Goal: Task Accomplishment & Management: Use online tool/utility

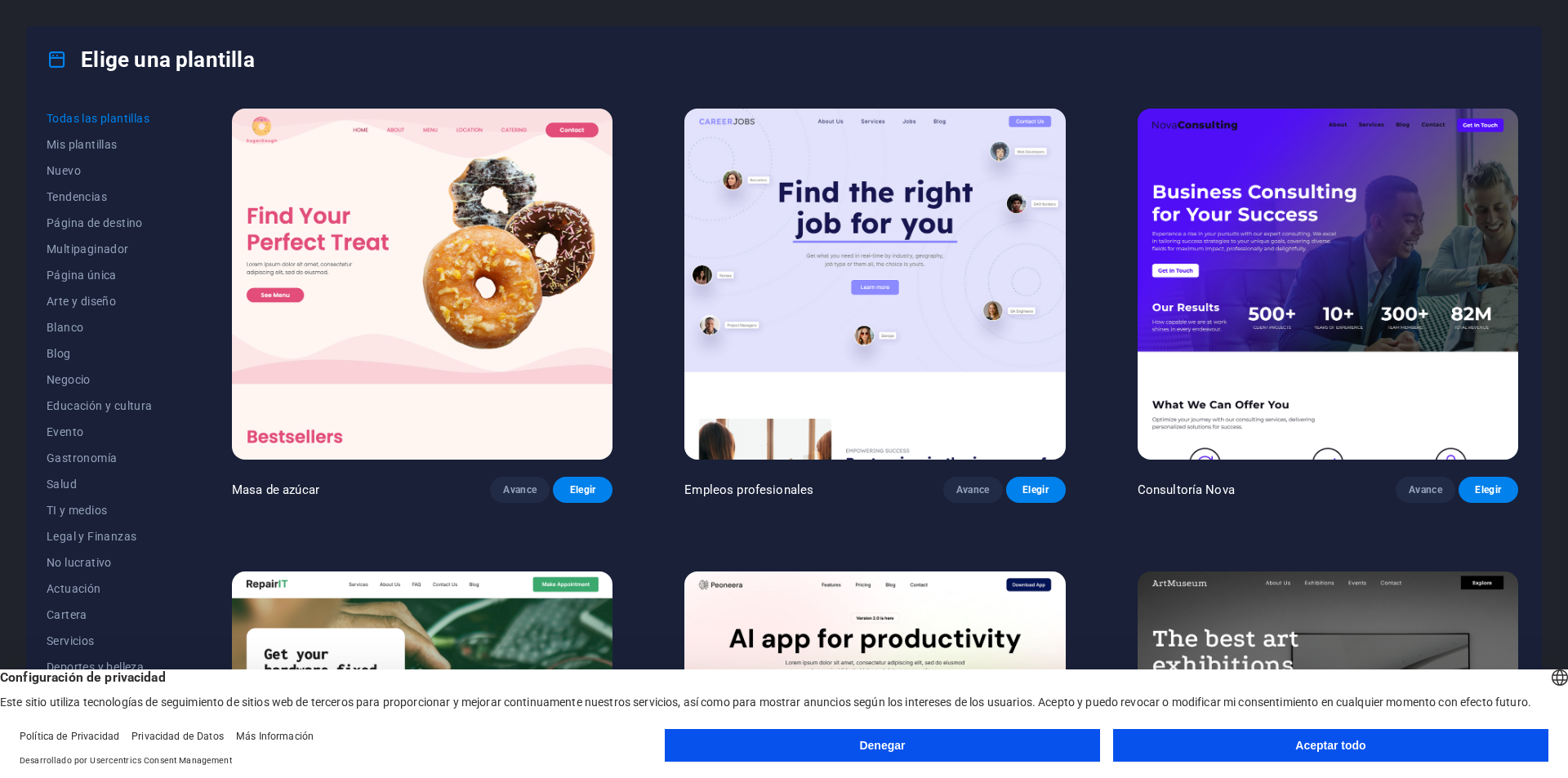
click at [1280, 749] on button "Aceptar todo" at bounding box center [1330, 745] width 435 height 33
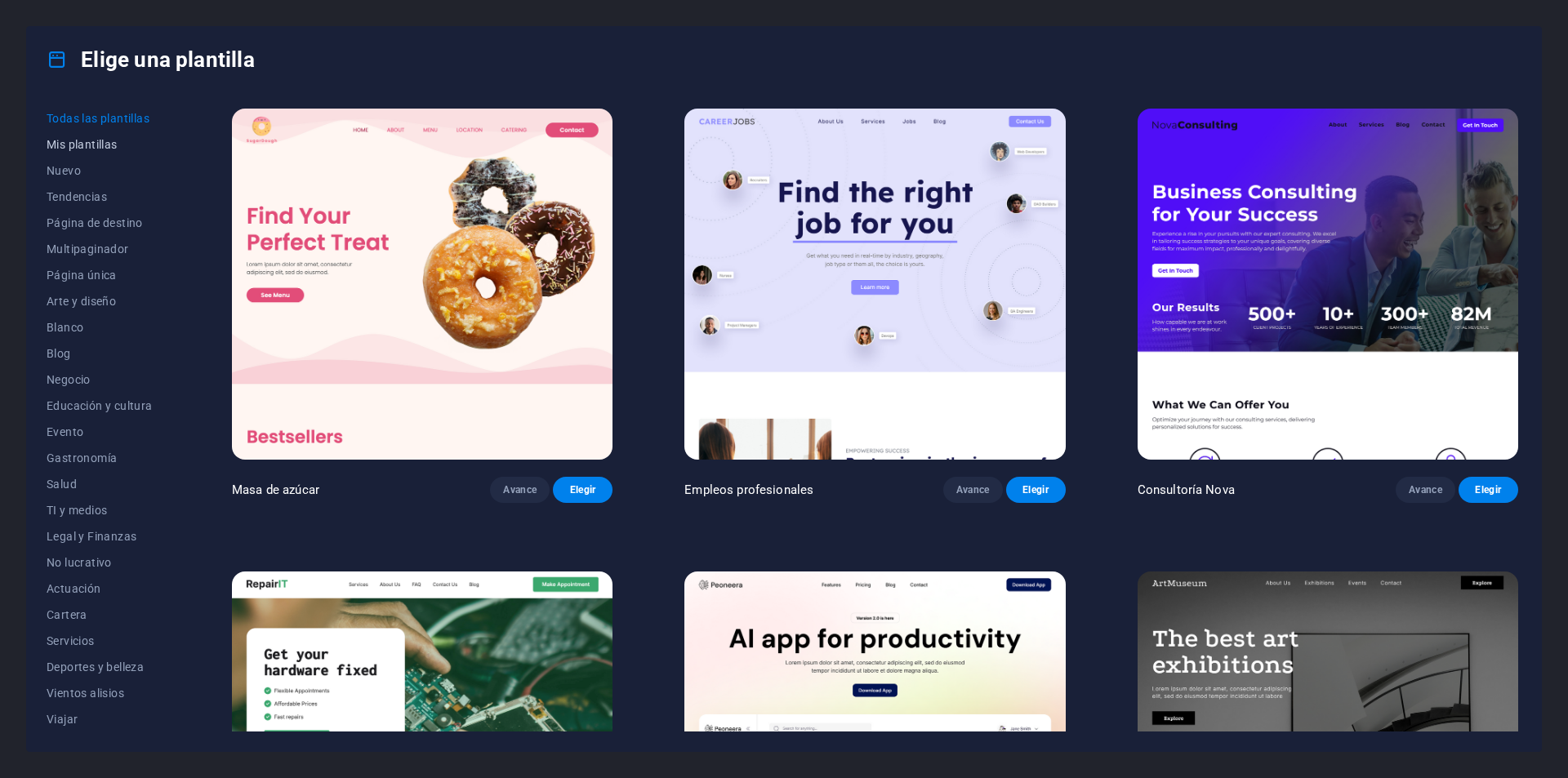
click at [73, 148] on font "Mis plantillas" at bounding box center [82, 144] width 71 height 13
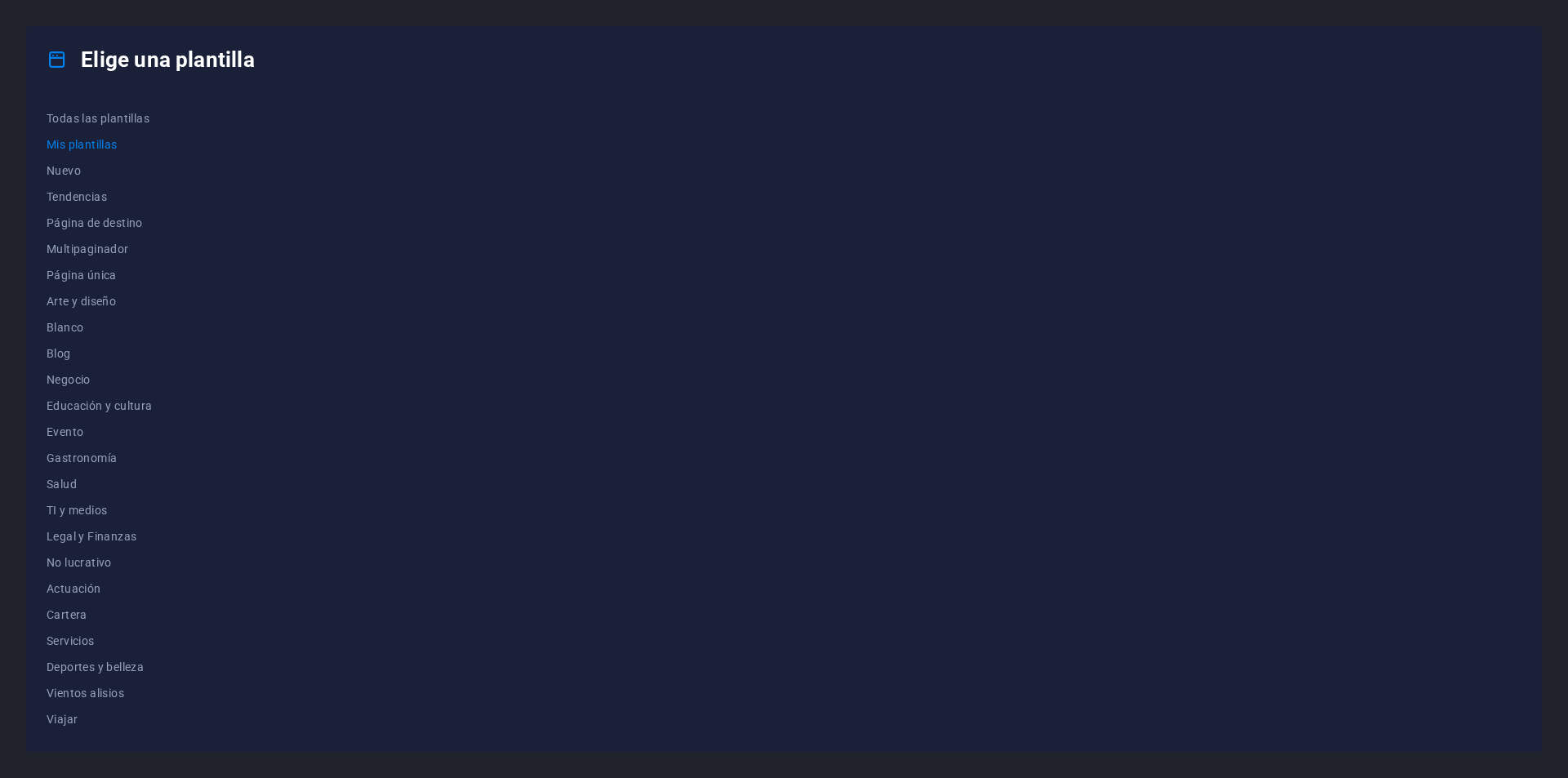
drag, startPoint x: 541, startPoint y: 267, endPoint x: 425, endPoint y: 346, distance: 140.3
click at [473, 321] on div at bounding box center [875, 418] width 1293 height 626
drag, startPoint x: 391, startPoint y: 116, endPoint x: 324, endPoint y: 388, distance: 280.1
click at [358, 365] on div at bounding box center [875, 418] width 1293 height 626
click at [108, 273] on font "Página única" at bounding box center [81, 275] width 70 height 13
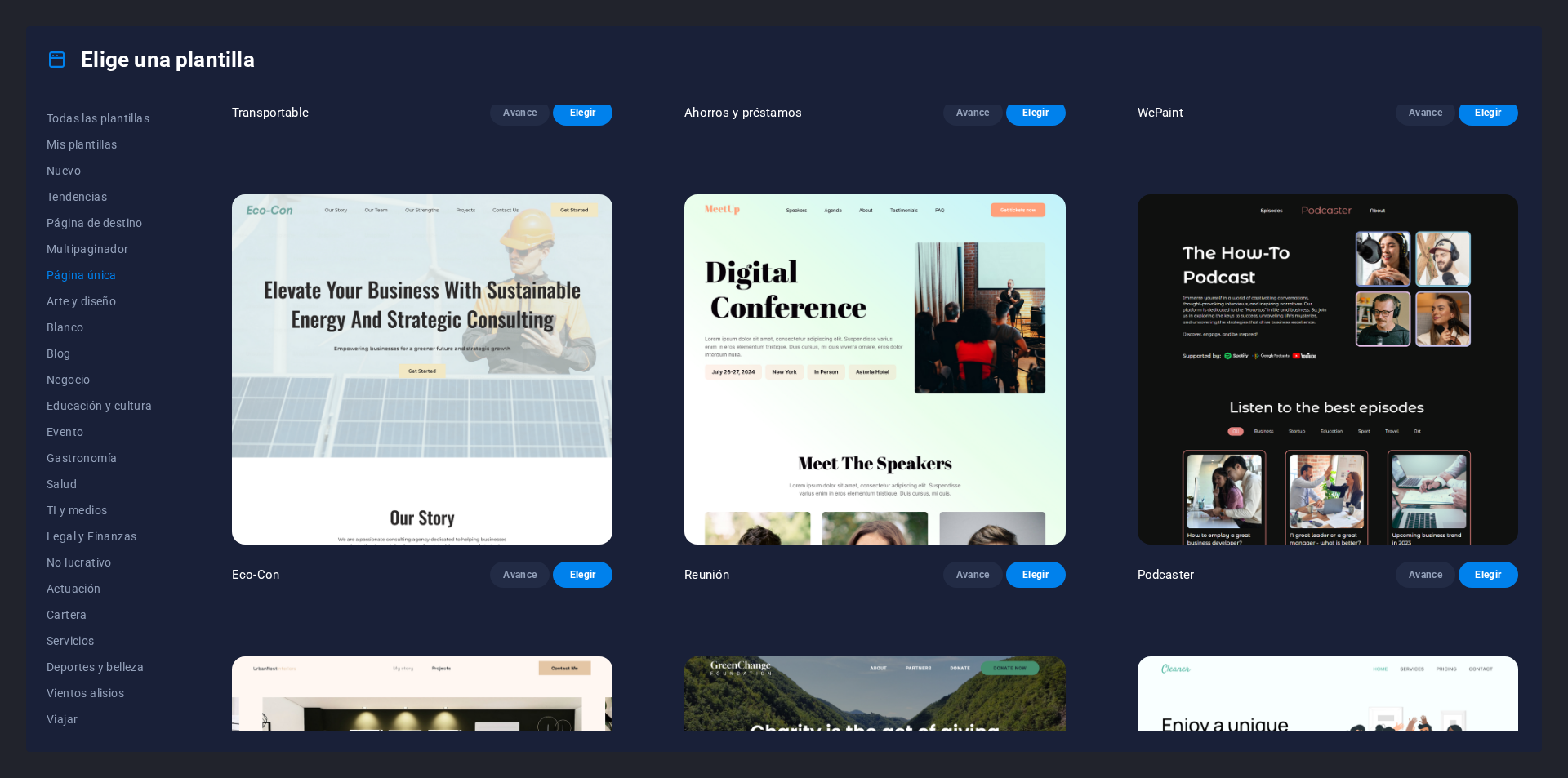
scroll to position [327, 0]
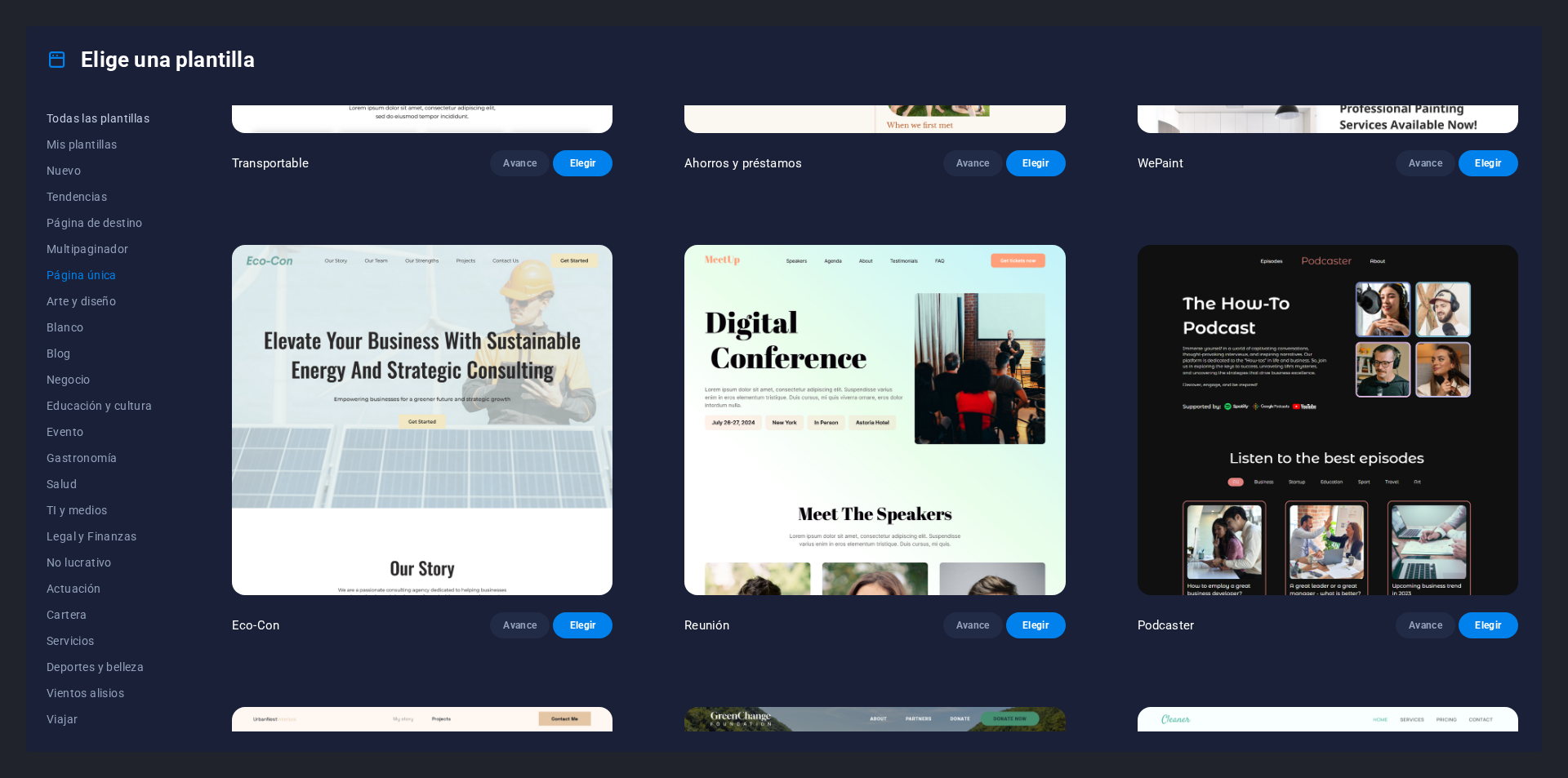
click at [111, 112] on font "Todas las plantillas" at bounding box center [98, 118] width 103 height 13
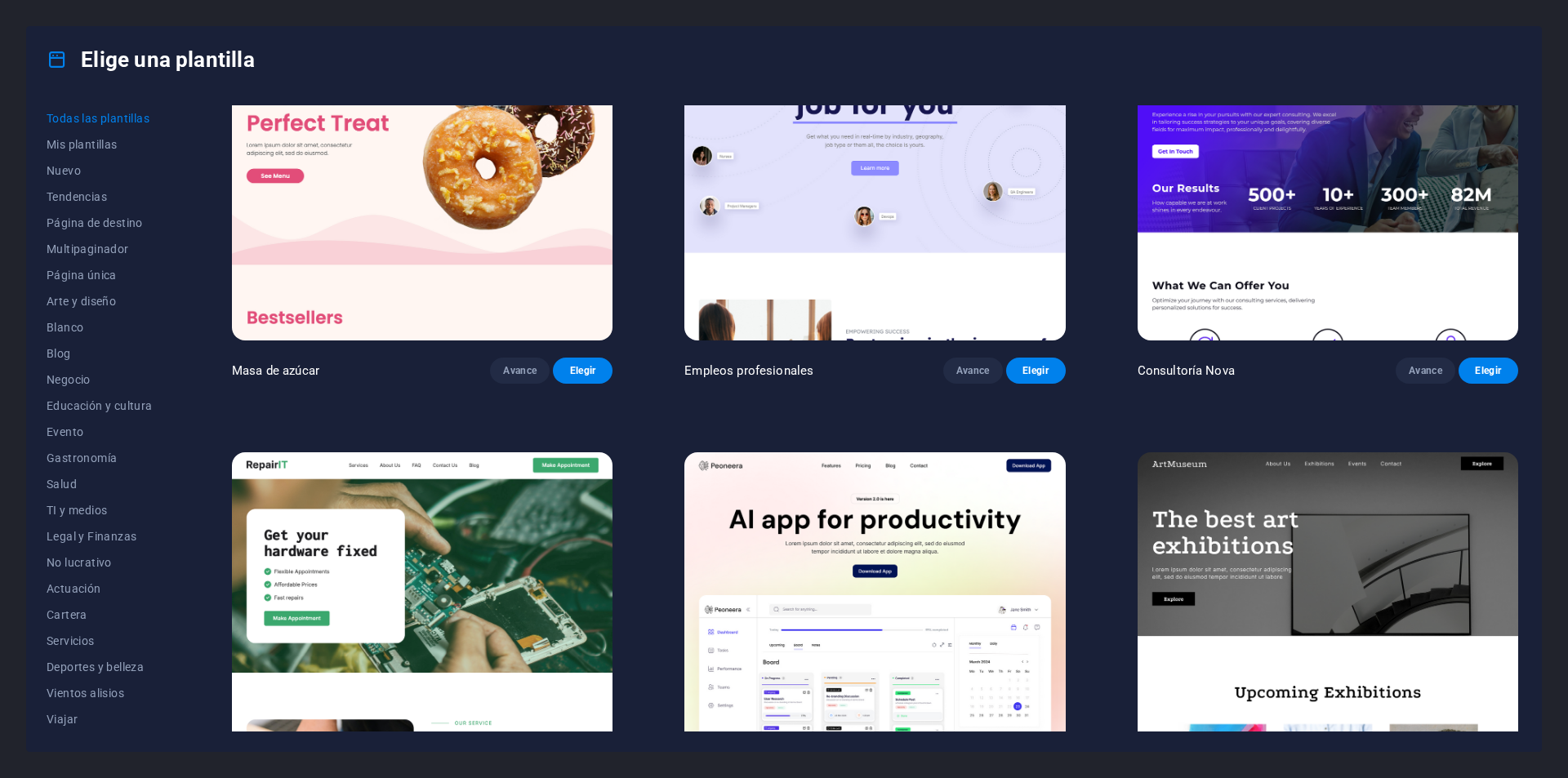
scroll to position [0, 0]
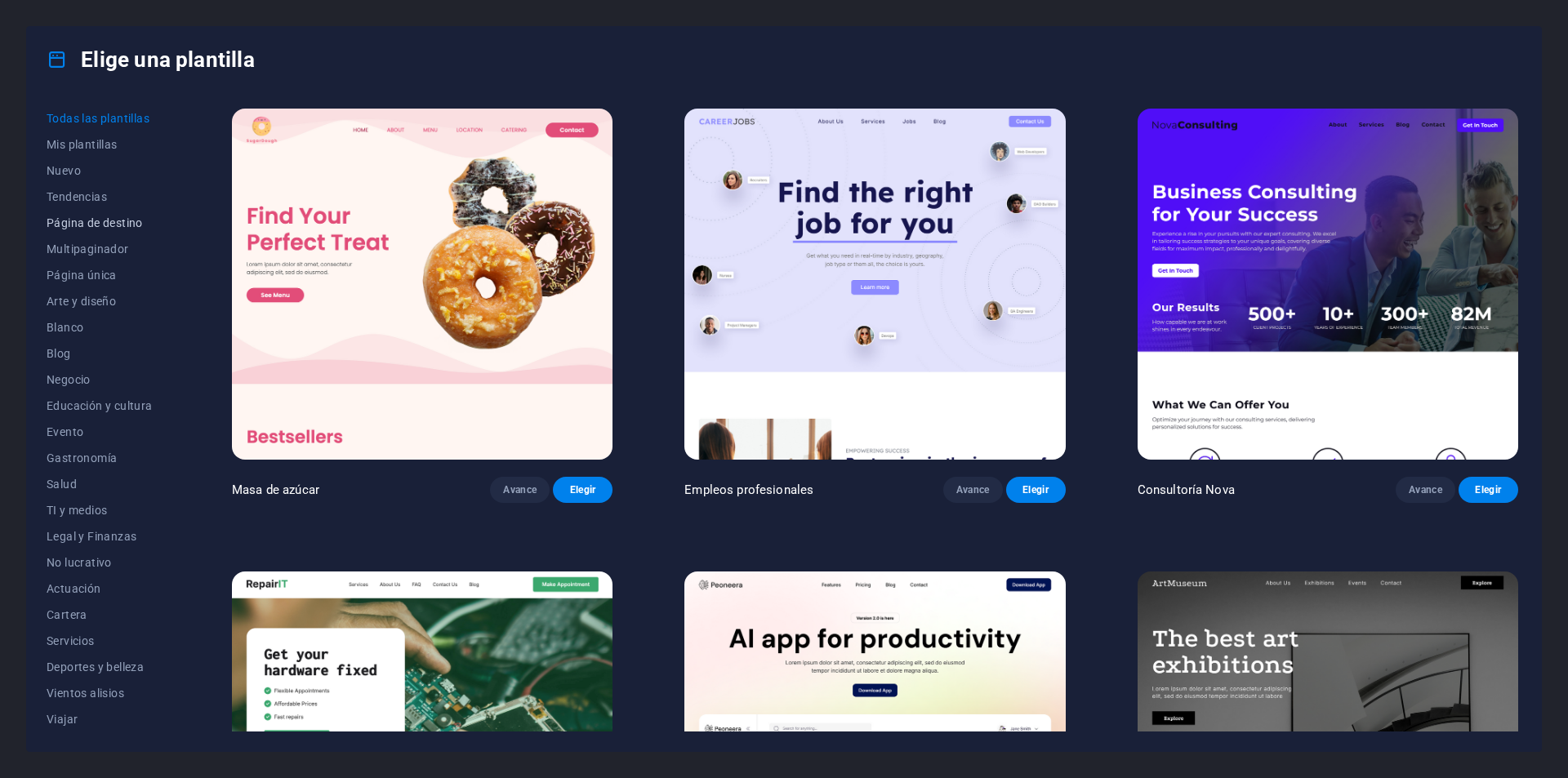
click at [114, 215] on button "Página de destino" at bounding box center [103, 223] width 114 height 26
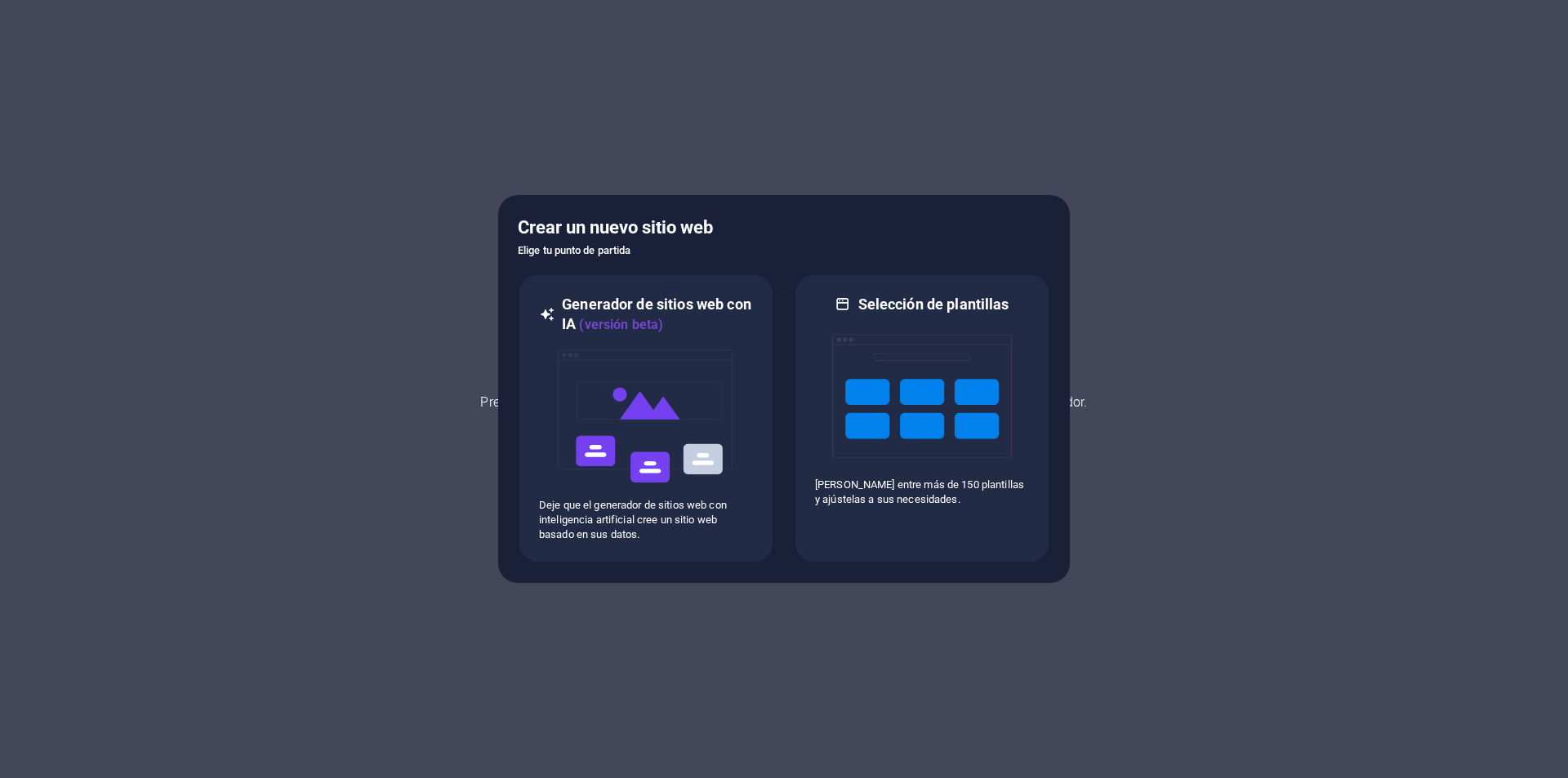
drag, startPoint x: 71, startPoint y: 132, endPoint x: 114, endPoint y: 109, distance: 48.8
click at [72, 130] on div at bounding box center [784, 389] width 1568 height 778
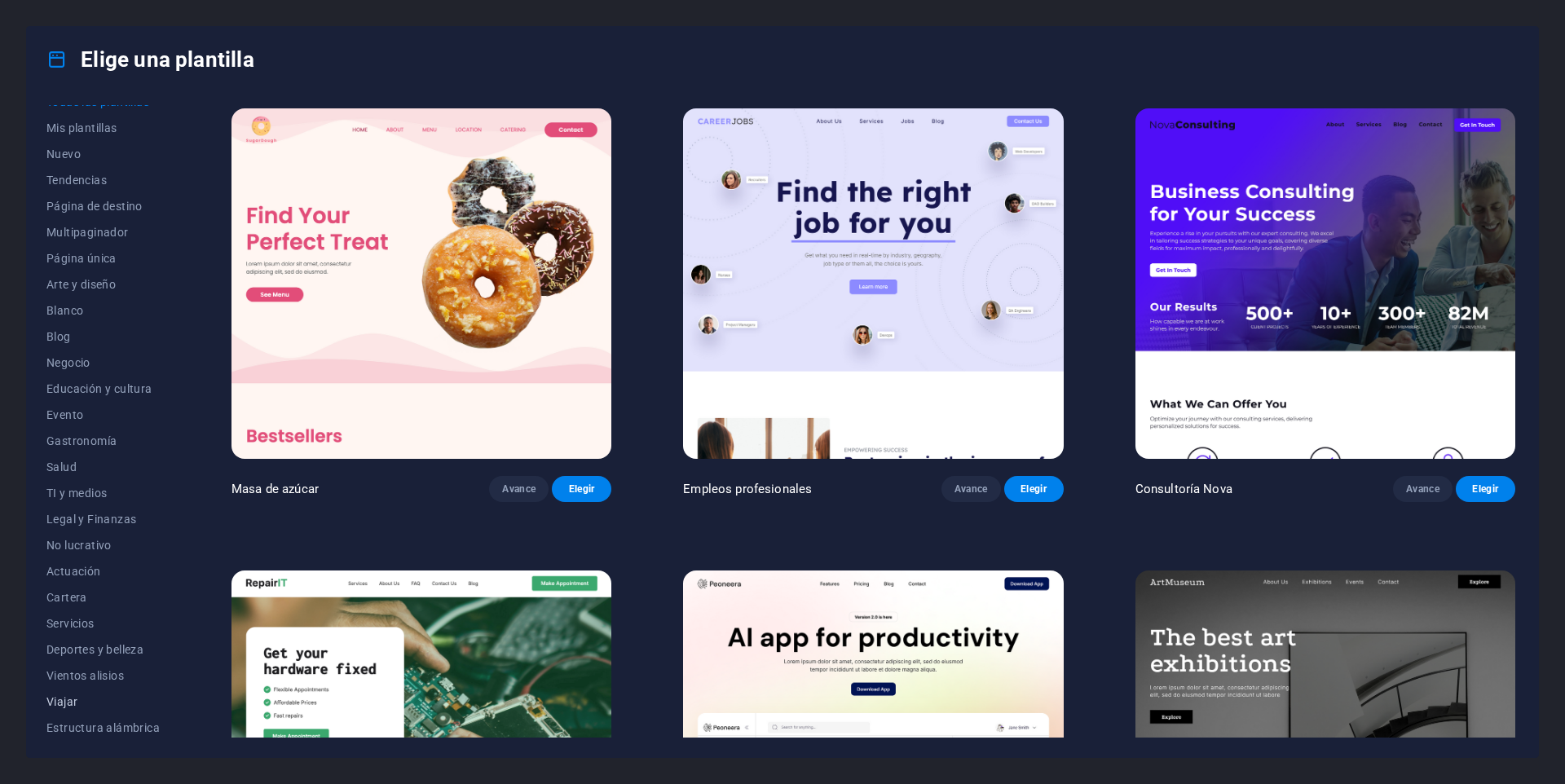
scroll to position [20, 0]
click at [85, 438] on font "Gastronomía" at bounding box center [81, 437] width 70 height 13
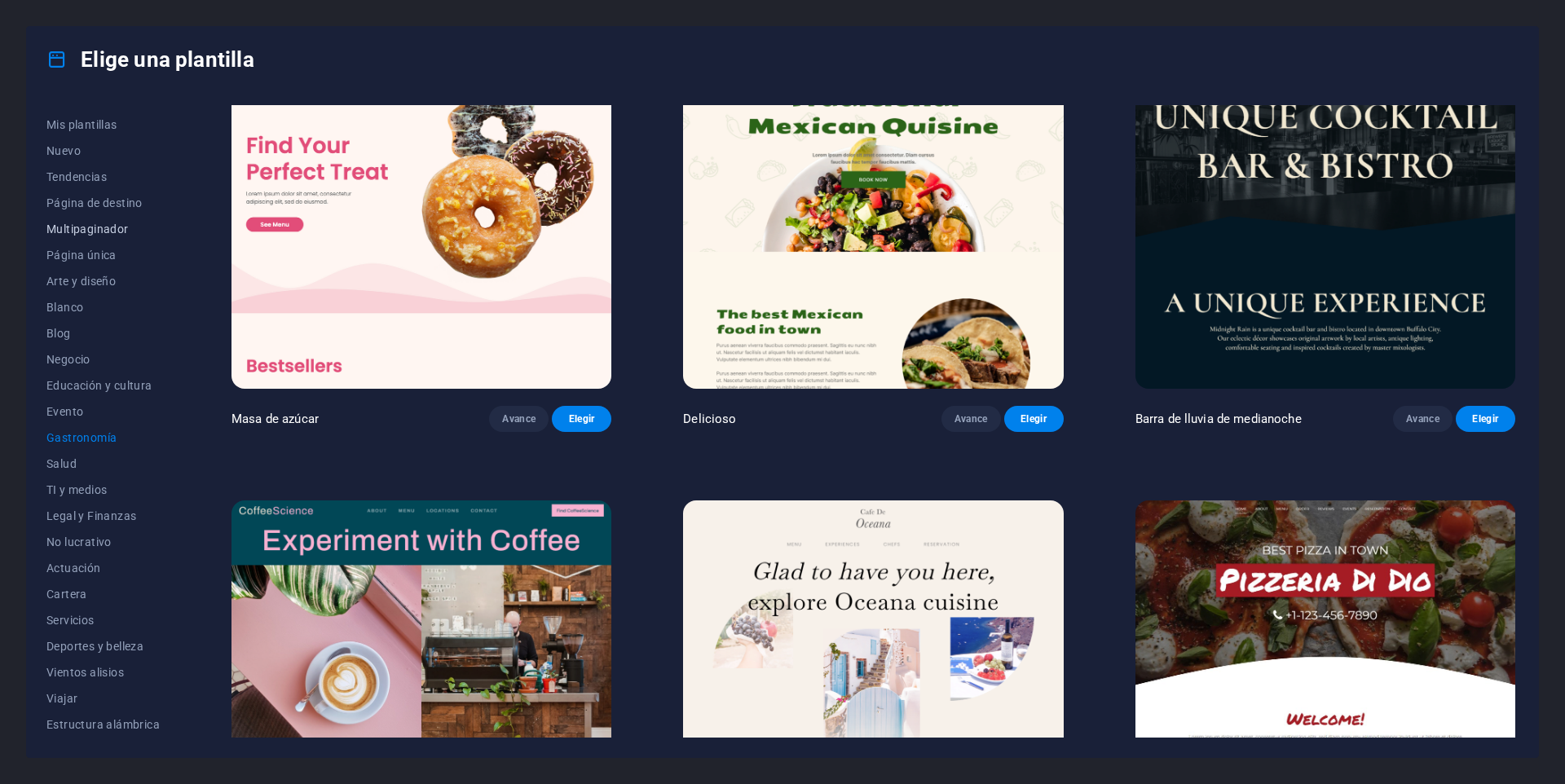
scroll to position [0, 0]
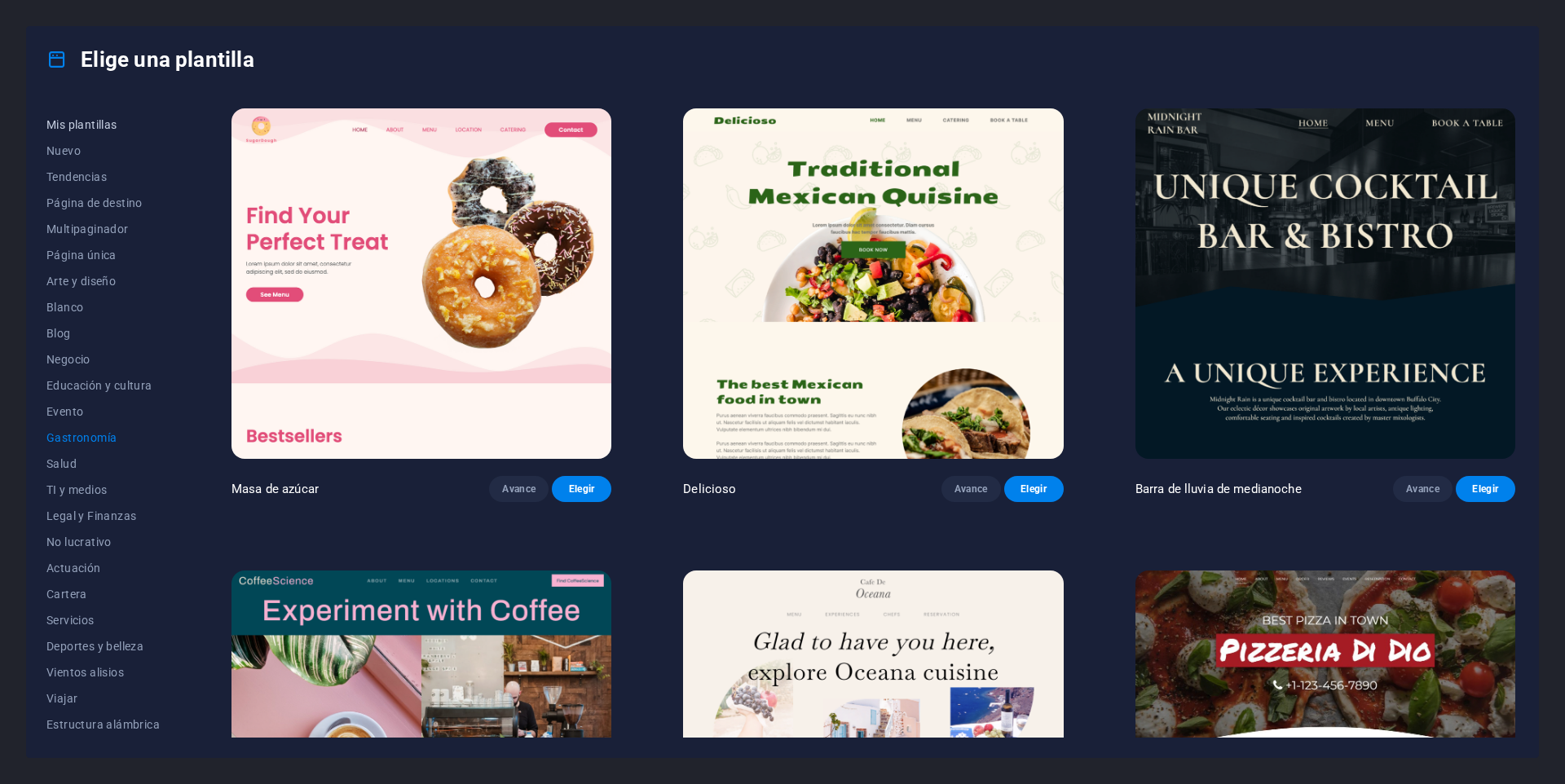
click at [76, 124] on font "Mis plantillas" at bounding box center [82, 124] width 71 height 13
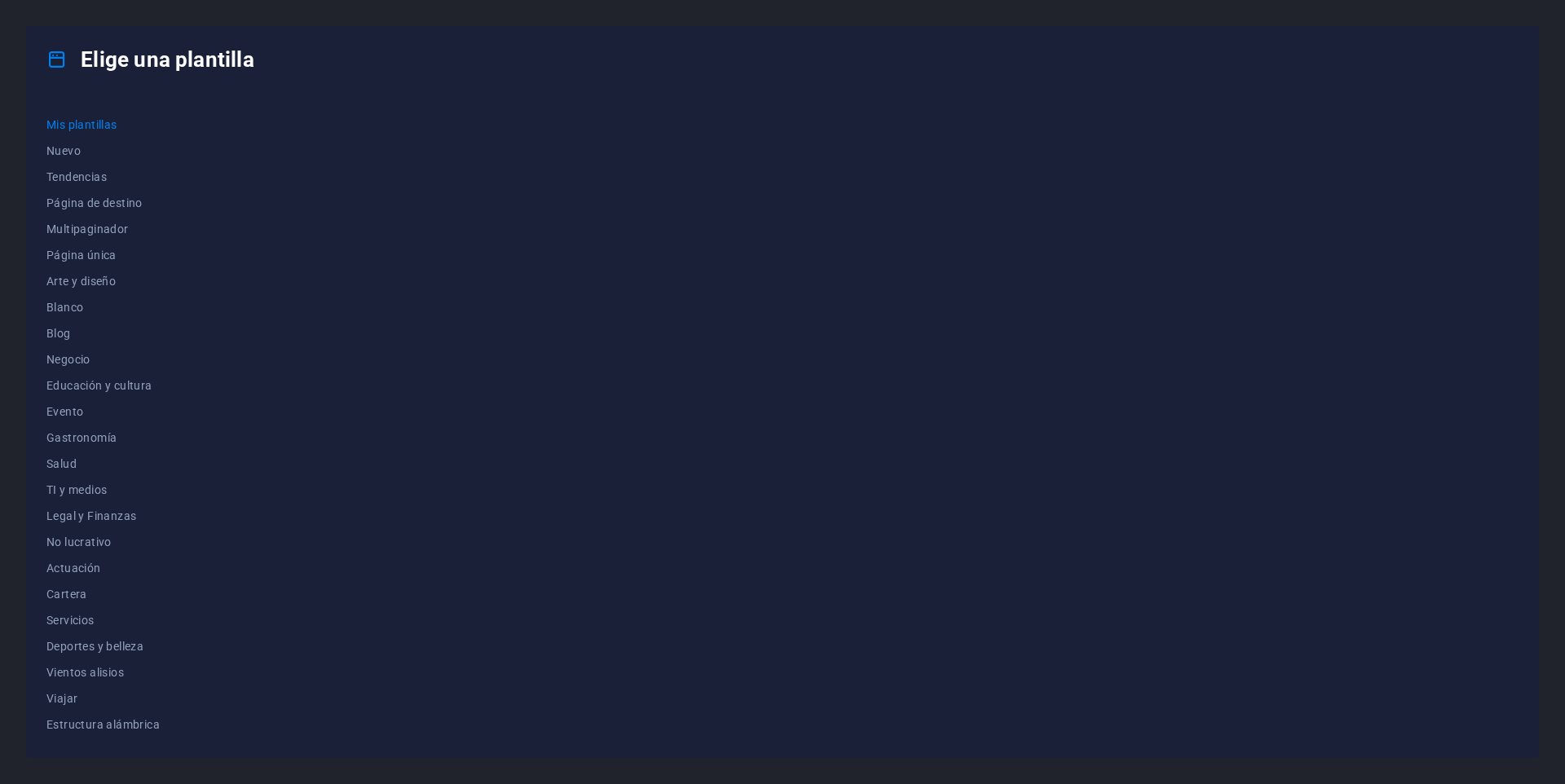
click at [118, 125] on font "Mis plantillas" at bounding box center [82, 124] width 71 height 13
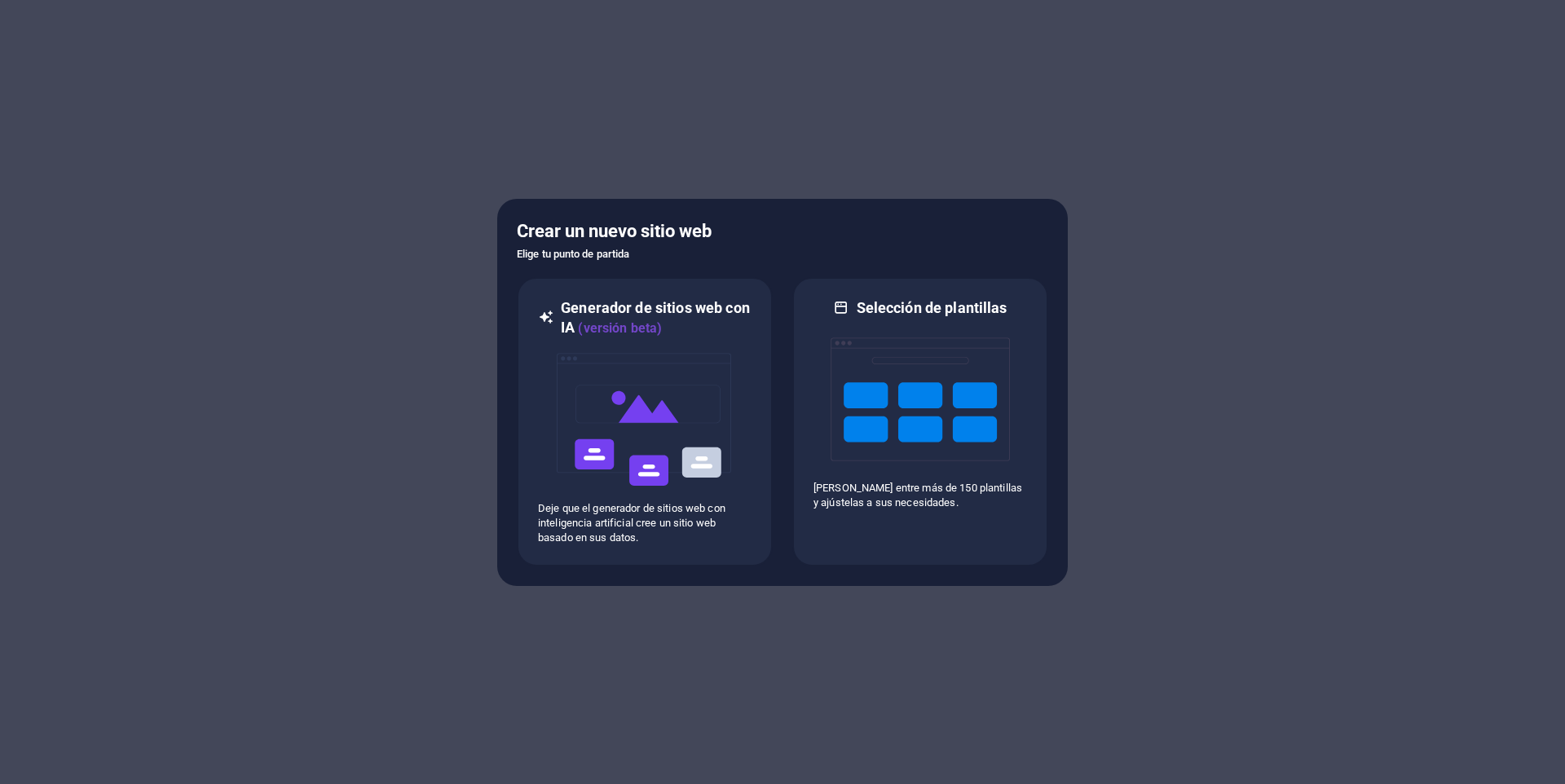
click at [909, 136] on div at bounding box center [782, 392] width 1565 height 784
click at [621, 392] on img at bounding box center [644, 419] width 179 height 163
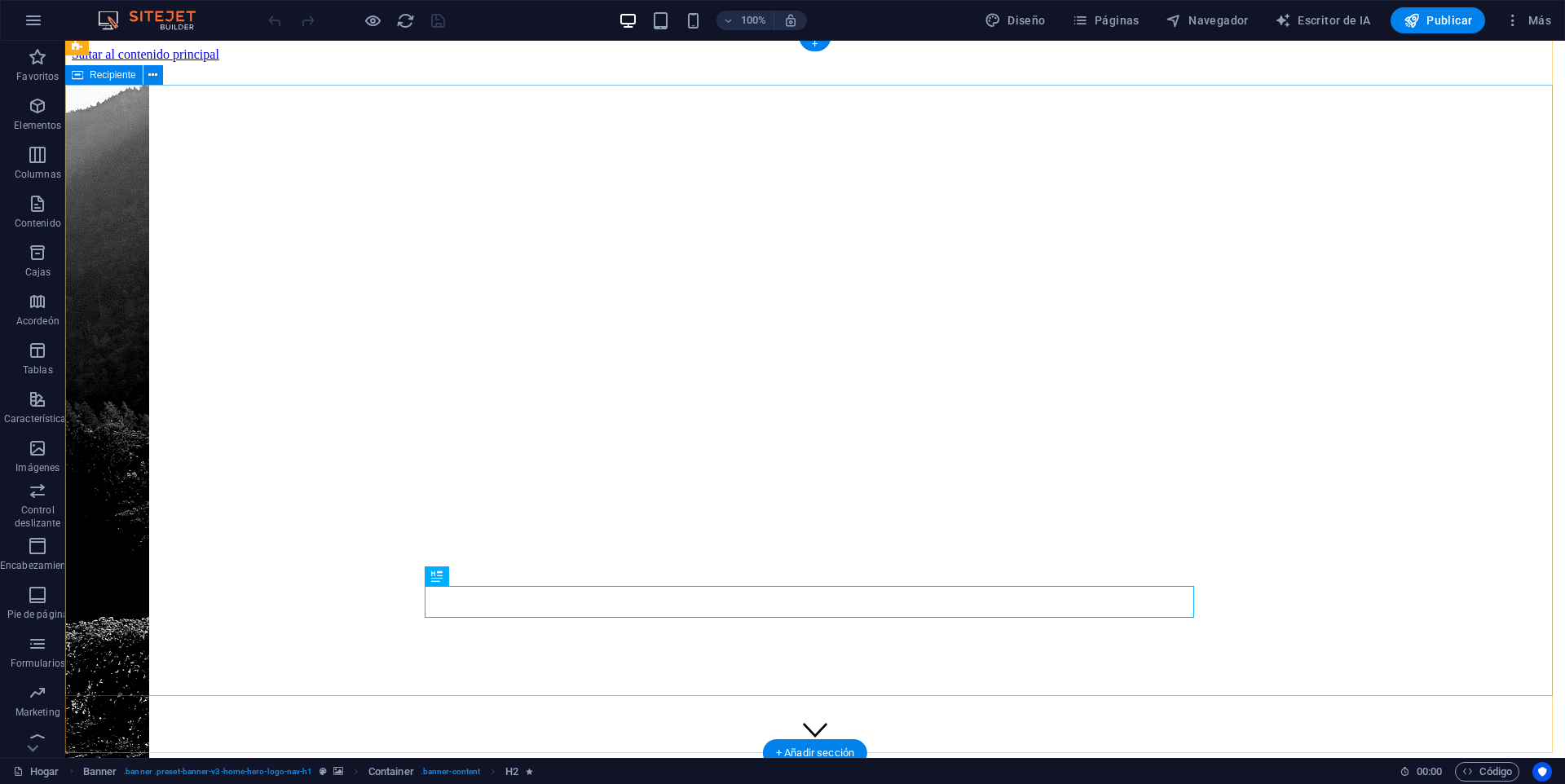
scroll to position [163, 0]
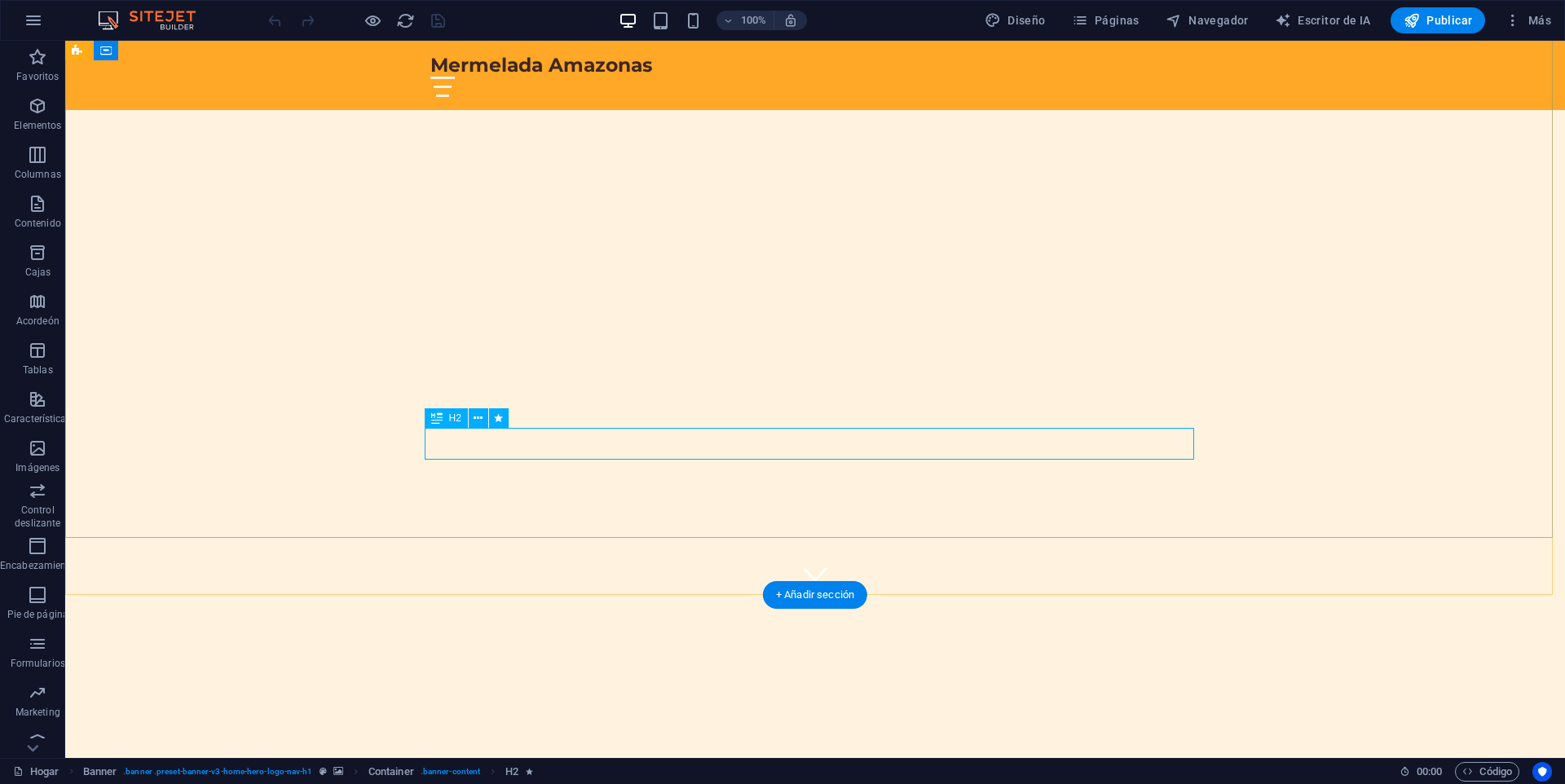
click at [832, 709] on div "Descubre el Sabor de la Naturaleza" at bounding box center [815, 725] width 770 height 32
click at [842, 709] on div "Descubre el Sabor de la Naturaleza" at bounding box center [815, 725] width 770 height 32
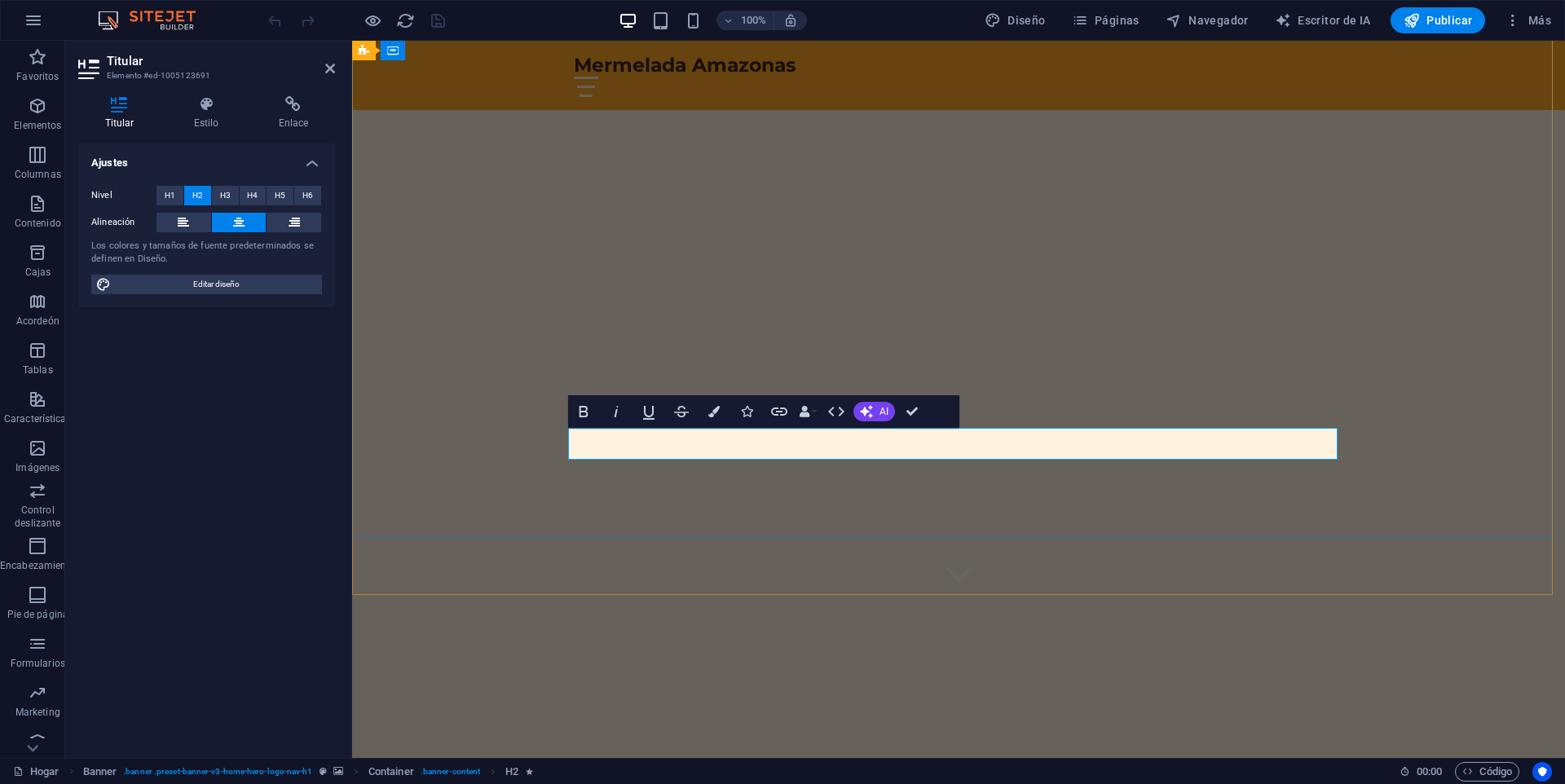
click at [916, 710] on font "Descubre el Sabor de la Naturaleza" at bounding box center [960, 725] width 449 height 30
click at [875, 710] on font "Descubre el Sabor de la Naturaleza" at bounding box center [960, 725] width 449 height 30
click at [887, 710] on font "Descubre el Sabor de la Naturaleza" at bounding box center [960, 725] width 449 height 30
drag, startPoint x: 988, startPoint y: 445, endPoint x: 734, endPoint y: 452, distance: 254.1
click at [735, 710] on font "Descubre el Sabor de la Naturaleza" at bounding box center [960, 725] width 449 height 30
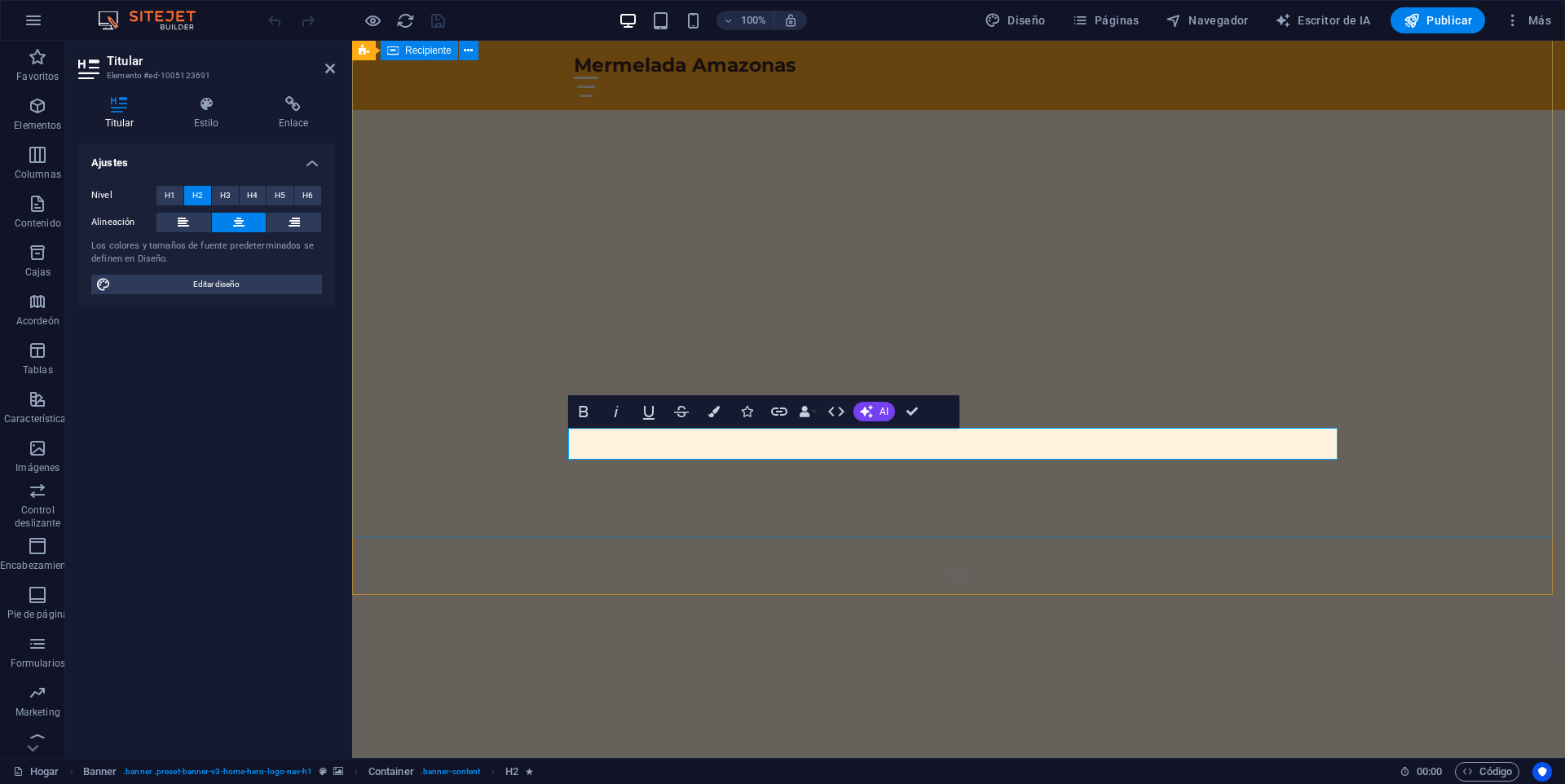
click at [1041, 595] on div "De la Naturaleza a tu mesa" at bounding box center [959, 707] width 1213 height 224
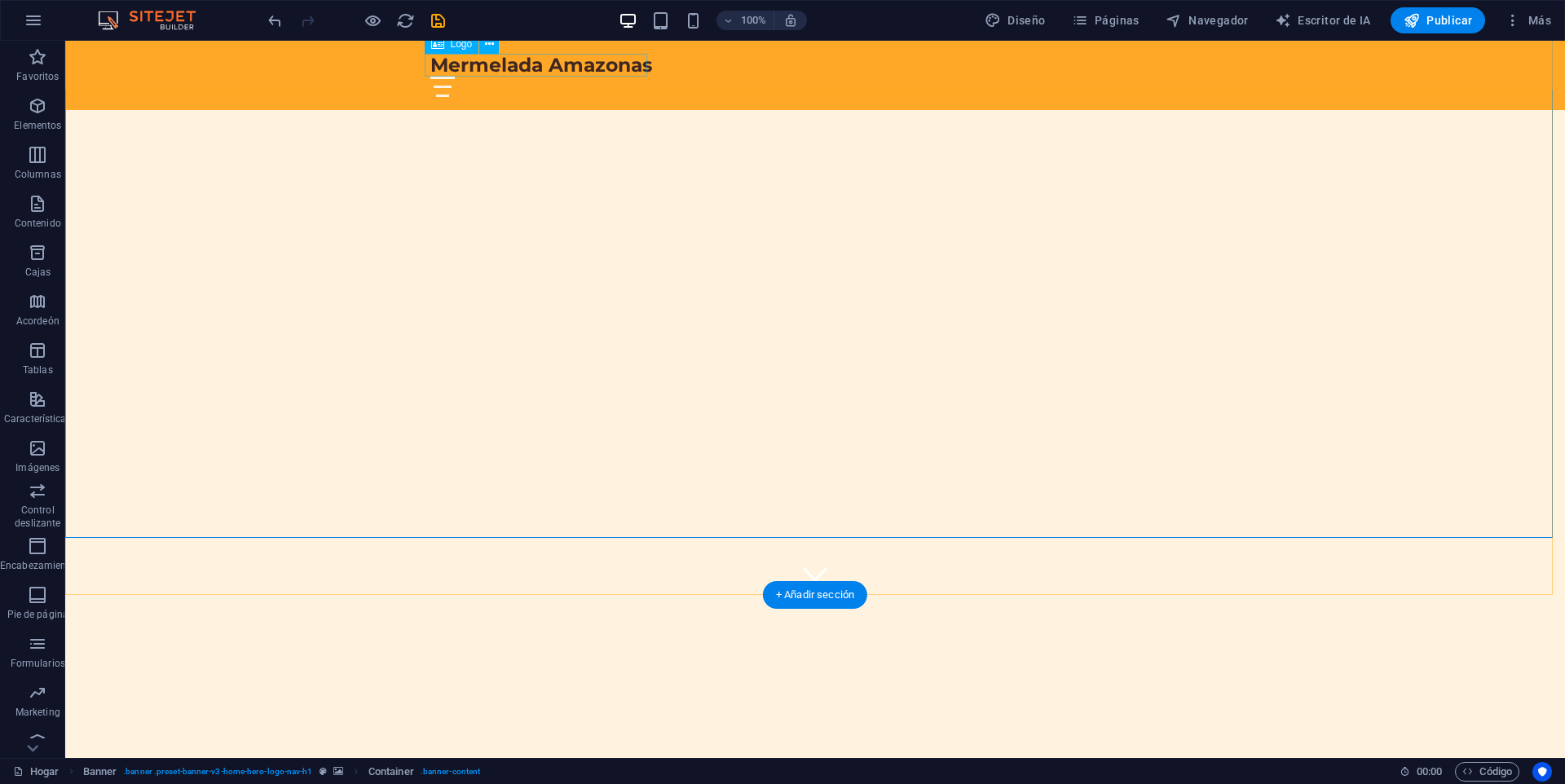
click at [631, 58] on div "Mermelada Amazonas" at bounding box center [815, 64] width 770 height 23
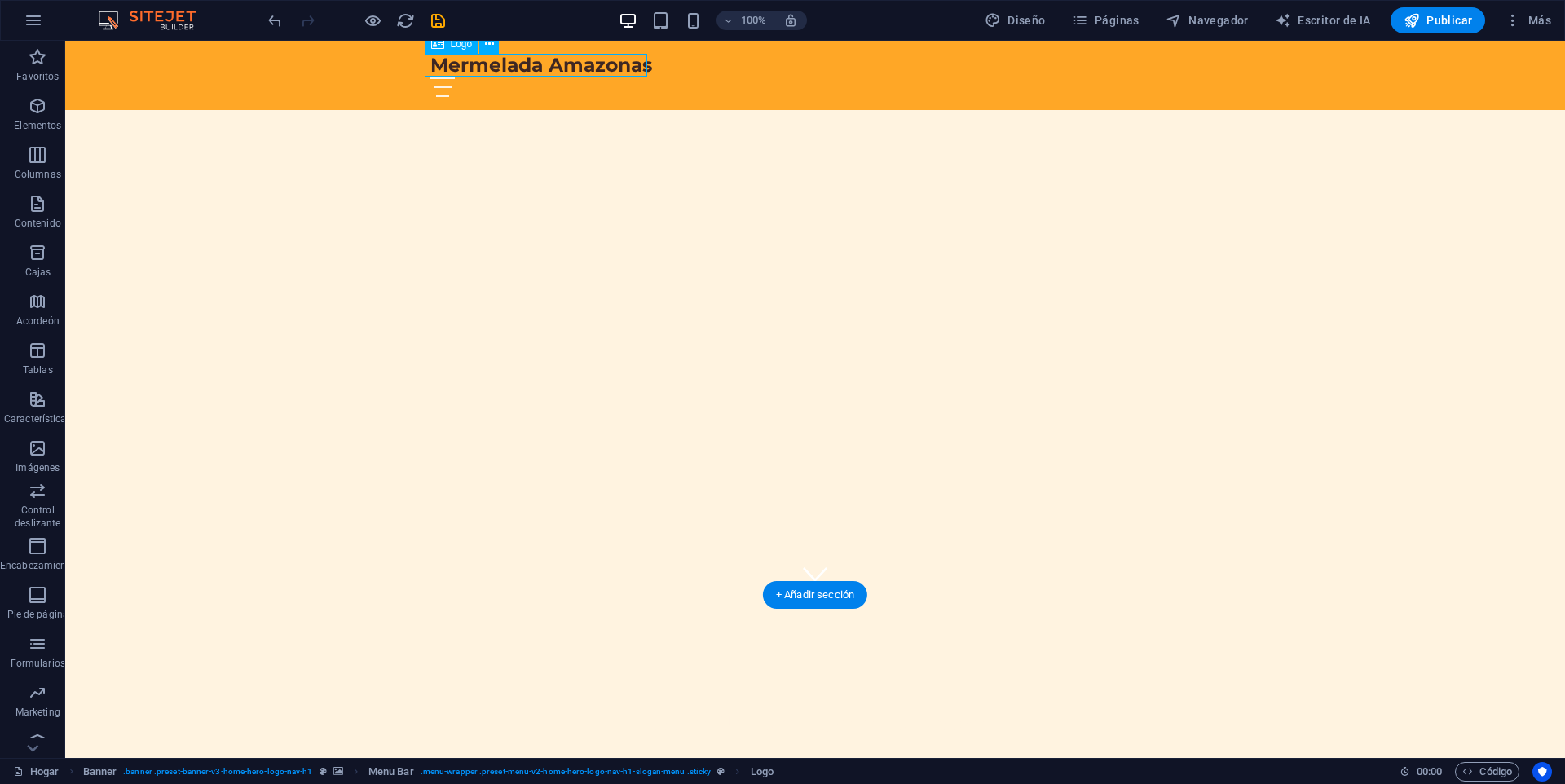
click at [619, 67] on div "Mermelada Amazonas" at bounding box center [815, 64] width 770 height 23
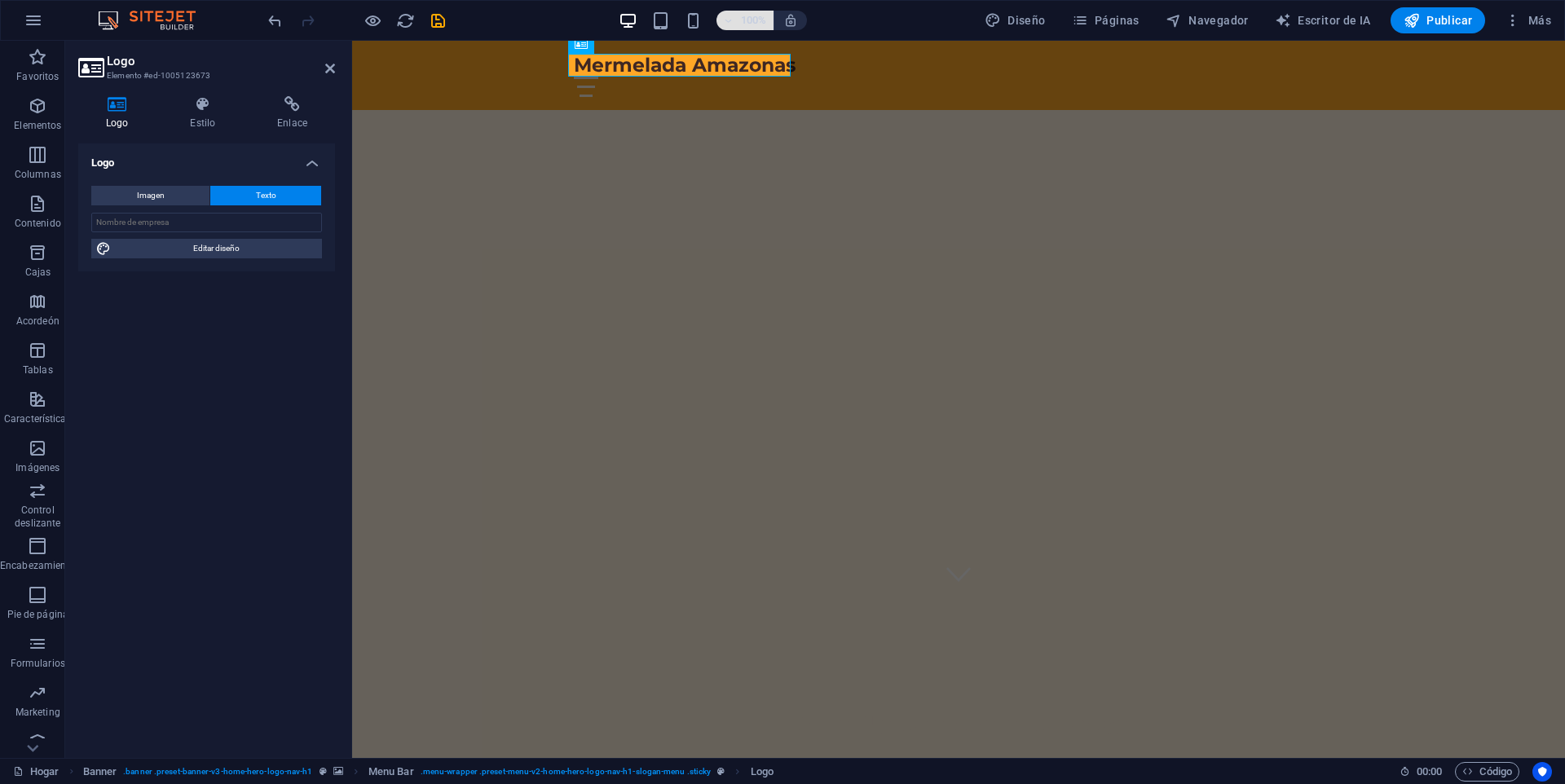
click at [741, 20] on span "100%" at bounding box center [745, 21] width 45 height 20
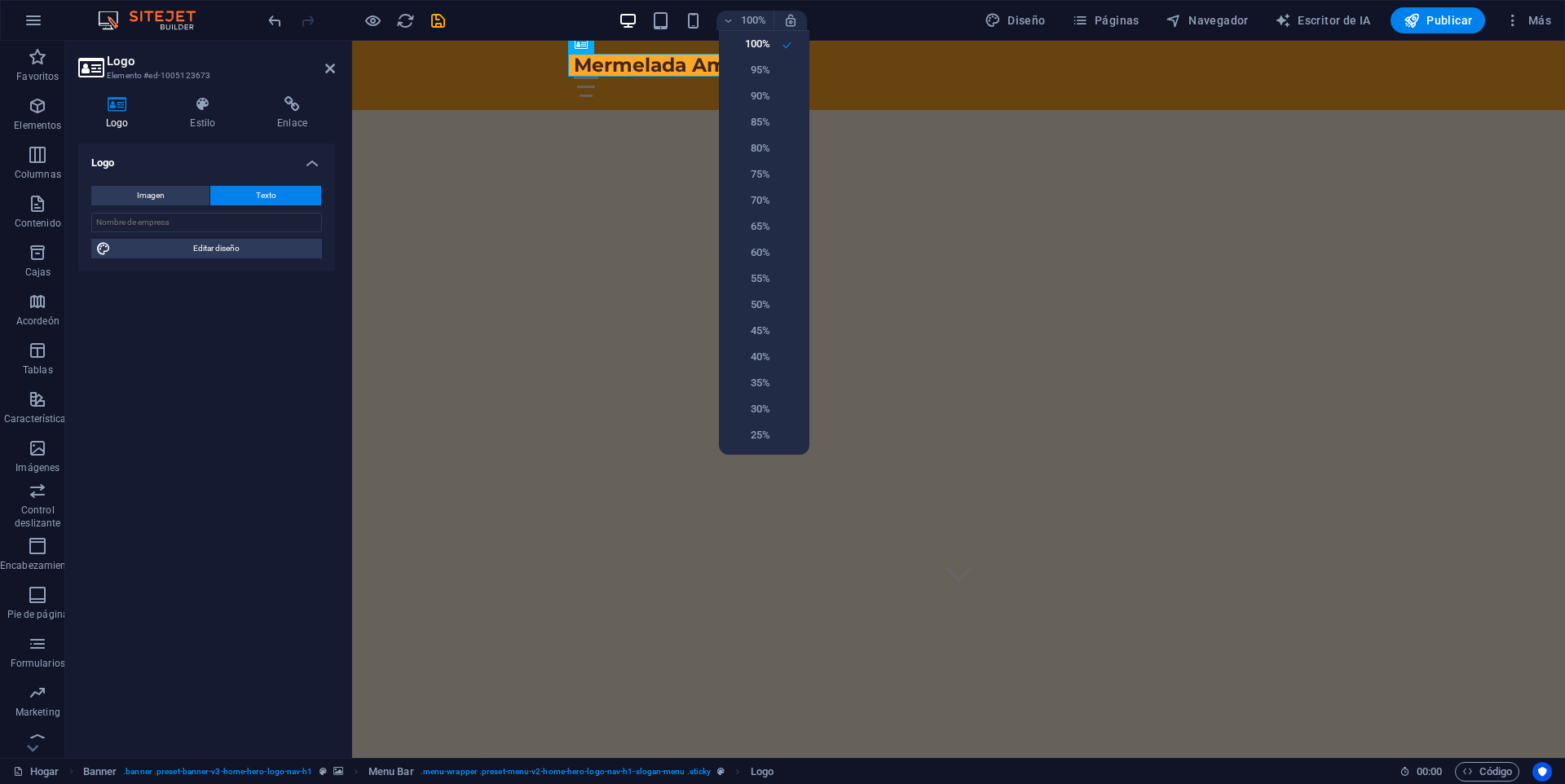
click at [948, 14] on div at bounding box center [782, 392] width 1565 height 784
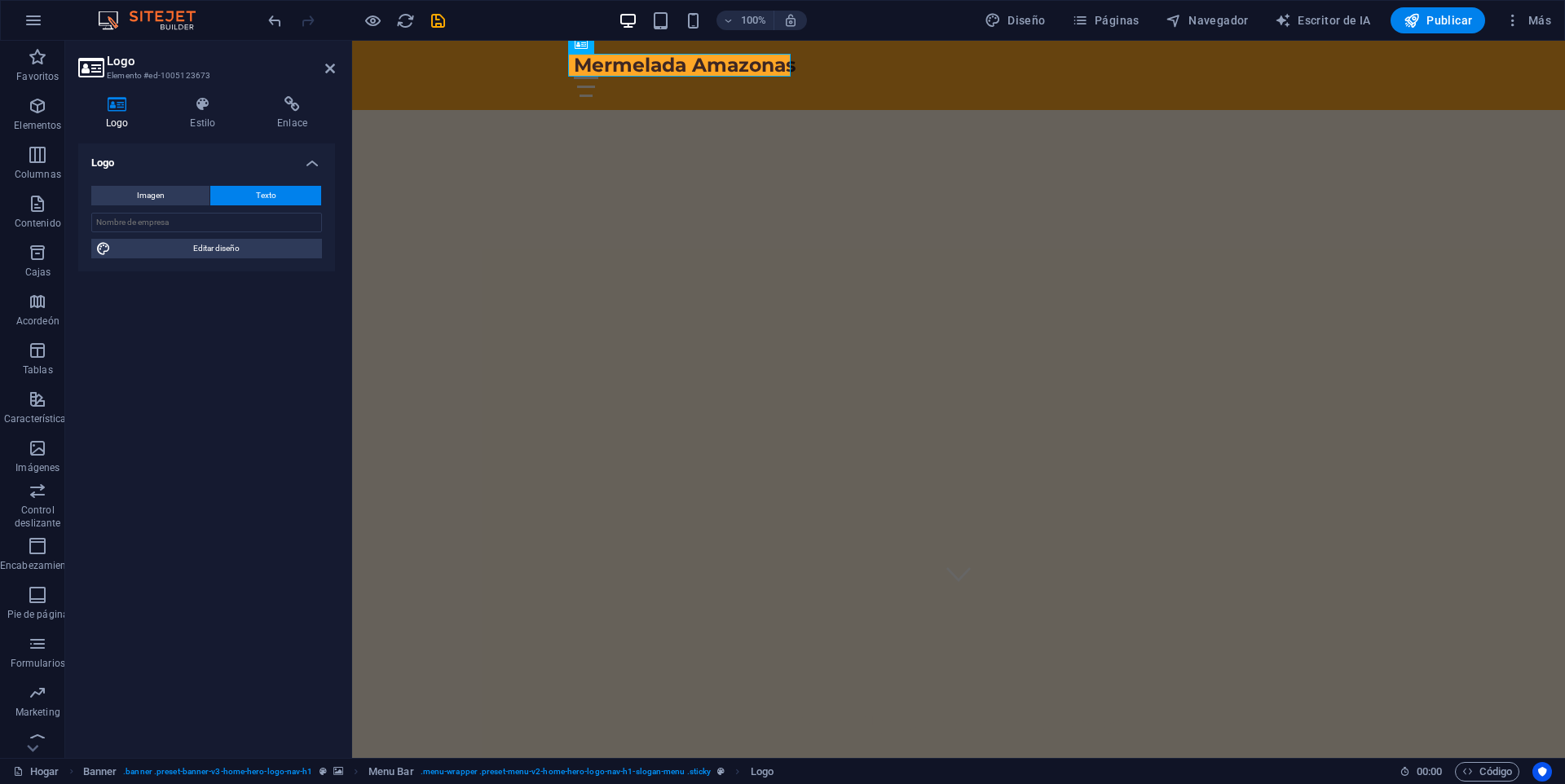
click at [309, 157] on h4 "Logo" at bounding box center [207, 158] width 257 height 30
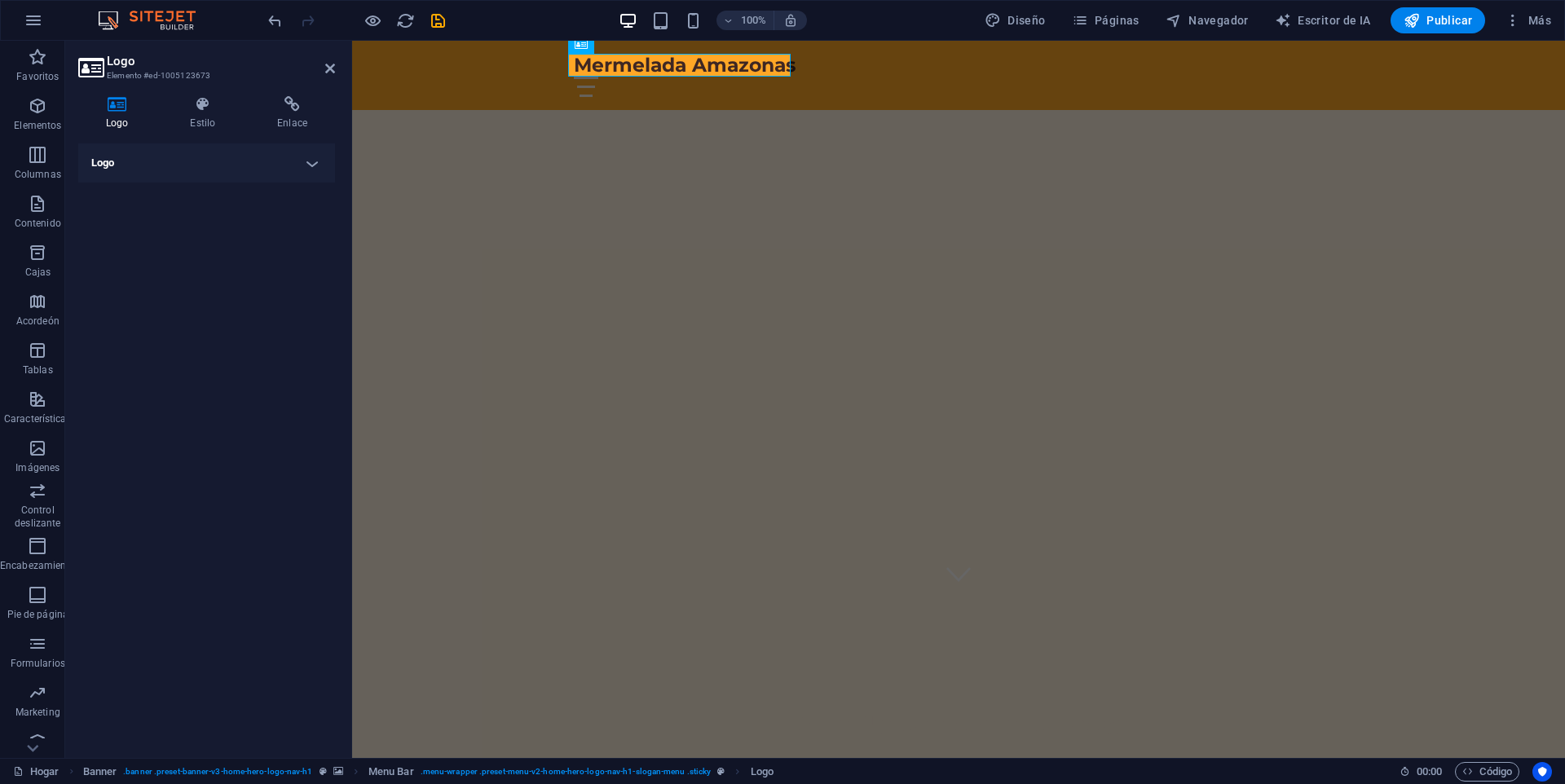
click at [309, 158] on h4 "Logo" at bounding box center [207, 163] width 257 height 40
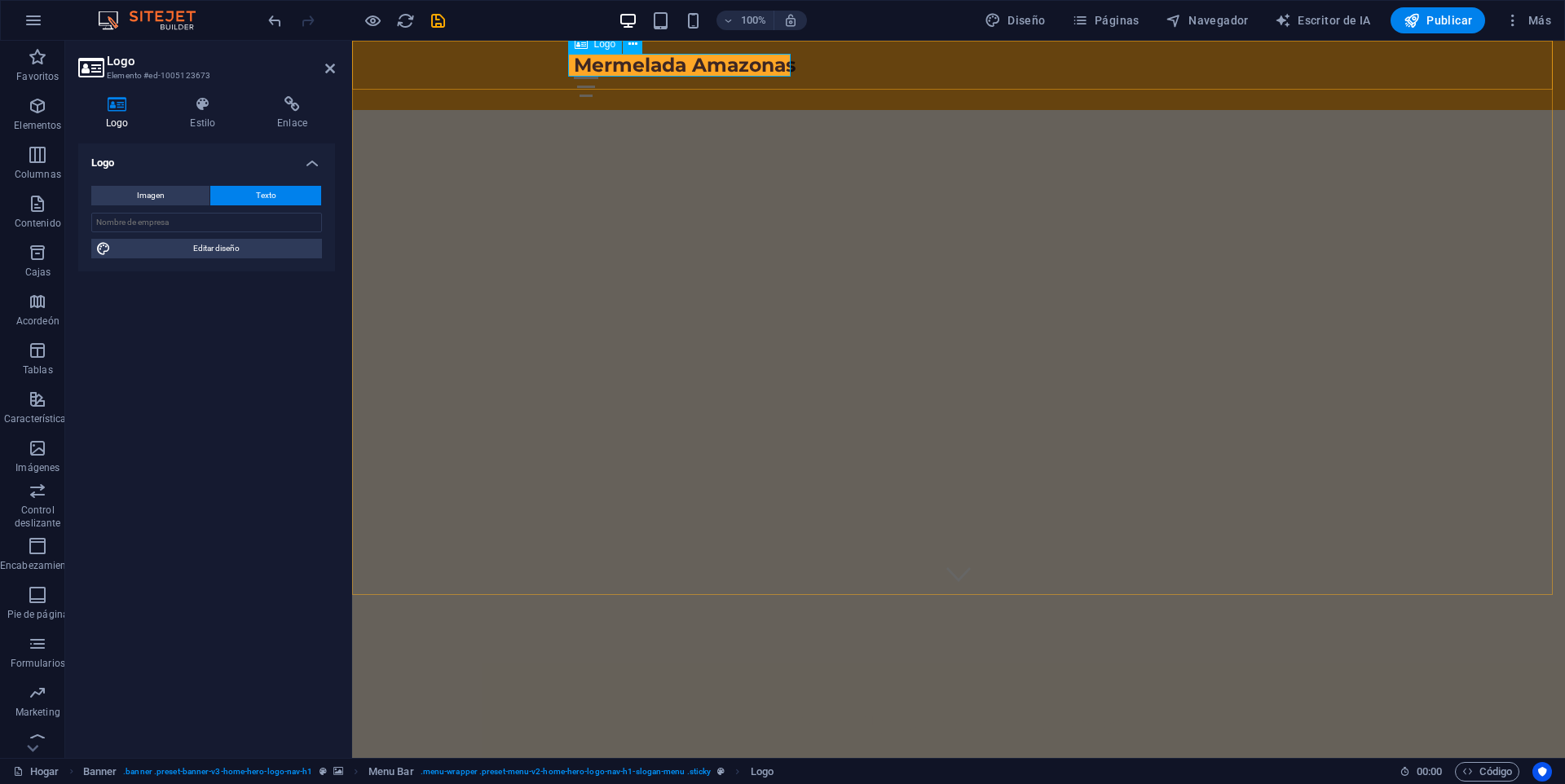
click at [691, 58] on div "Mermelada Amazonas" at bounding box center [959, 64] width 770 height 23
click at [691, 61] on div "Mermelada Amazonas" at bounding box center [959, 64] width 770 height 23
click at [691, 64] on div "Mermelada Amazonas" at bounding box center [959, 64] width 770 height 23
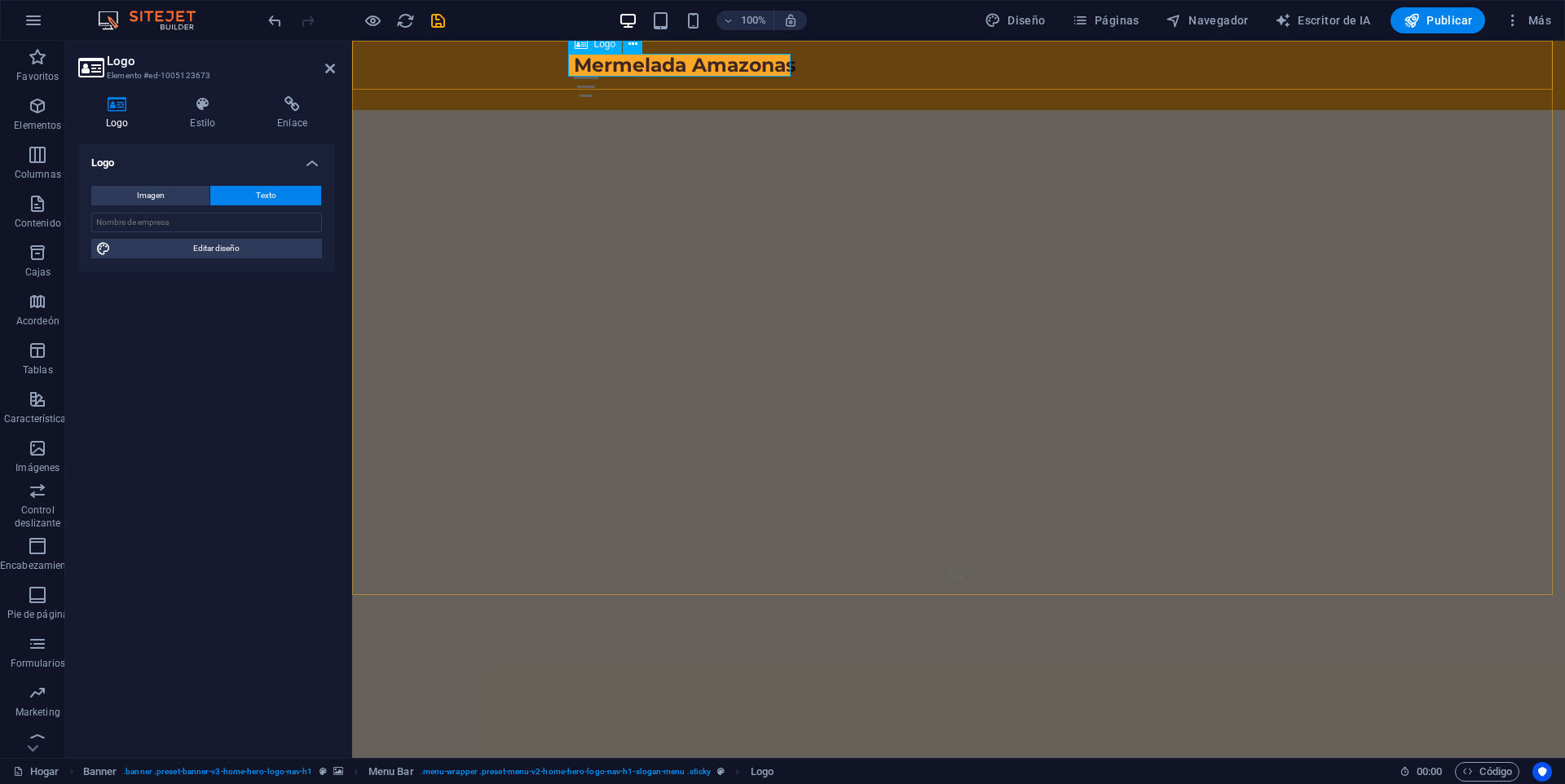
click at [691, 64] on div "Mermelada Amazonas" at bounding box center [959, 64] width 770 height 23
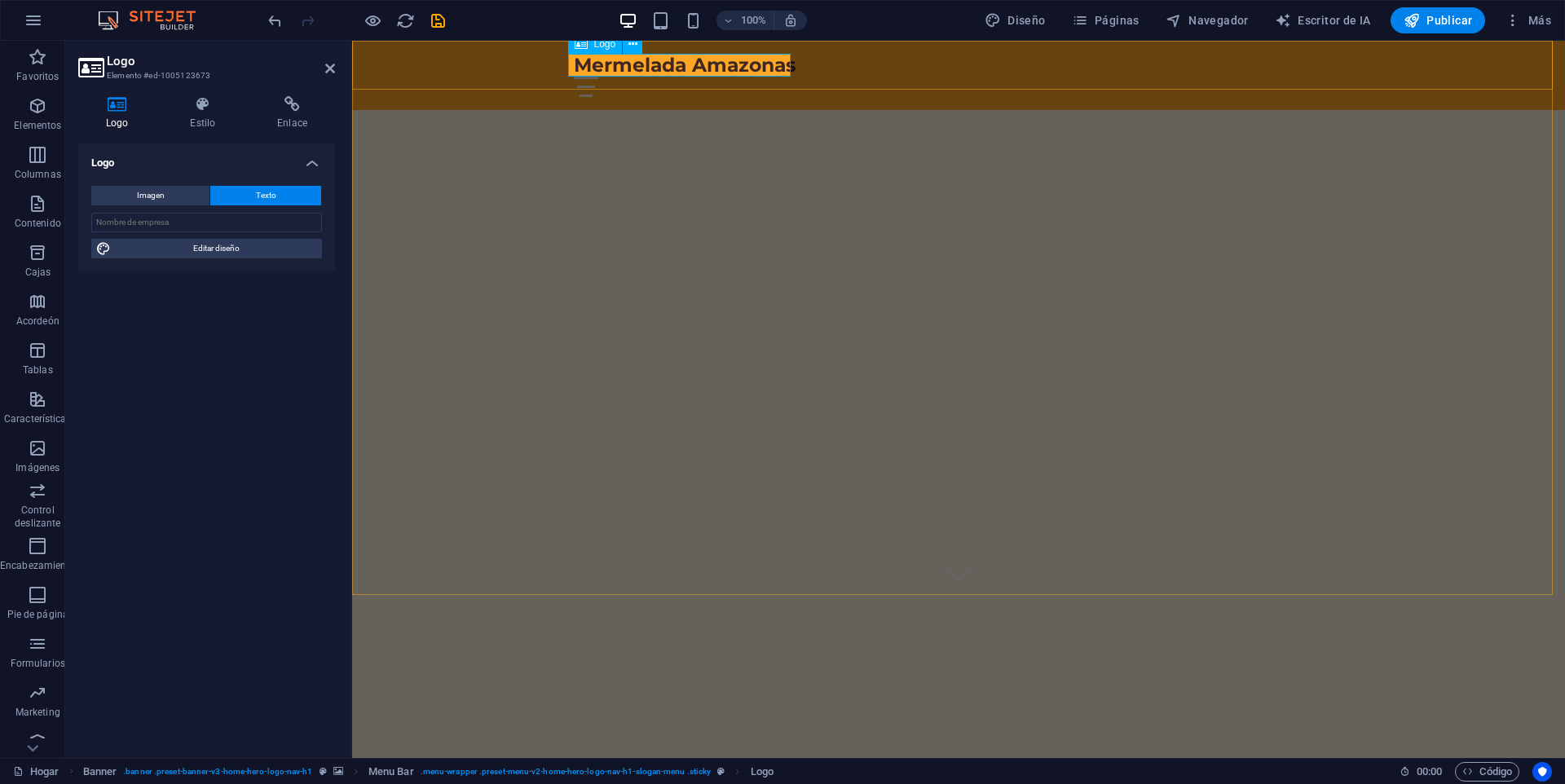
click at [691, 64] on div "Mermelada Amazonas" at bounding box center [959, 64] width 770 height 23
click at [204, 108] on icon at bounding box center [203, 104] width 81 height 16
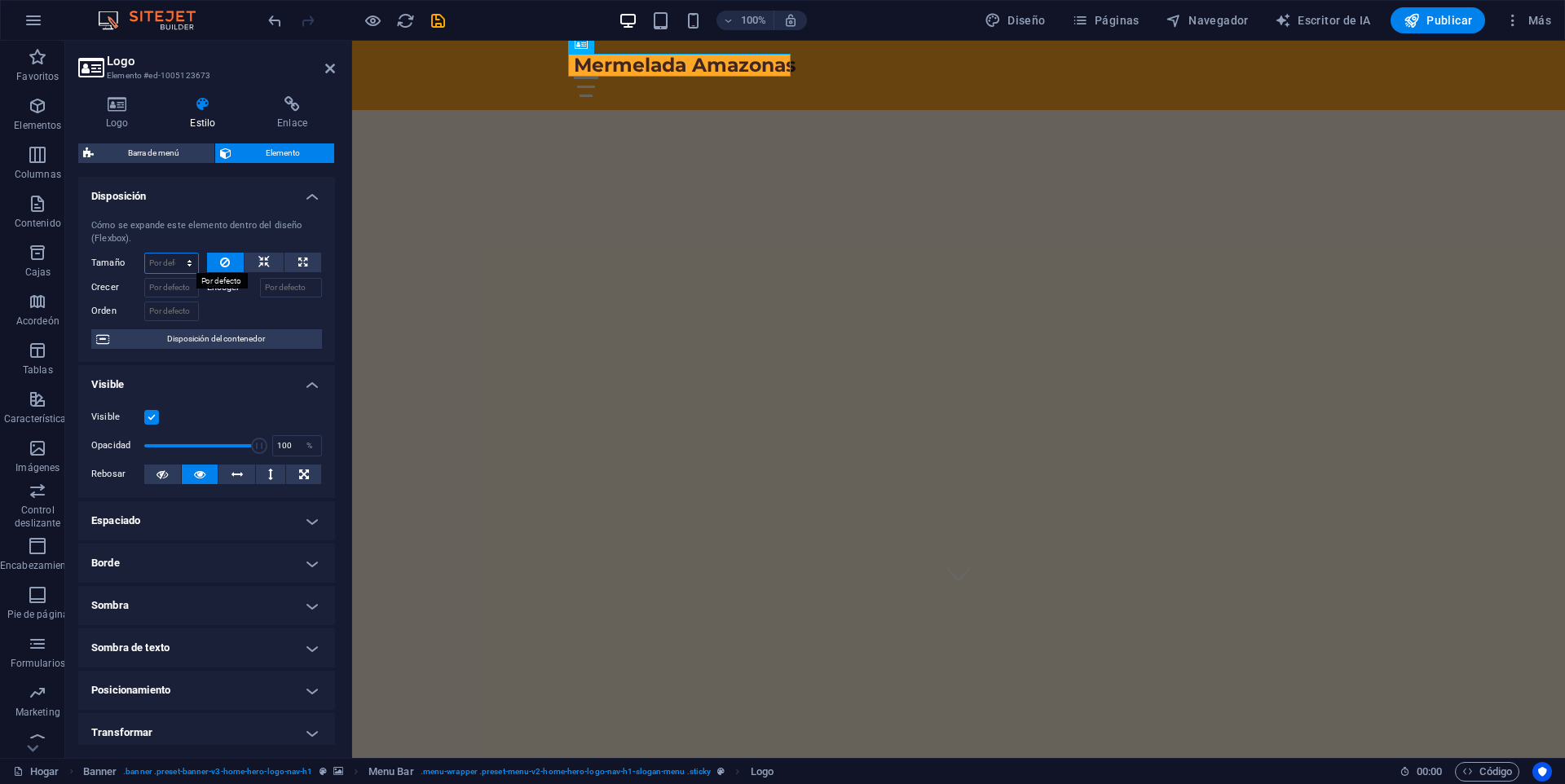
click at [186, 257] on select "Por defecto auto píxeles % 1/1 1/2 1/3 1/4 1/5 1/6 1/7 1/8 1/9 1/10" at bounding box center [172, 263] width 53 height 20
select select "1/8"
click at [173, 253] on select "Por defecto auto píxeles % 1/1 1/2 1/3 1/4 1/5 1/6 1/7 1/8 1/9 1/10" at bounding box center [172, 263] width 53 height 20
type input "12.5"
click at [186, 262] on select "Por defecto auto píxeles % 1/1 1/2 1/3 1/4 1/5 1/6 1/7 1/8 1/9 1/10" at bounding box center [186, 263] width 23 height 20
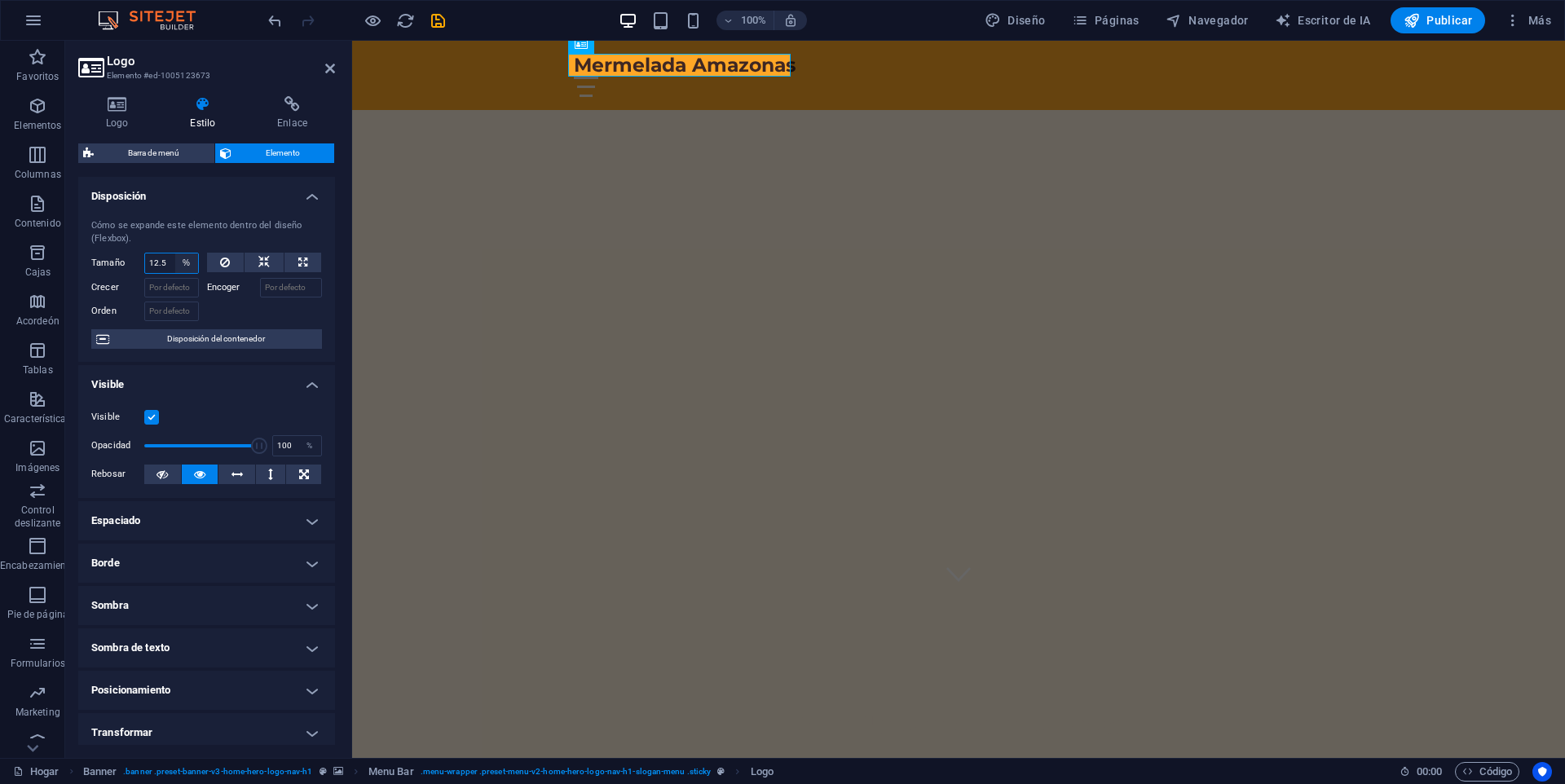
select select "06i6f5ln77o"
click at [175, 253] on select "Por defecto auto píxeles % 1/1 1/2 1/3 1/4 1/5 1/6 1/7 1/8 1/9 1/10" at bounding box center [186, 263] width 23 height 20
select select "DISABLED_OPTION_VALUE"
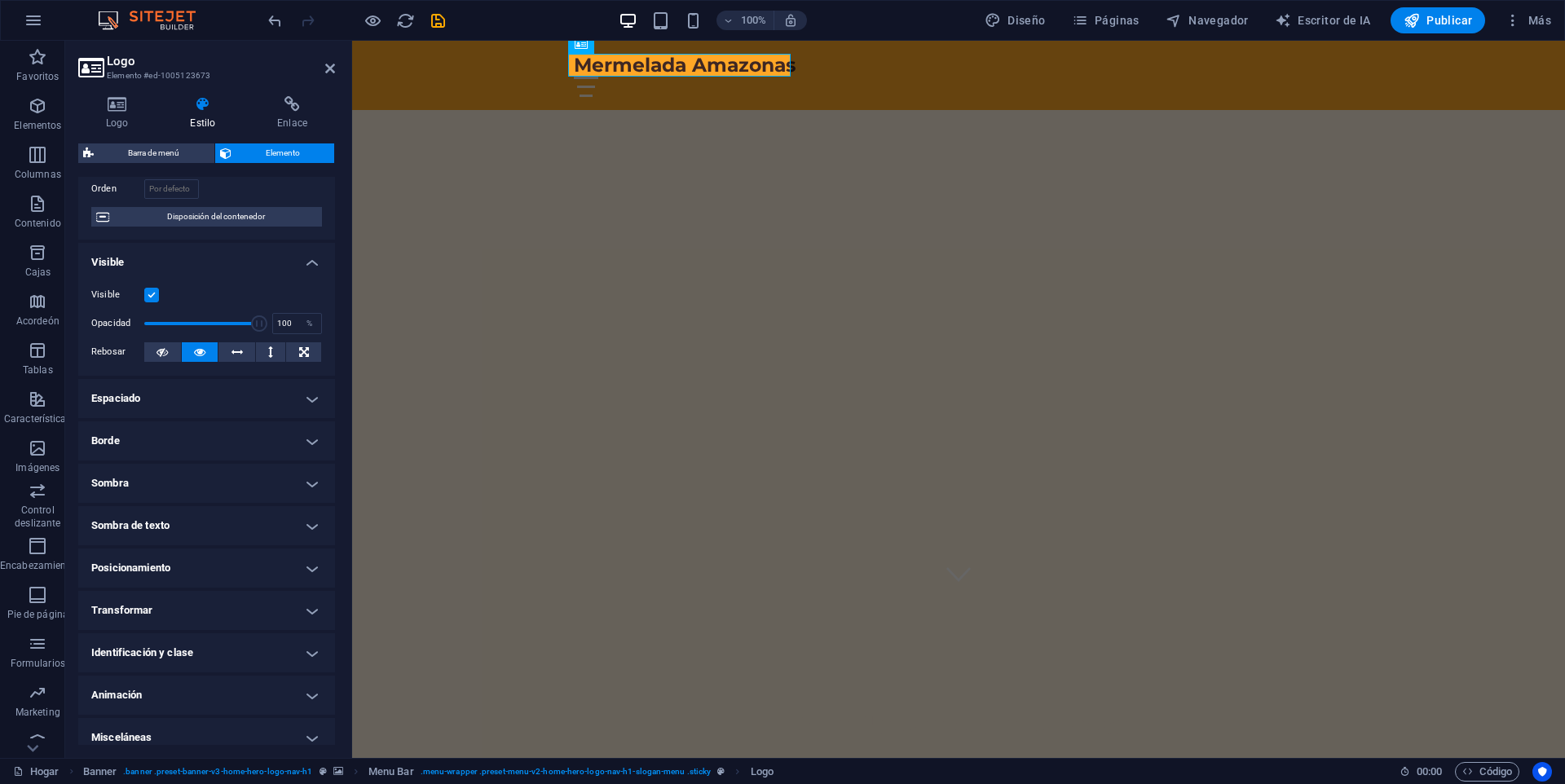
scroll to position [134, 0]
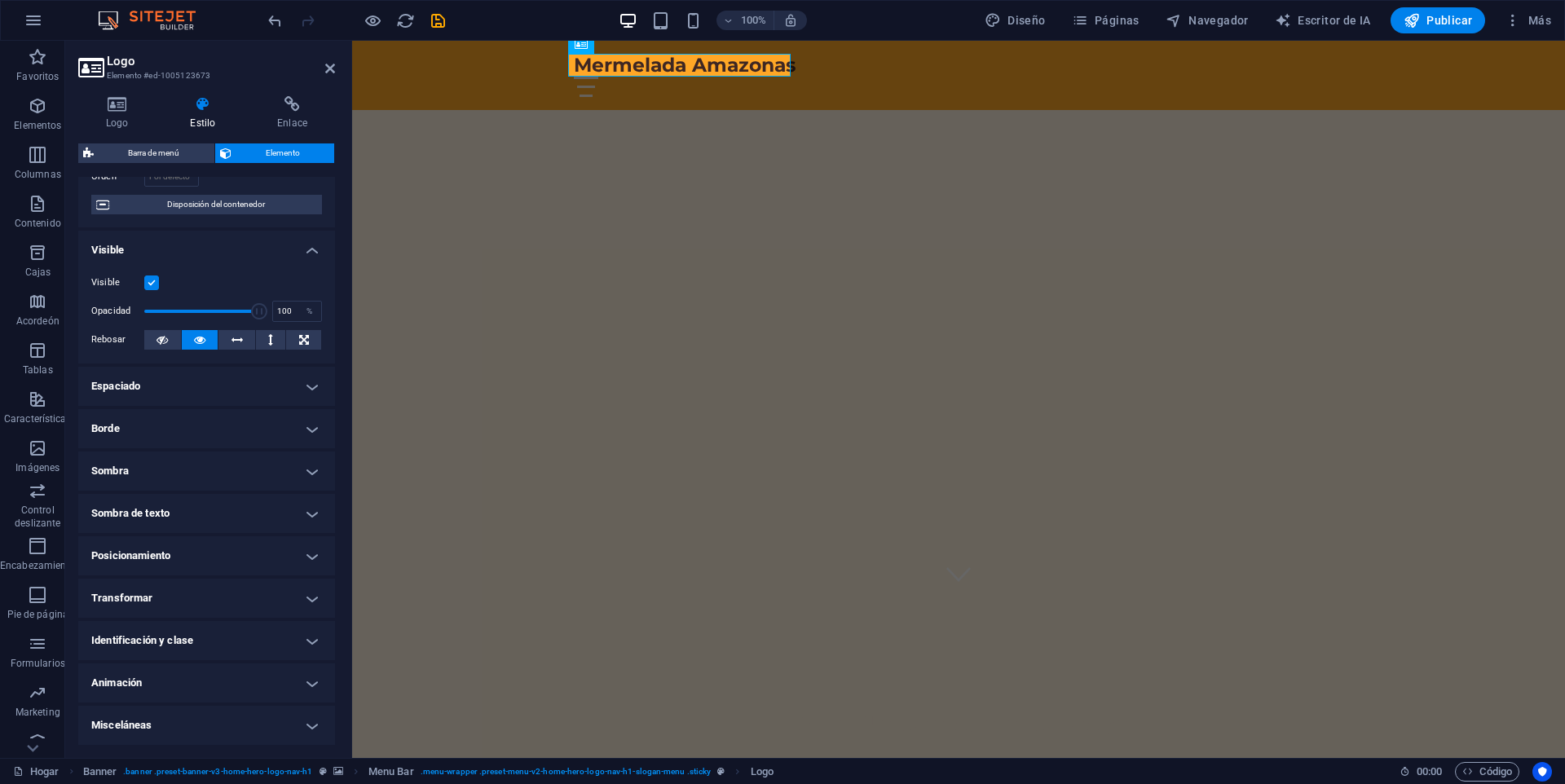
click at [251, 382] on h4 "Espaciado" at bounding box center [207, 387] width 257 height 40
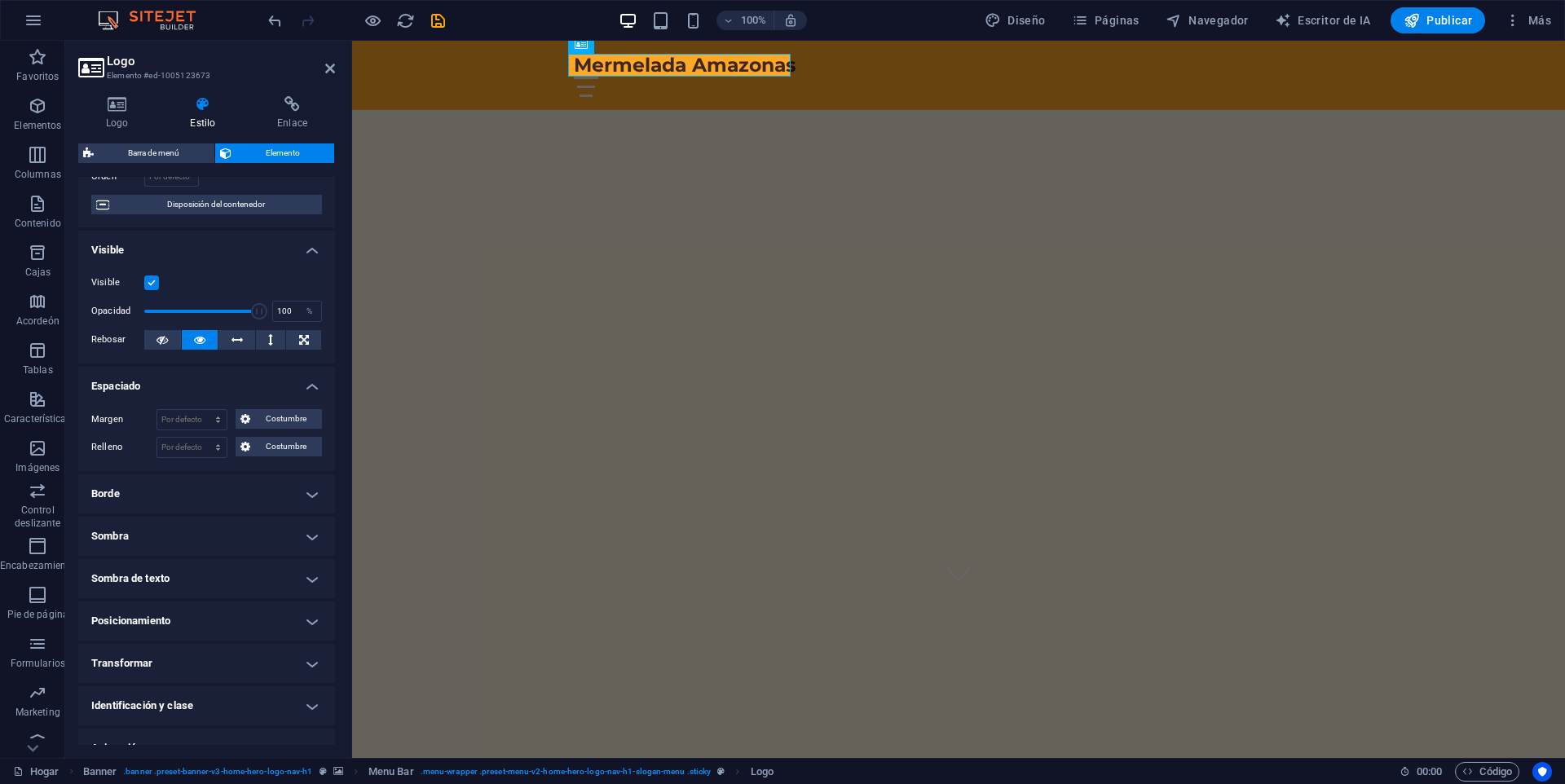
click at [251, 382] on h4 "Espaciado" at bounding box center [207, 382] width 257 height 30
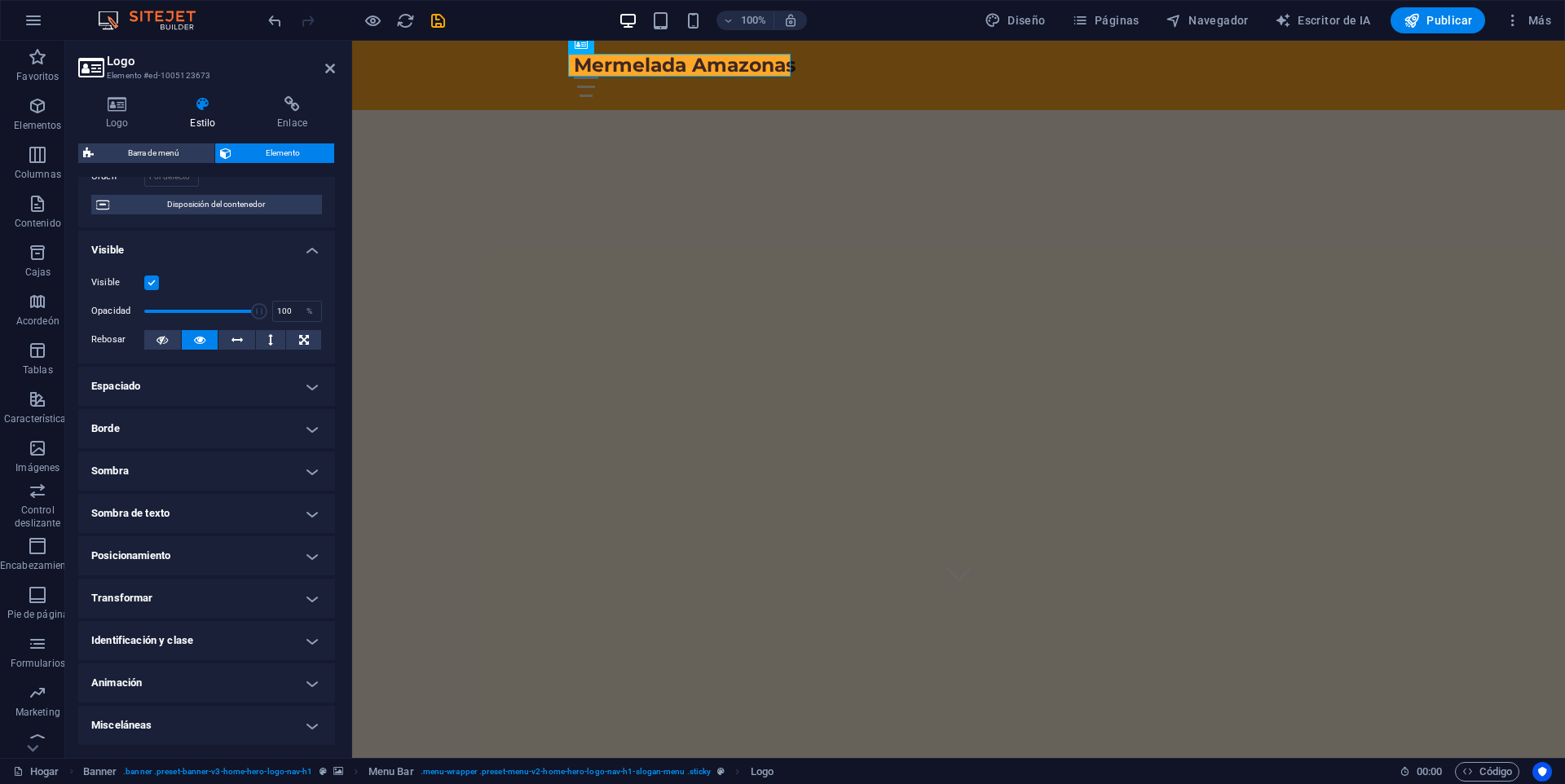
click at [275, 424] on h4 "Borde" at bounding box center [207, 429] width 257 height 40
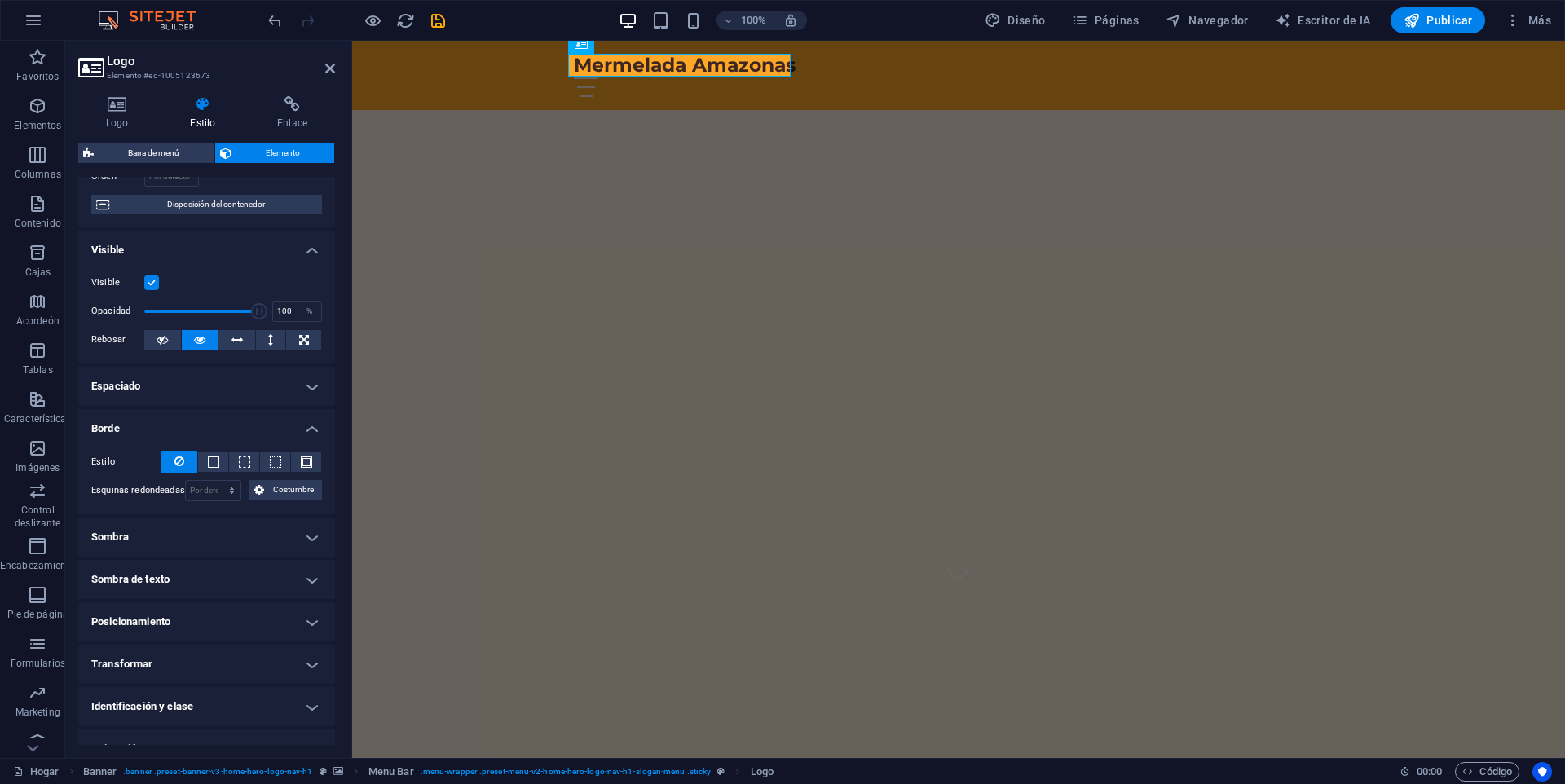
click at [276, 425] on h4 "Borde" at bounding box center [207, 424] width 257 height 30
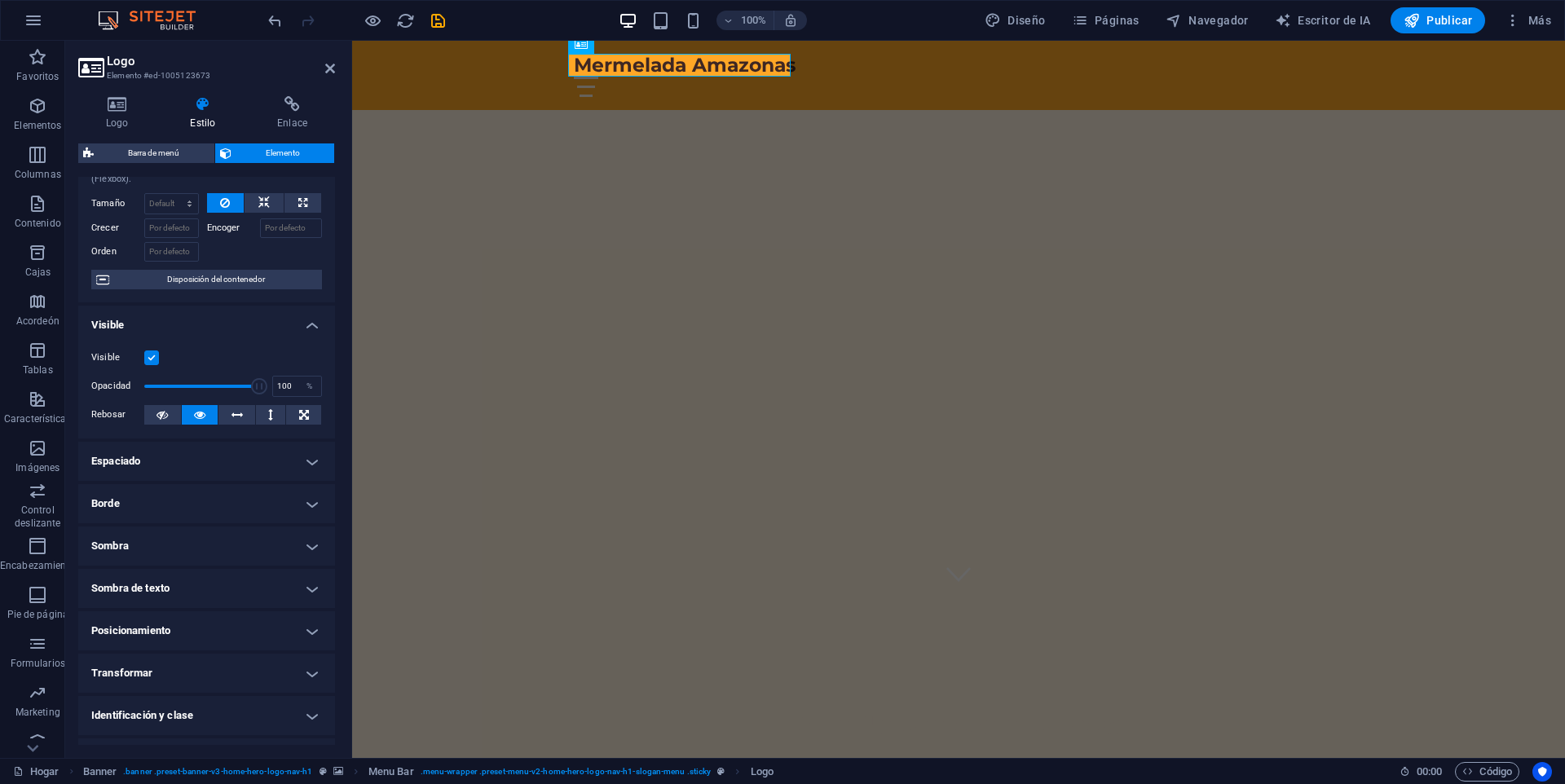
scroll to position [0, 0]
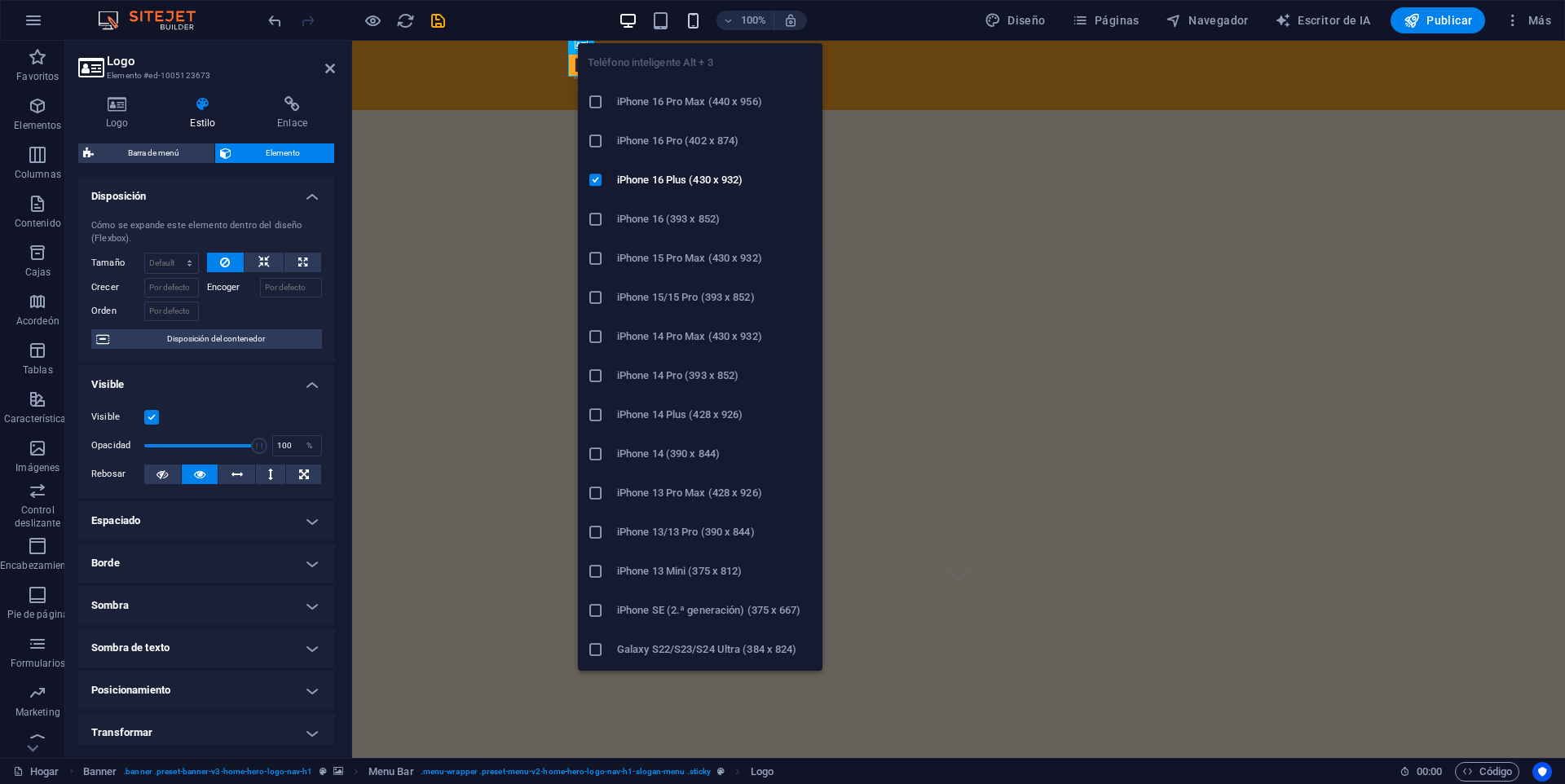
click at [693, 18] on icon "button" at bounding box center [692, 21] width 19 height 19
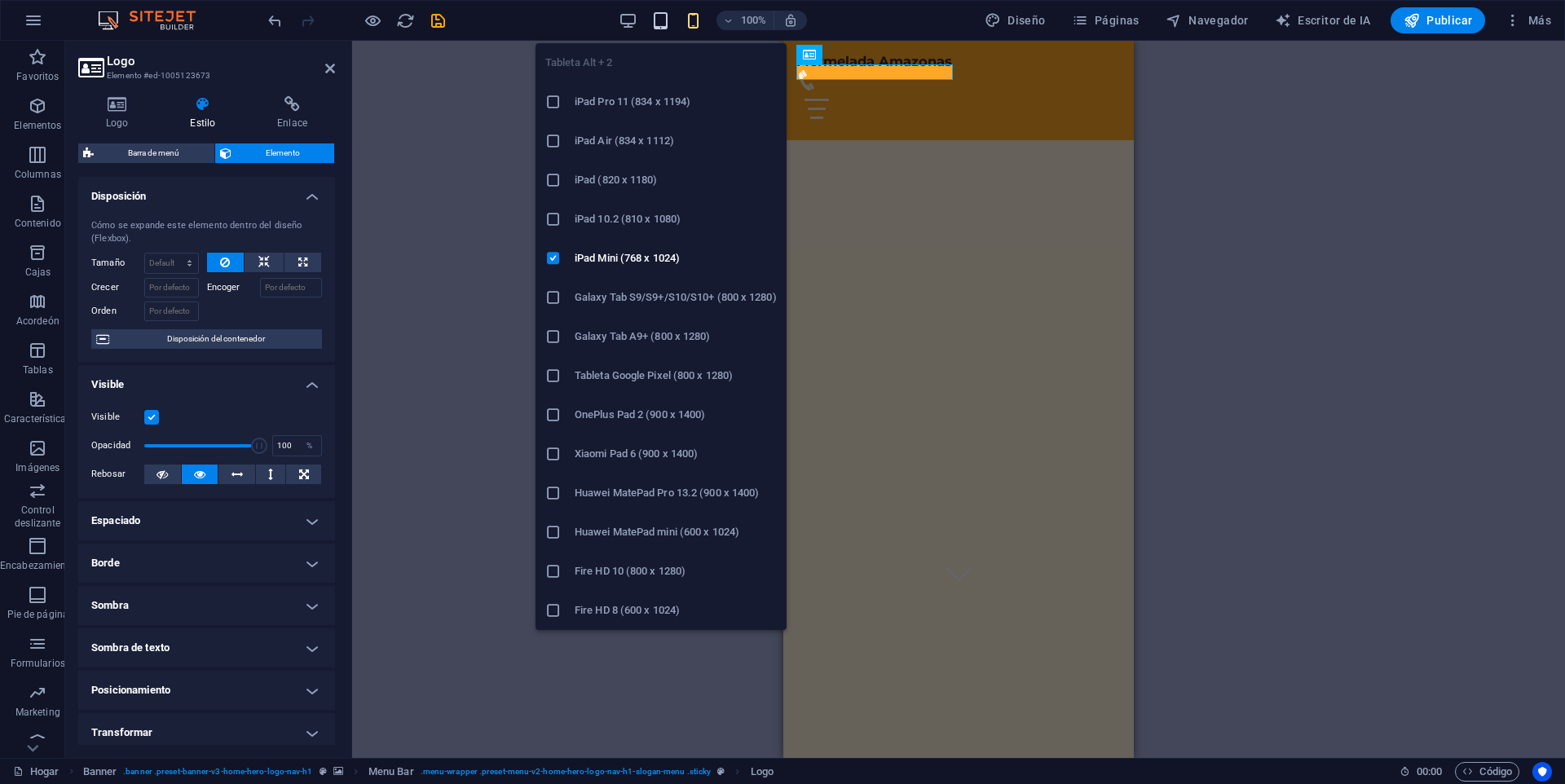
click at [662, 21] on icon "button" at bounding box center [660, 21] width 19 height 19
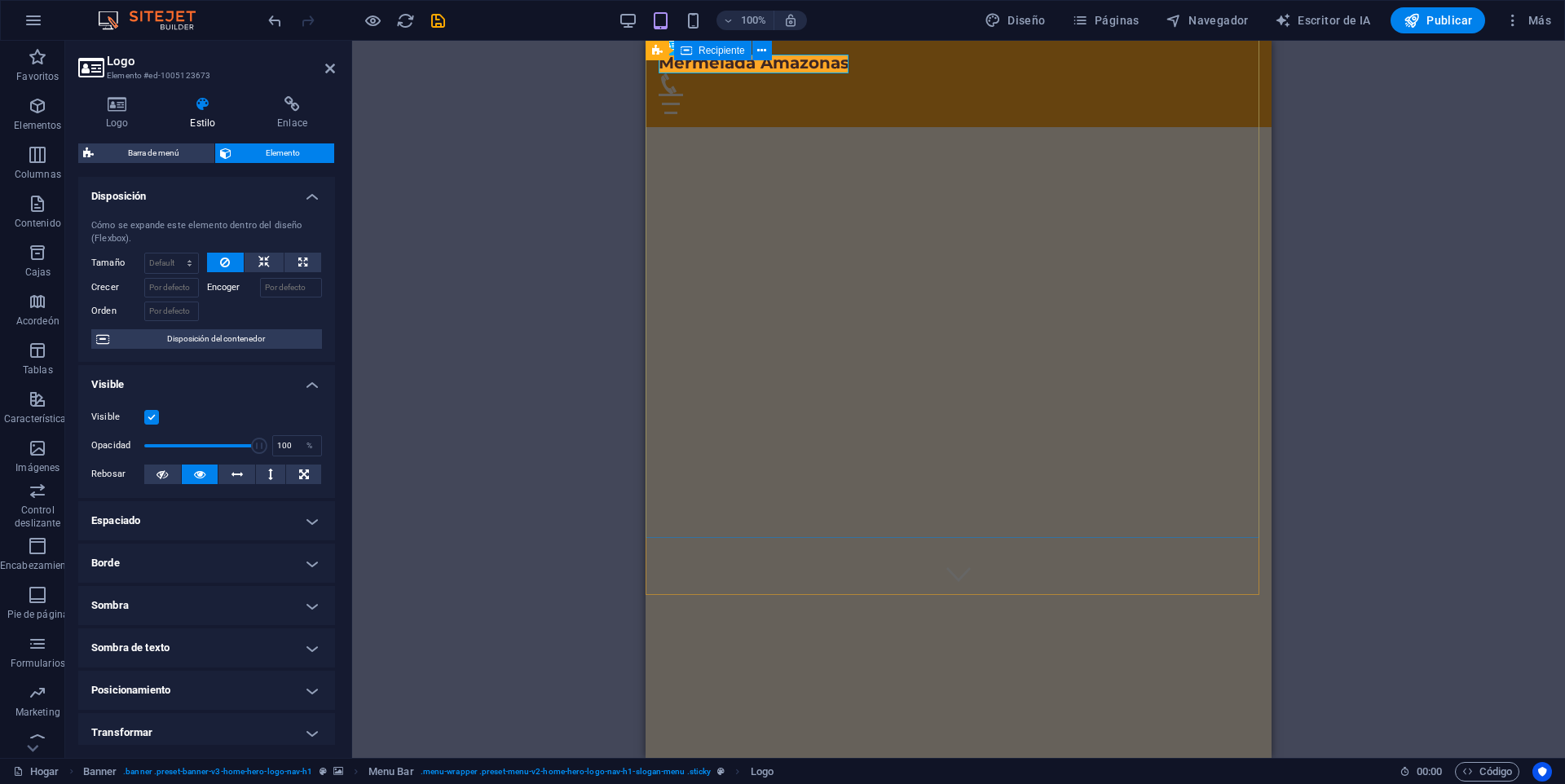
click at [827, 595] on div "De la Naturaleza a tu mesa" at bounding box center [959, 703] width 626 height 217
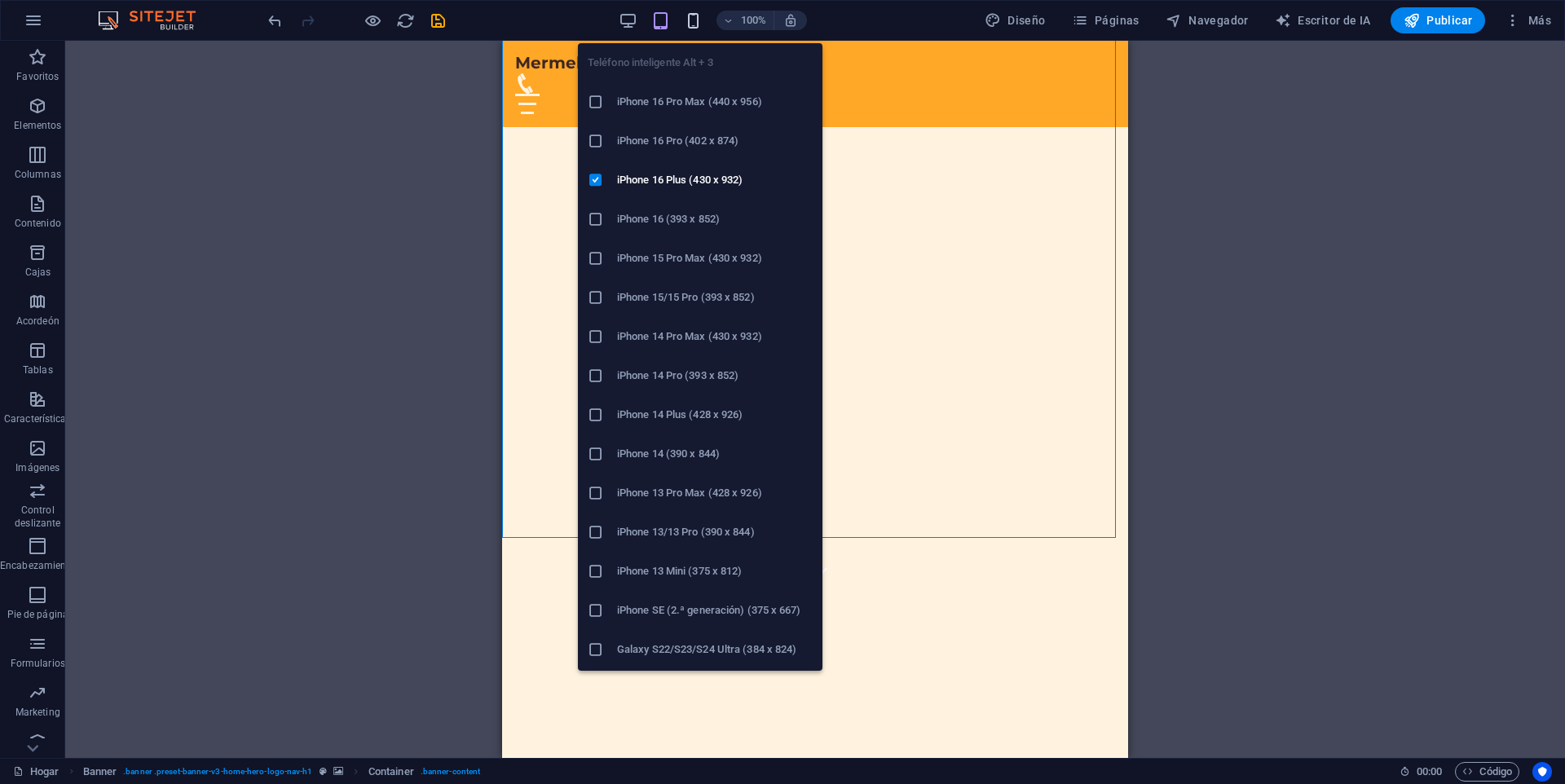
click at [700, 20] on icon "button" at bounding box center [692, 21] width 19 height 19
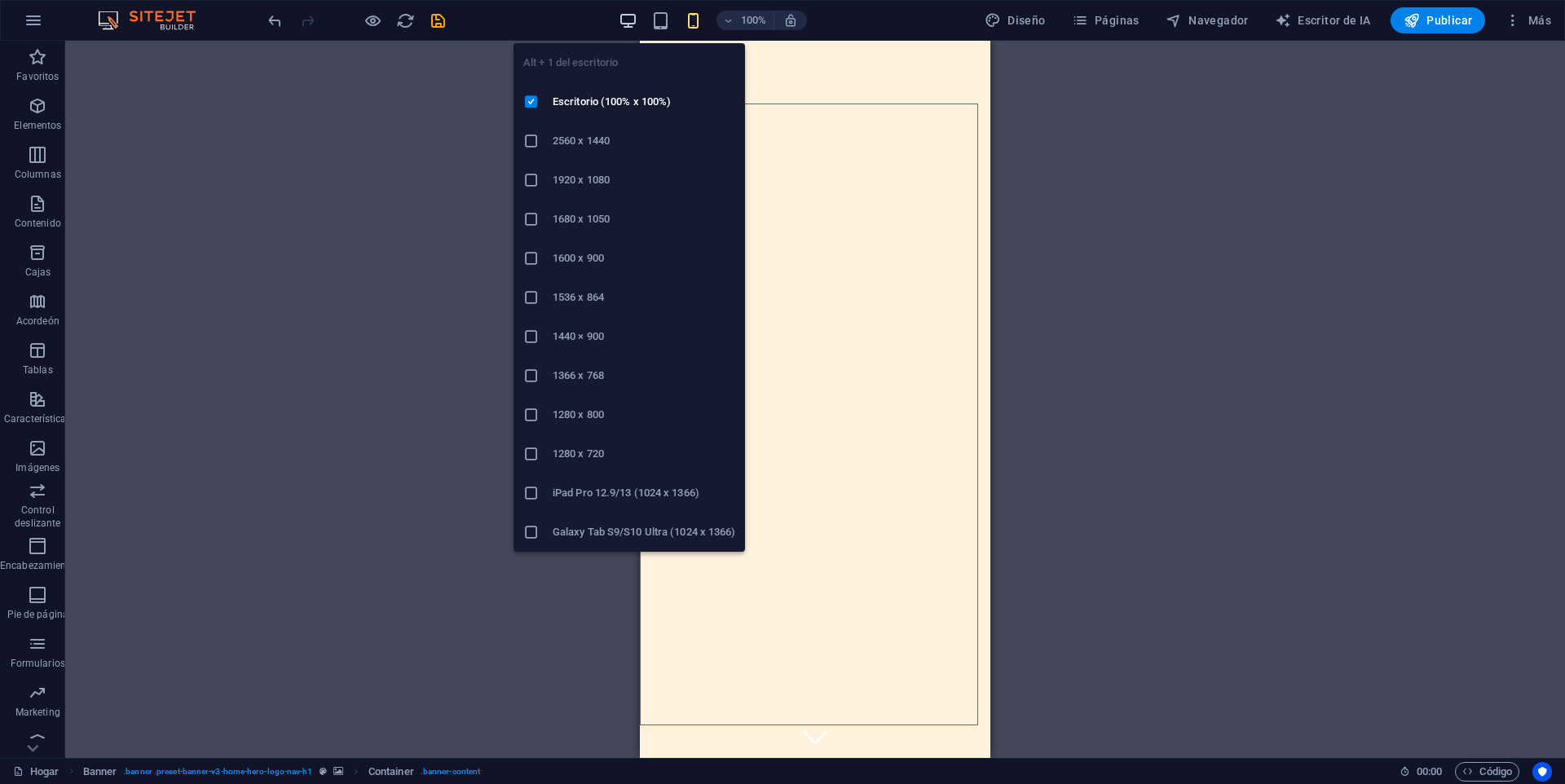
click at [637, 19] on icon "button" at bounding box center [628, 21] width 19 height 19
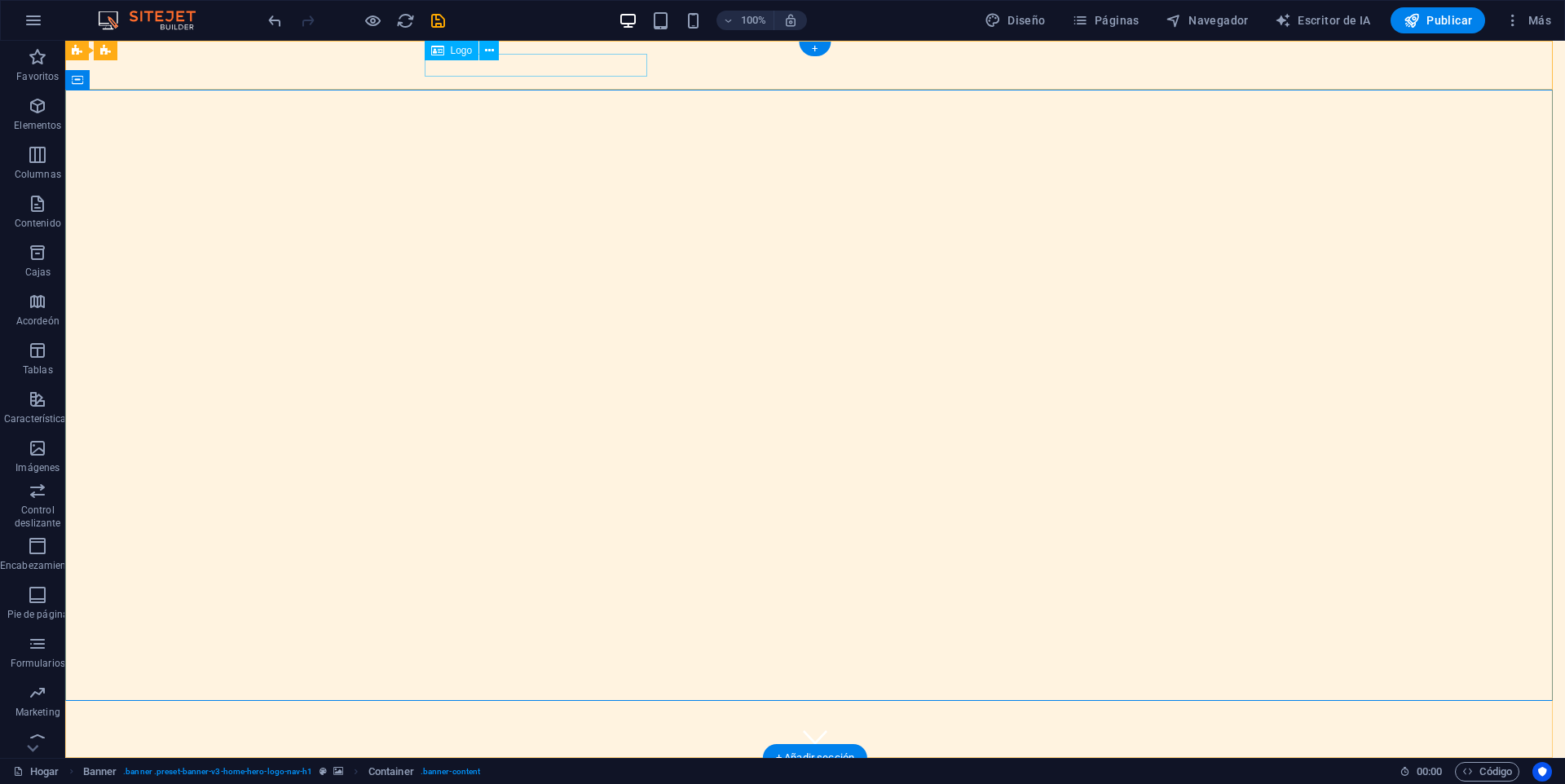
click at [547, 771] on div "Mermelada Amazonas" at bounding box center [815, 782] width 770 height 23
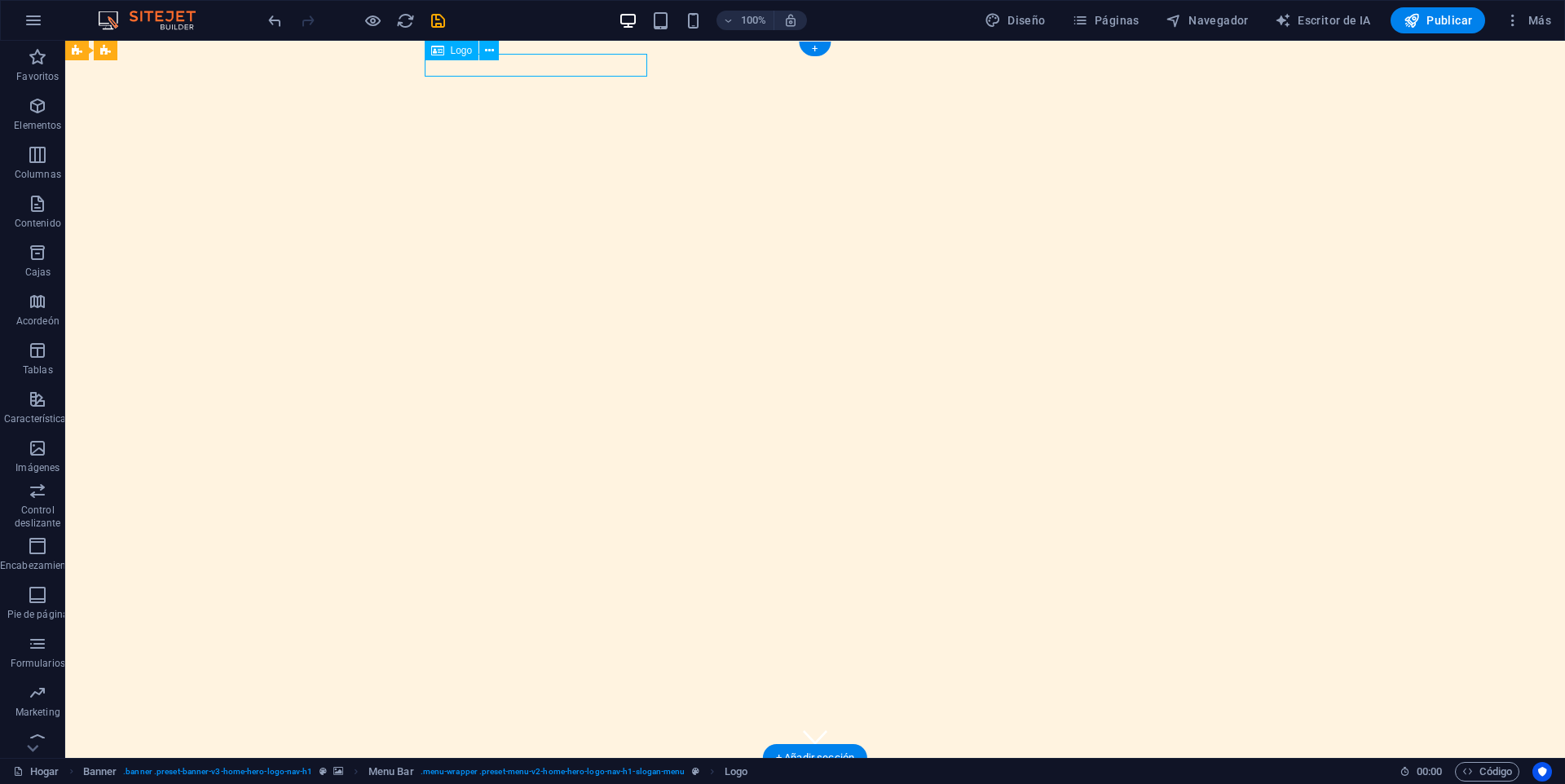
click at [550, 771] on div "Mermelada Amazonas" at bounding box center [815, 782] width 770 height 23
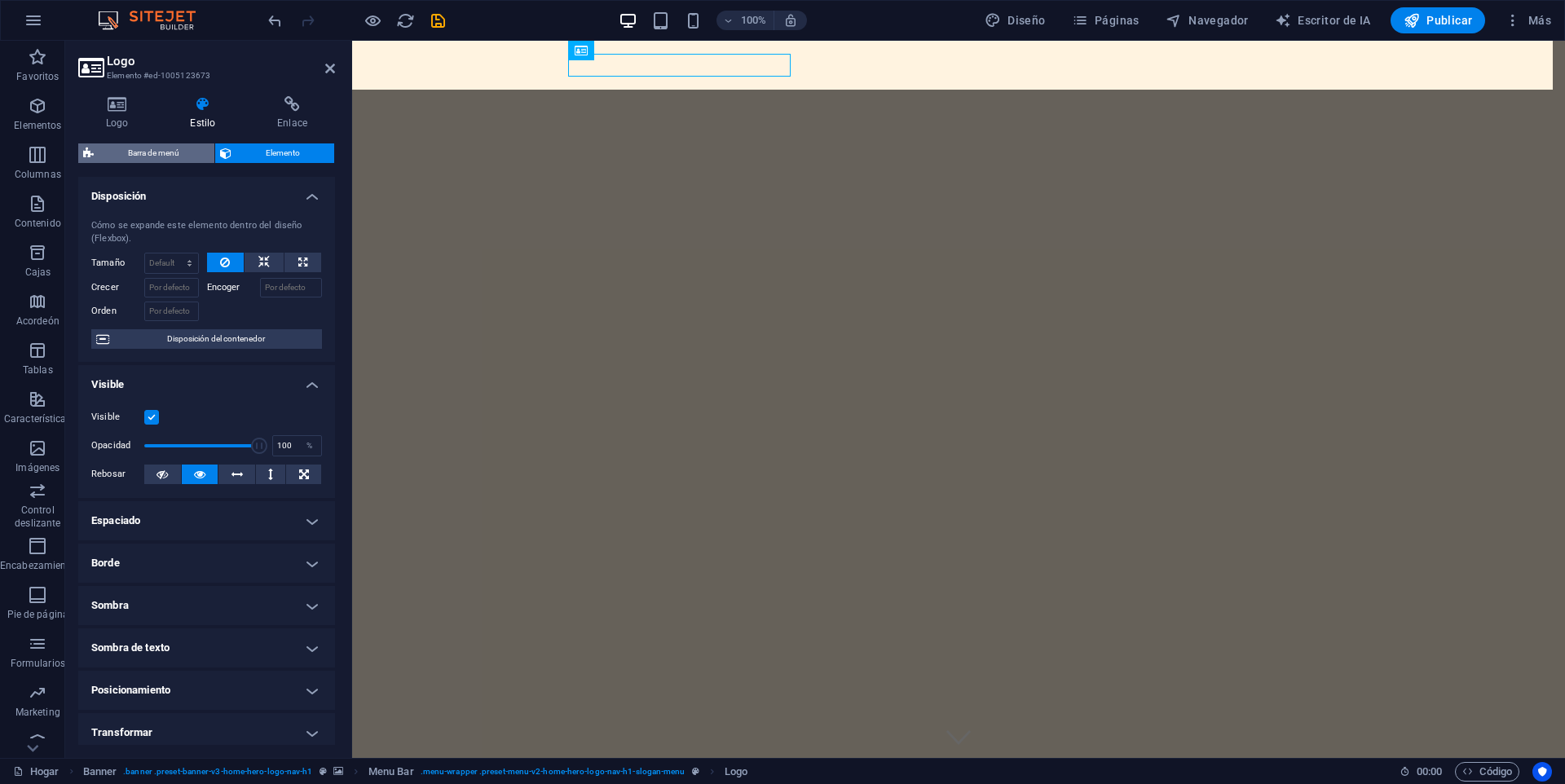
click at [150, 148] on font "Barra de menú" at bounding box center [153, 152] width 51 height 9
select select "rem"
select select "preset-menu-v2-home-hero-logo-nav-h1-slogan-menu"
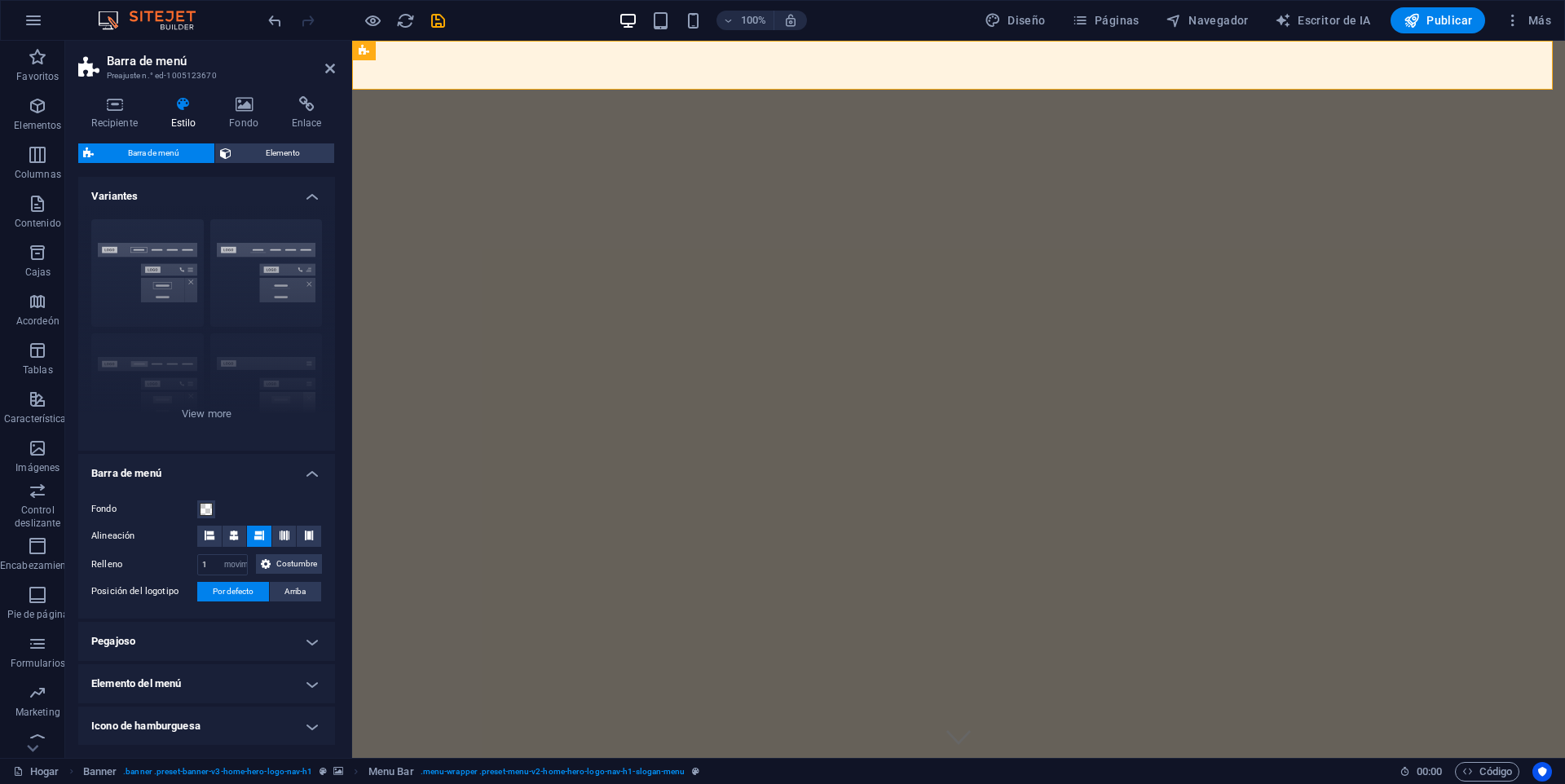
click at [226, 660] on h4 "Pegajoso" at bounding box center [207, 642] width 257 height 40
click at [226, 651] on h4 "Pegajoso" at bounding box center [207, 637] width 257 height 30
click at [243, 109] on icon at bounding box center [243, 104] width 56 height 16
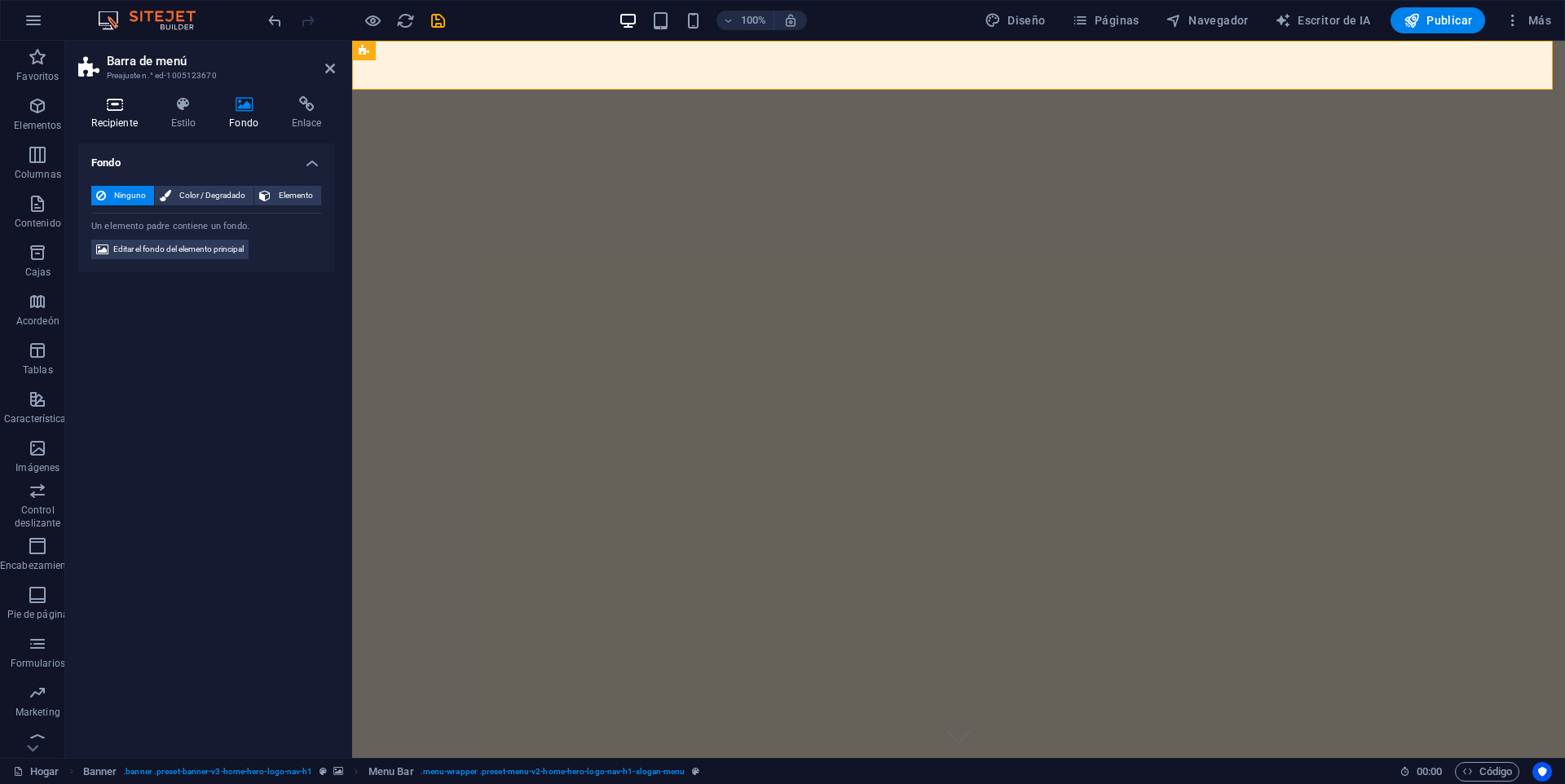
click at [100, 108] on icon at bounding box center [114, 104] width 72 height 16
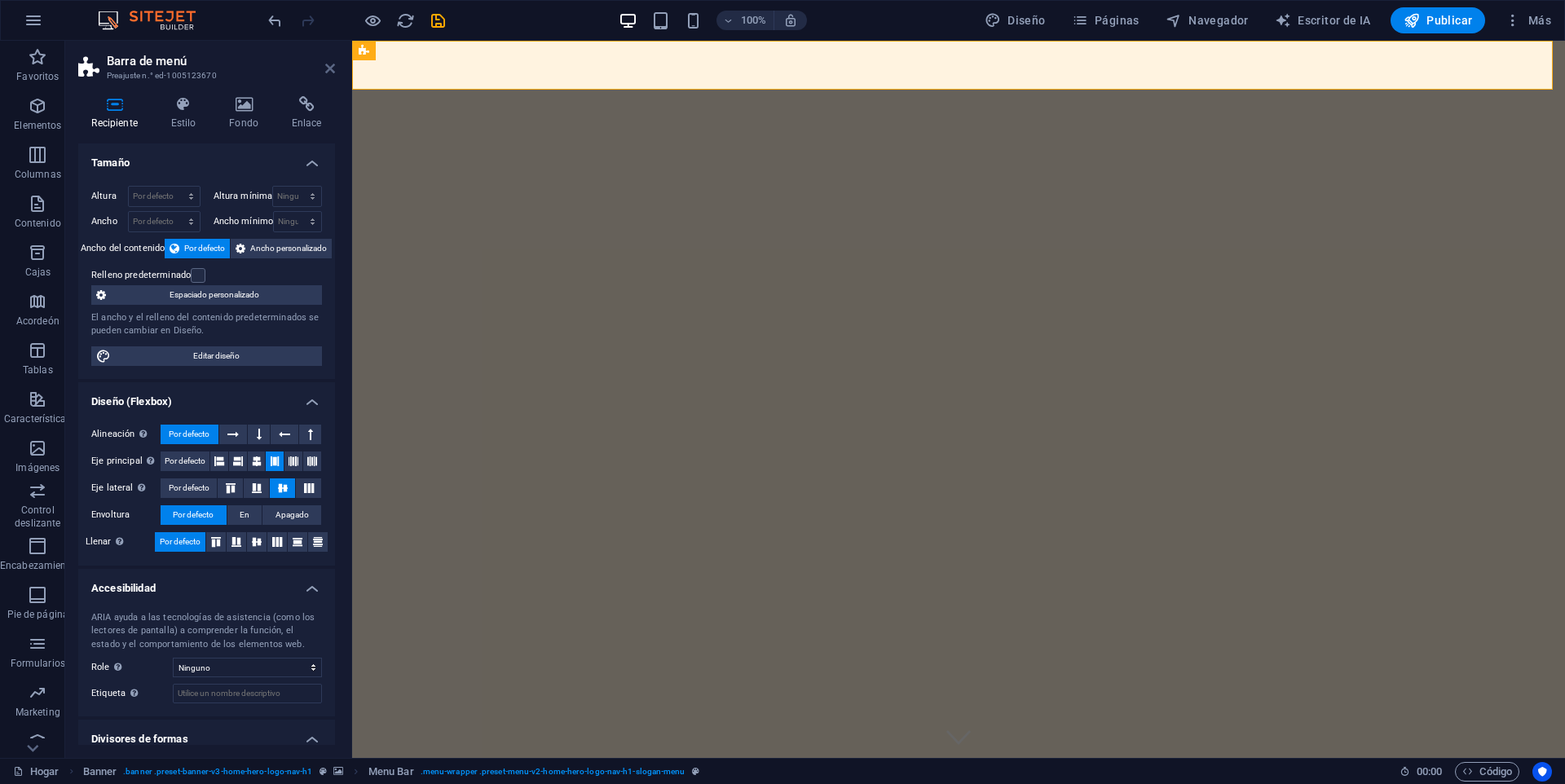
click at [325, 67] on icon at bounding box center [330, 68] width 10 height 13
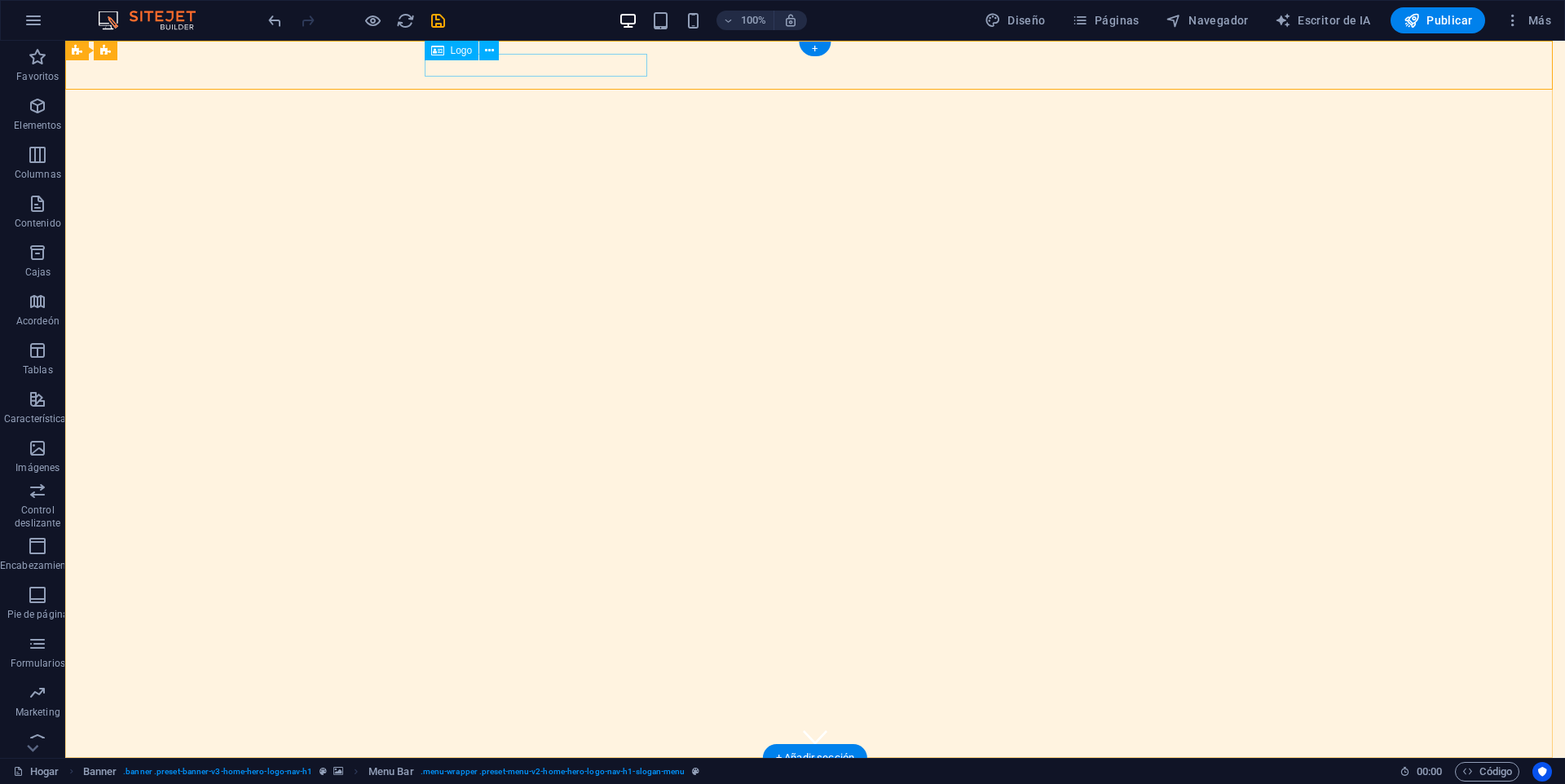
click at [462, 771] on div "Mermelada Amazonas" at bounding box center [815, 782] width 770 height 23
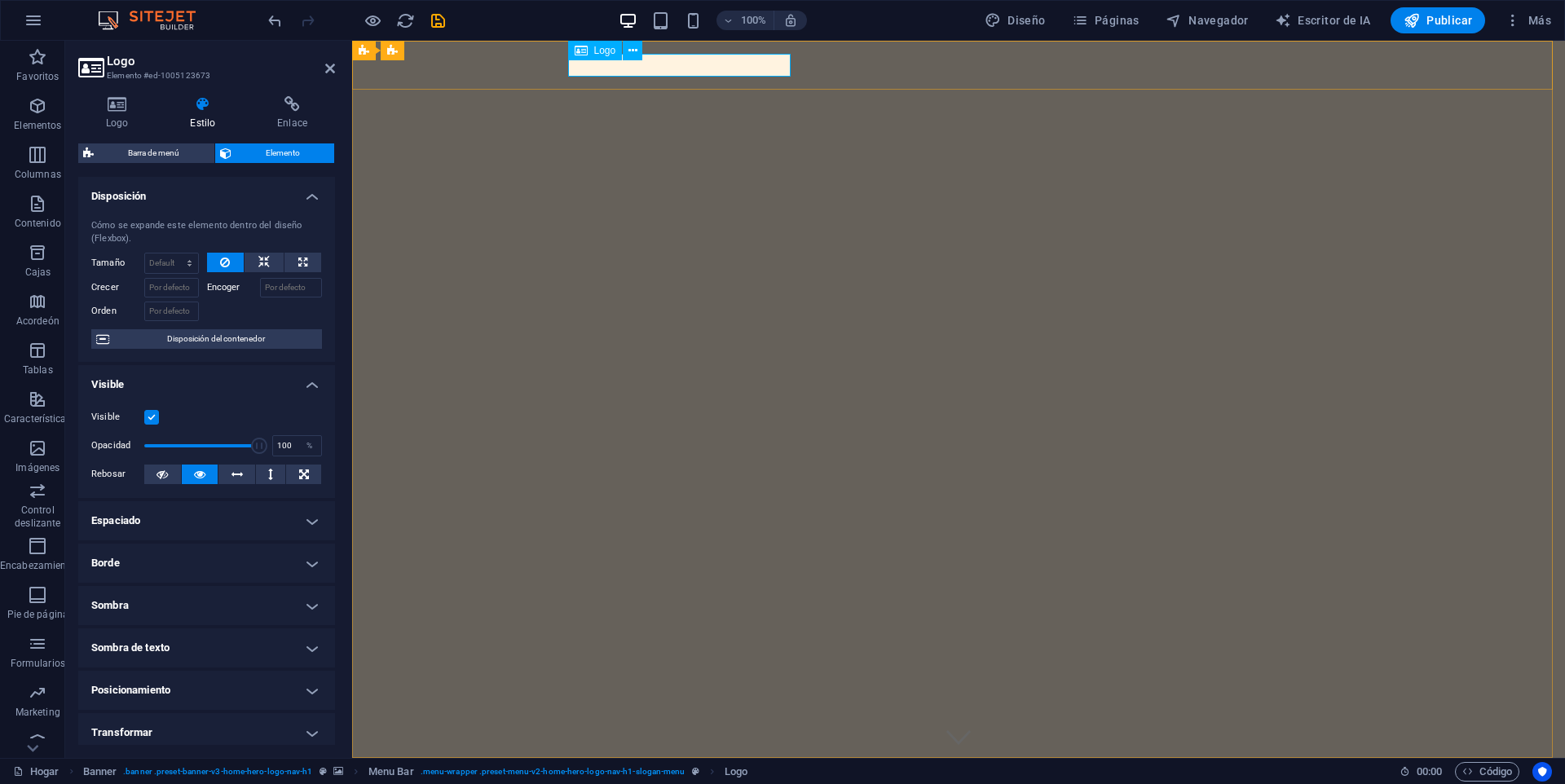
click at [677, 771] on div "Mermelada Amazonas" at bounding box center [959, 782] width 770 height 23
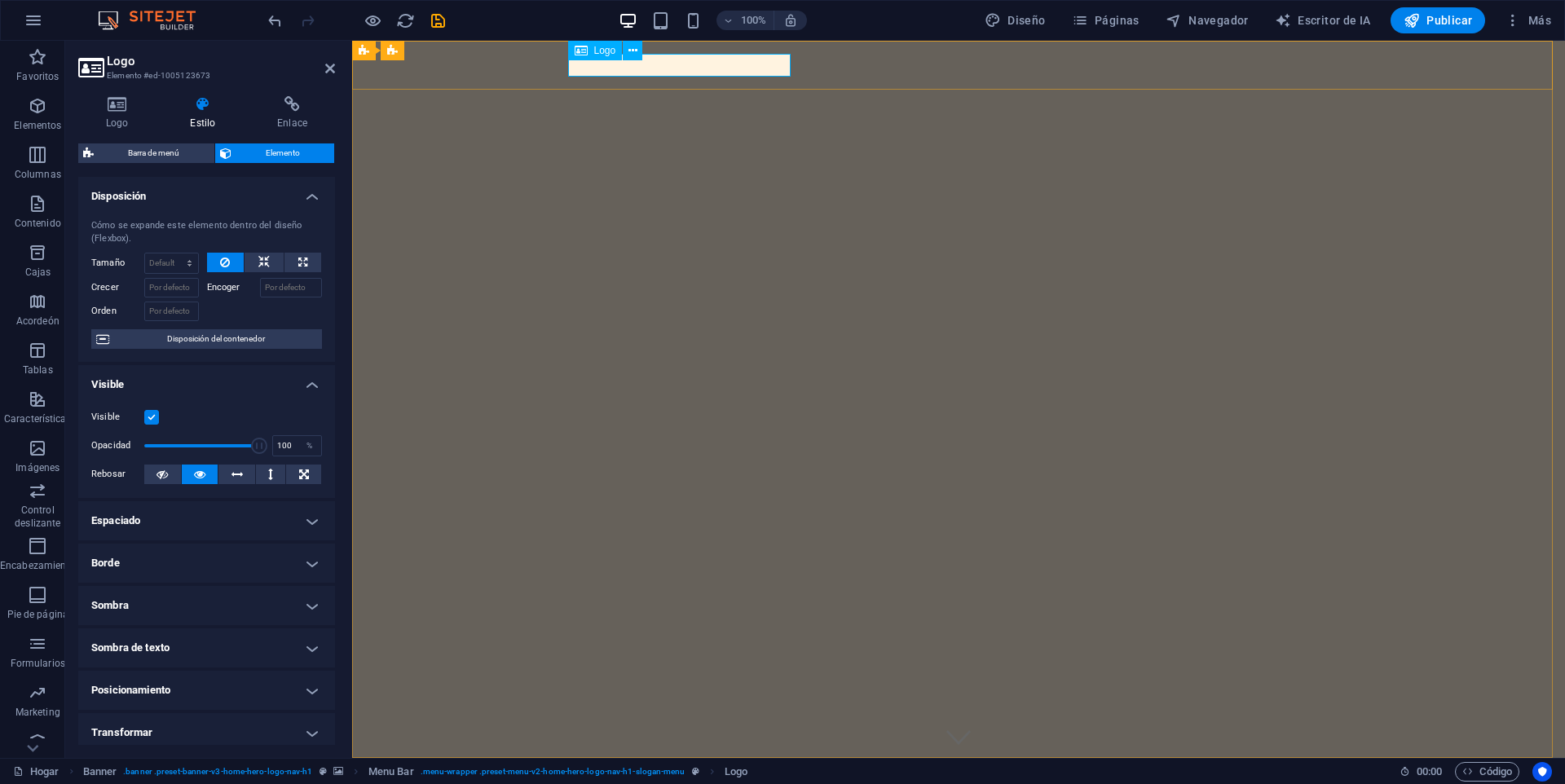
click at [677, 771] on div "Mermelada Amazonas" at bounding box center [959, 782] width 770 height 23
click at [98, 100] on icon at bounding box center [117, 104] width 77 height 16
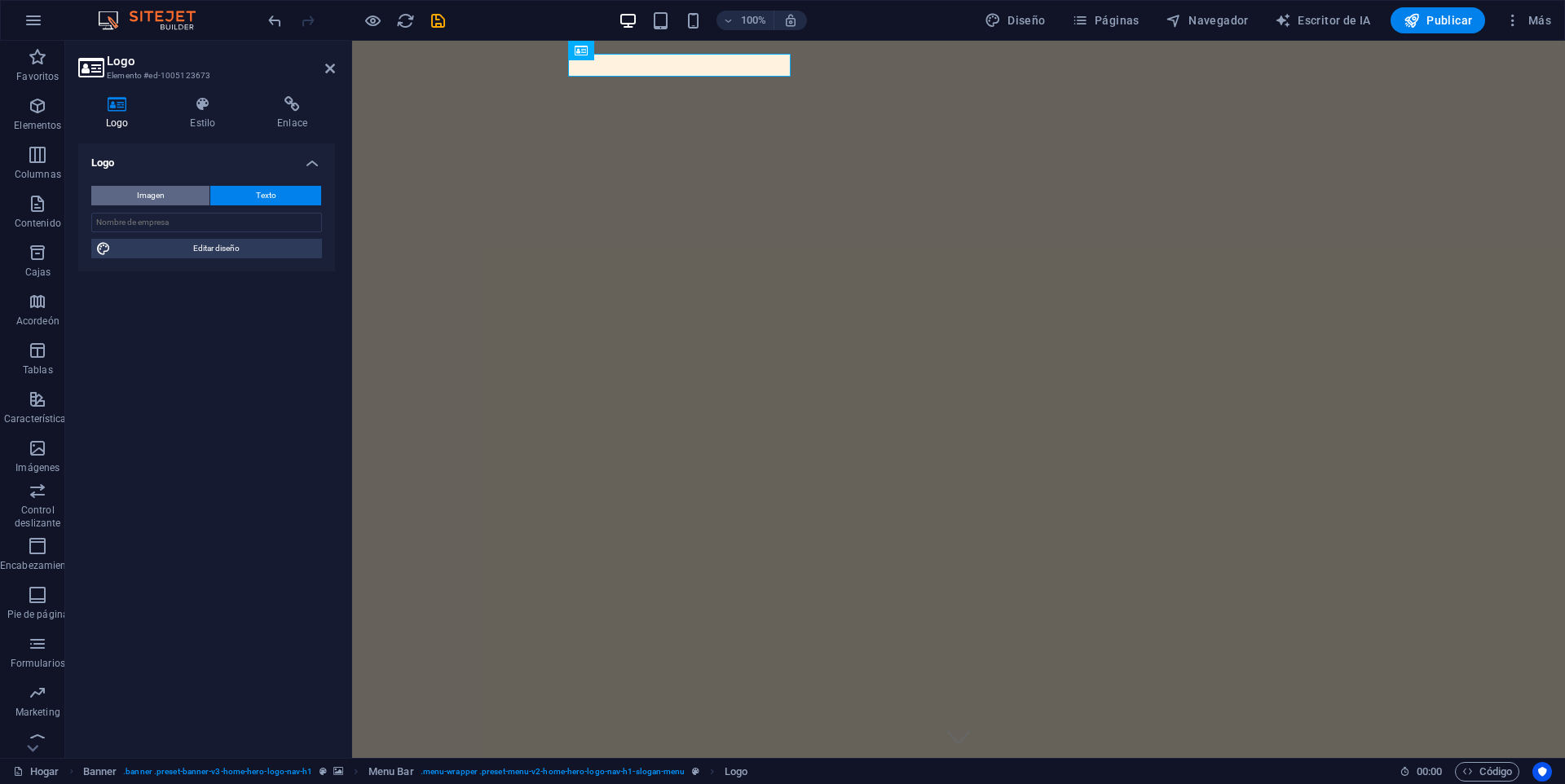
click at [133, 196] on button "Imagen" at bounding box center [149, 196] width 118 height 20
select select "DISABLED_OPTION_VALUE"
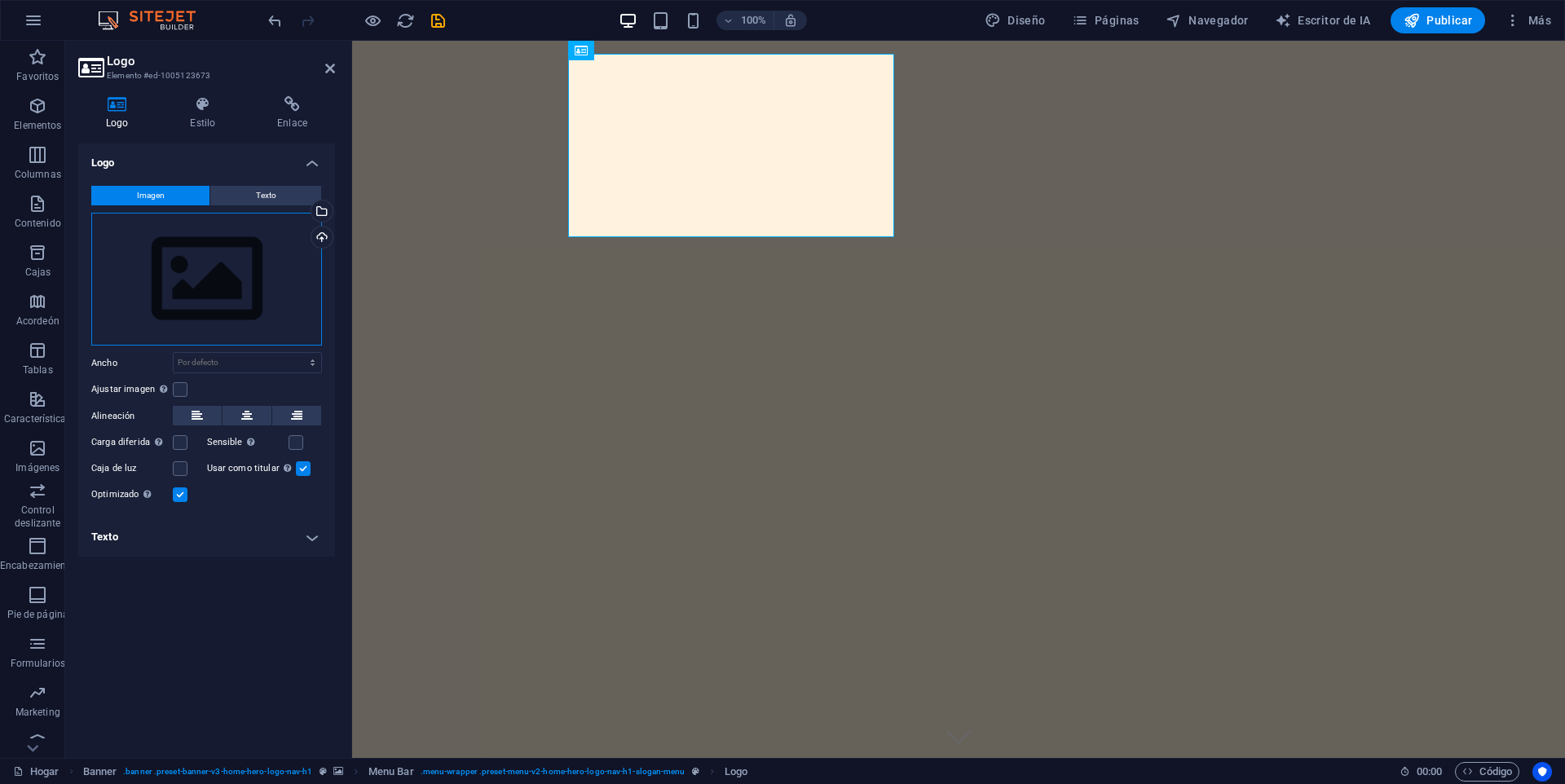
click at [194, 278] on div "Arrastre los archivos aquí, haga clic para elegir archivos o seleccione archivo…" at bounding box center [206, 279] width 230 height 133
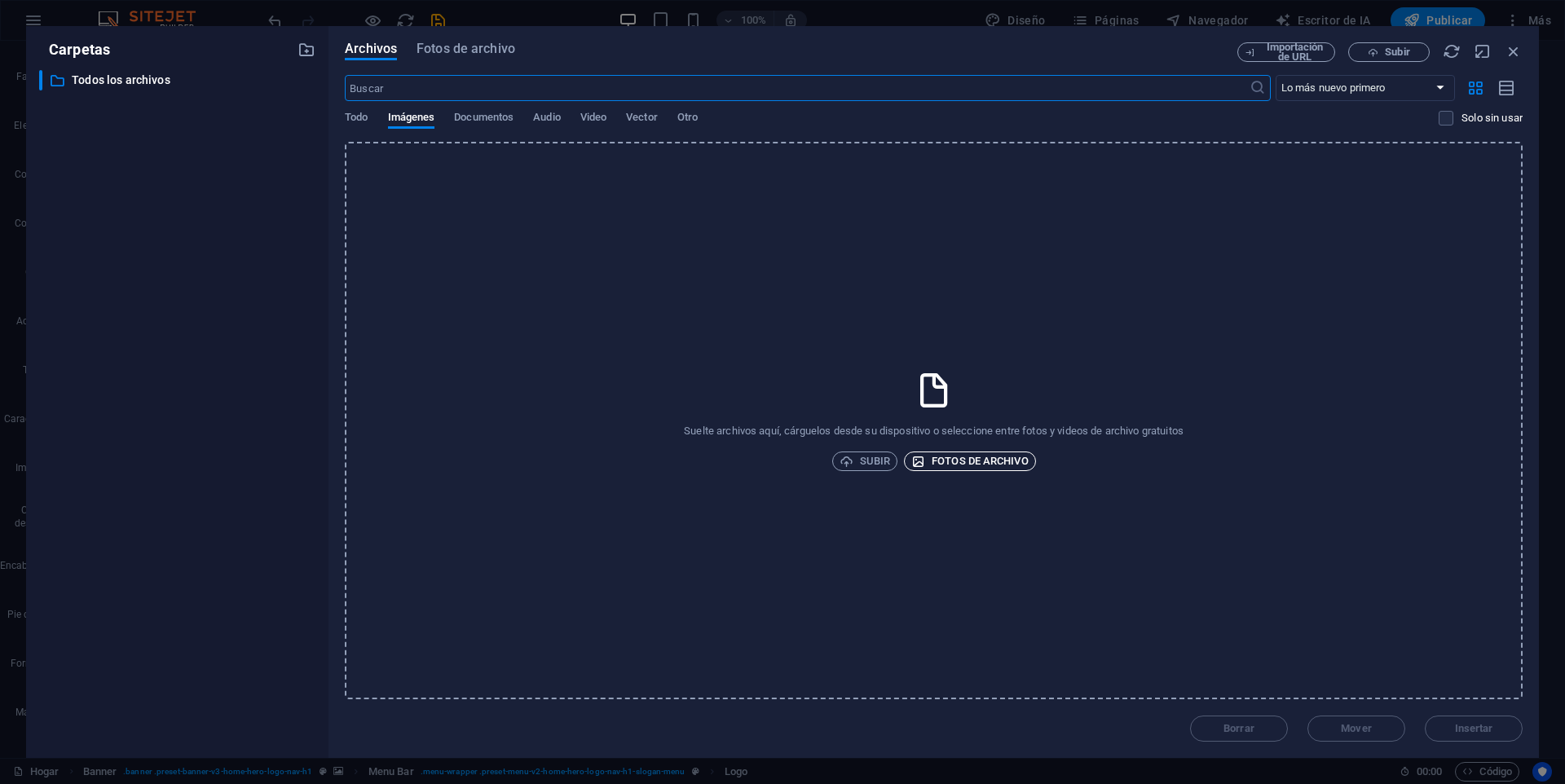
click at [930, 462] on span "Fotos de archivo" at bounding box center [969, 462] width 118 height 20
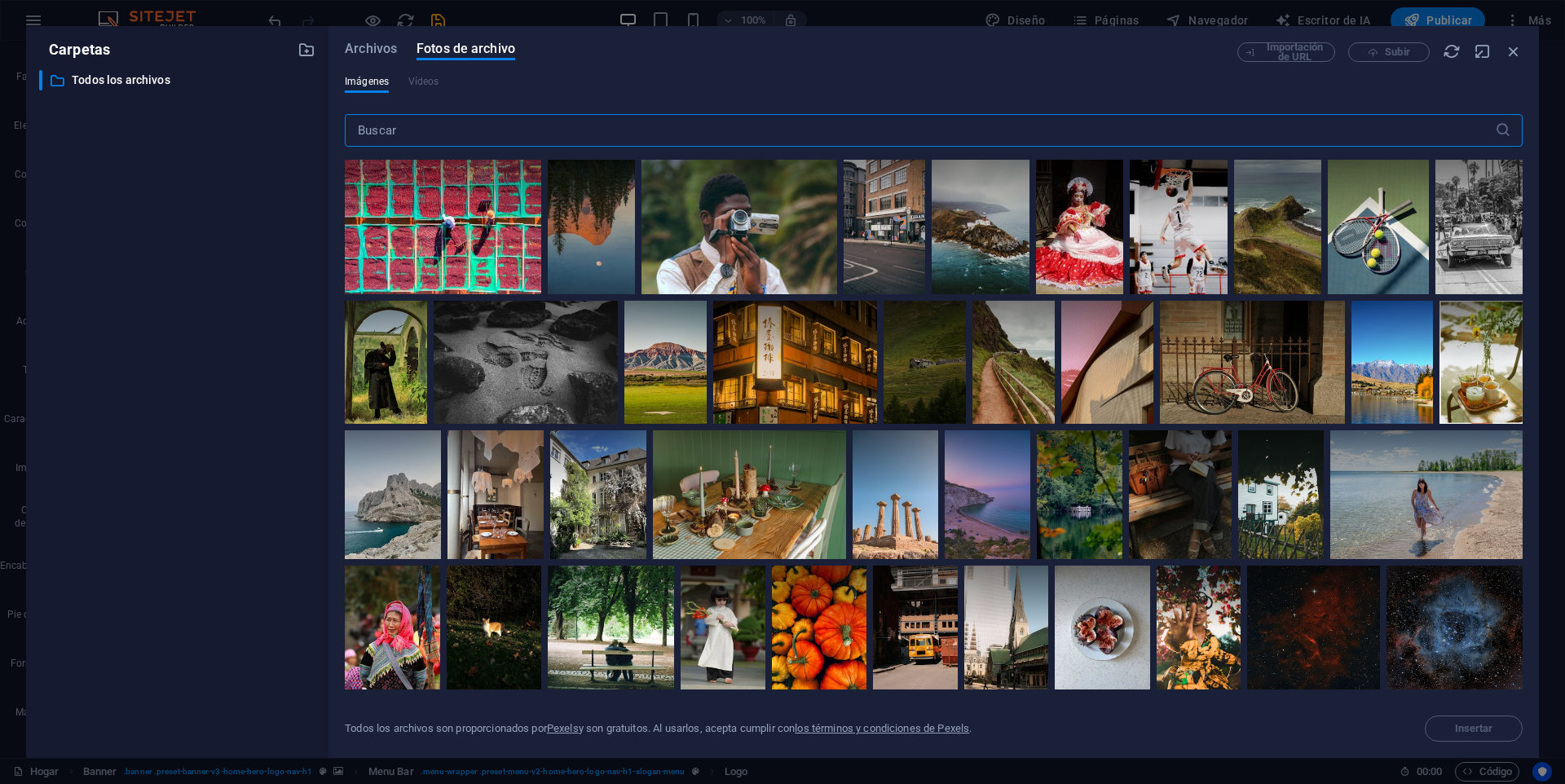
scroll to position [81, 0]
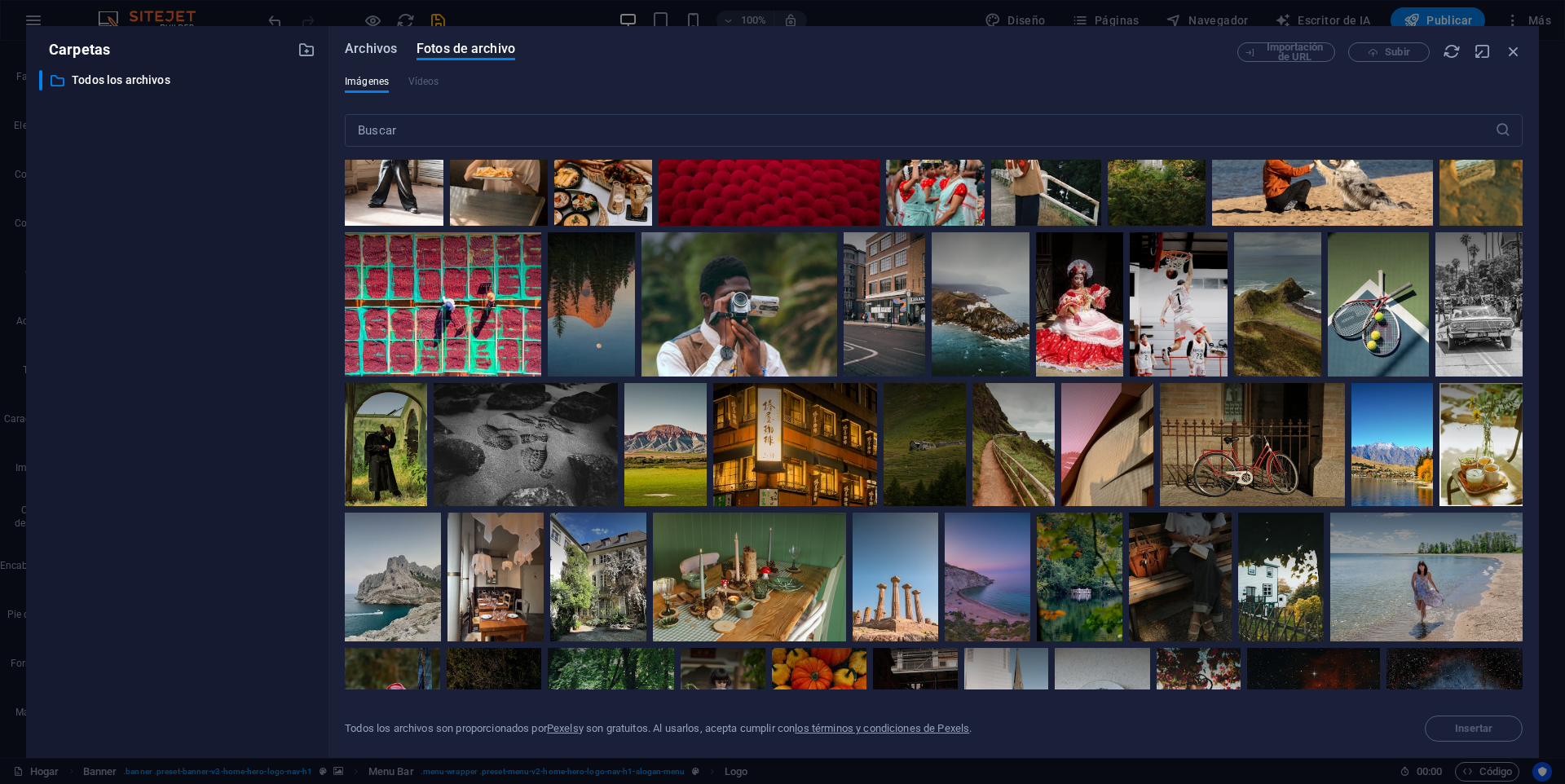
click at [364, 48] on font "Archivos" at bounding box center [371, 48] width 52 height 16
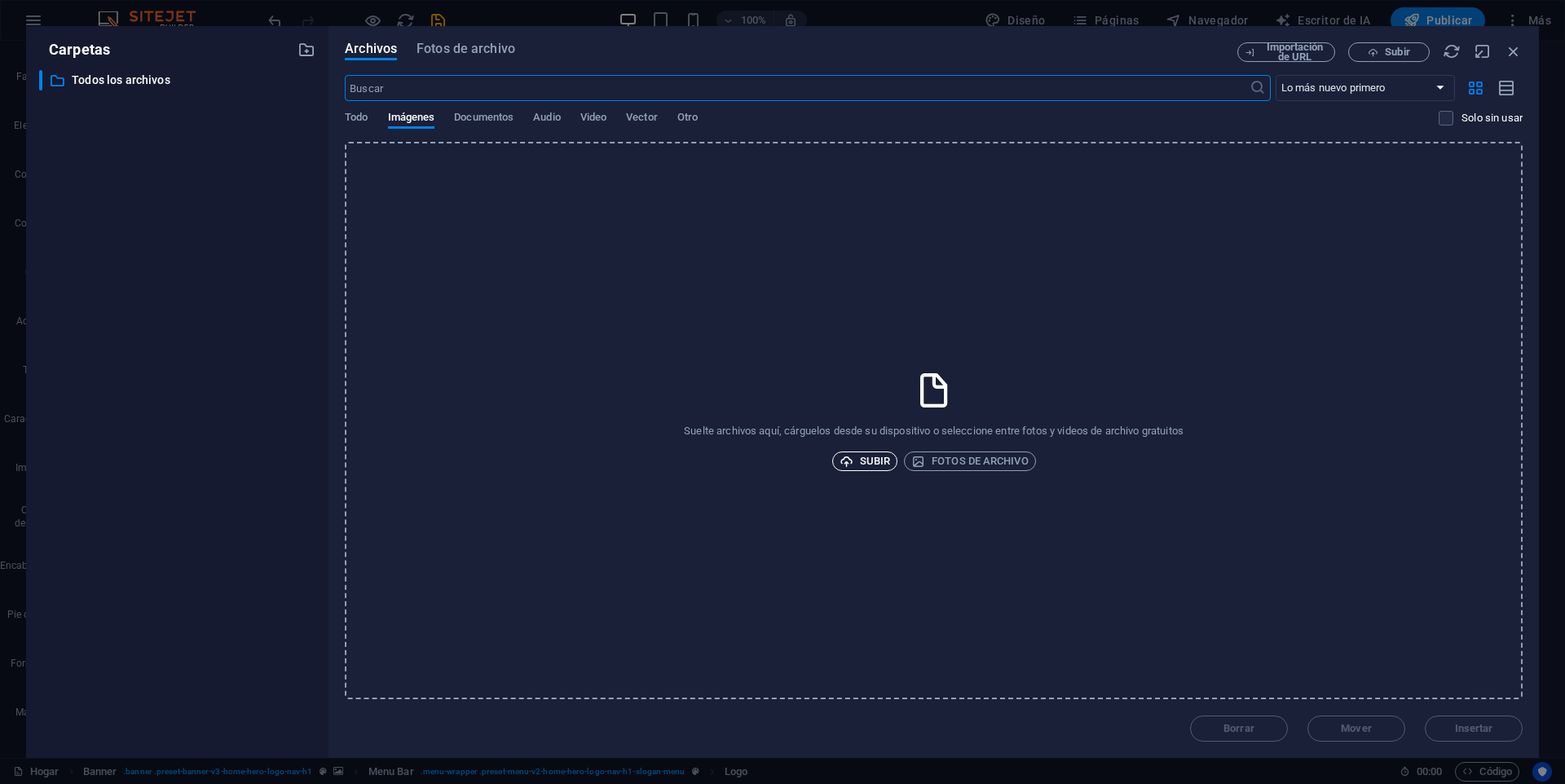
click at [866, 460] on font "Subir" at bounding box center [875, 461] width 30 height 12
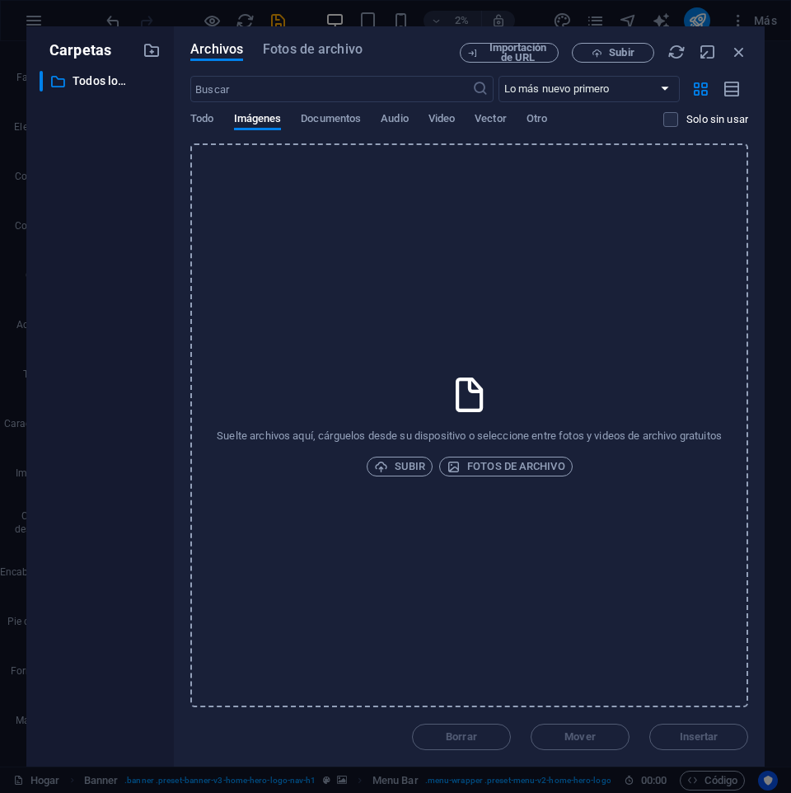
click at [436, 330] on div "Suelte archivos aquí, cárguelos desde su dispositivo o seleccione entre fotos y…" at bounding box center [469, 425] width 558 height 564
drag, startPoint x: 338, startPoint y: 357, endPoint x: 269, endPoint y: 414, distance: 89.0
drag, startPoint x: 269, startPoint y: 414, endPoint x: 611, endPoint y: 402, distance: 342.2
click at [611, 402] on div "Suelte archivos aquí, cárguelos desde su dispositivo o seleccione entre fotos y…" at bounding box center [469, 425] width 558 height 564
click at [386, 466] on icon "button" at bounding box center [381, 467] width 14 height 14
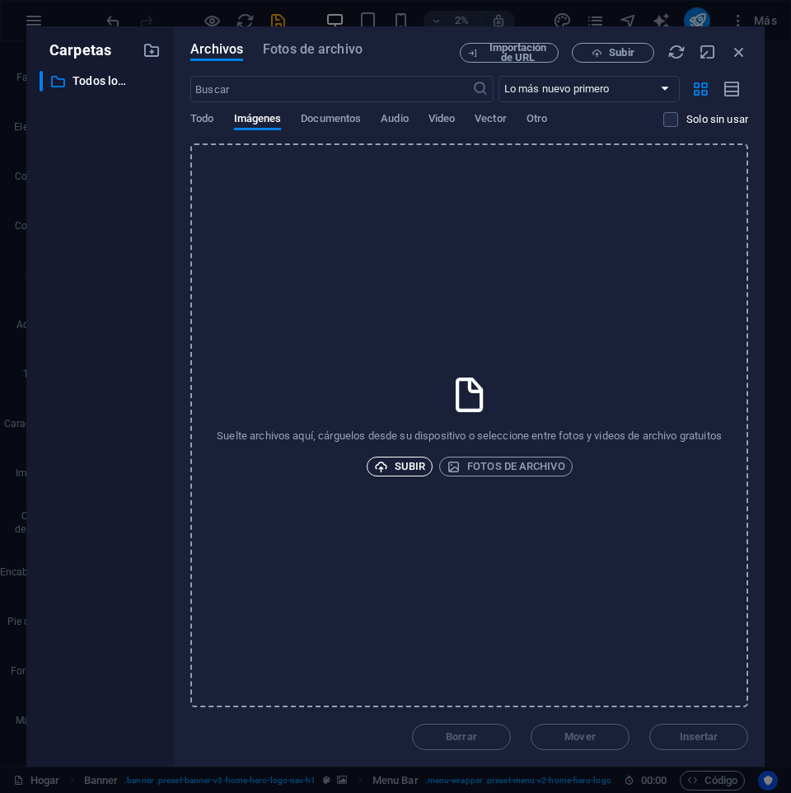
click at [398, 464] on font "Subir" at bounding box center [410, 466] width 30 height 12
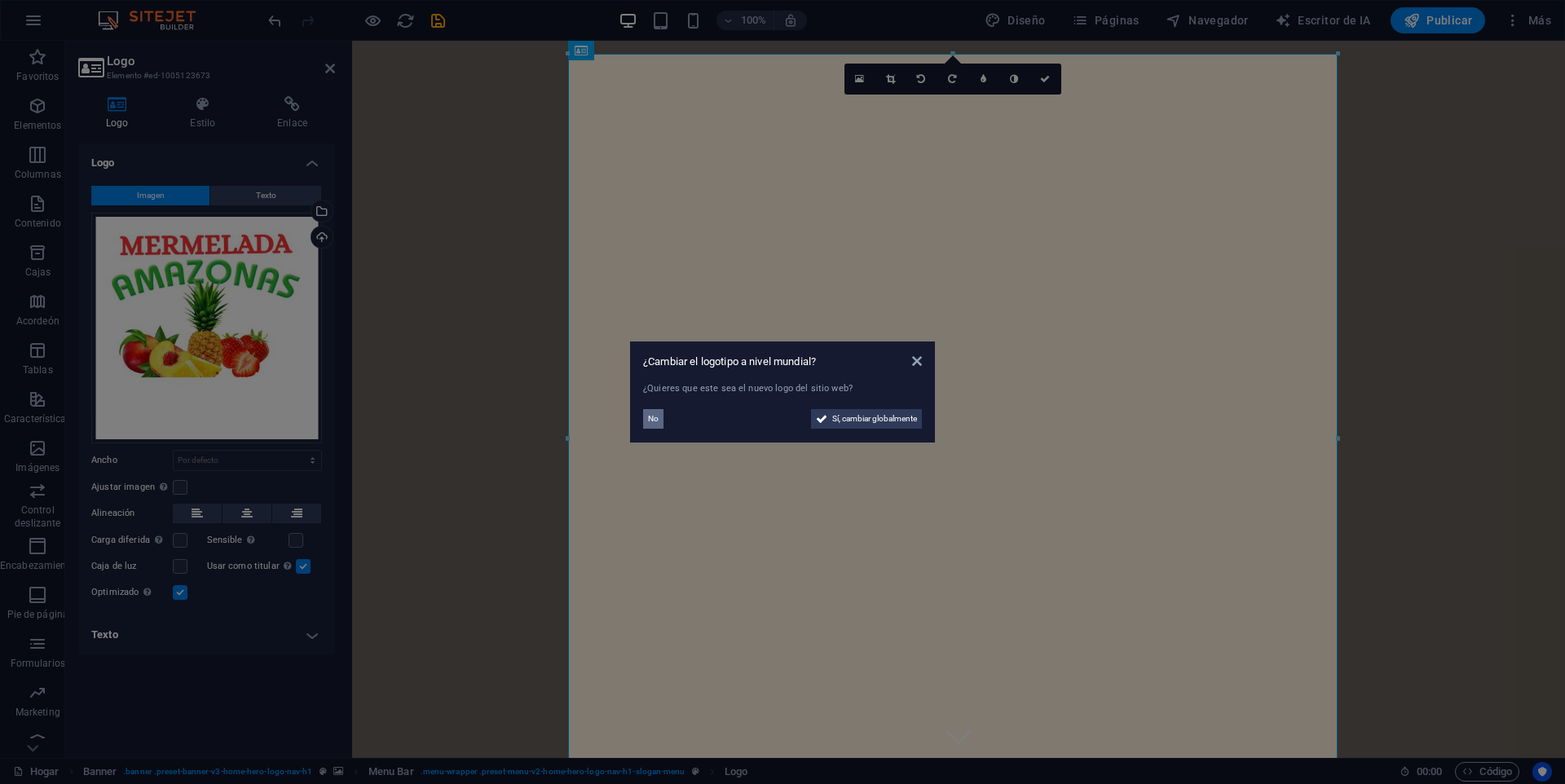
click at [654, 417] on font "No" at bounding box center [653, 418] width 11 height 9
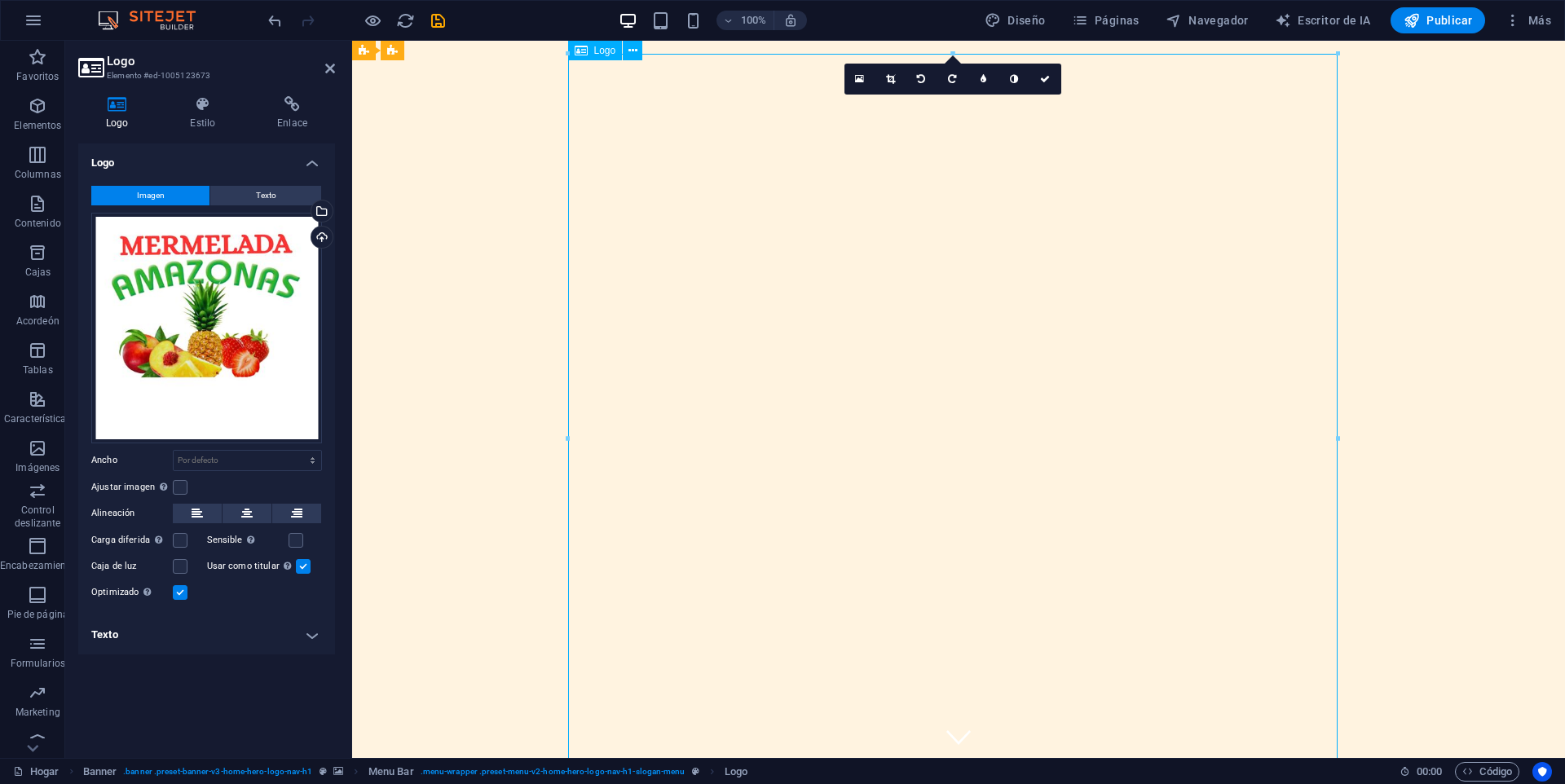
drag, startPoint x: 1015, startPoint y: 384, endPoint x: 806, endPoint y: 322, distance: 218.0
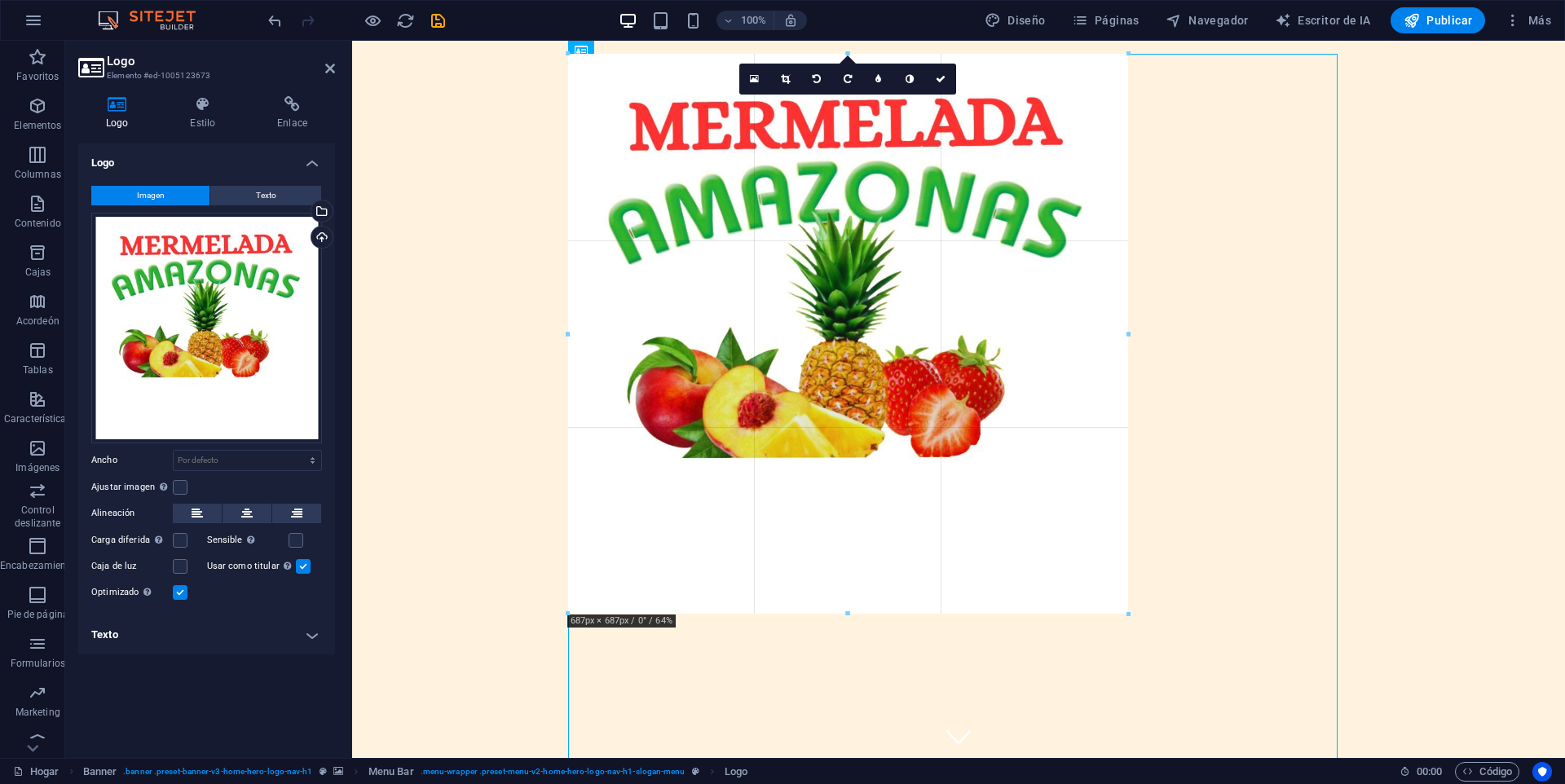
drag, startPoint x: 1336, startPoint y: 55, endPoint x: 851, endPoint y: 262, distance: 527.3
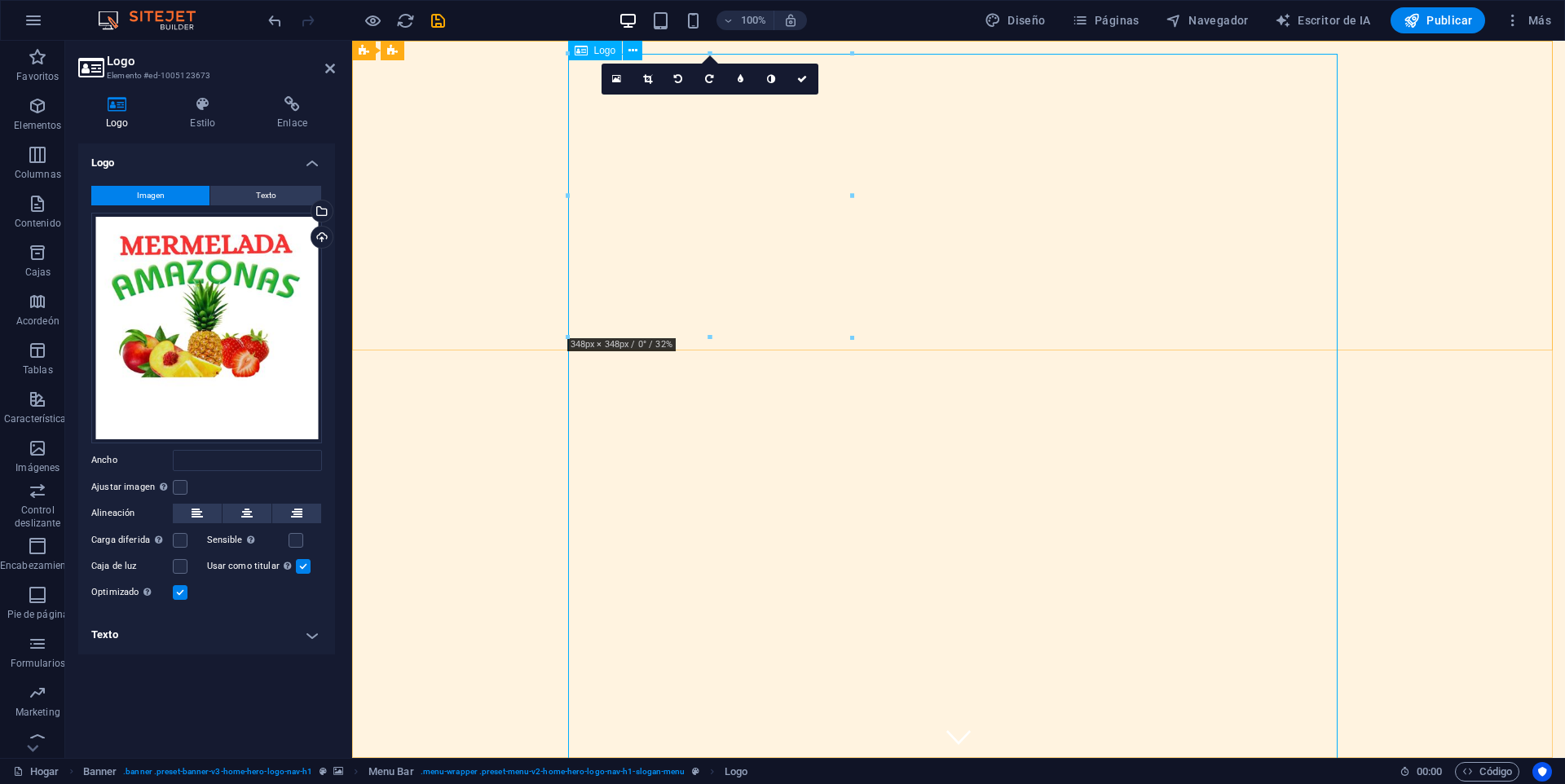
type input "348"
select select "px"
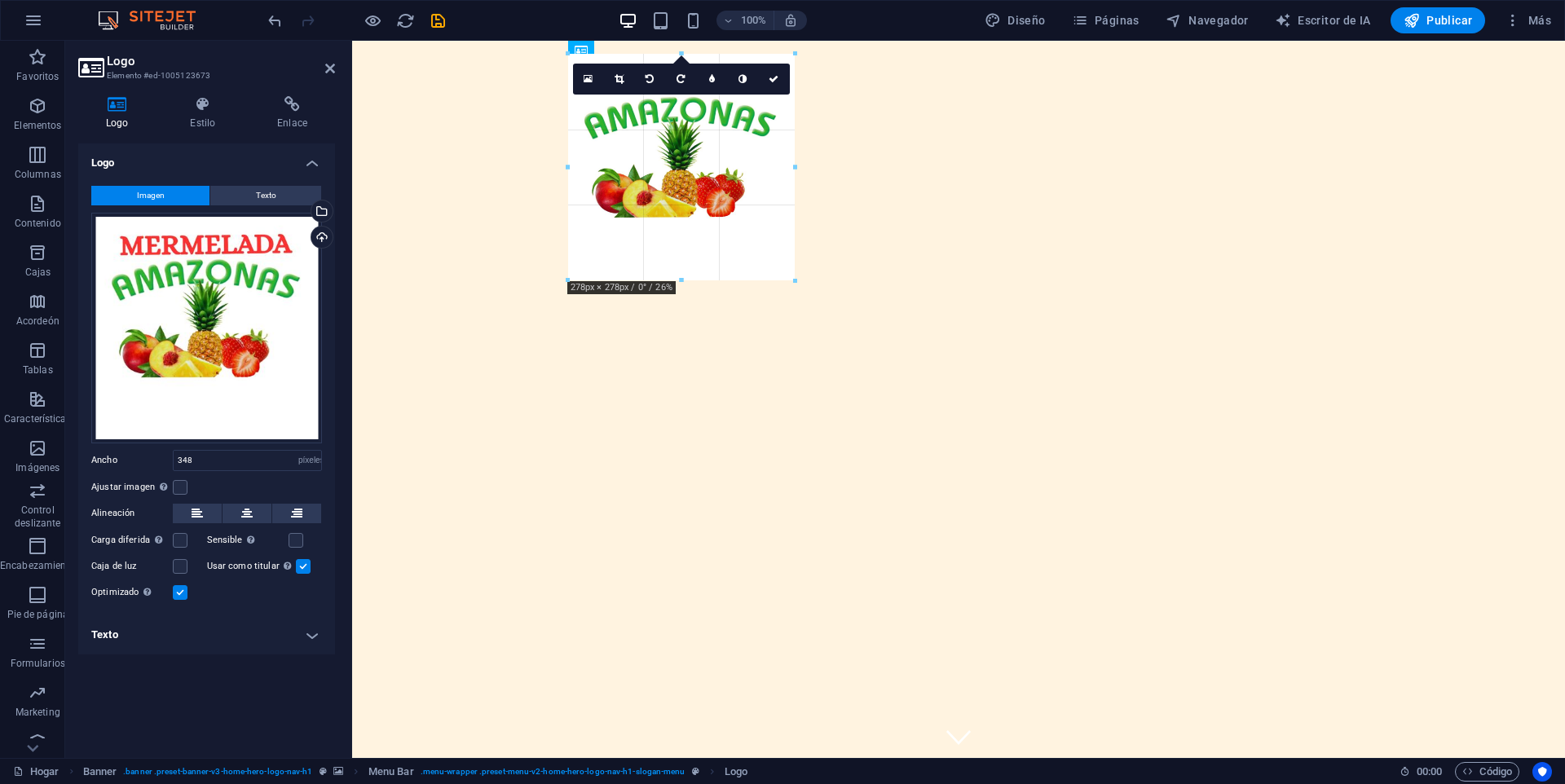
drag, startPoint x: 851, startPoint y: 338, endPoint x: 782, endPoint y: 281, distance: 89.5
type input "278"
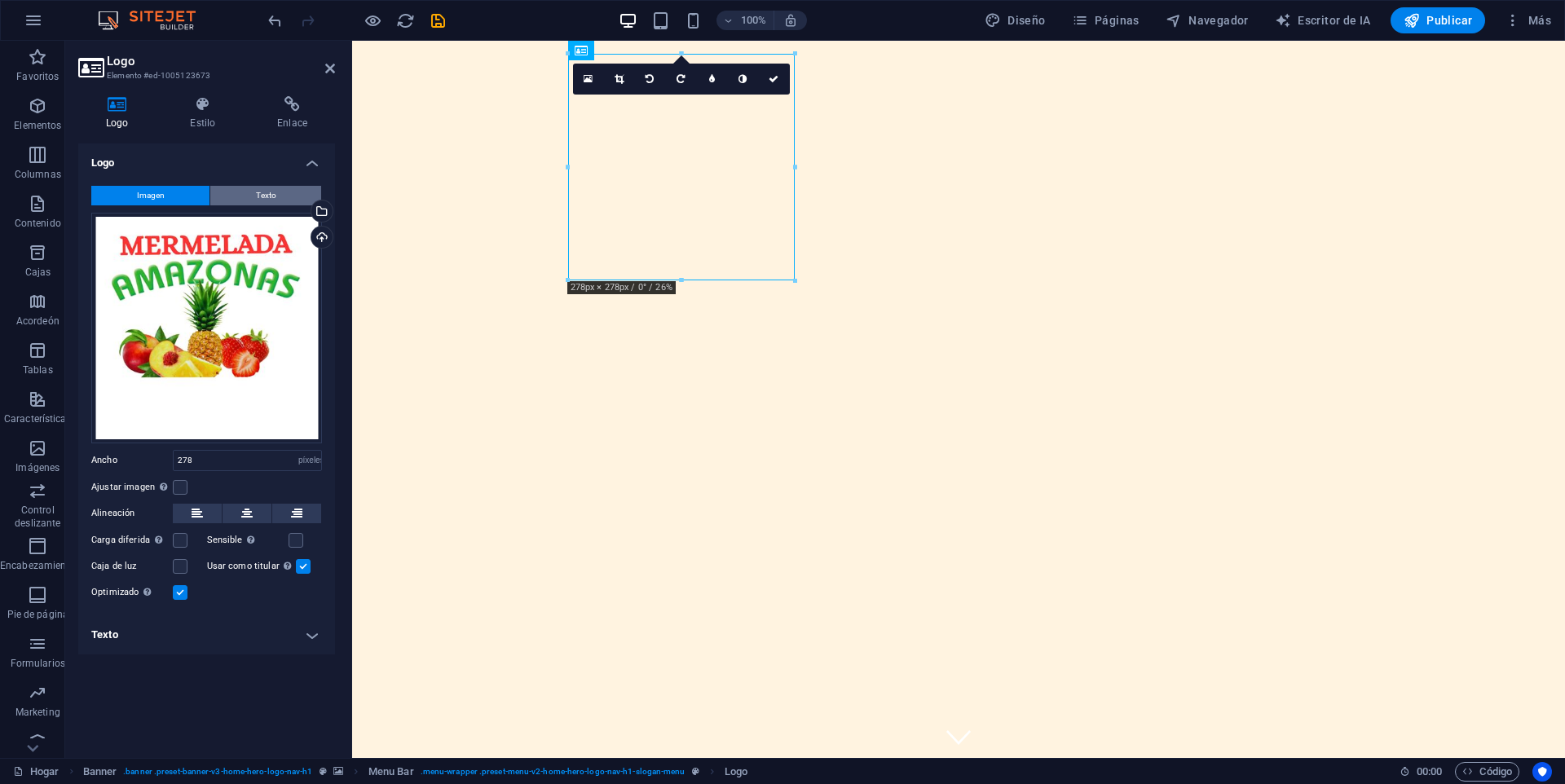
click at [230, 188] on button "Texto" at bounding box center [266, 196] width 111 height 20
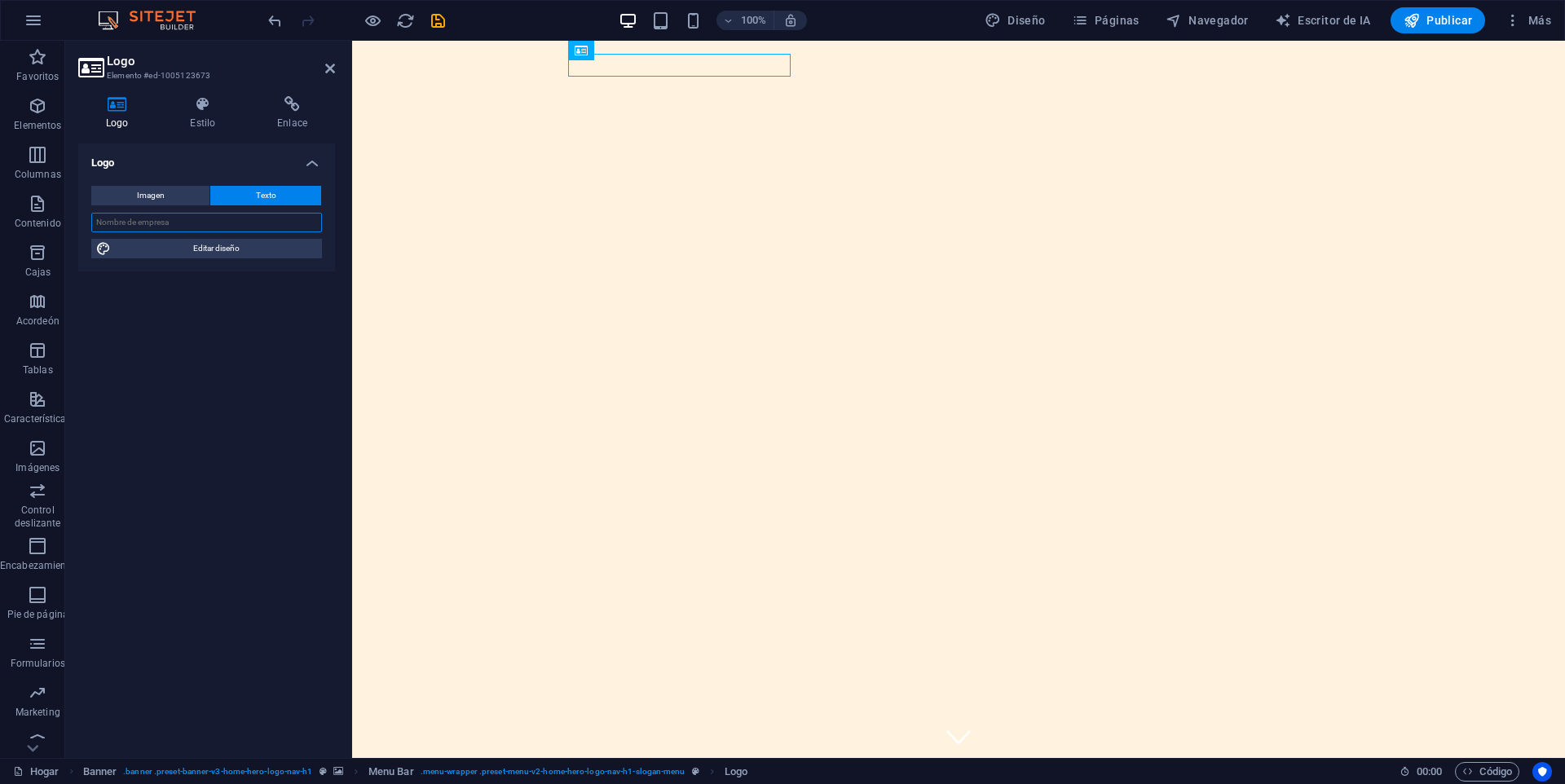
click at [230, 225] on input "text" at bounding box center [206, 222] width 230 height 20
type input "M"
type input "Mermelada Amazonas"
click at [209, 253] on span "Editar diseño" at bounding box center [217, 248] width 202 height 20
select select "rem"
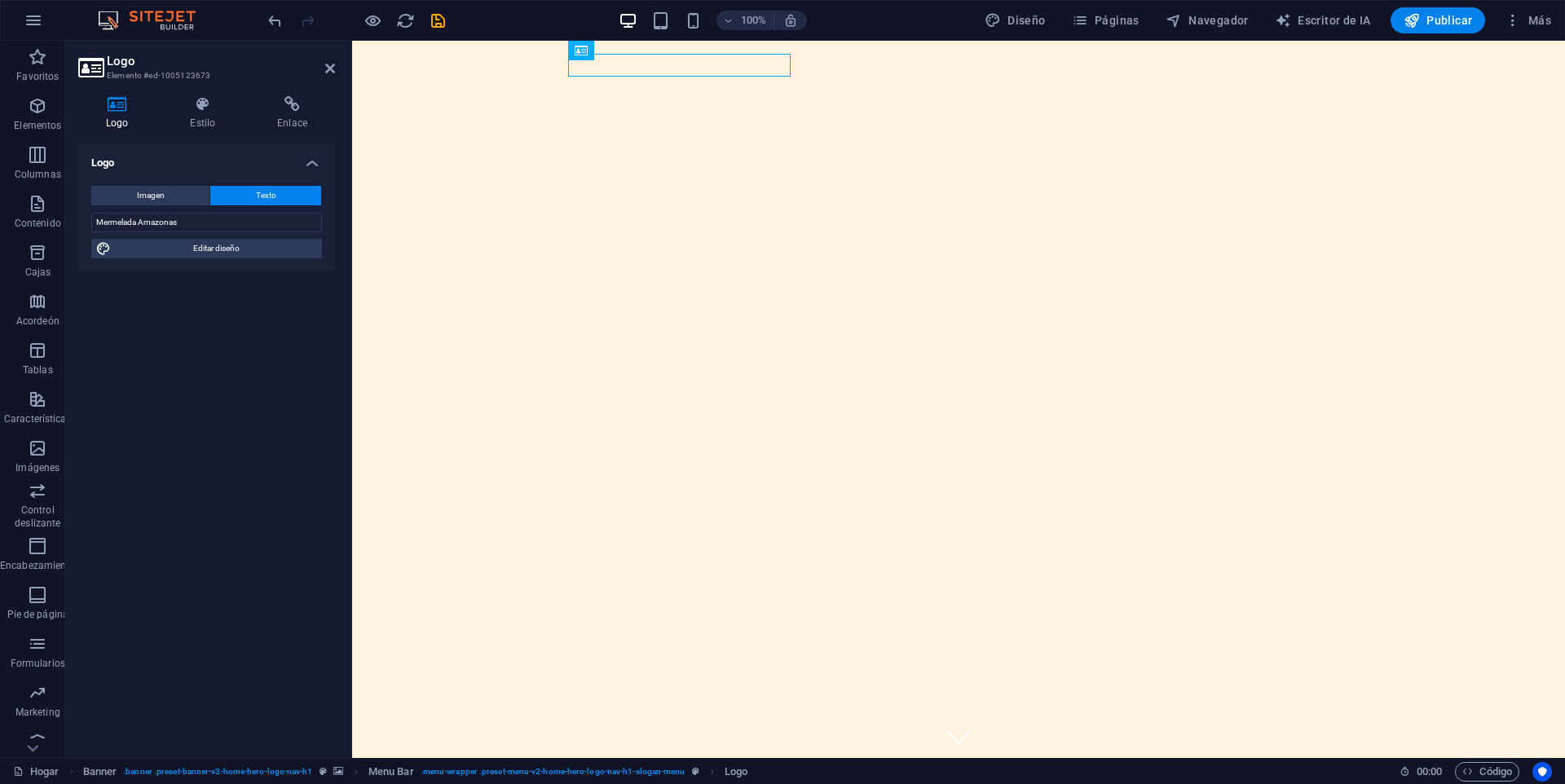
select select "700"
select select "px"
select select "rem"
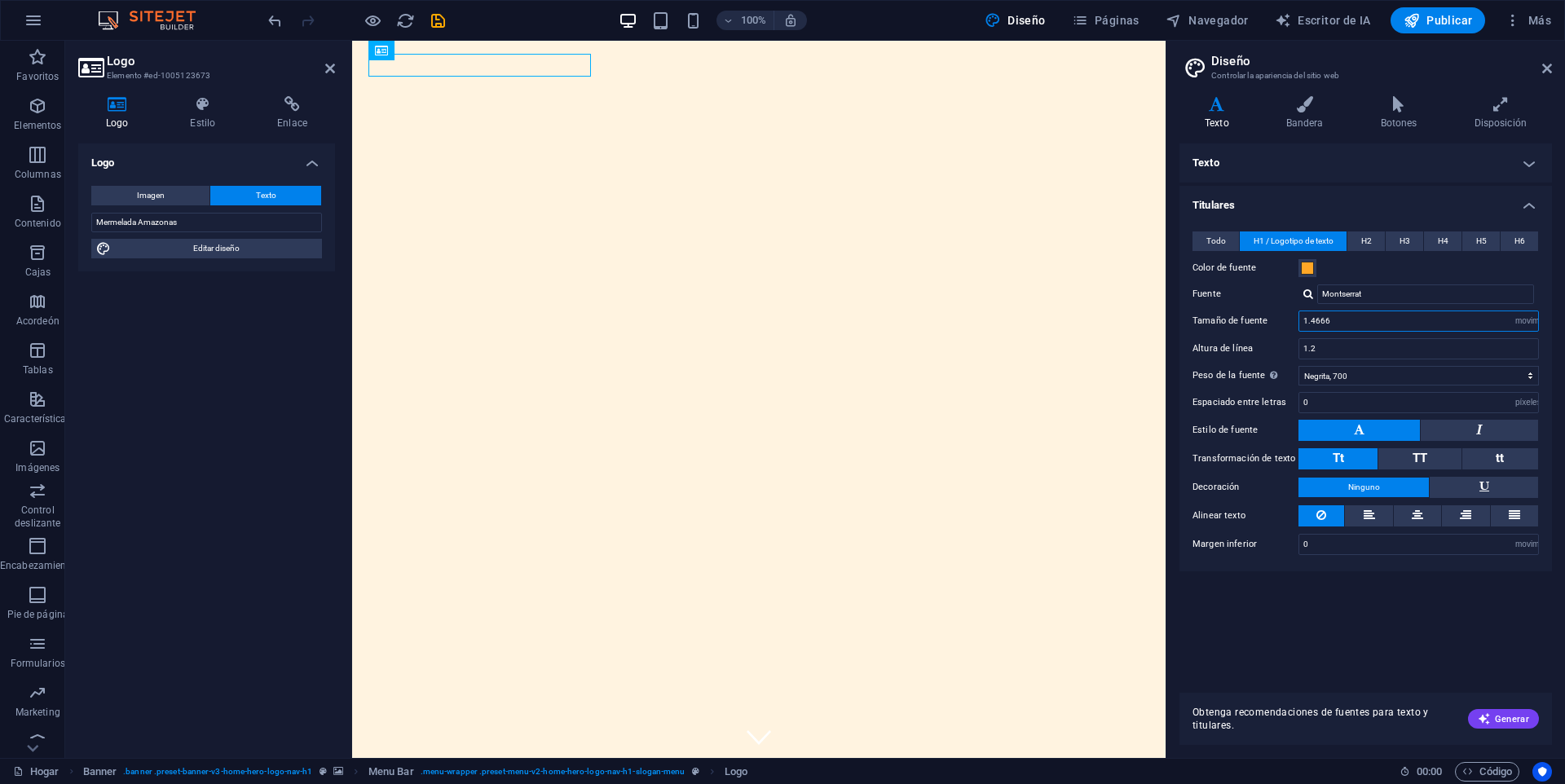
click at [1388, 320] on input "1.4666" at bounding box center [1419, 321] width 238 height 20
click at [138, 220] on input "Mermelada Amazonas" at bounding box center [206, 222] width 230 height 20
click at [141, 224] on input "Mermelada Amazonas" at bounding box center [206, 222] width 230 height 20
click at [135, 224] on input "Mermelada Amazonas" at bounding box center [206, 222] width 230 height 20
click at [139, 224] on input "Mermelada Amazonas" at bounding box center [206, 222] width 230 height 20
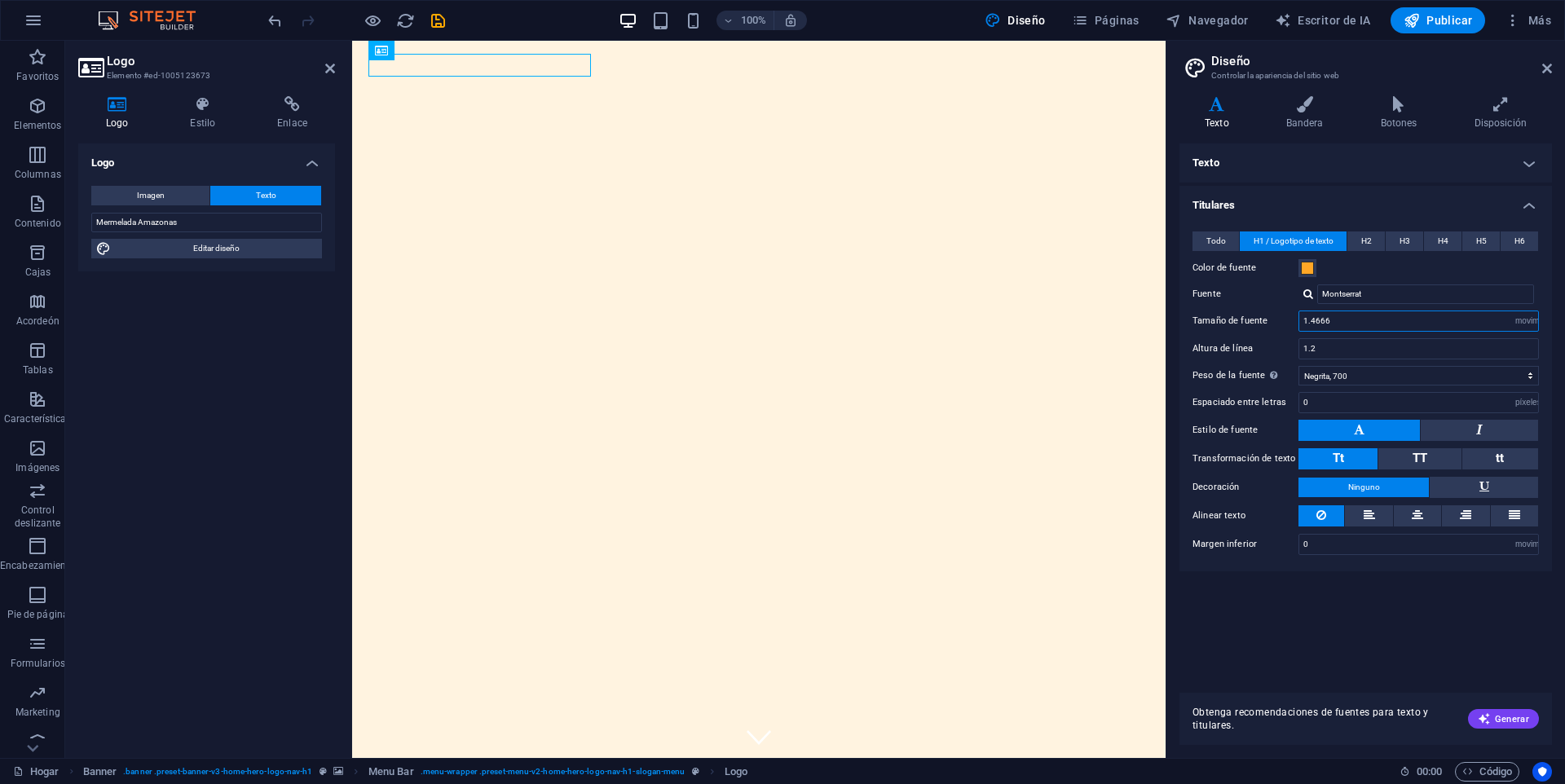
click at [1346, 323] on input "1.4666" at bounding box center [1419, 321] width 238 height 20
click at [1531, 322] on select "movimiento rápido del ojo píxeles ellos %" at bounding box center [1526, 321] width 23 height 20
click at [1532, 322] on select "movimiento rápido del ojo píxeles ellos %" at bounding box center [1526, 321] width 23 height 20
click at [1371, 243] on font "H2" at bounding box center [1366, 240] width 11 height 9
click at [1318, 238] on font "H1 / Logotipo de texto" at bounding box center [1294, 240] width 80 height 9
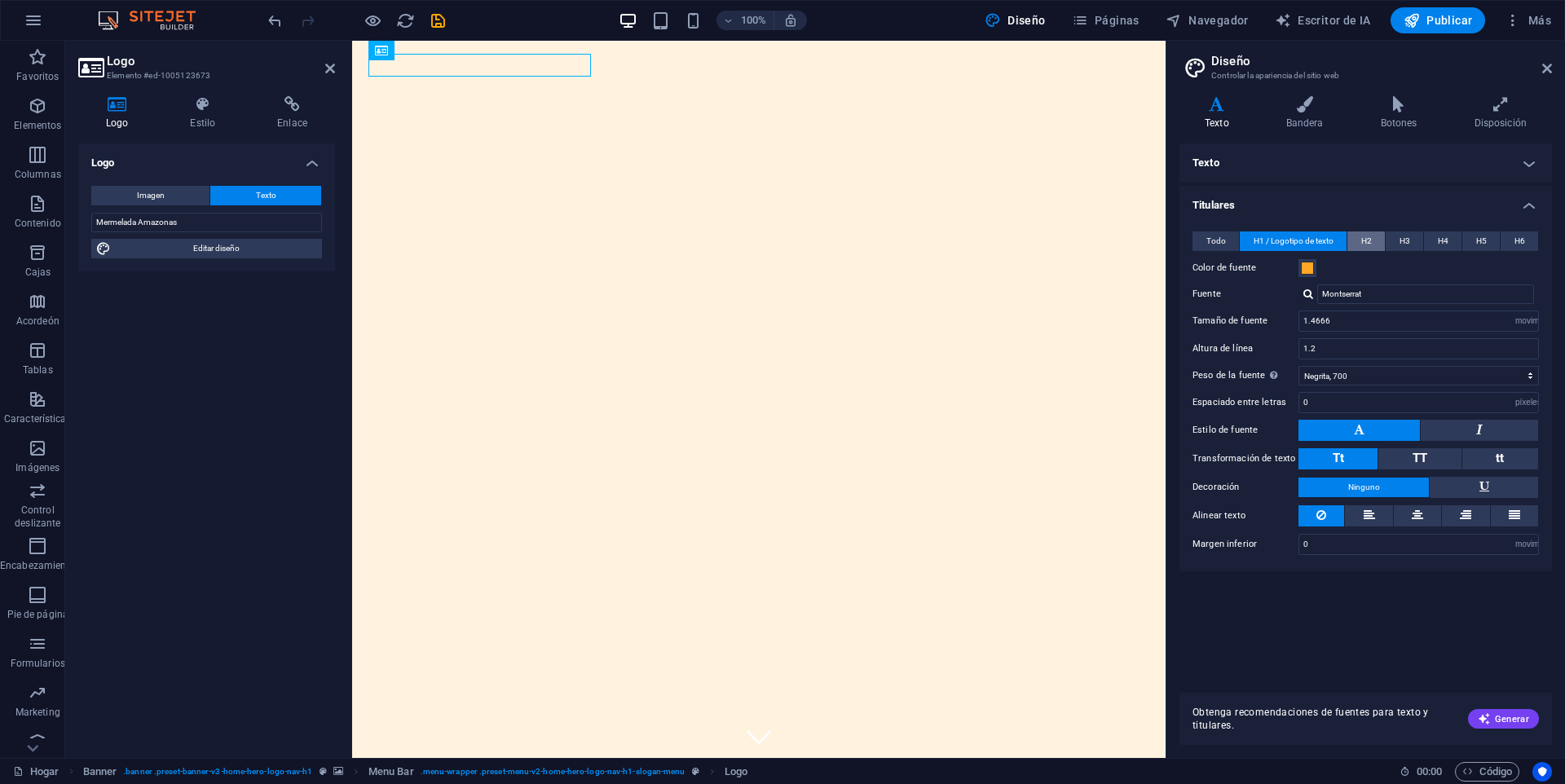
click at [1360, 238] on button "H2" at bounding box center [1366, 241] width 38 height 20
click at [1315, 237] on font "H1 / Logotipo de texto" at bounding box center [1294, 240] width 80 height 9
click at [1532, 179] on h4 "Texto" at bounding box center [1366, 163] width 373 height 40
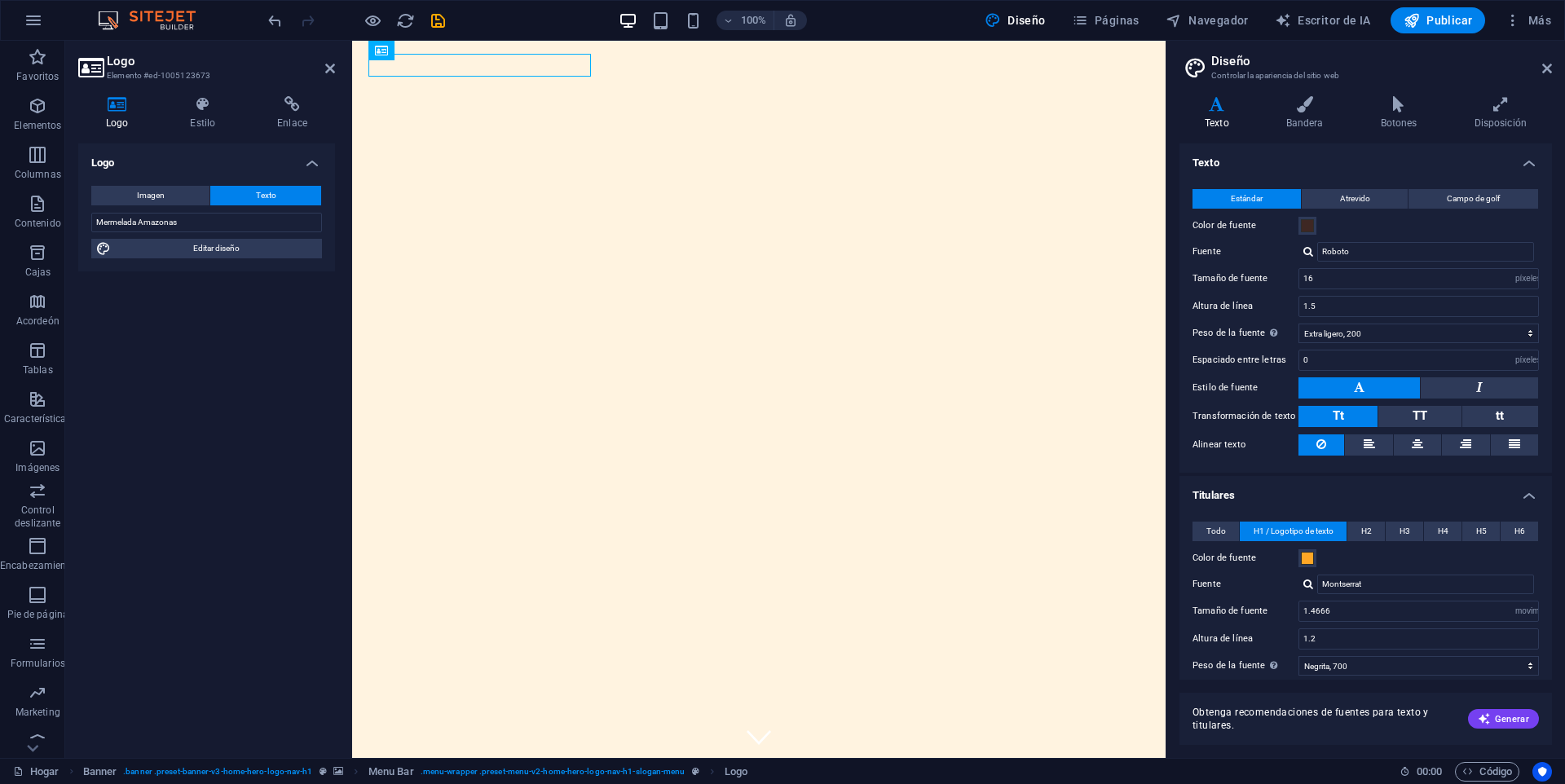
click at [1528, 164] on h4 "Texto" at bounding box center [1366, 158] width 373 height 30
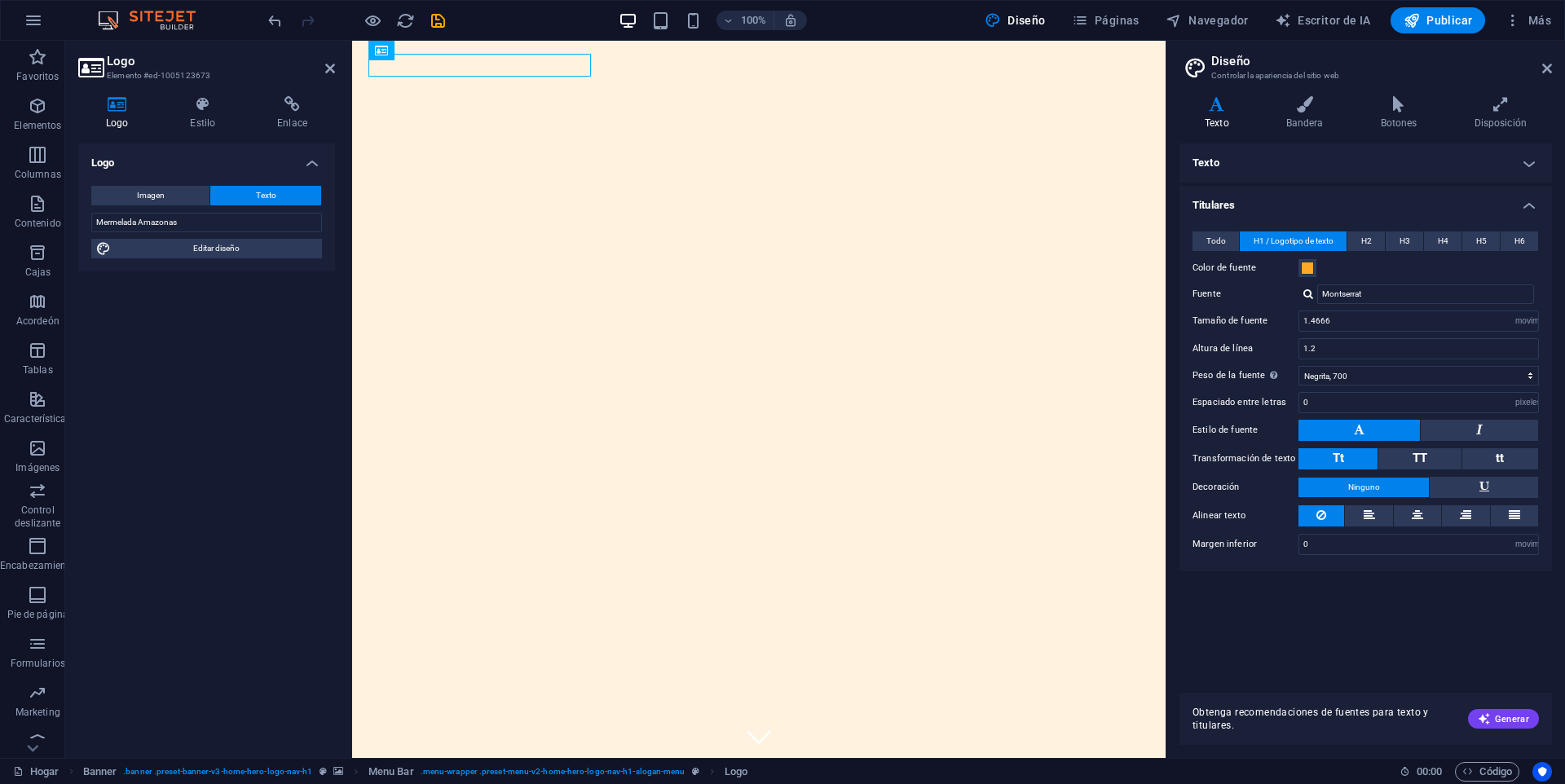
click at [1527, 164] on h4 "Texto" at bounding box center [1366, 163] width 373 height 40
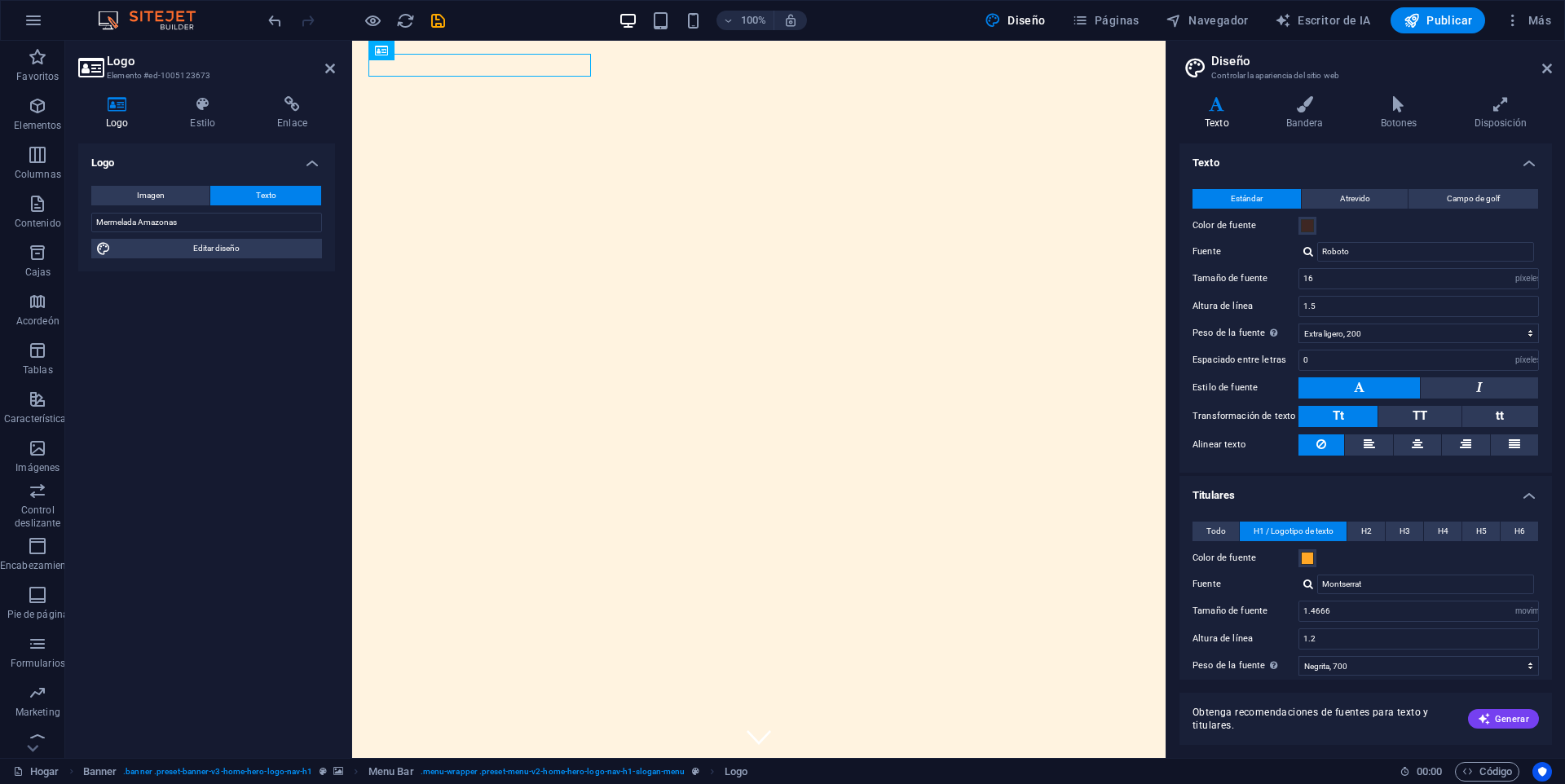
click at [1527, 164] on h4 "Texto" at bounding box center [1366, 158] width 373 height 30
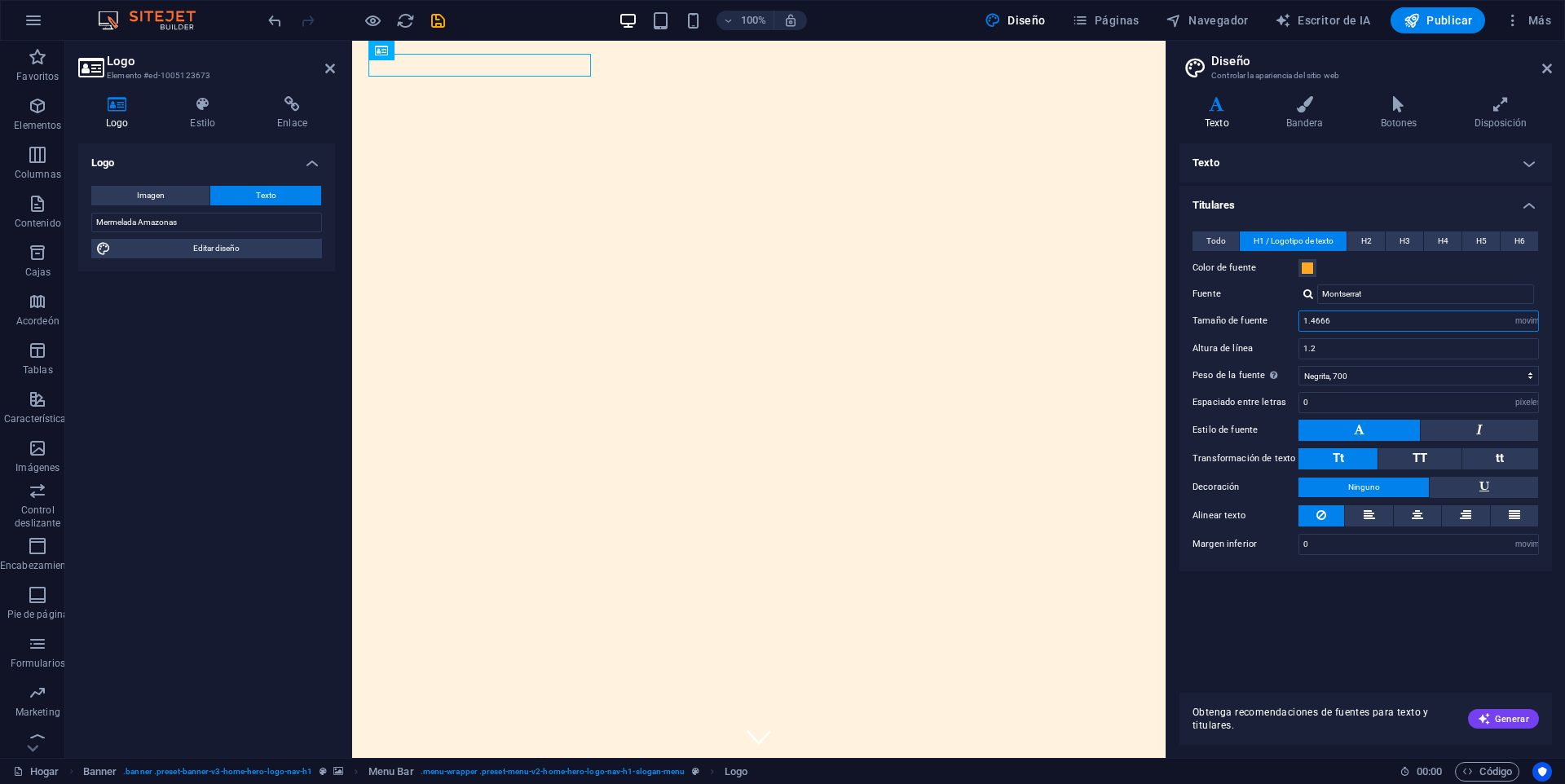
click at [1343, 322] on input "1.4666" at bounding box center [1419, 321] width 238 height 20
type input "1"
type input "5"
click at [1242, 317] on font "Tamaño de fuente" at bounding box center [1231, 320] width 75 height 11
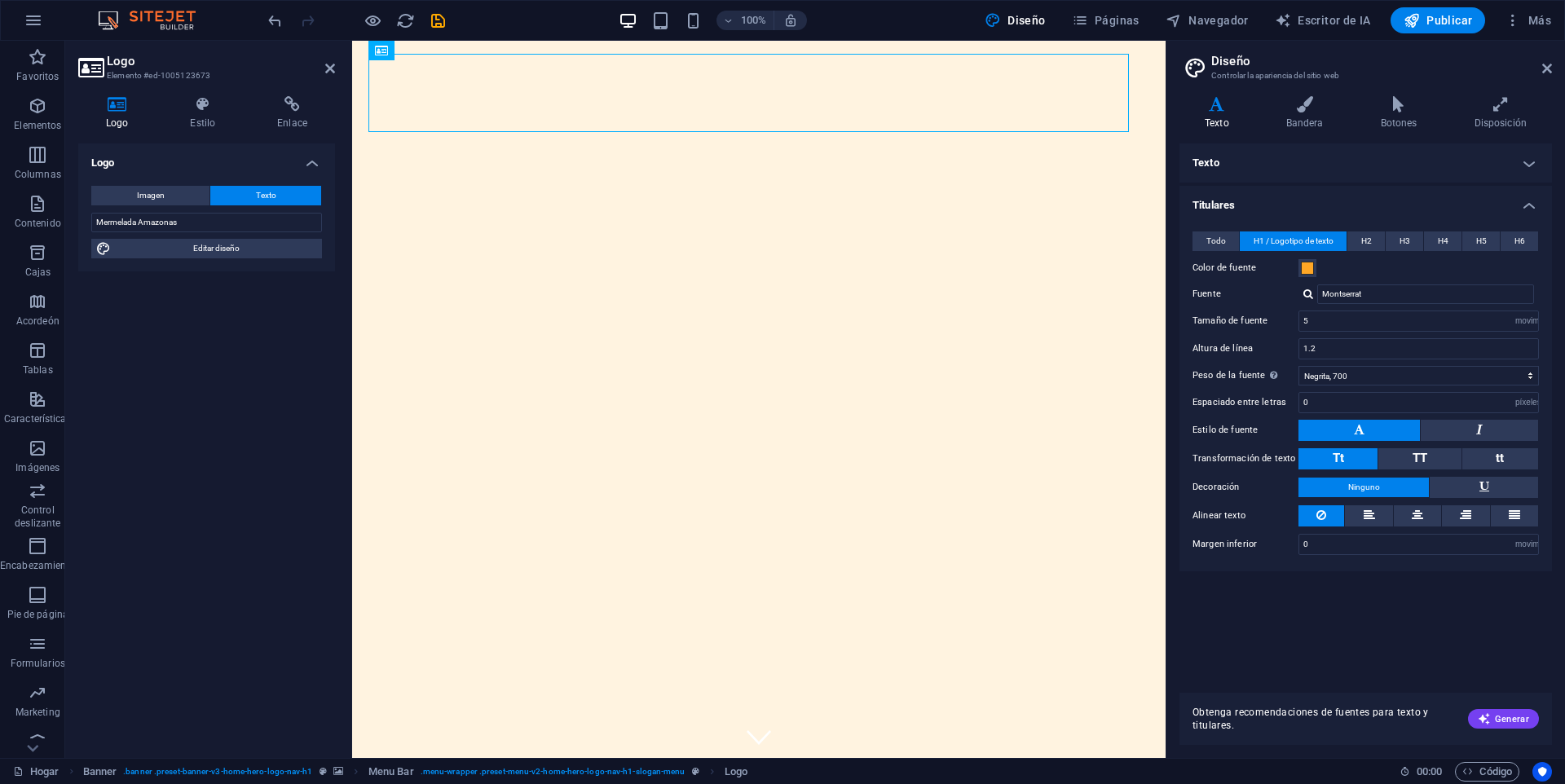
drag, startPoint x: 542, startPoint y: 67, endPoint x: 549, endPoint y: 78, distance: 13.0
click at [1333, 321] on input "5" at bounding box center [1419, 321] width 238 height 20
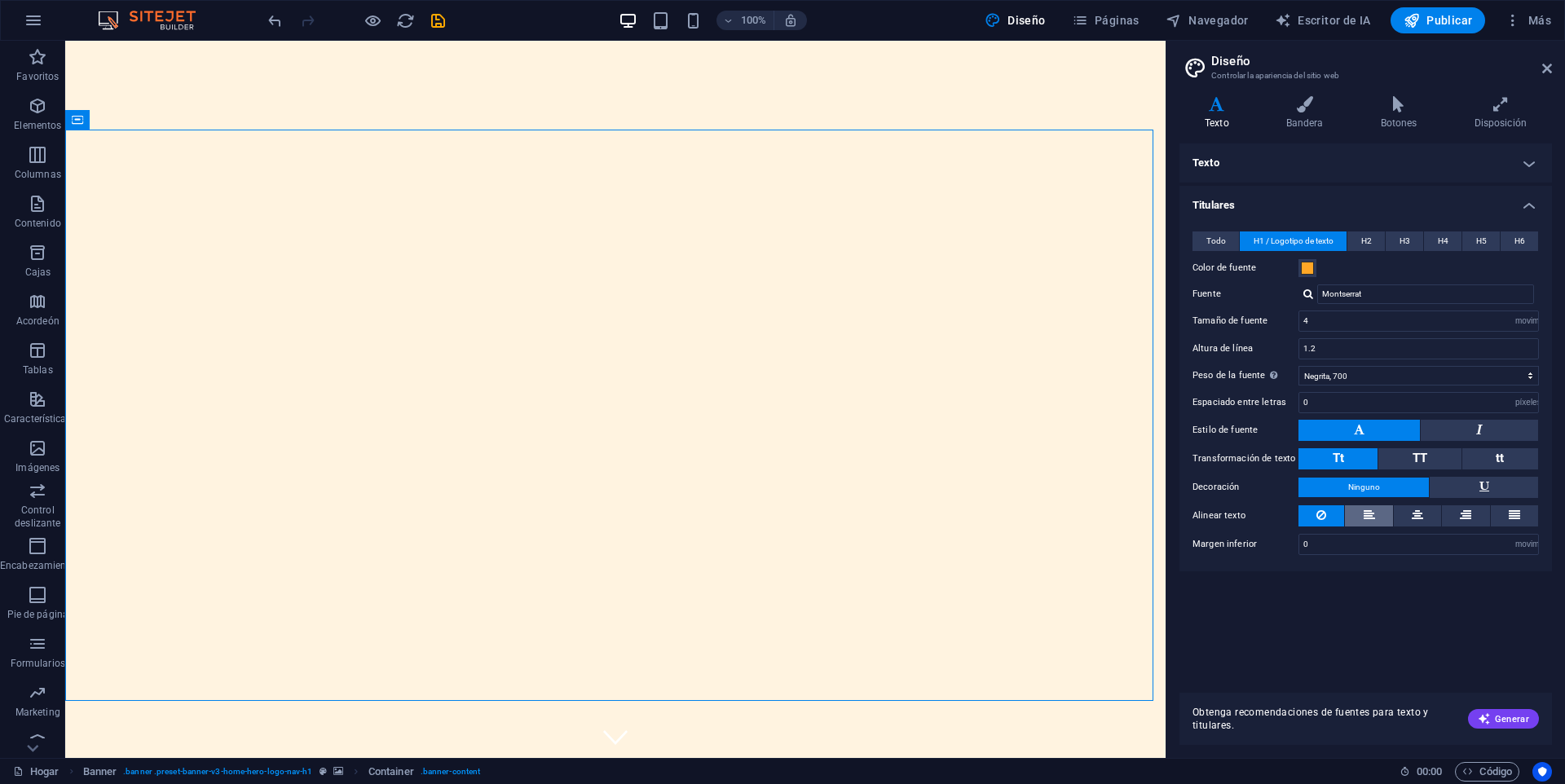
click at [1373, 514] on icon at bounding box center [1370, 515] width 12 height 20
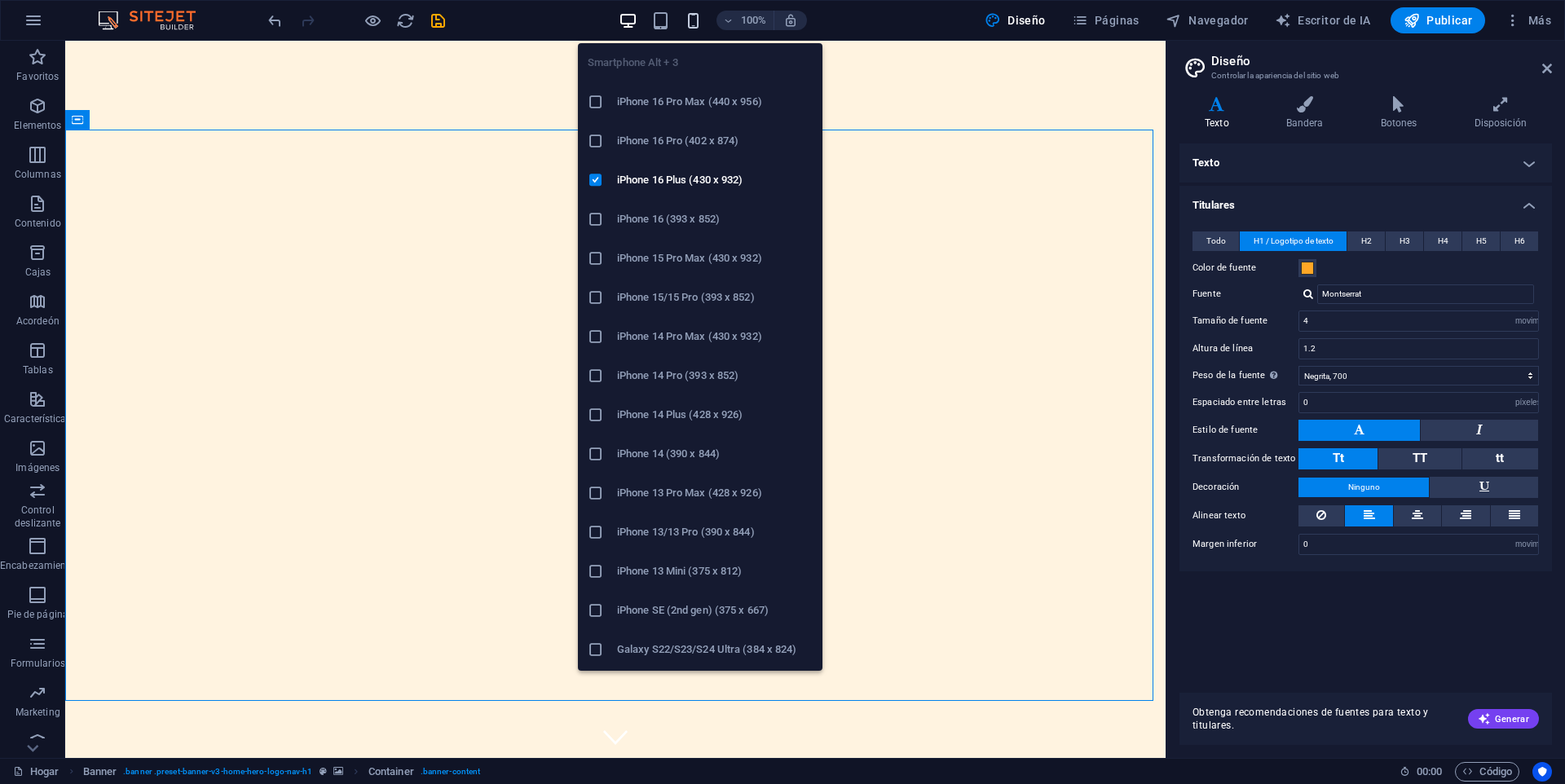
click at [698, 17] on icon "button" at bounding box center [692, 21] width 19 height 19
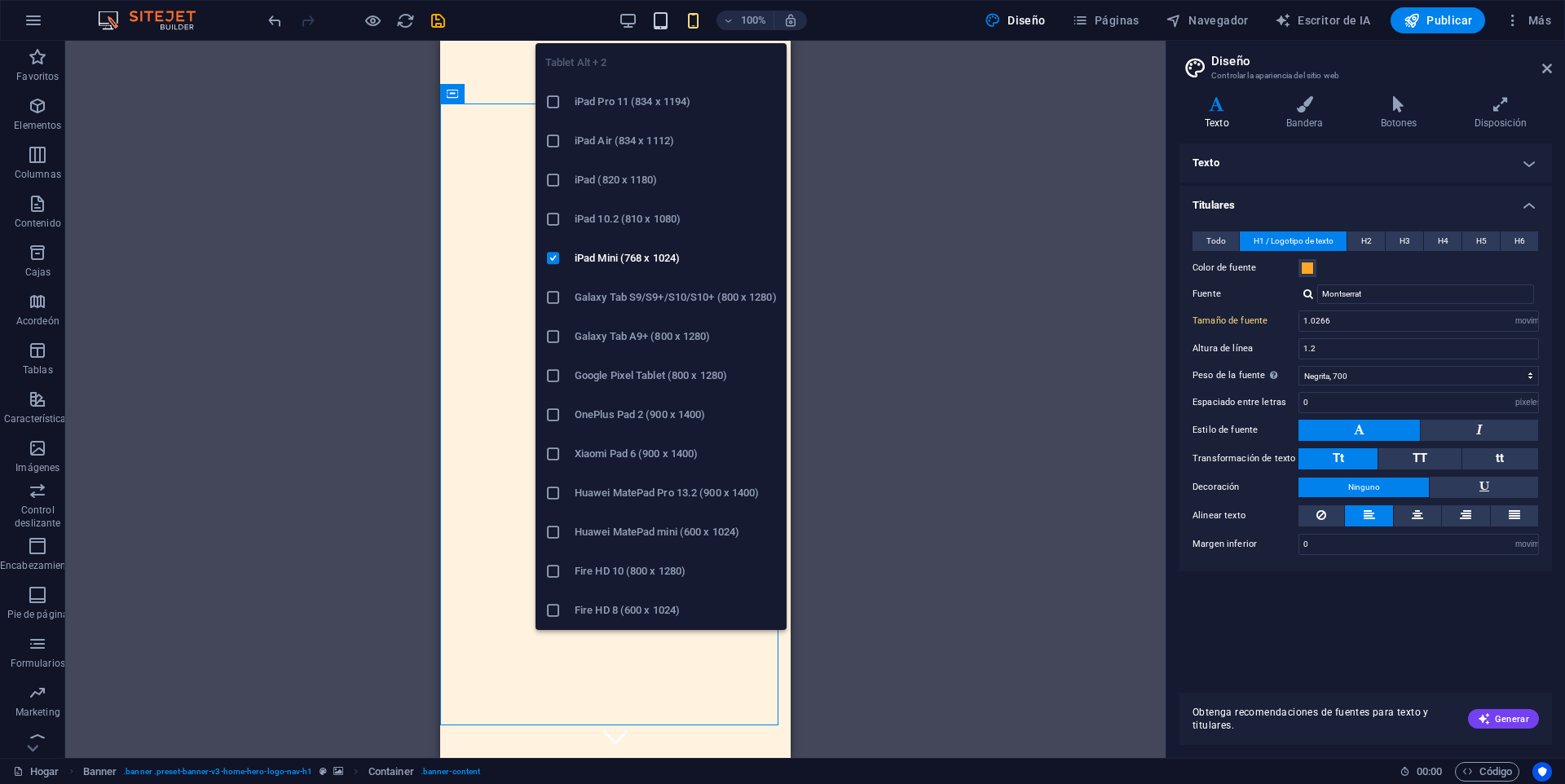
click at [666, 23] on icon "button" at bounding box center [660, 21] width 19 height 19
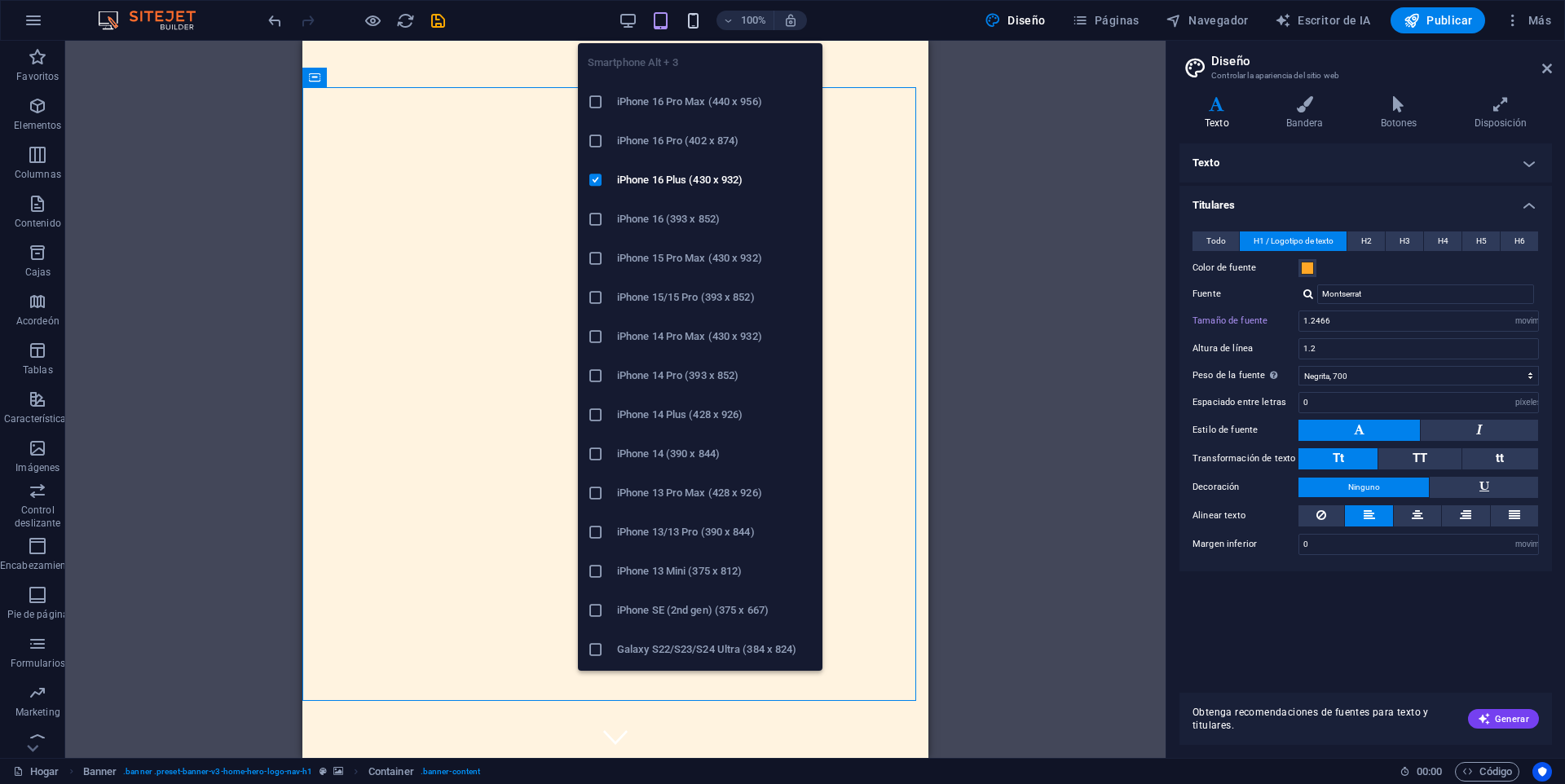
click at [692, 25] on icon "button" at bounding box center [692, 21] width 19 height 19
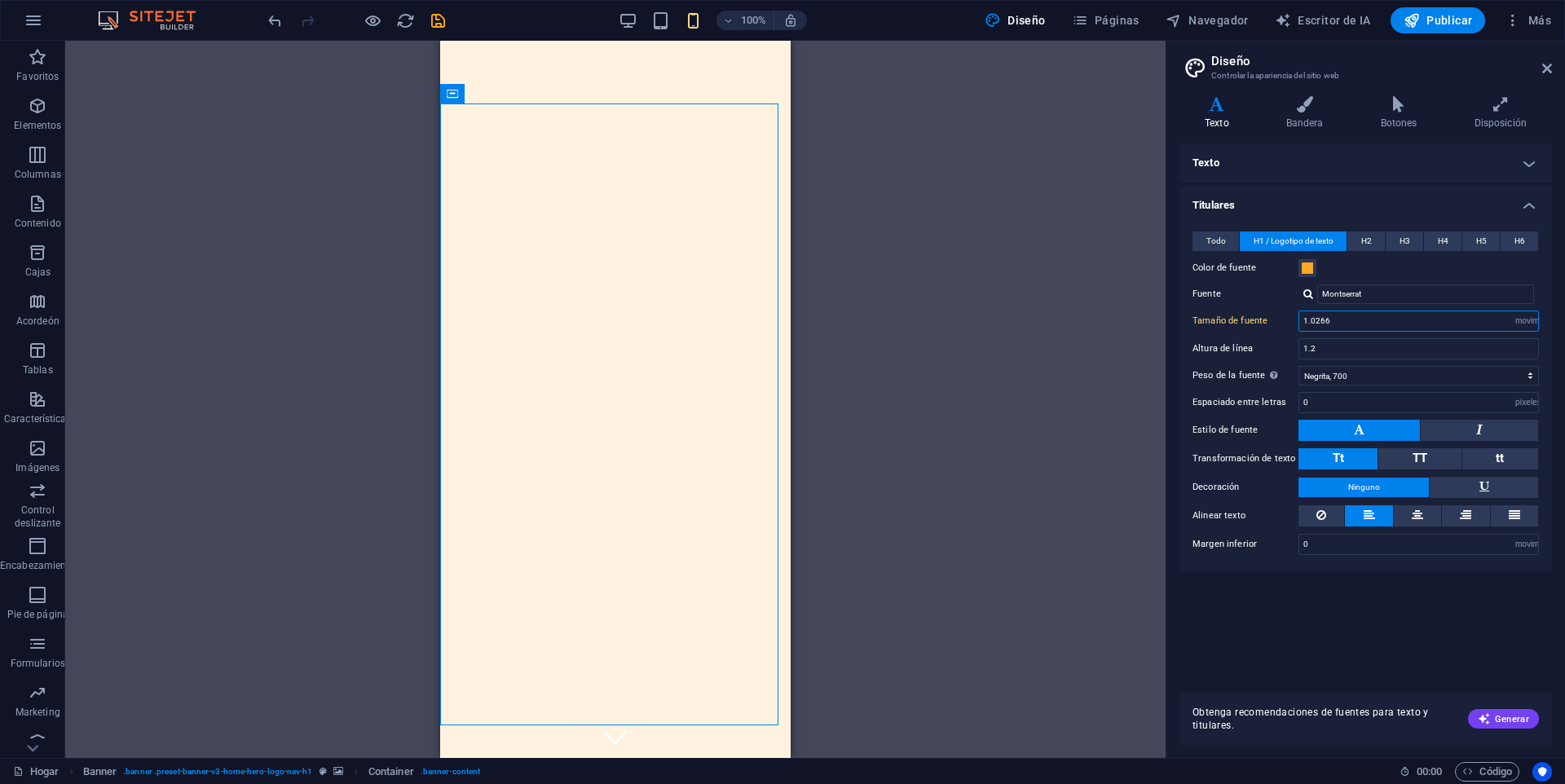
click at [1347, 324] on input "1.0266" at bounding box center [1419, 321] width 238 height 20
click at [637, 21] on icon "button" at bounding box center [628, 21] width 19 height 19
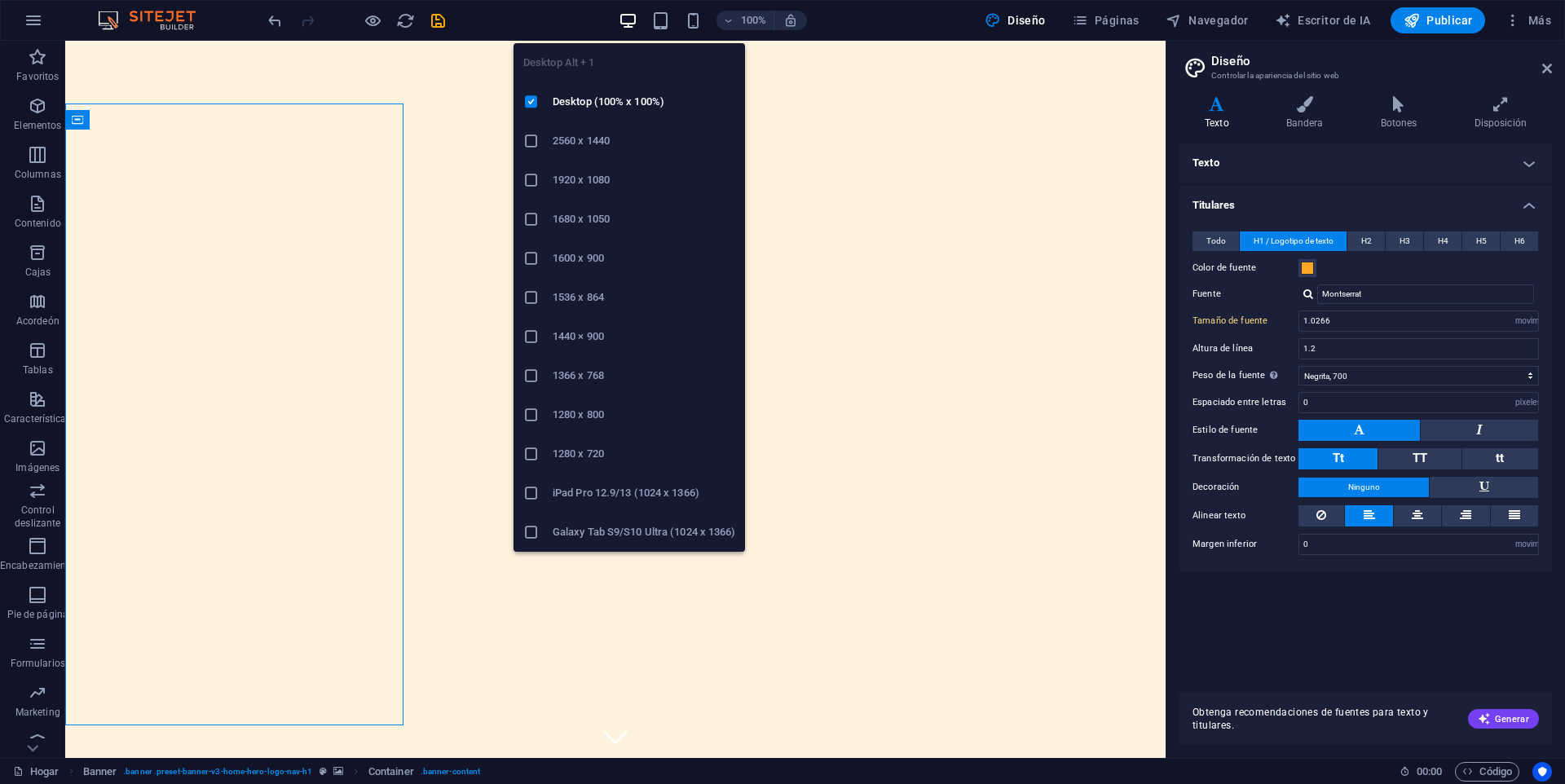
click at [633, 21] on icon "button" at bounding box center [628, 21] width 19 height 19
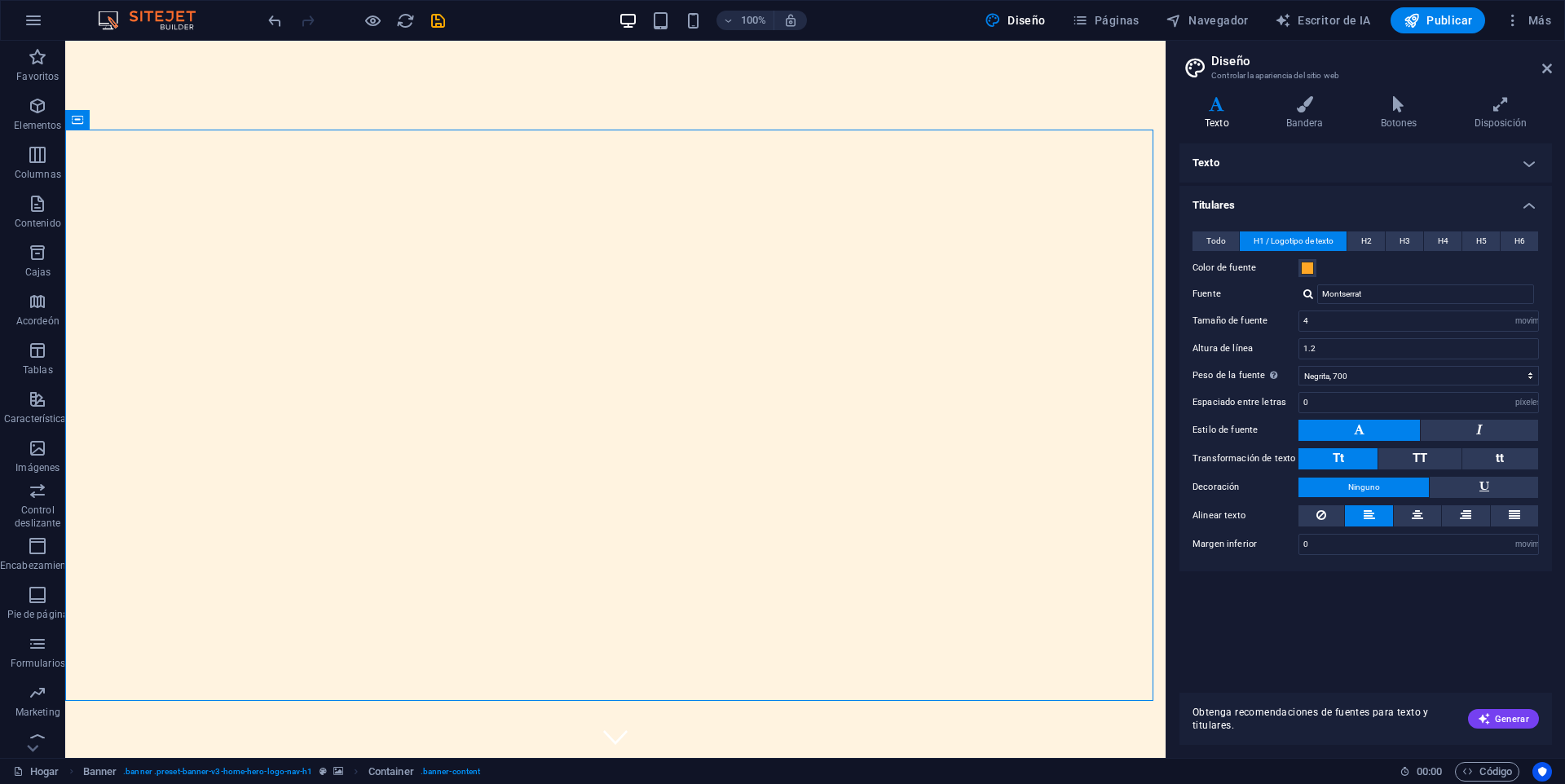
click at [660, 30] on div "100%" at bounding box center [713, 20] width 188 height 26
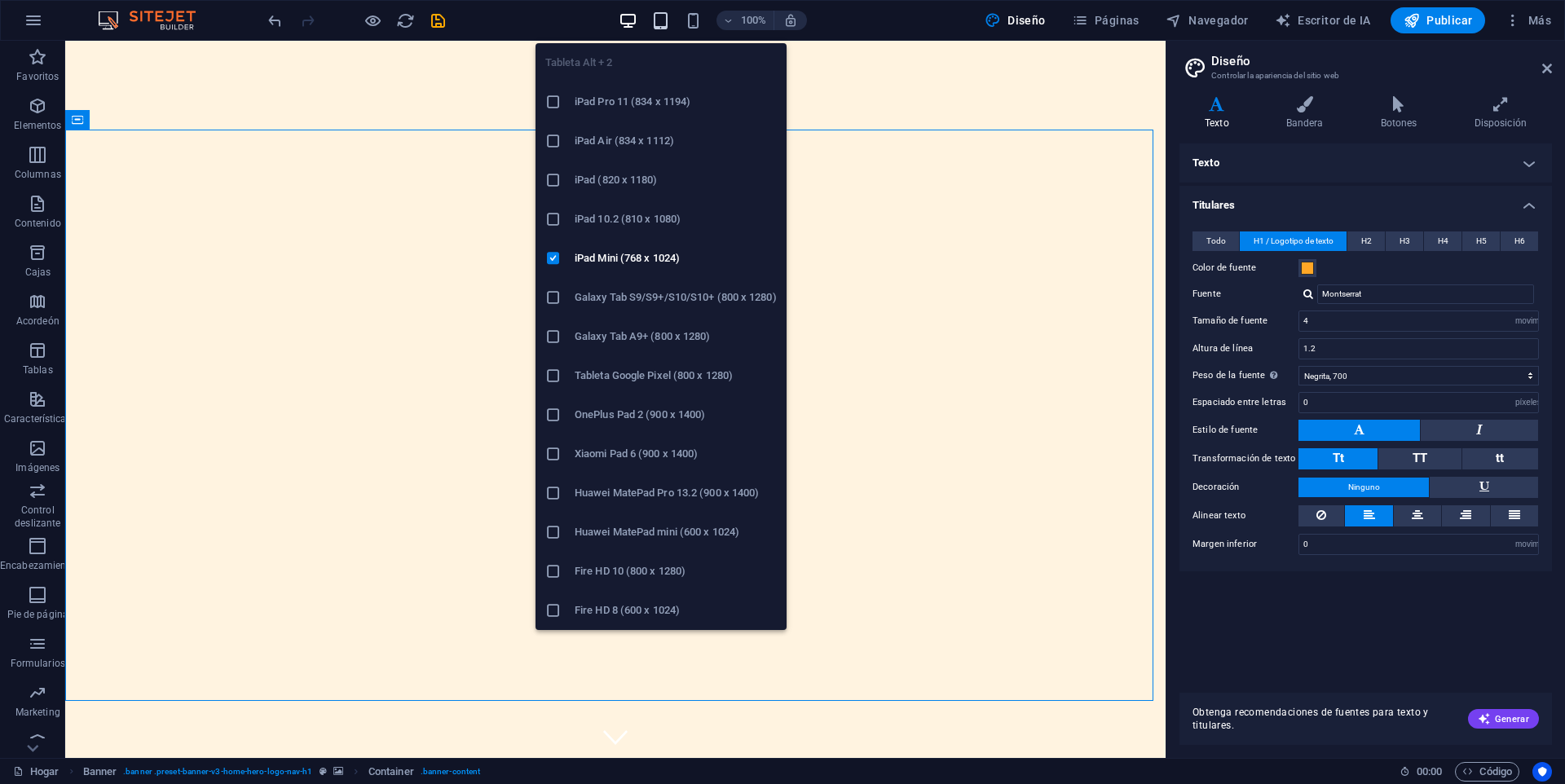
click at [661, 21] on icon "button" at bounding box center [660, 21] width 19 height 19
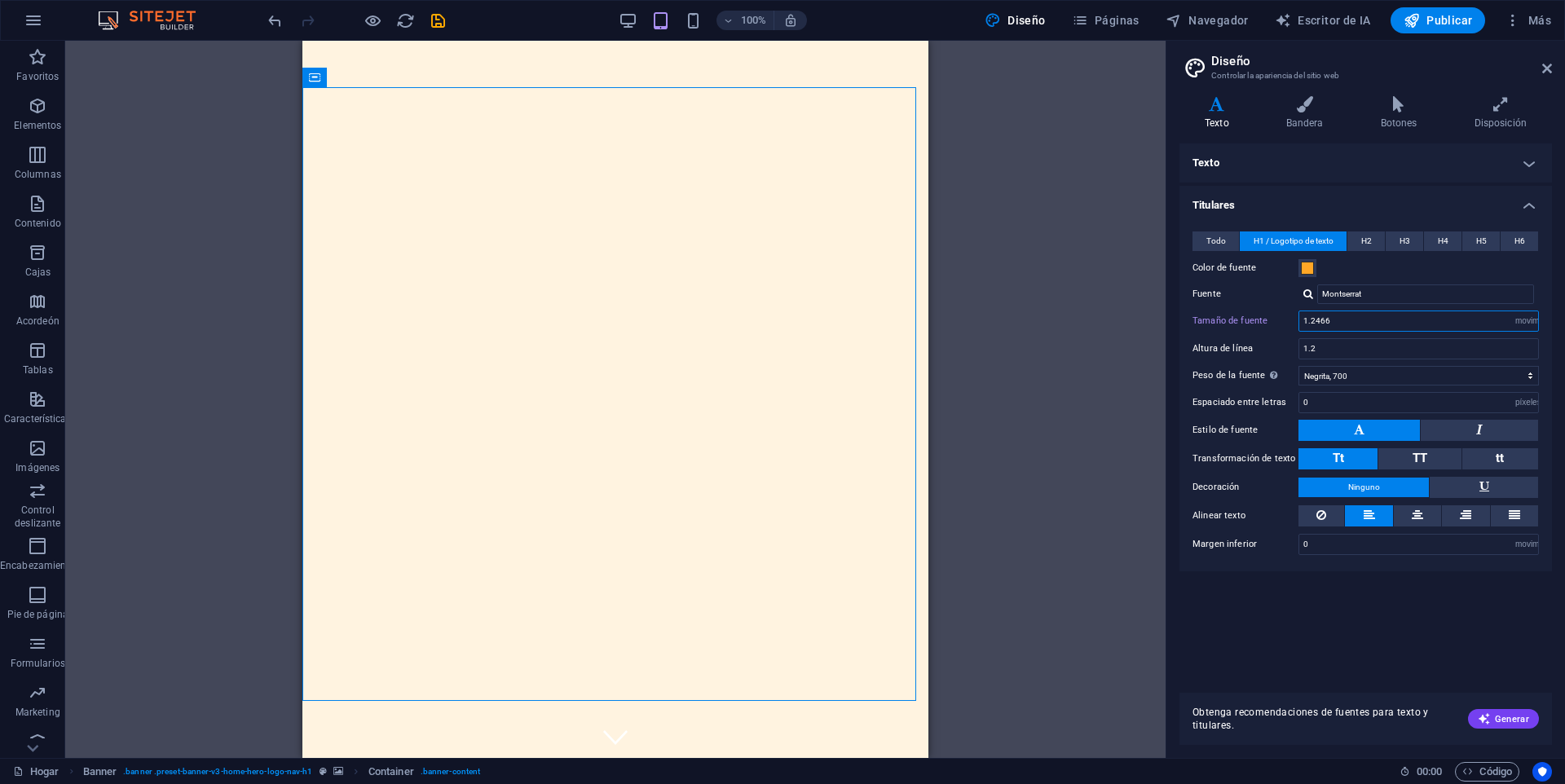
click at [1339, 321] on input "1.2466" at bounding box center [1419, 321] width 238 height 20
type input "1"
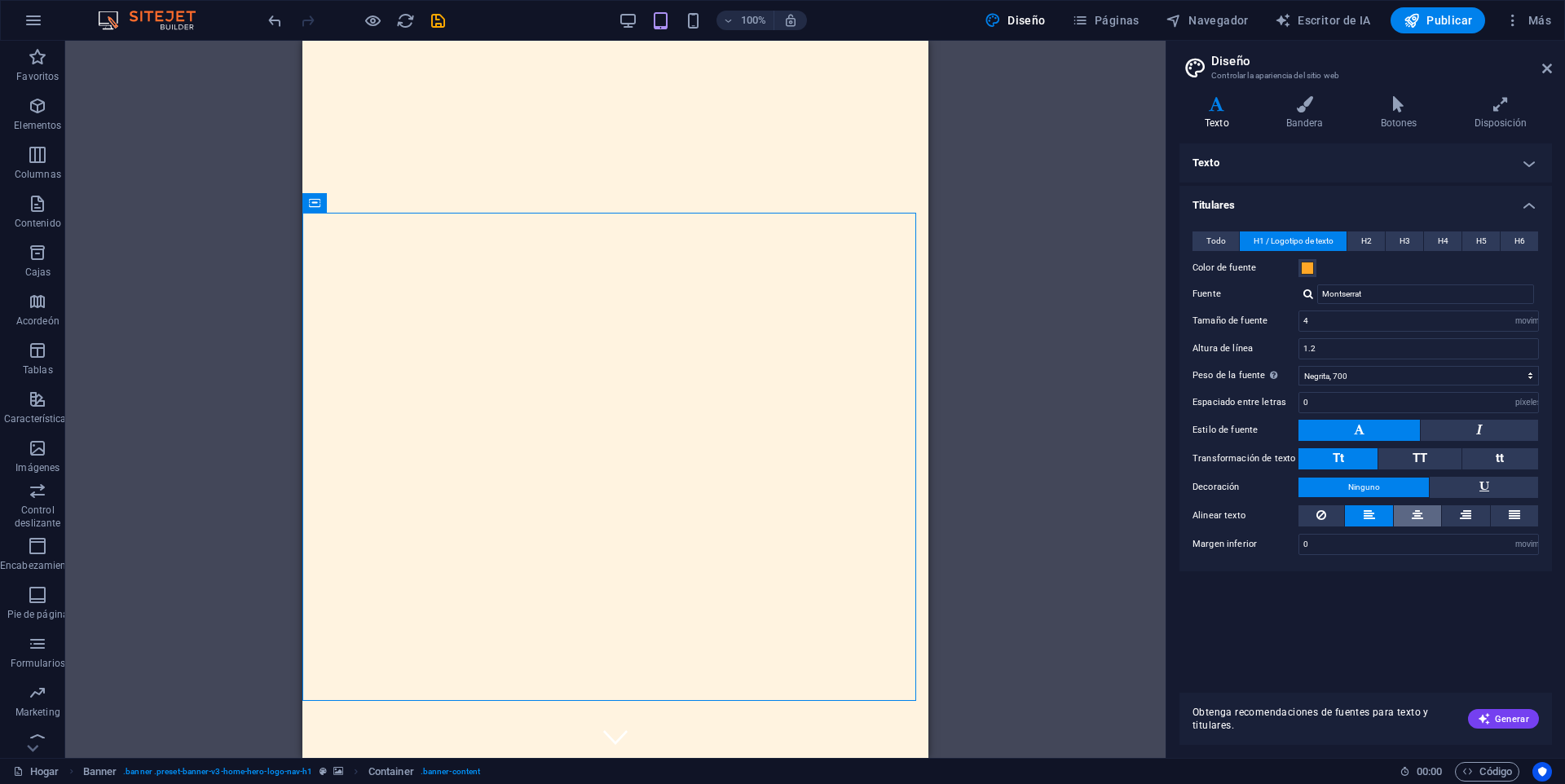
click at [1421, 513] on icon at bounding box center [1418, 515] width 12 height 20
click at [1368, 515] on icon at bounding box center [1370, 515] width 12 height 20
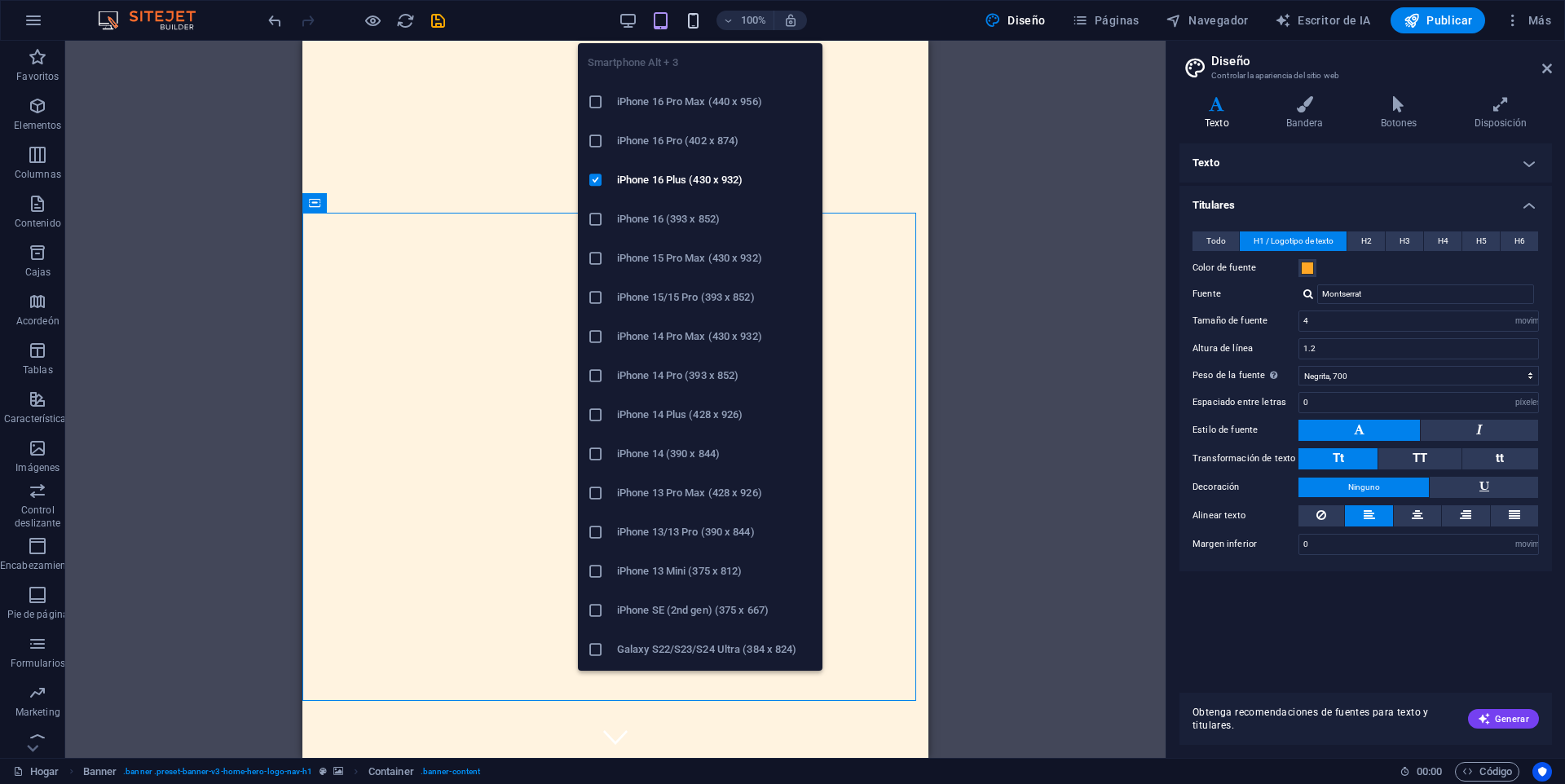
click at [688, 16] on icon "button" at bounding box center [692, 21] width 19 height 19
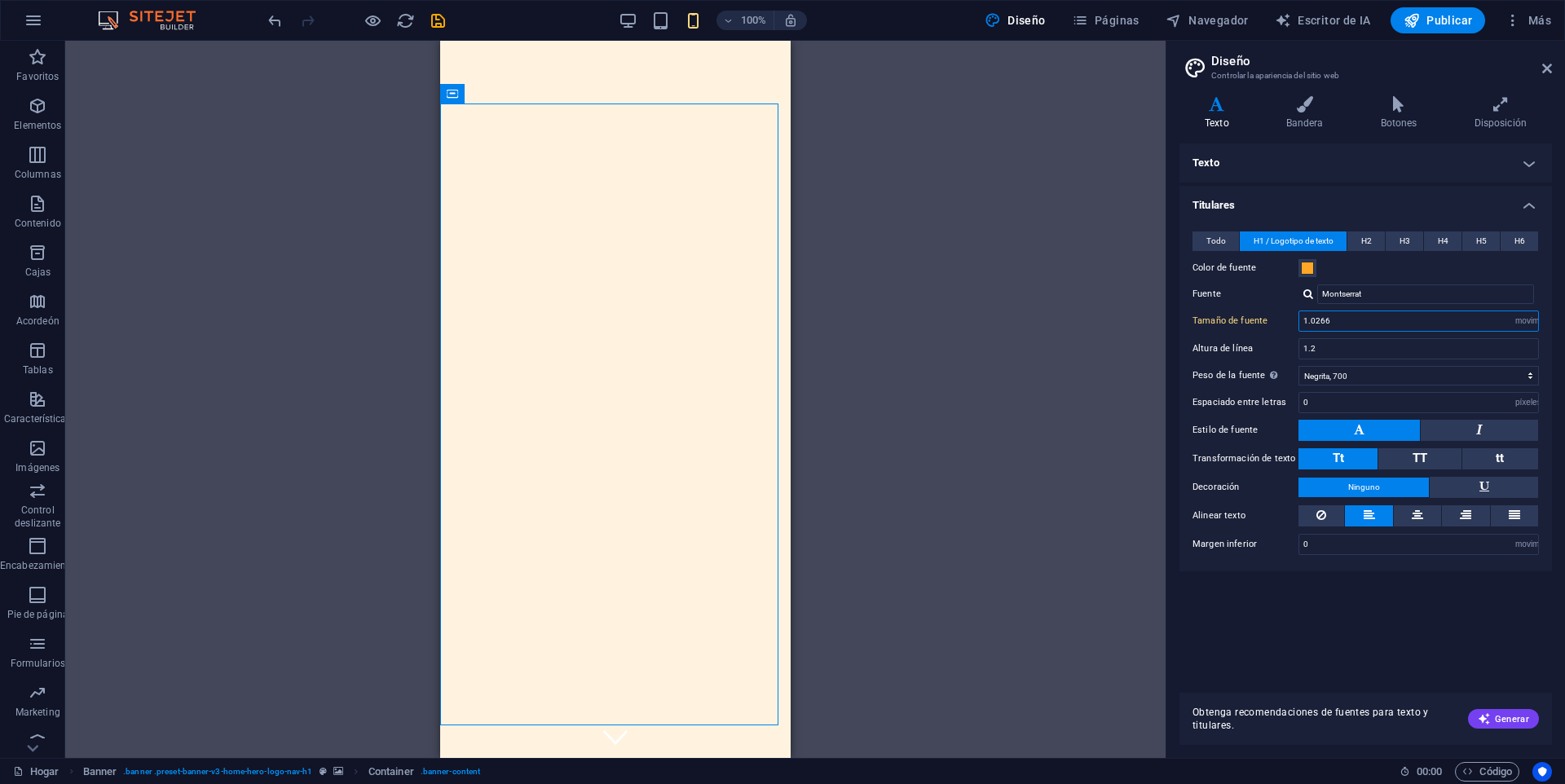
click at [1337, 318] on input "1.0266" at bounding box center [1419, 321] width 238 height 20
type input "1"
type input "4"
click at [1319, 322] on input "3" at bounding box center [1419, 321] width 238 height 20
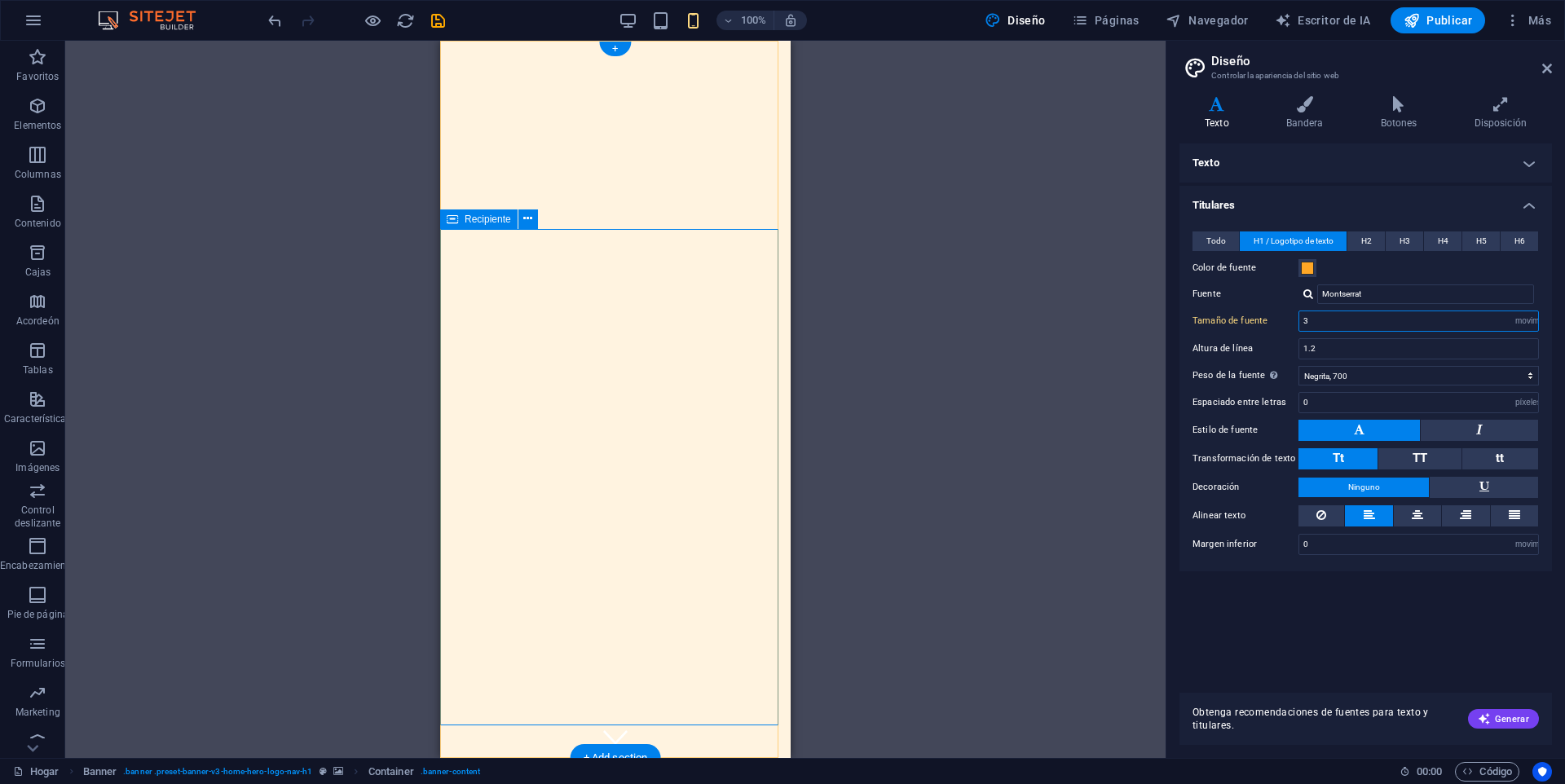
type input "3"
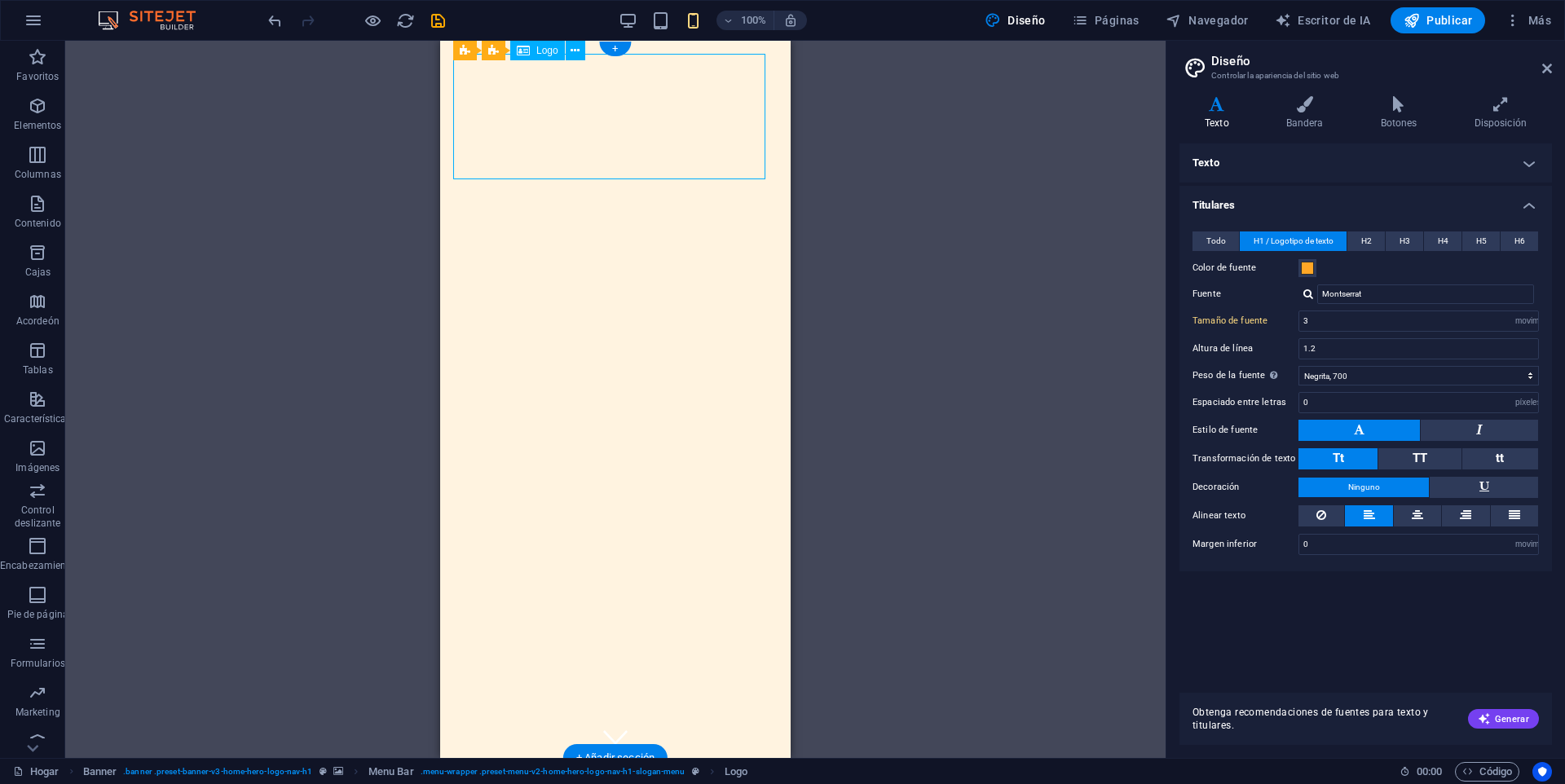
drag, startPoint x: 689, startPoint y: 134, endPoint x: 667, endPoint y: 153, distance: 29.1
drag, startPoint x: 704, startPoint y: 81, endPoint x: 689, endPoint y: 136, distance: 57.0
click at [1314, 314] on input "3" at bounding box center [1419, 321] width 238 height 20
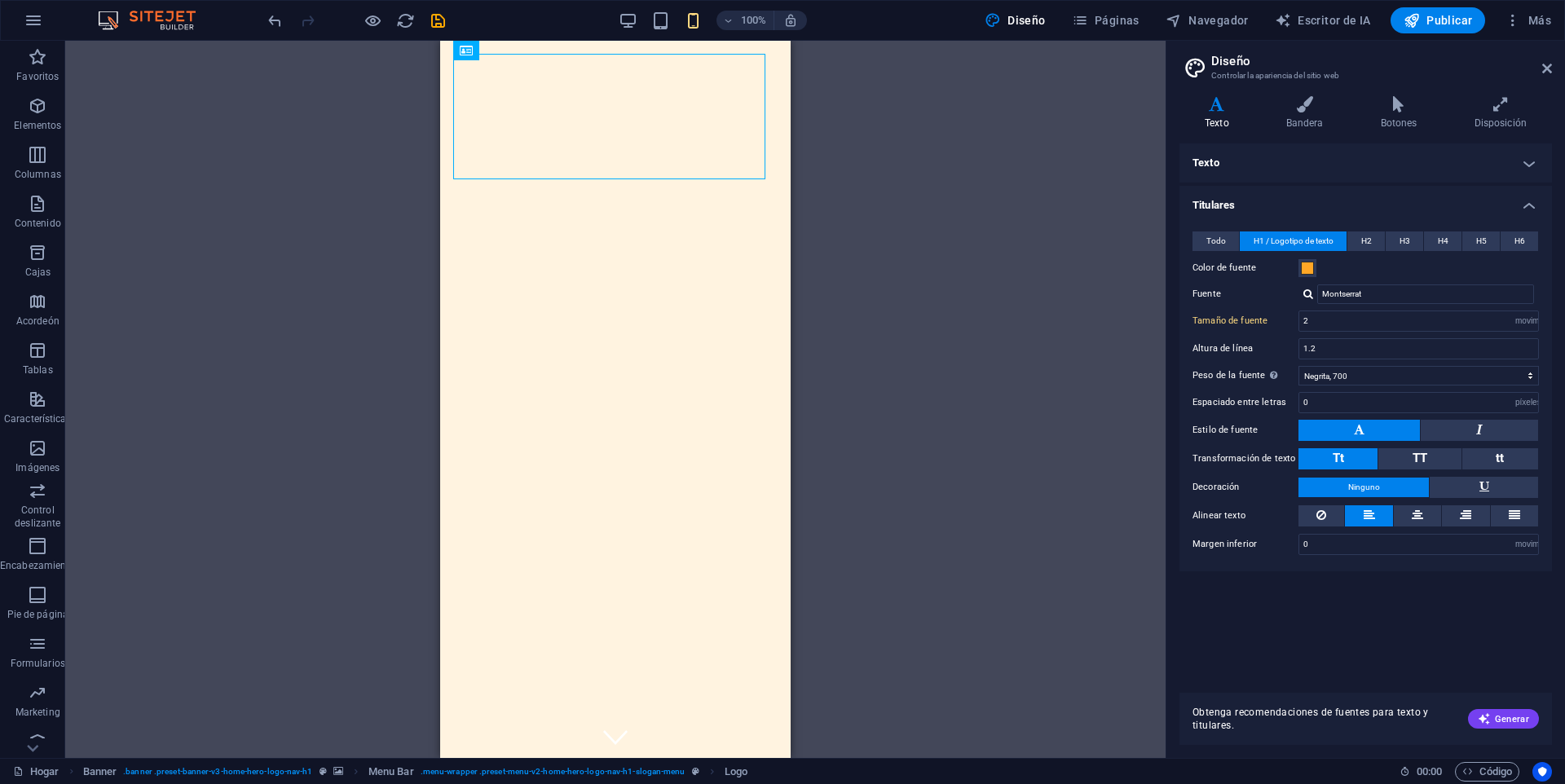
click at [1119, 341] on div "Arrastre aquí para reemplazar el contenido existente. Presione "Ctrl" si desea …" at bounding box center [615, 398] width 1101 height 717
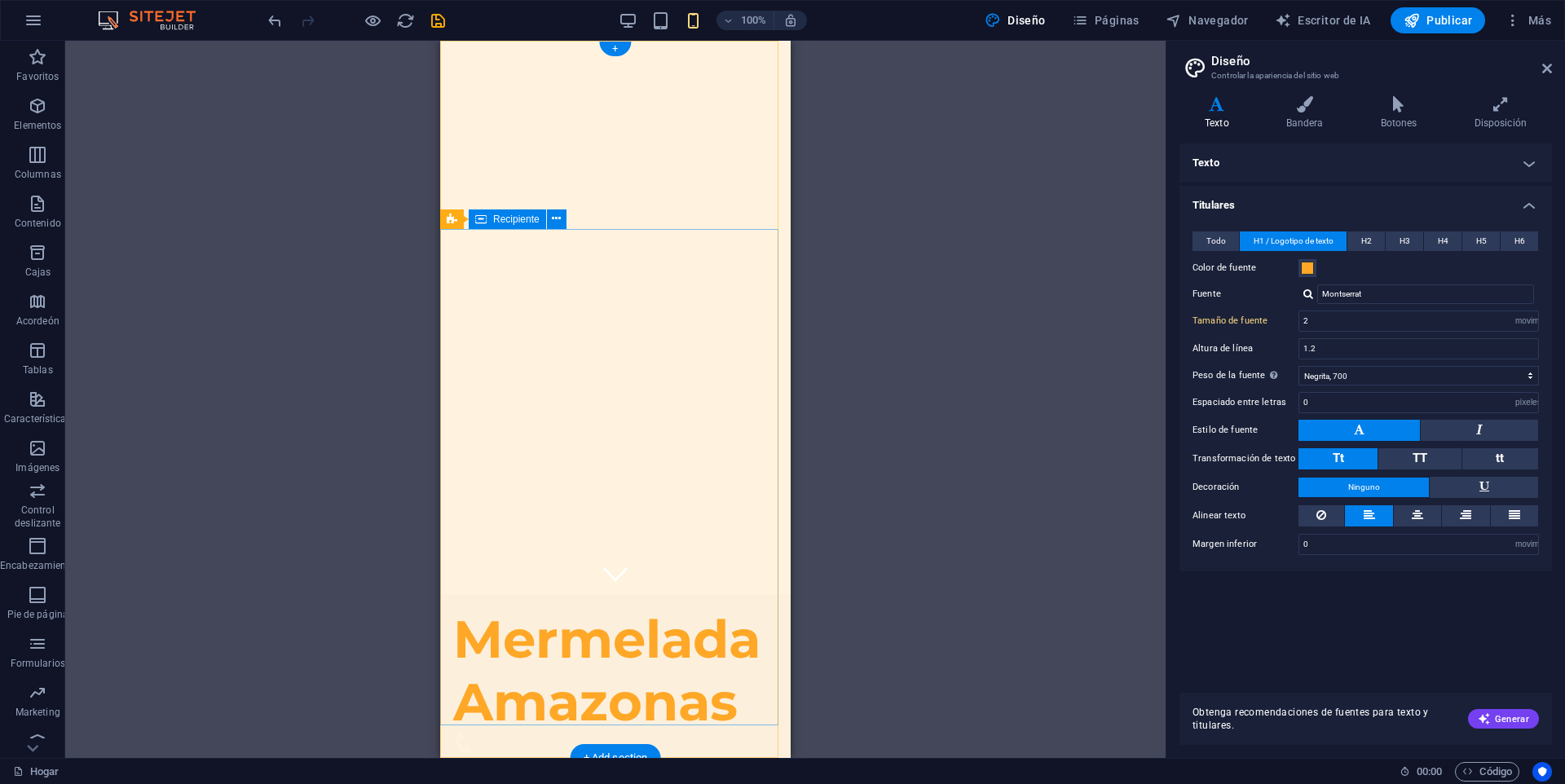
scroll to position [0, 0]
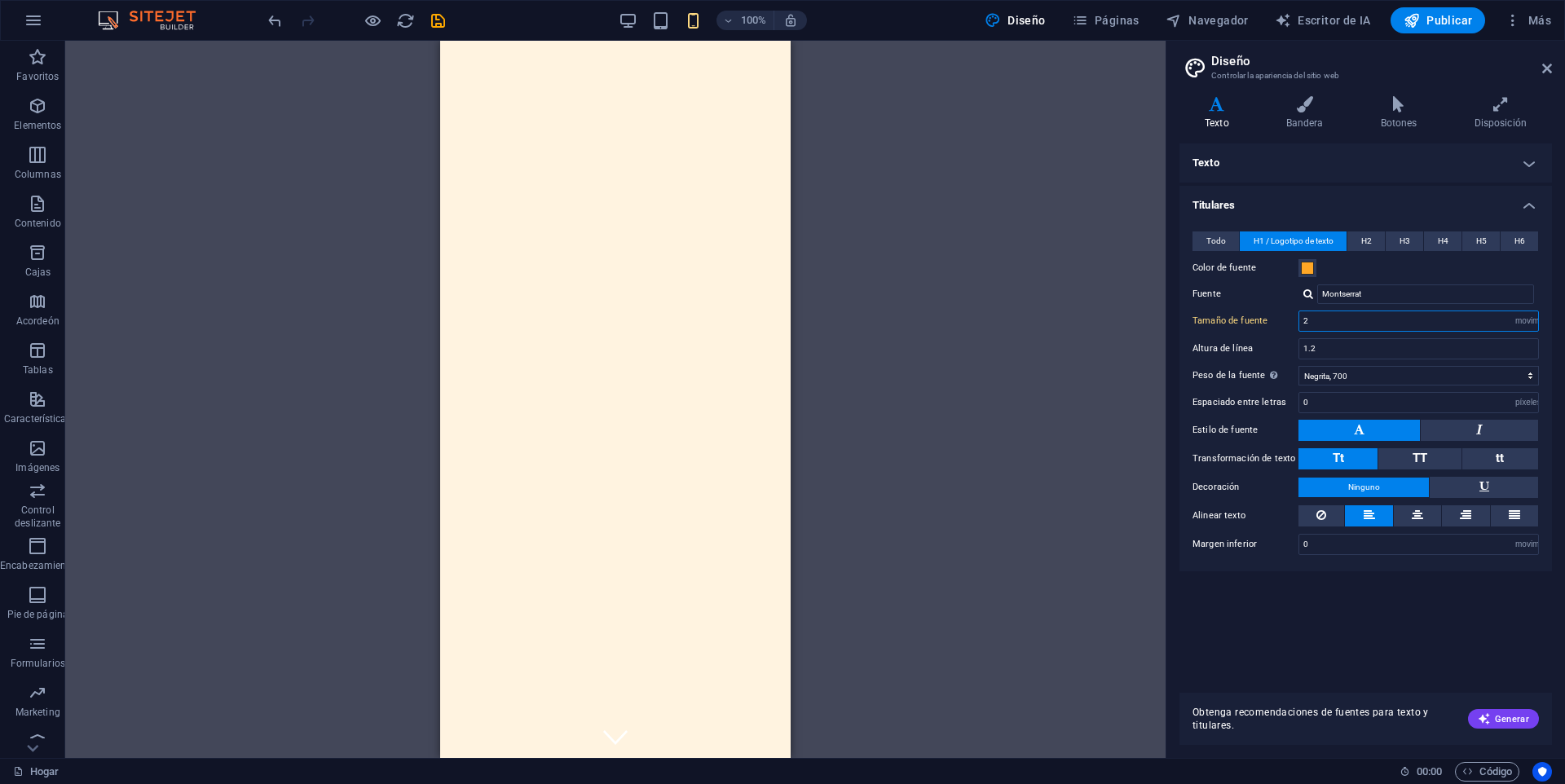
click at [1317, 322] on input "2" at bounding box center [1419, 321] width 238 height 20
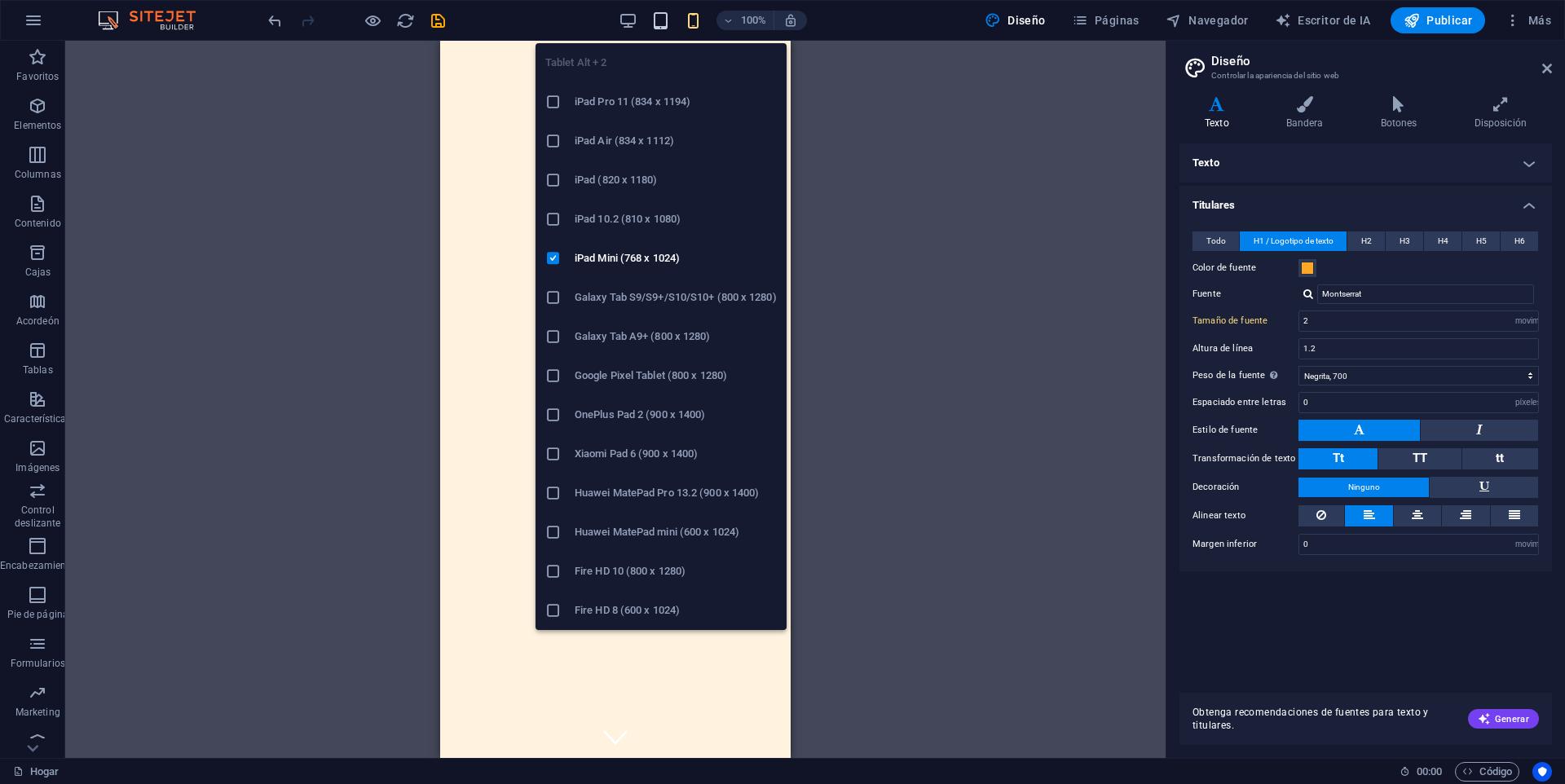
click at [669, 25] on icon "button" at bounding box center [660, 21] width 19 height 19
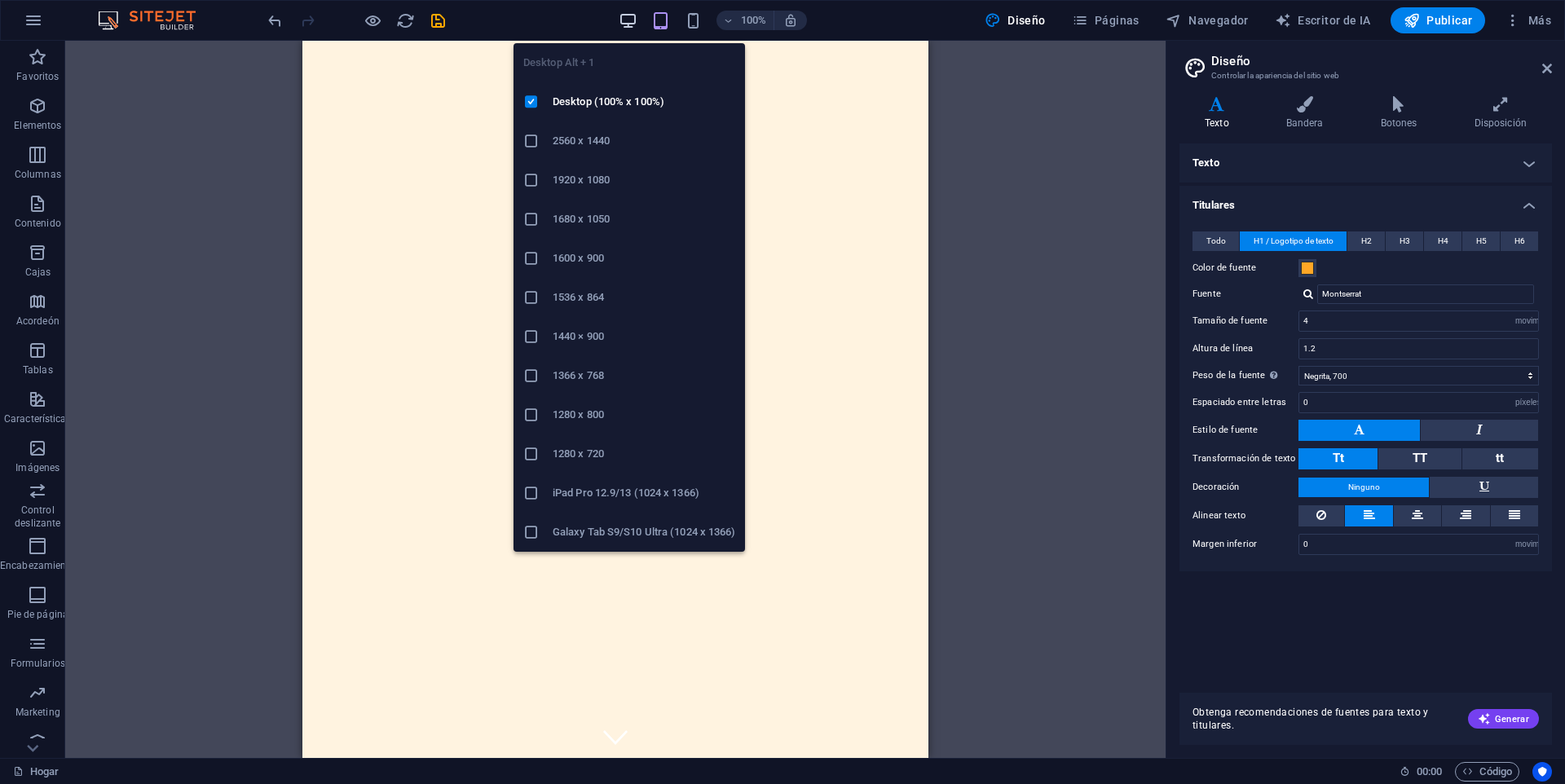
click at [631, 21] on icon "button" at bounding box center [628, 21] width 19 height 19
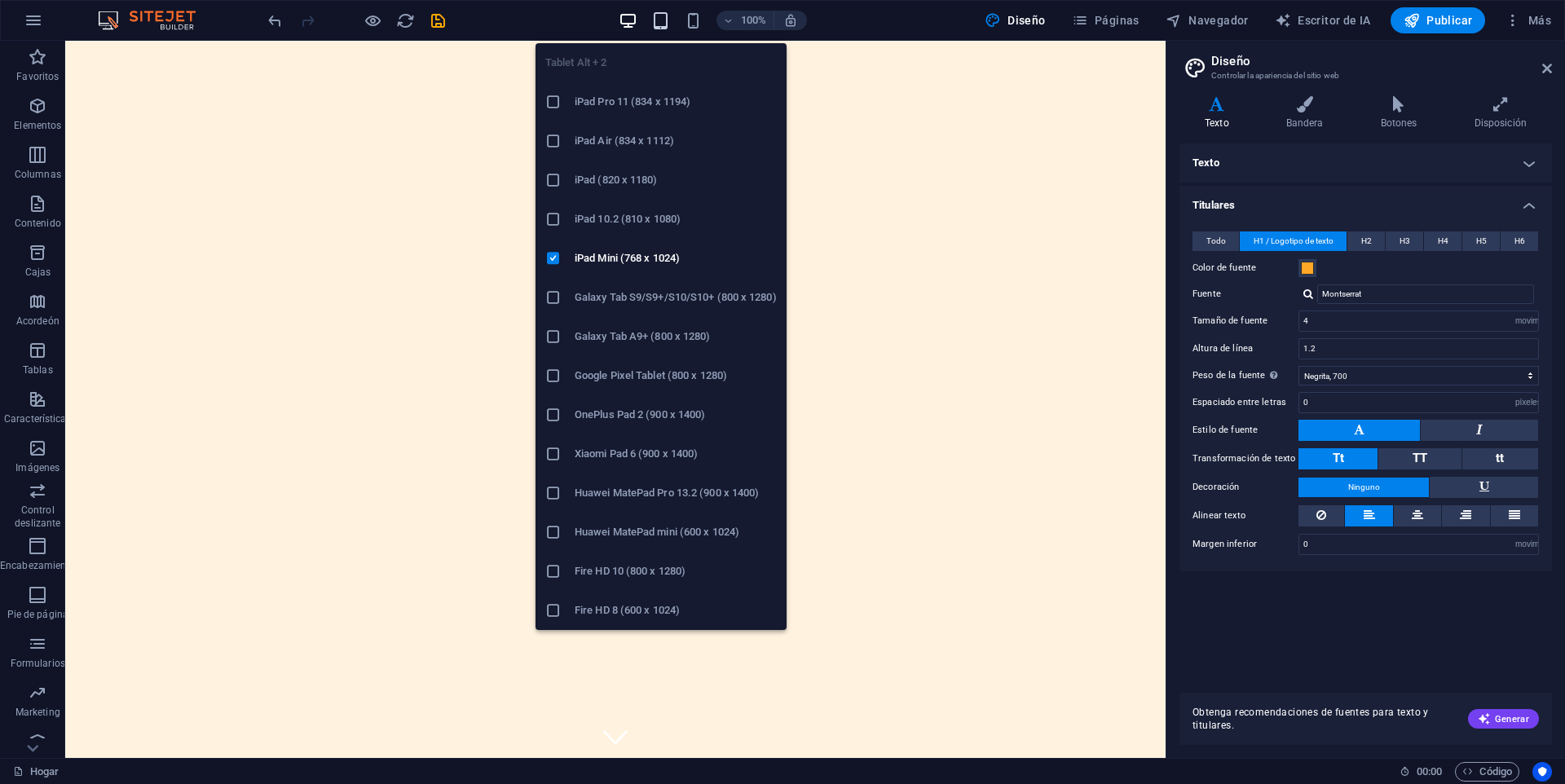
click at [661, 18] on icon "button" at bounding box center [660, 21] width 19 height 19
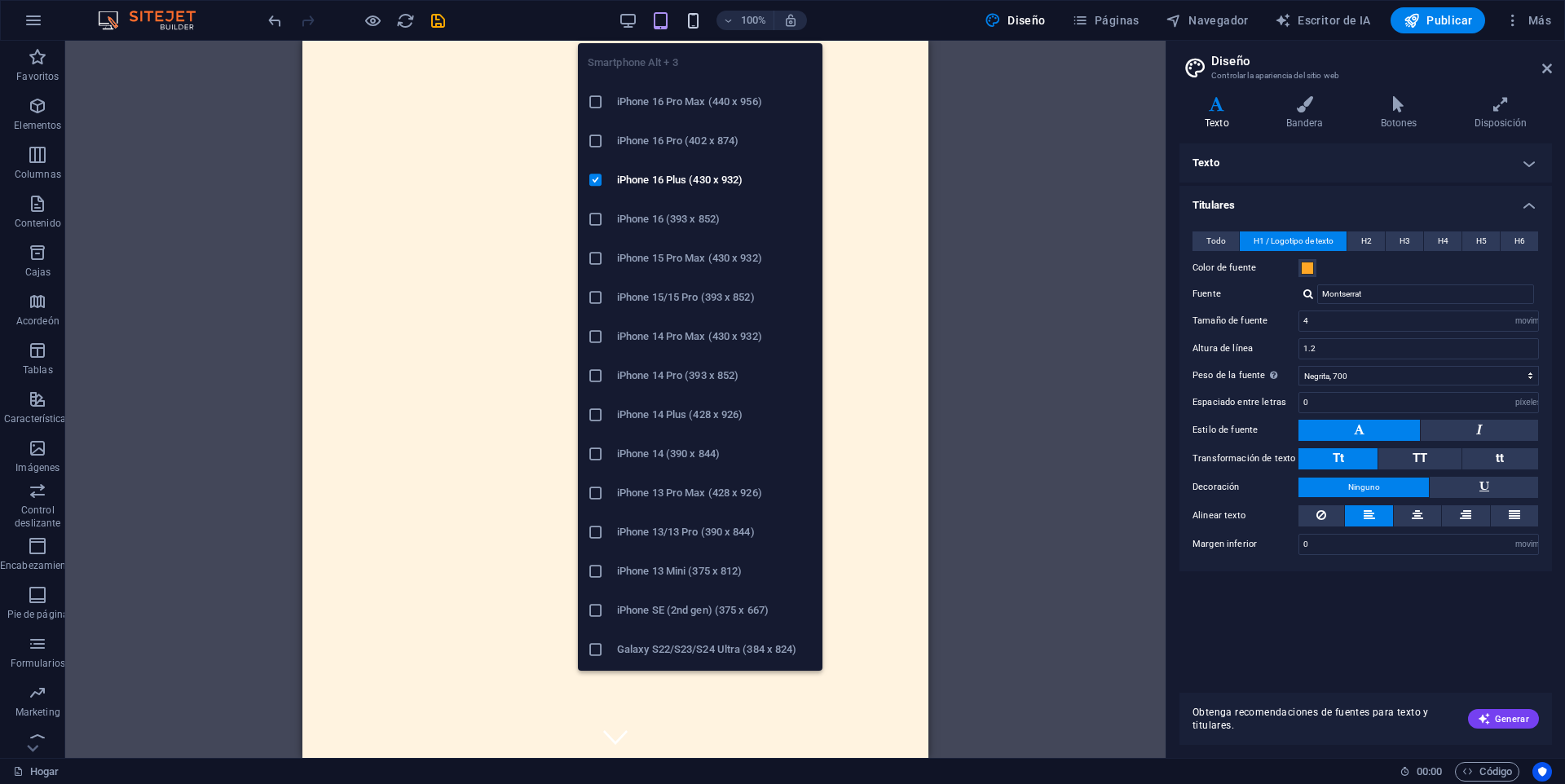
click at [693, 22] on icon "button" at bounding box center [692, 21] width 19 height 19
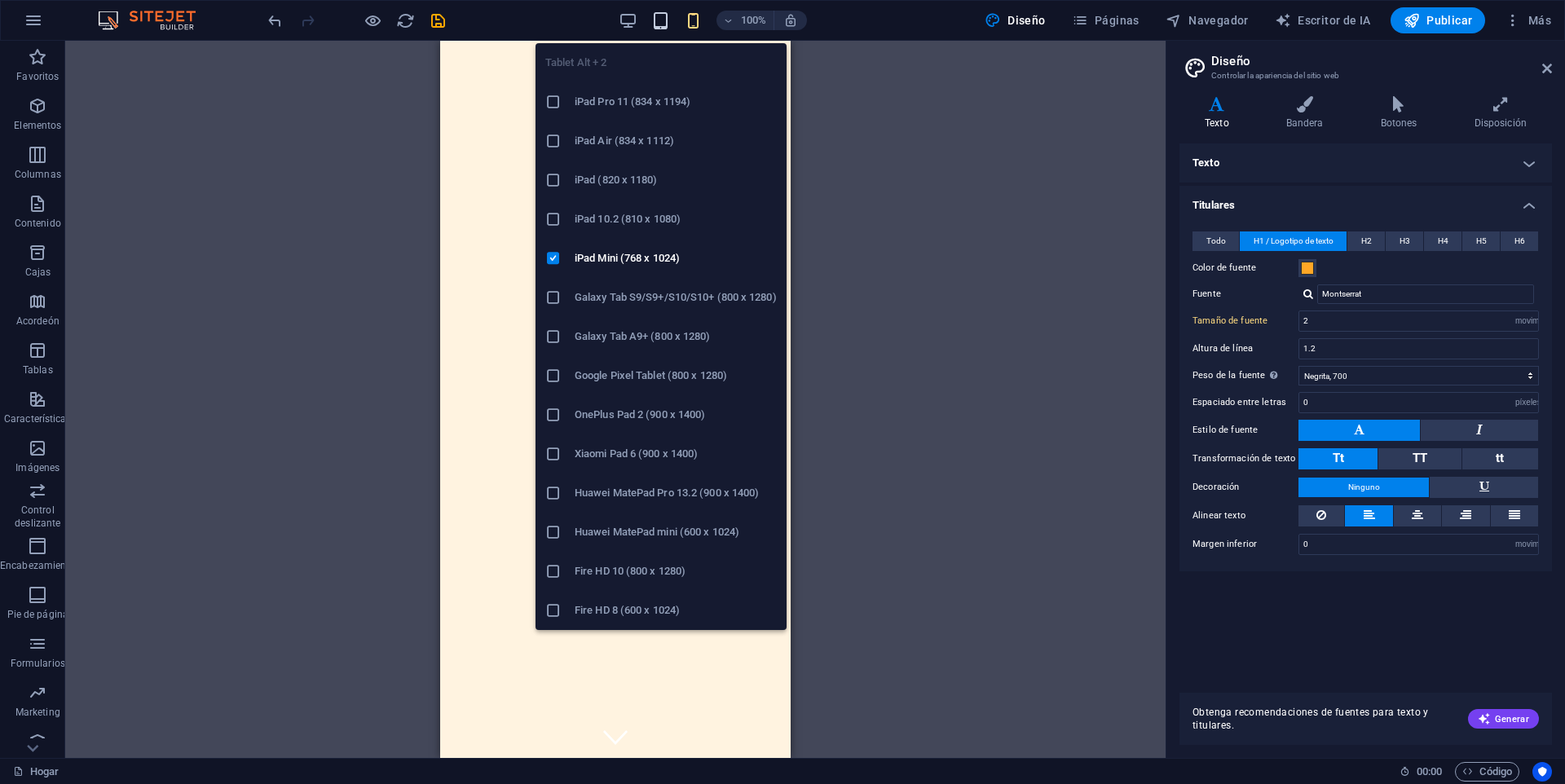
click at [670, 19] on icon "button" at bounding box center [660, 21] width 19 height 19
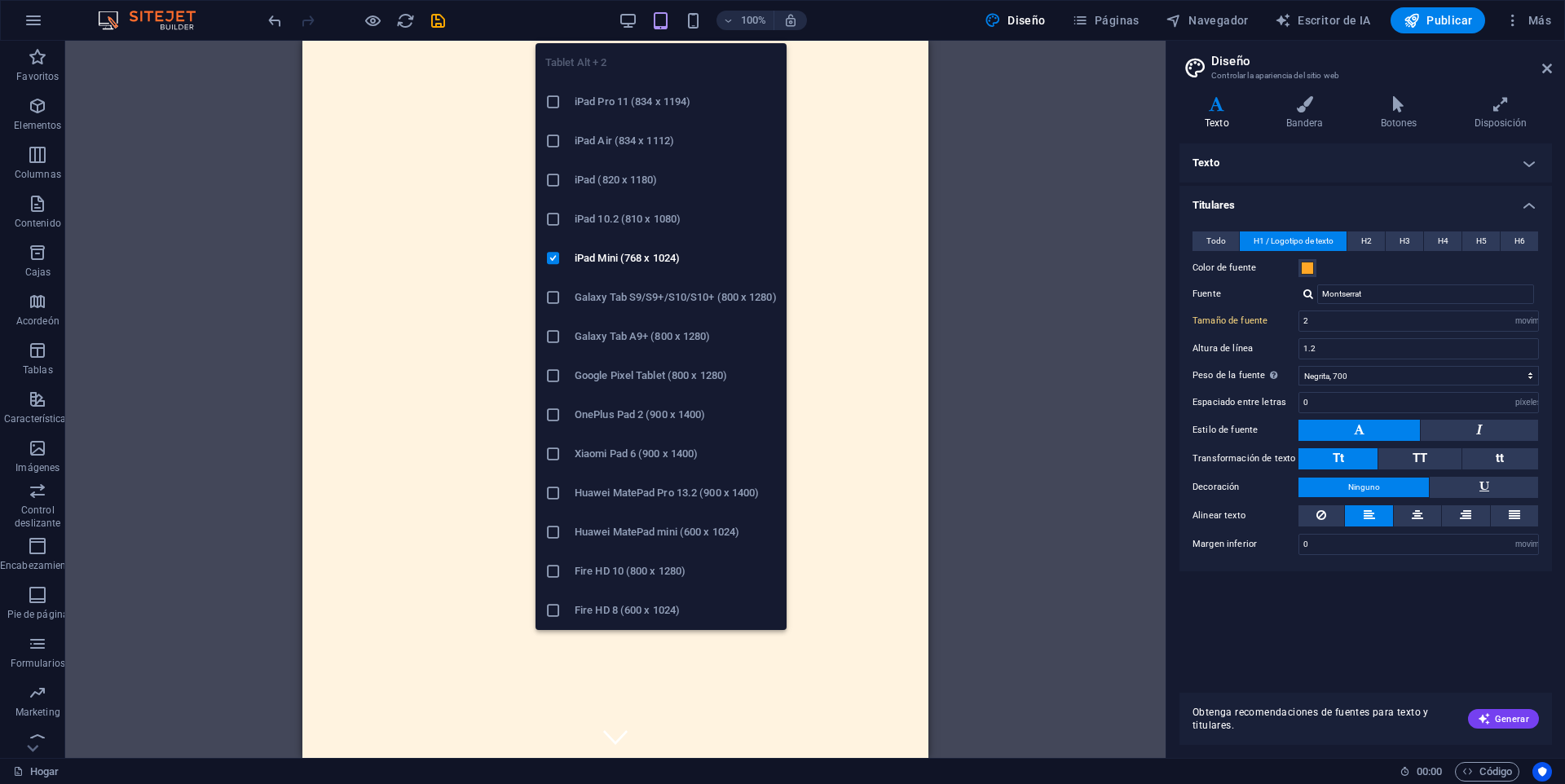
type input "4"
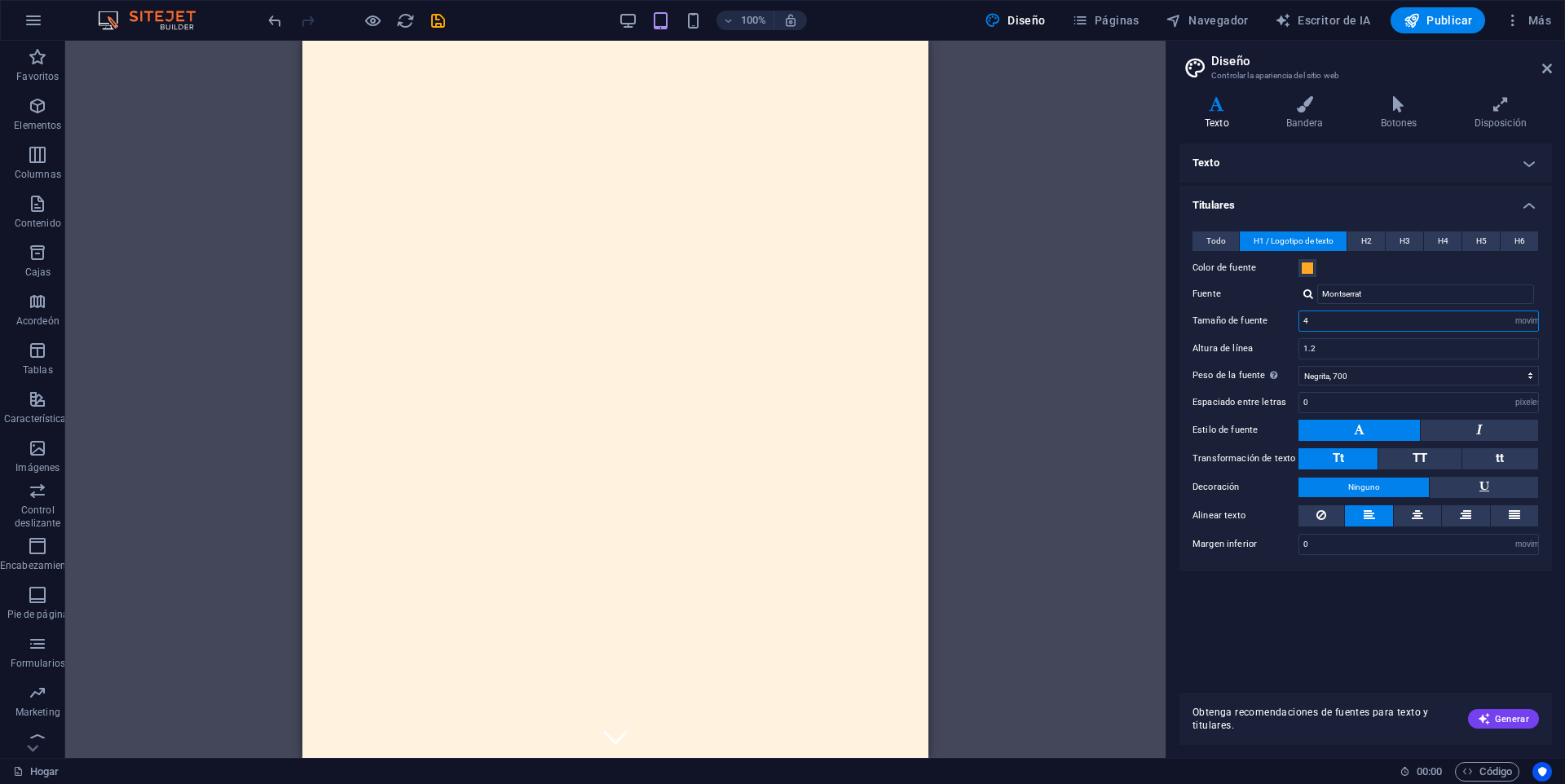
click at [1341, 322] on input "4" at bounding box center [1419, 321] width 238 height 20
click at [1086, 385] on div "Arrastre aquí para reemplazar el contenido existente. Presione "Ctrl" si desea …" at bounding box center [615, 398] width 1101 height 717
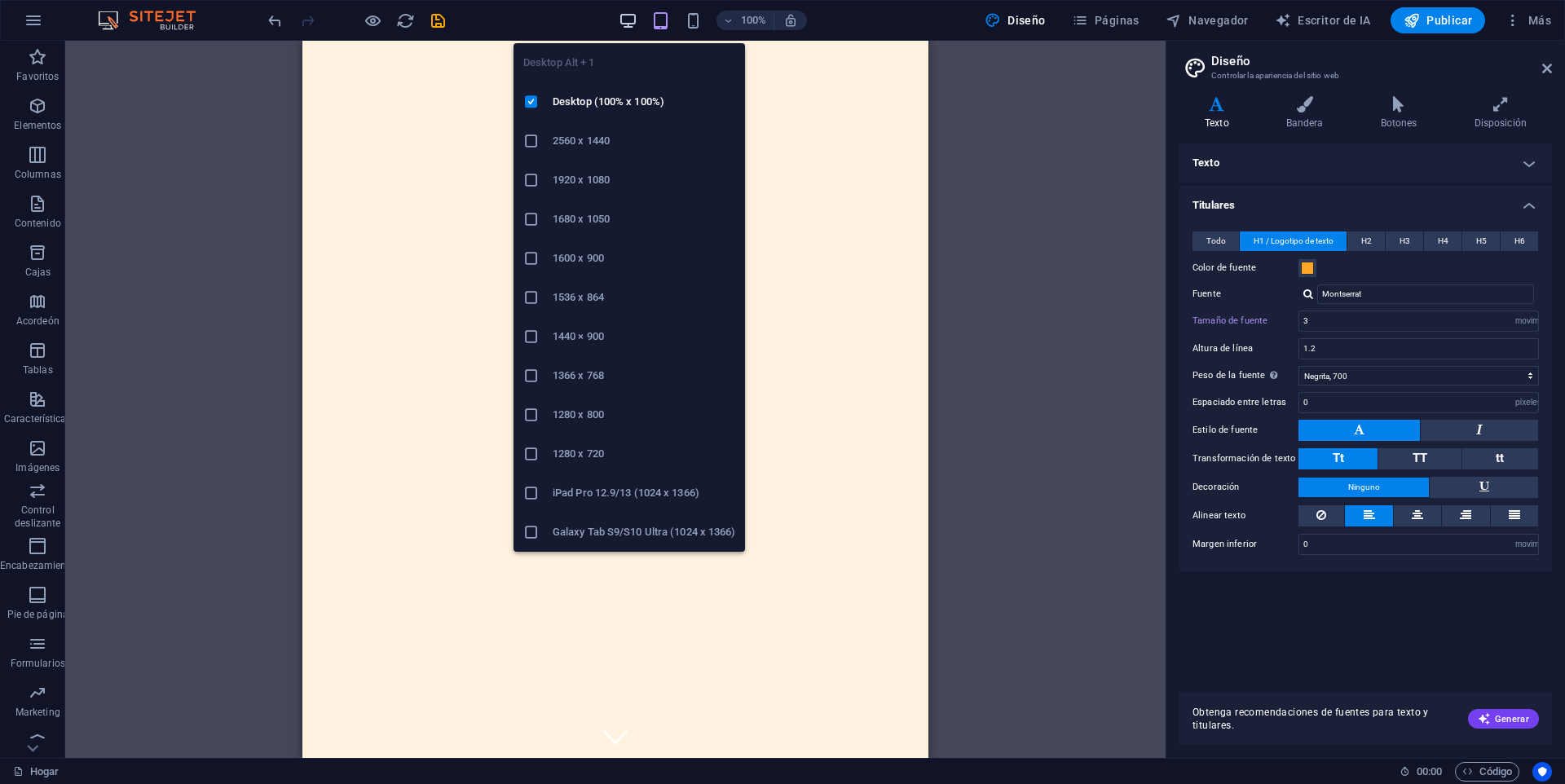
click at [633, 26] on icon "button" at bounding box center [628, 21] width 19 height 19
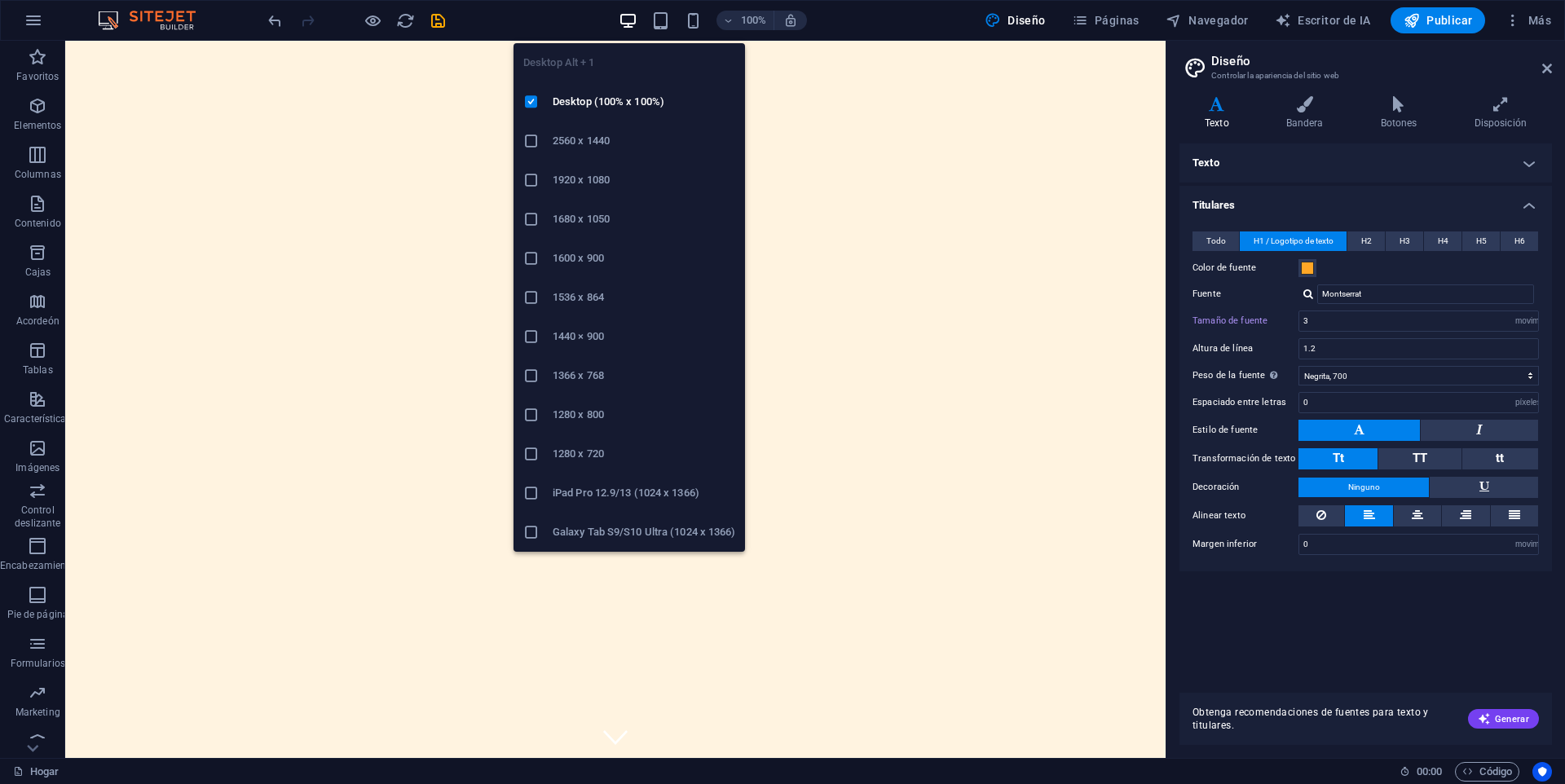
type input "4"
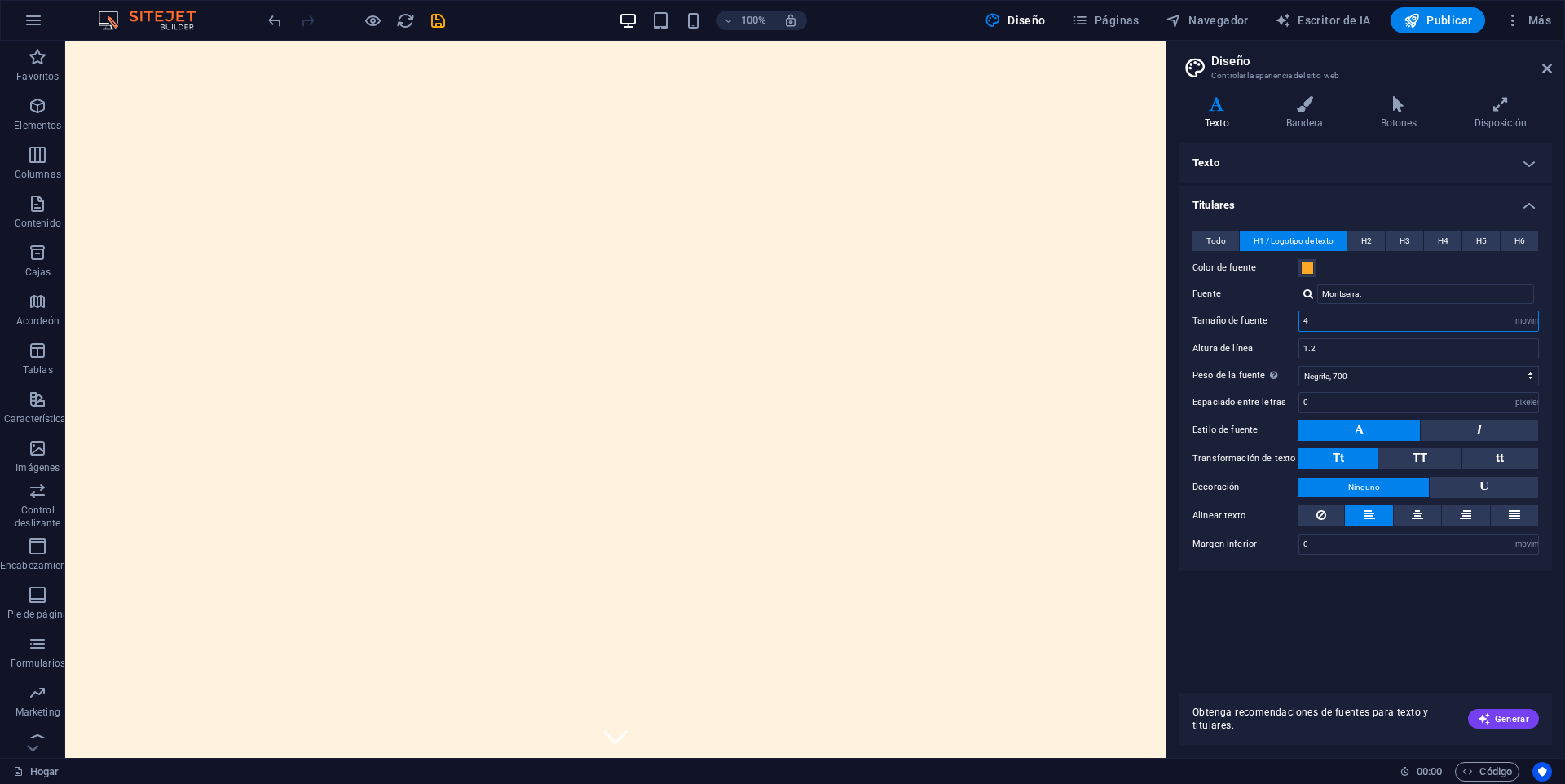
click at [1314, 319] on input "4" at bounding box center [1419, 321] width 238 height 20
type input "3"
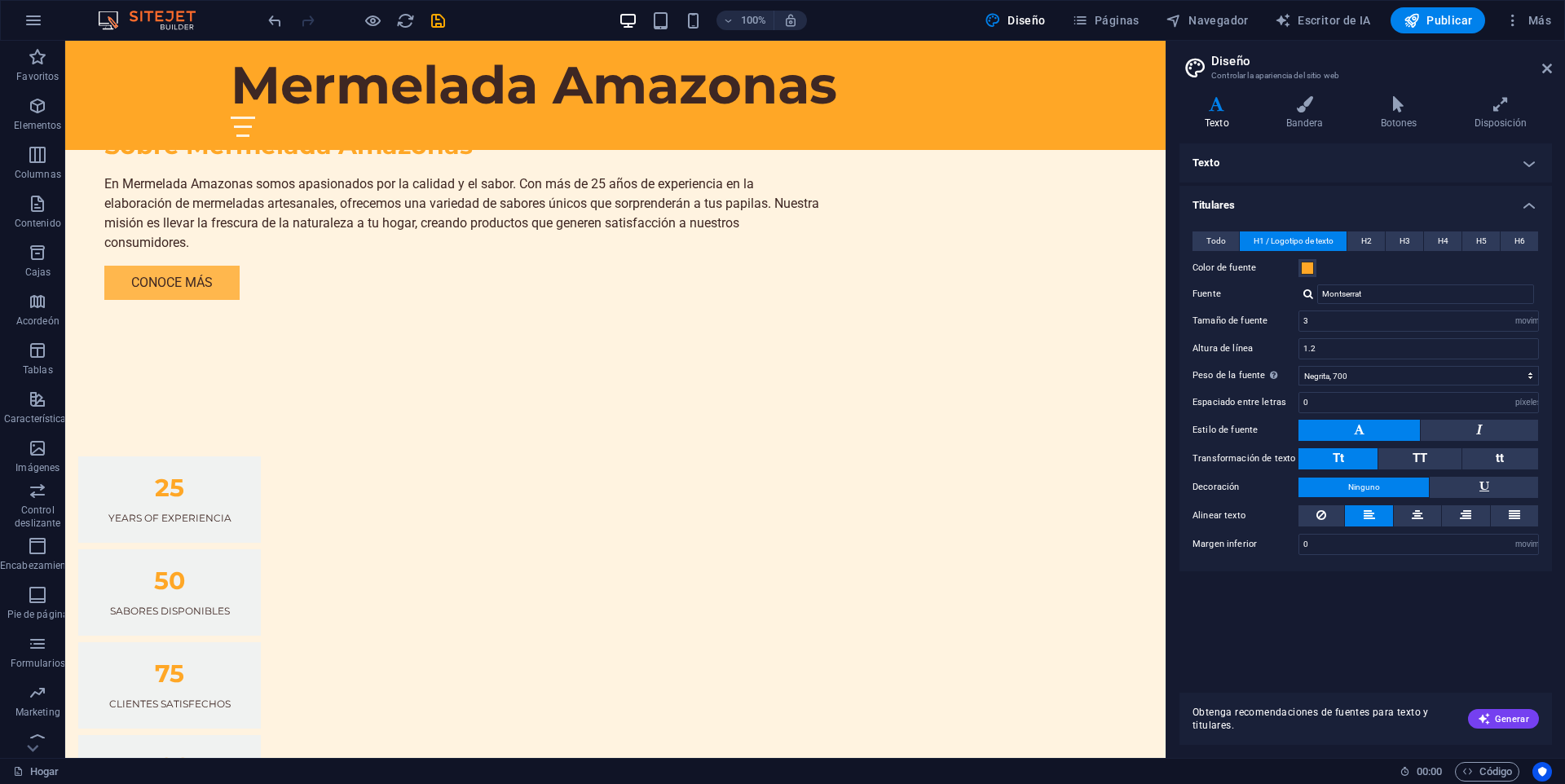
scroll to position [1304, 0]
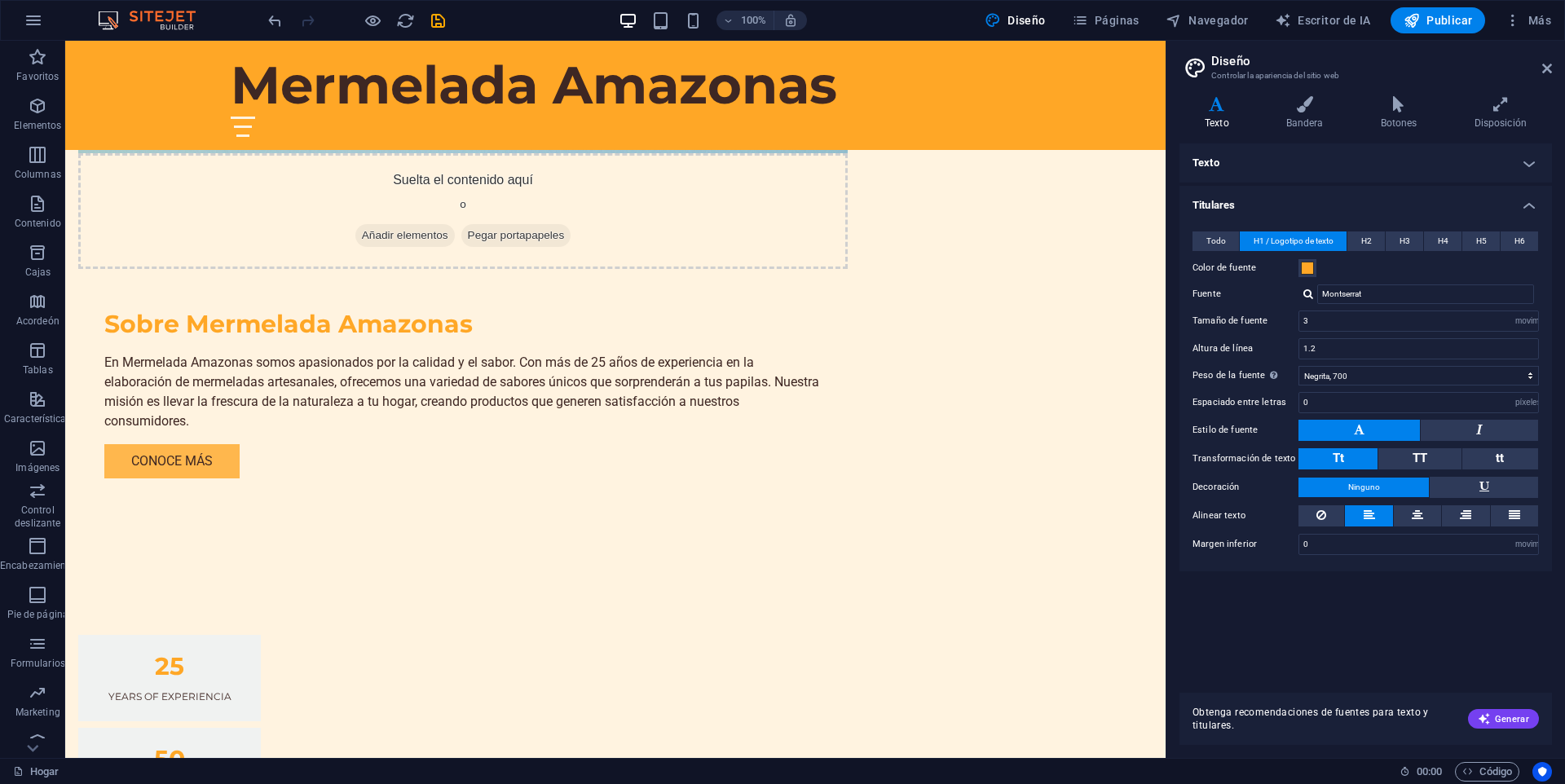
click at [1533, 169] on h4 "Texto" at bounding box center [1366, 163] width 373 height 40
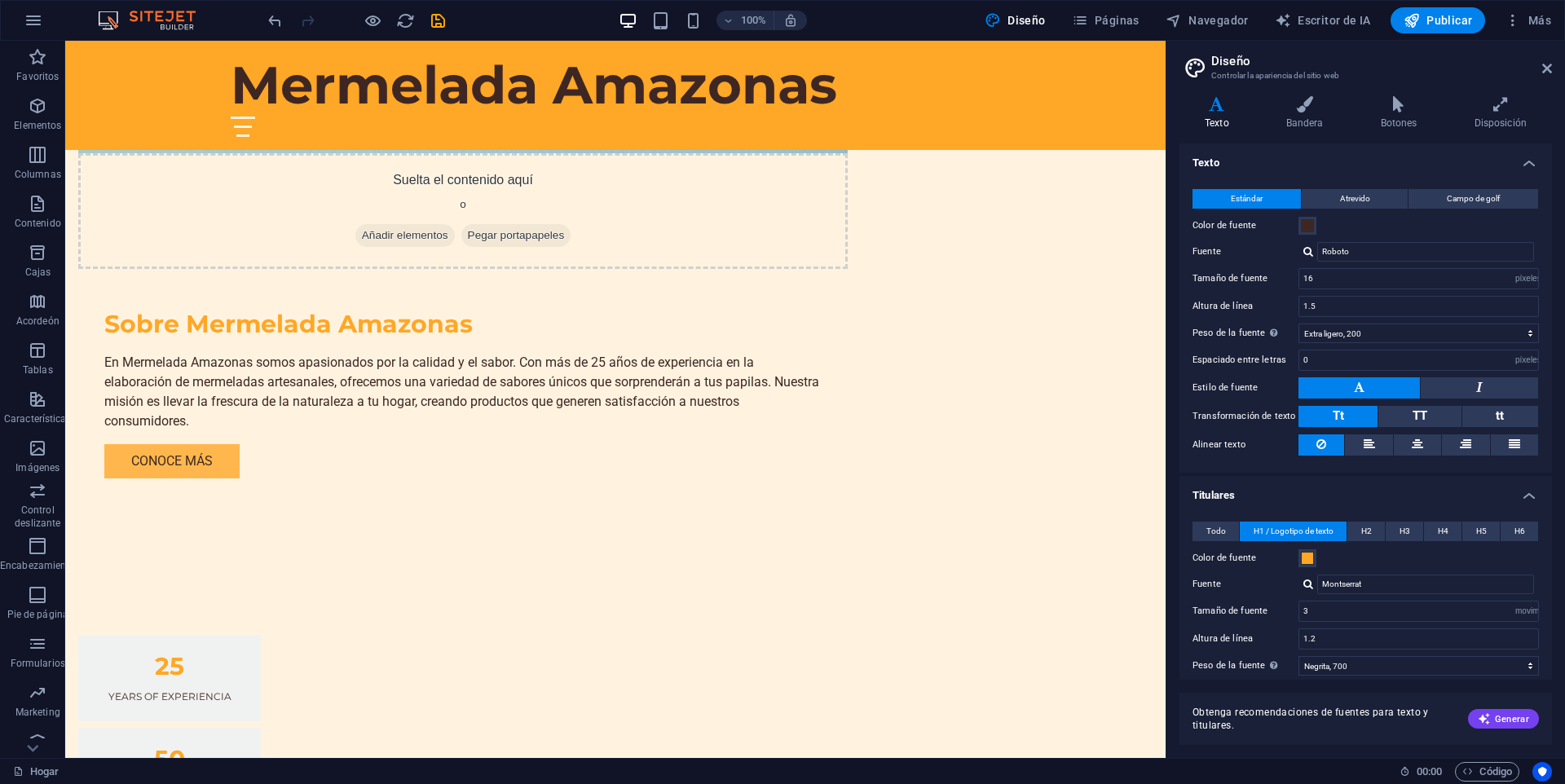
click at [1297, 225] on label "Color de fuente" at bounding box center [1245, 225] width 106 height 20
click at [1299, 225] on button "Color de fuente" at bounding box center [1308, 225] width 18 height 18
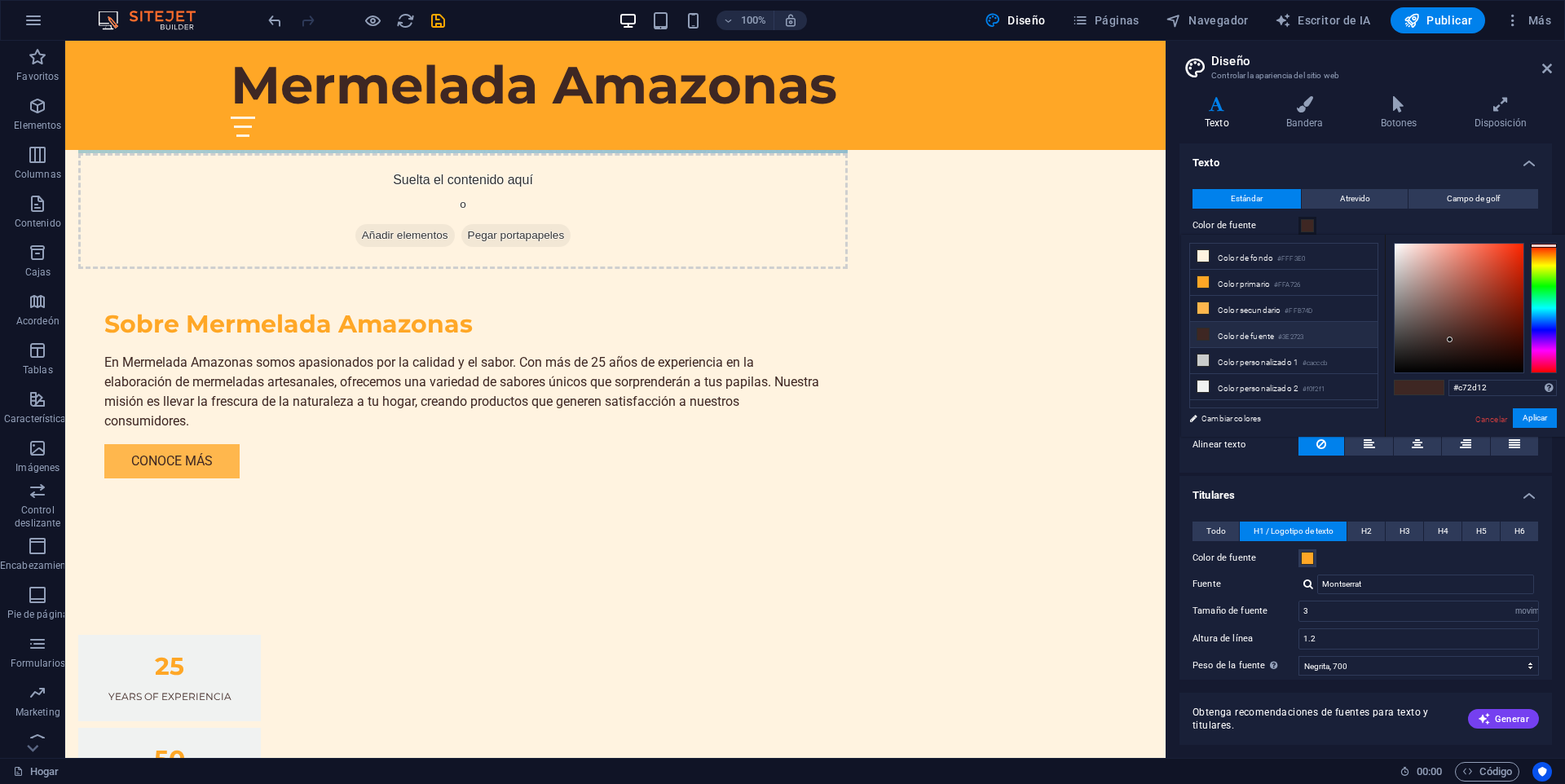
click at [1512, 271] on div at bounding box center [1459, 307] width 129 height 129
type input "#b71b00"
drag, startPoint x: 1519, startPoint y: 309, endPoint x: 1532, endPoint y: 279, distance: 32.7
click at [1532, 279] on div at bounding box center [1475, 308] width 163 height 131
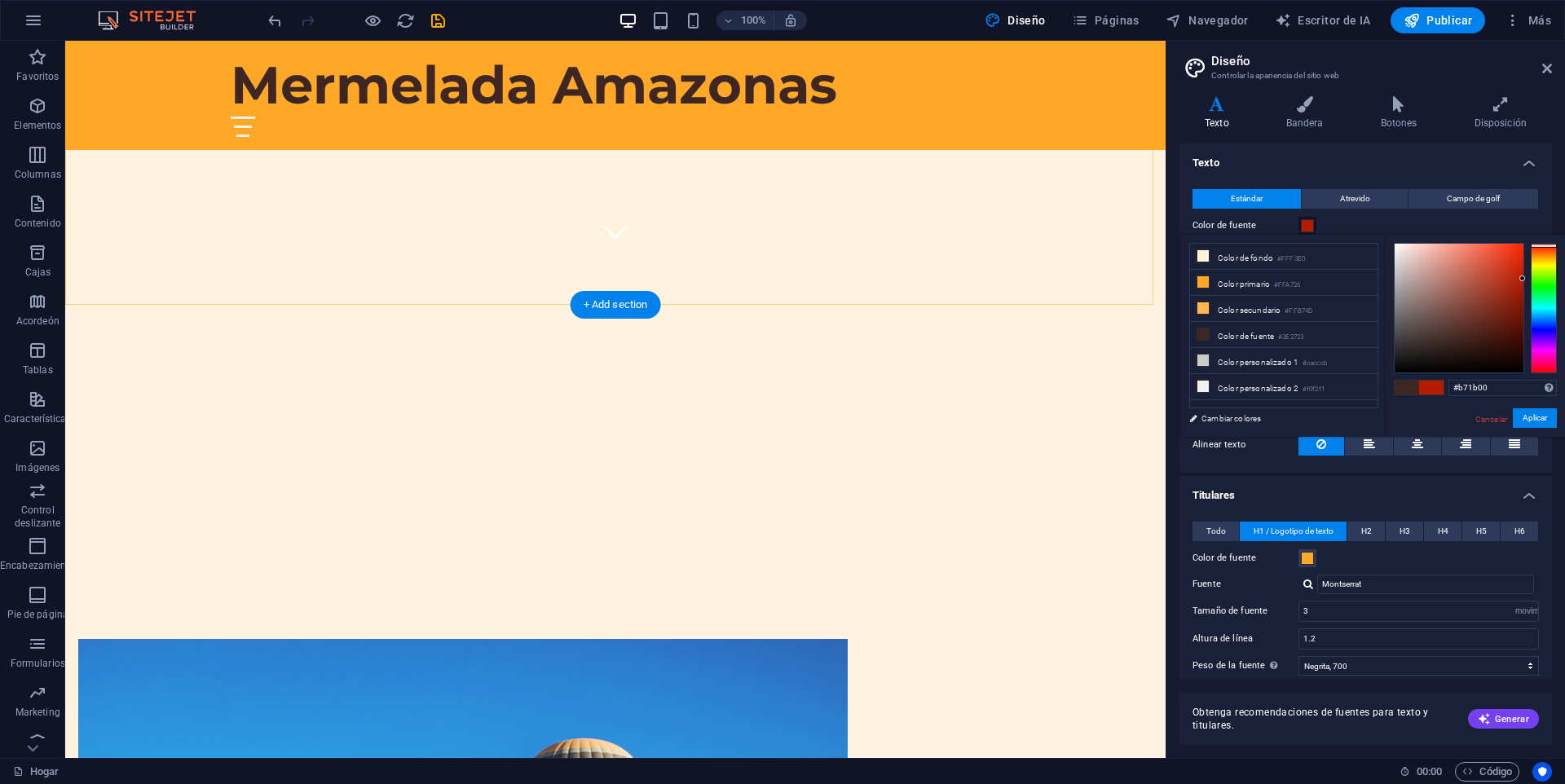
scroll to position [897, 0]
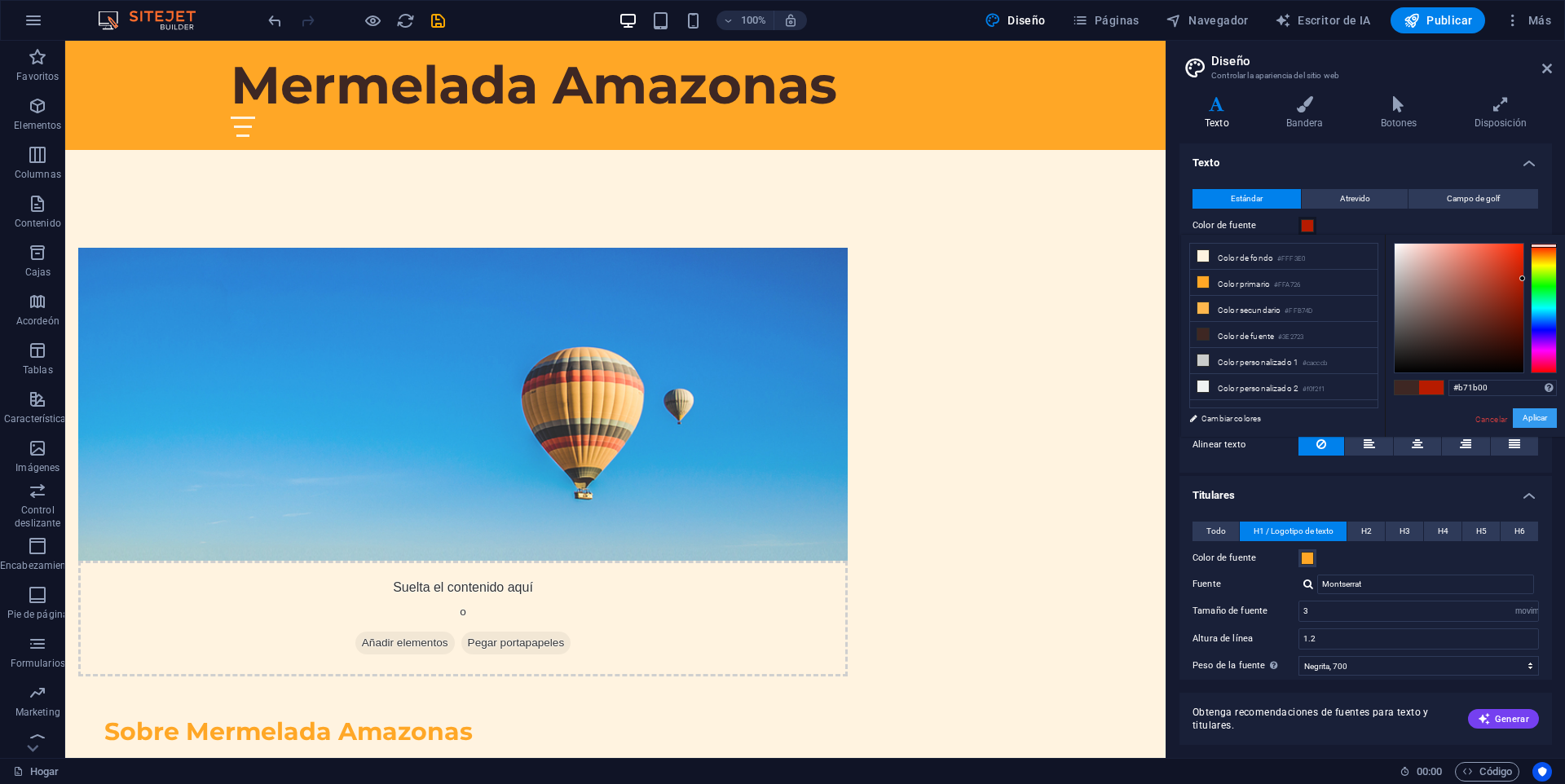
click at [1530, 419] on font "Aplicar" at bounding box center [1534, 417] width 25 height 9
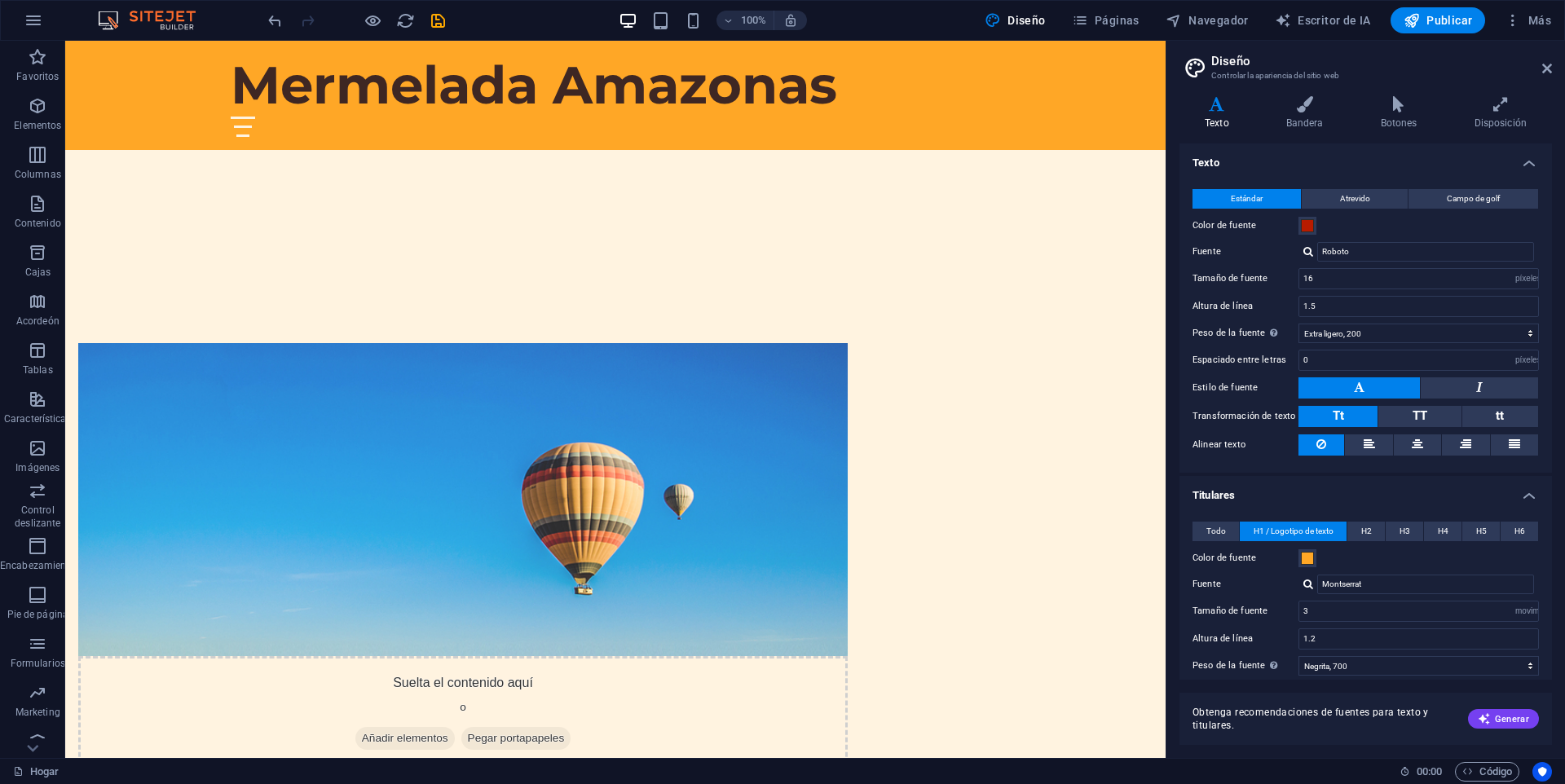
scroll to position [326, 0]
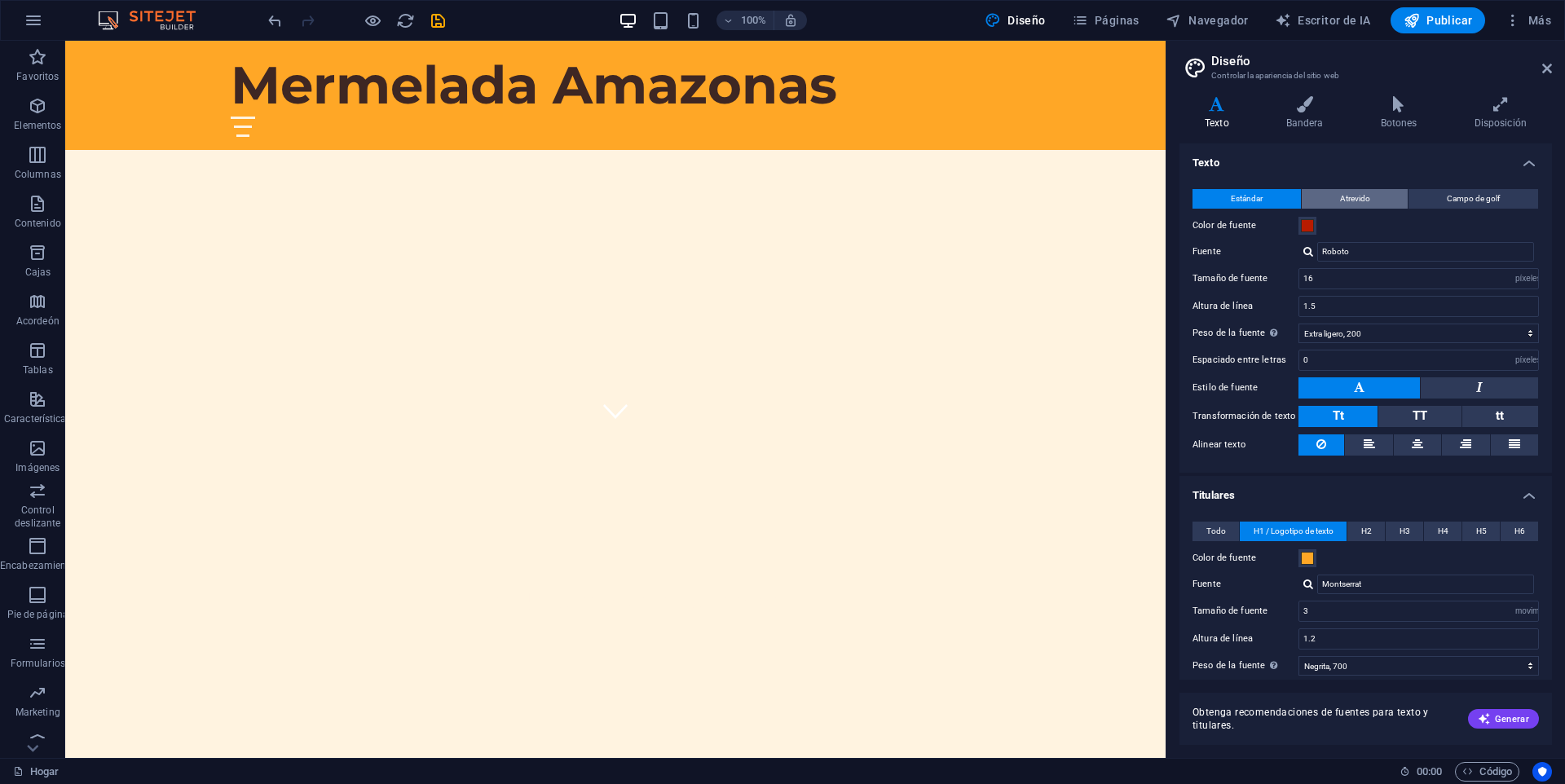
click at [1376, 199] on button "Atrevido" at bounding box center [1355, 199] width 107 height 20
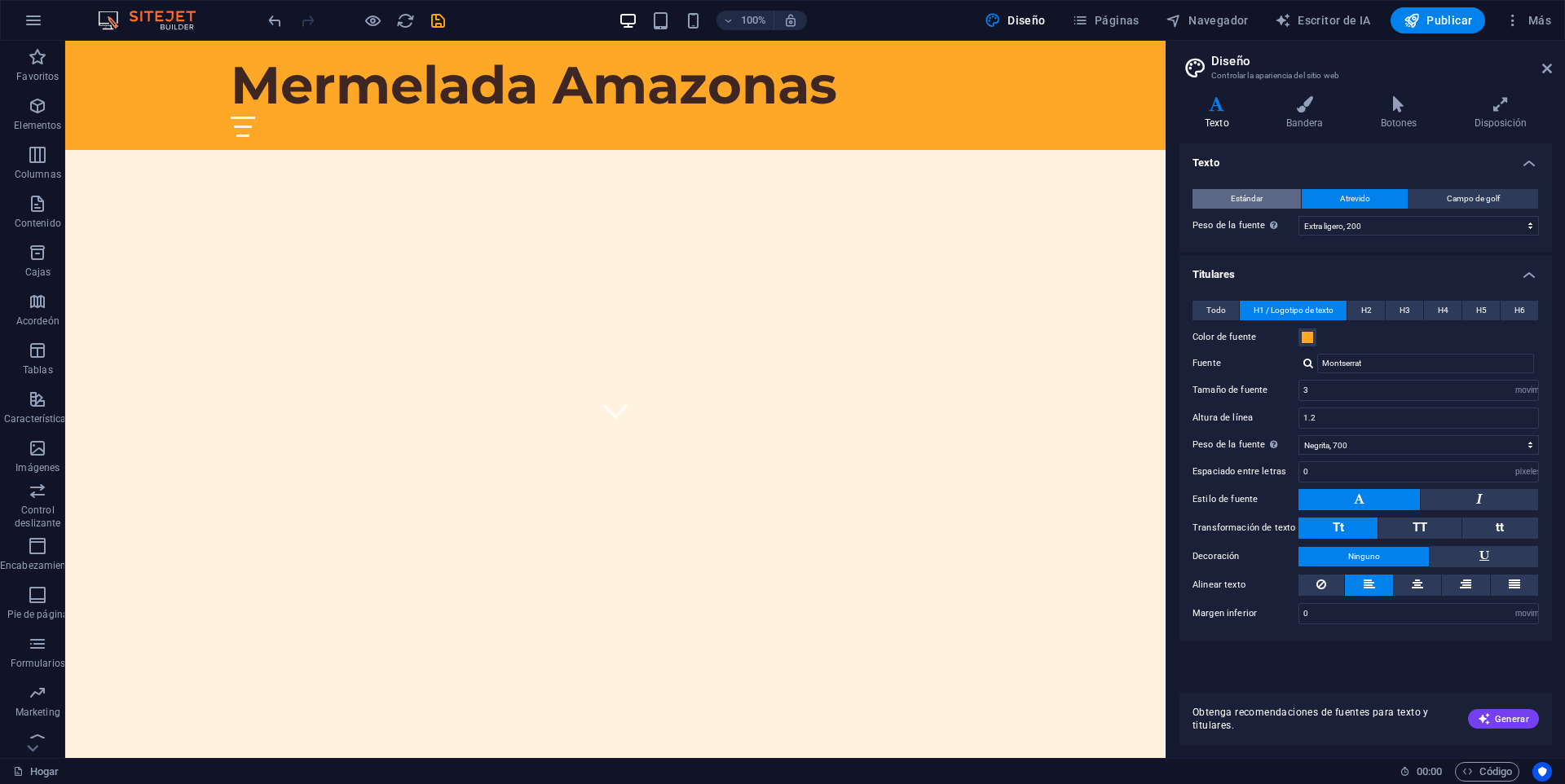
click at [1257, 189] on span "Estándar" at bounding box center [1246, 199] width 32 height 20
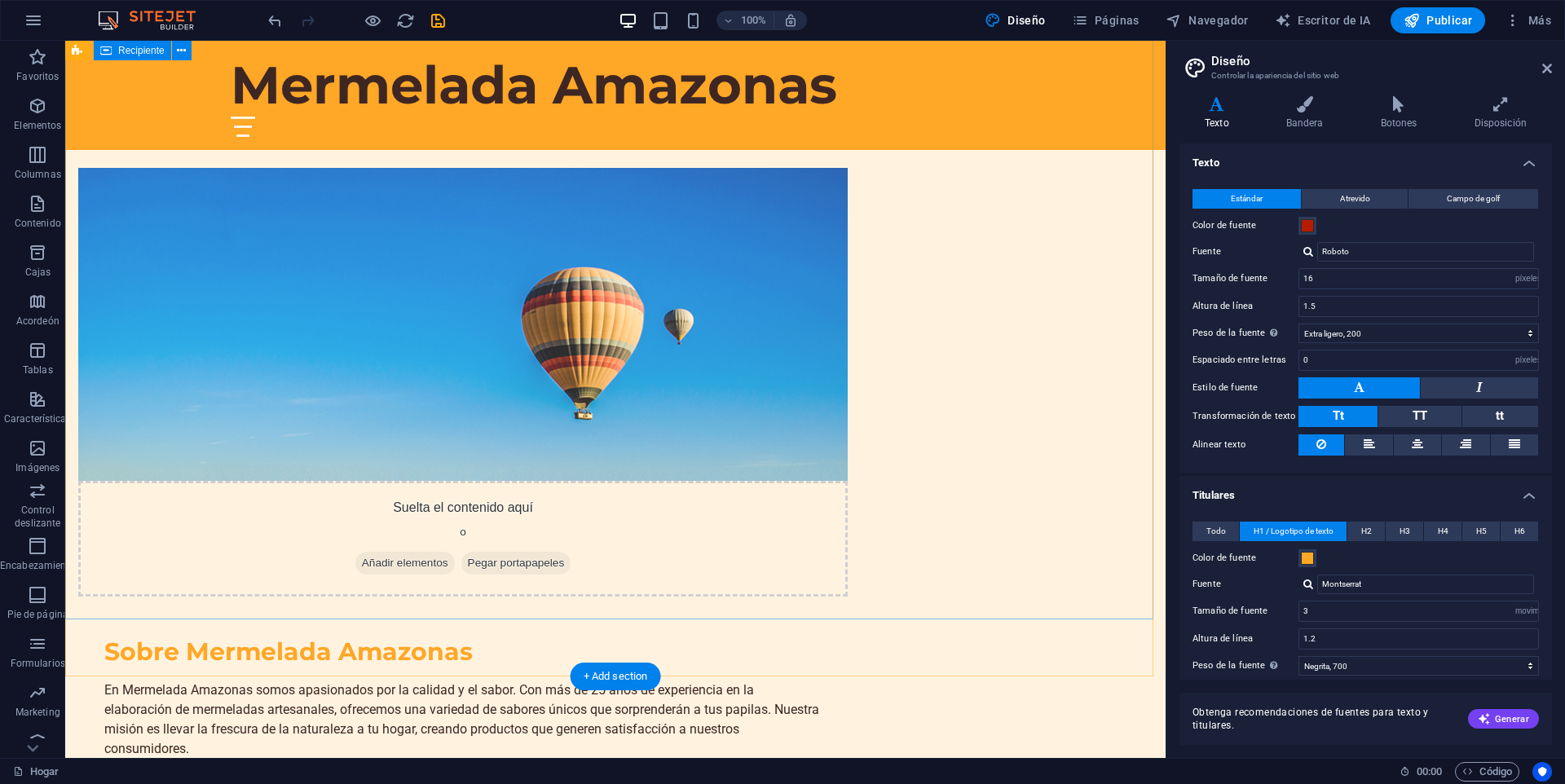
scroll to position [81, 0]
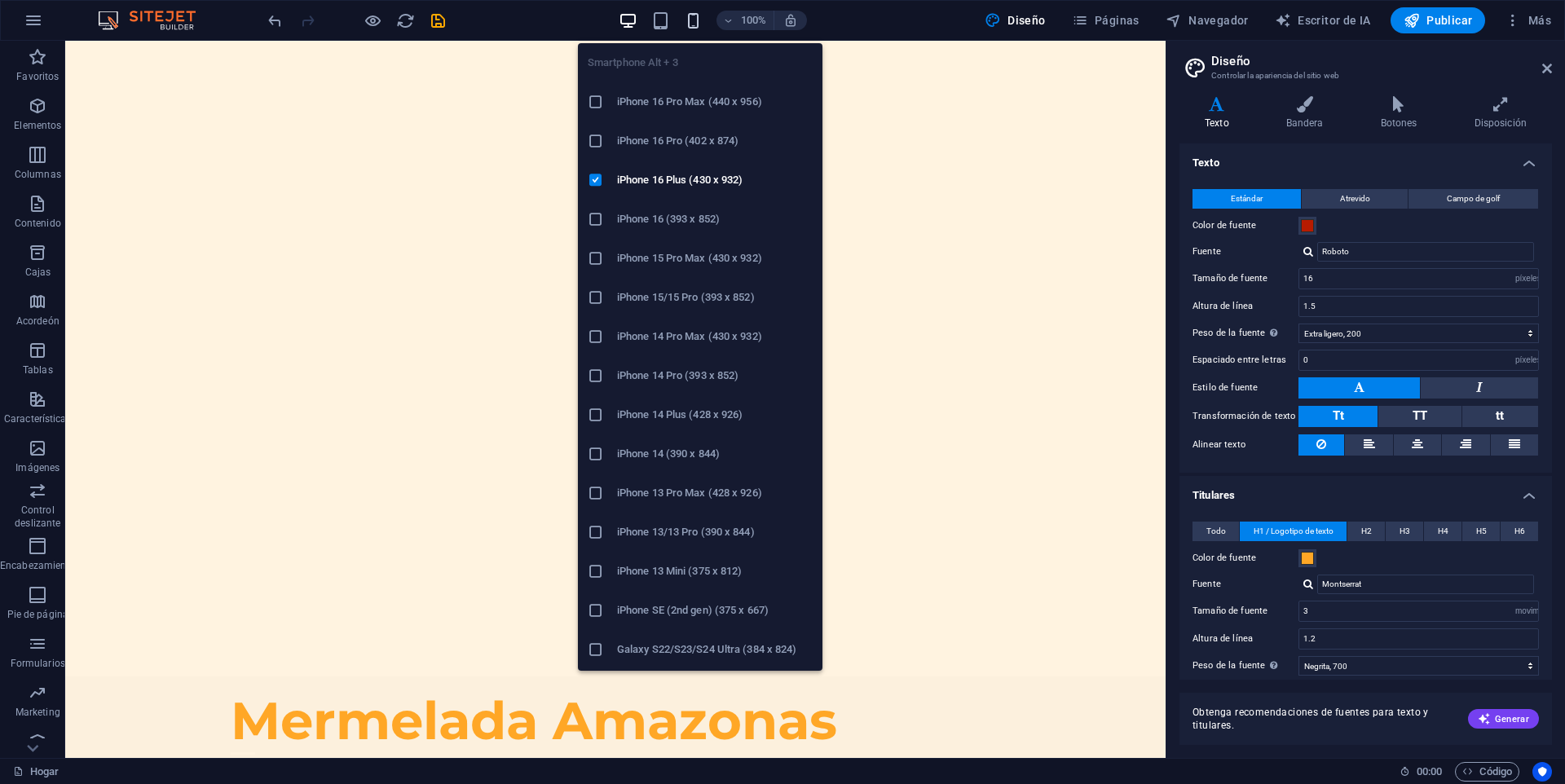
click at [691, 18] on icon "button" at bounding box center [692, 21] width 19 height 19
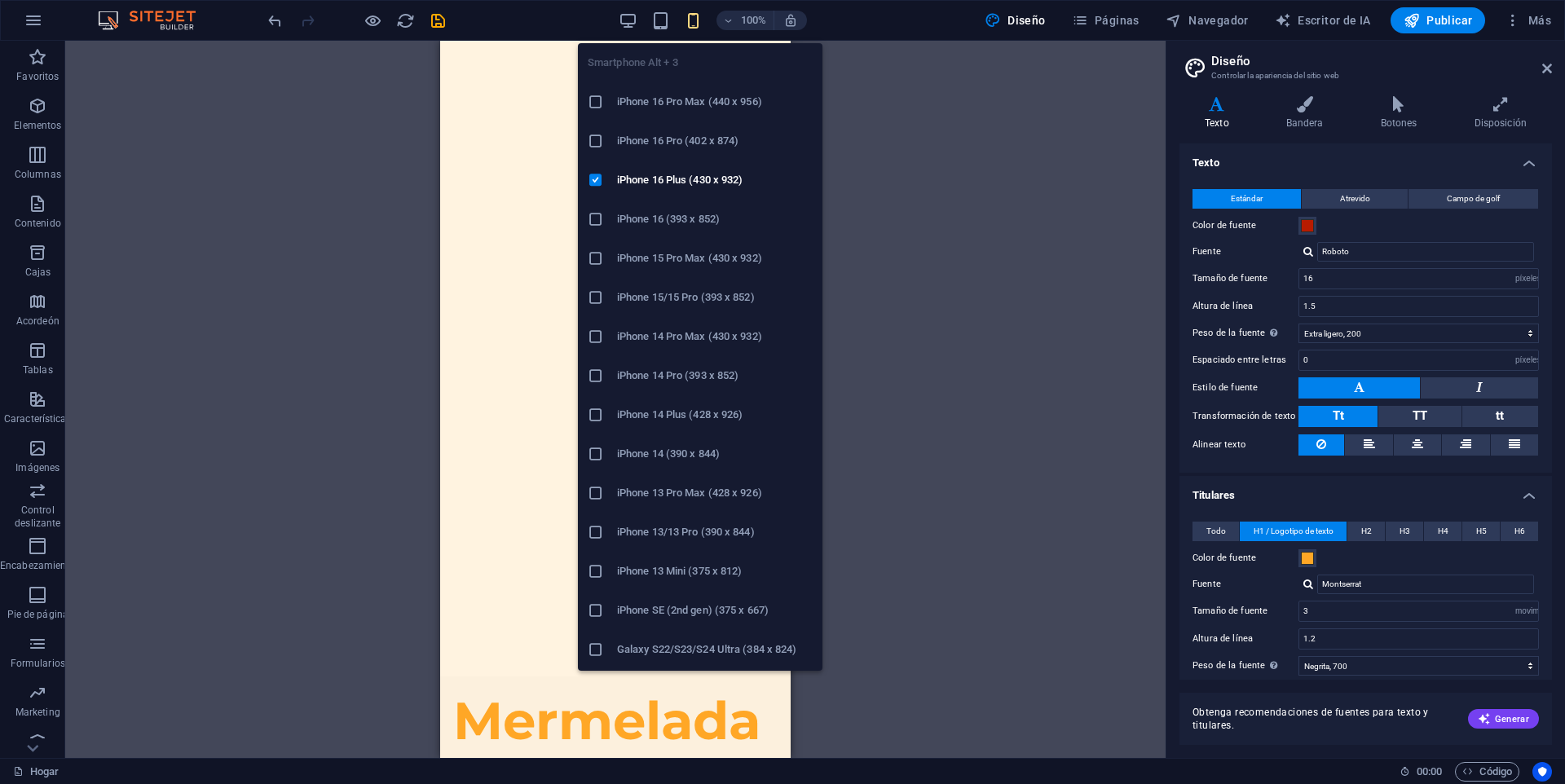
type input "2"
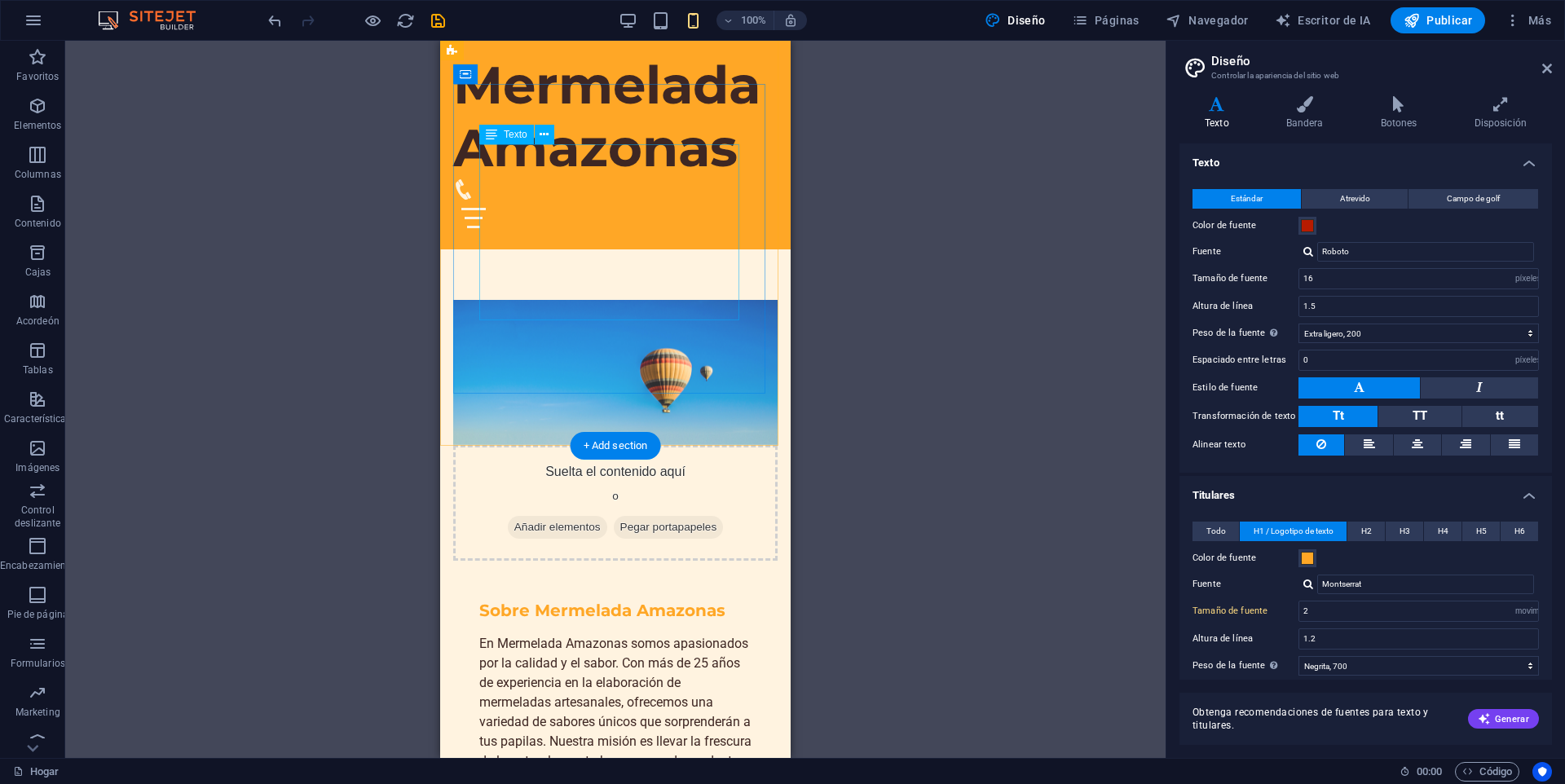
scroll to position [978, 0]
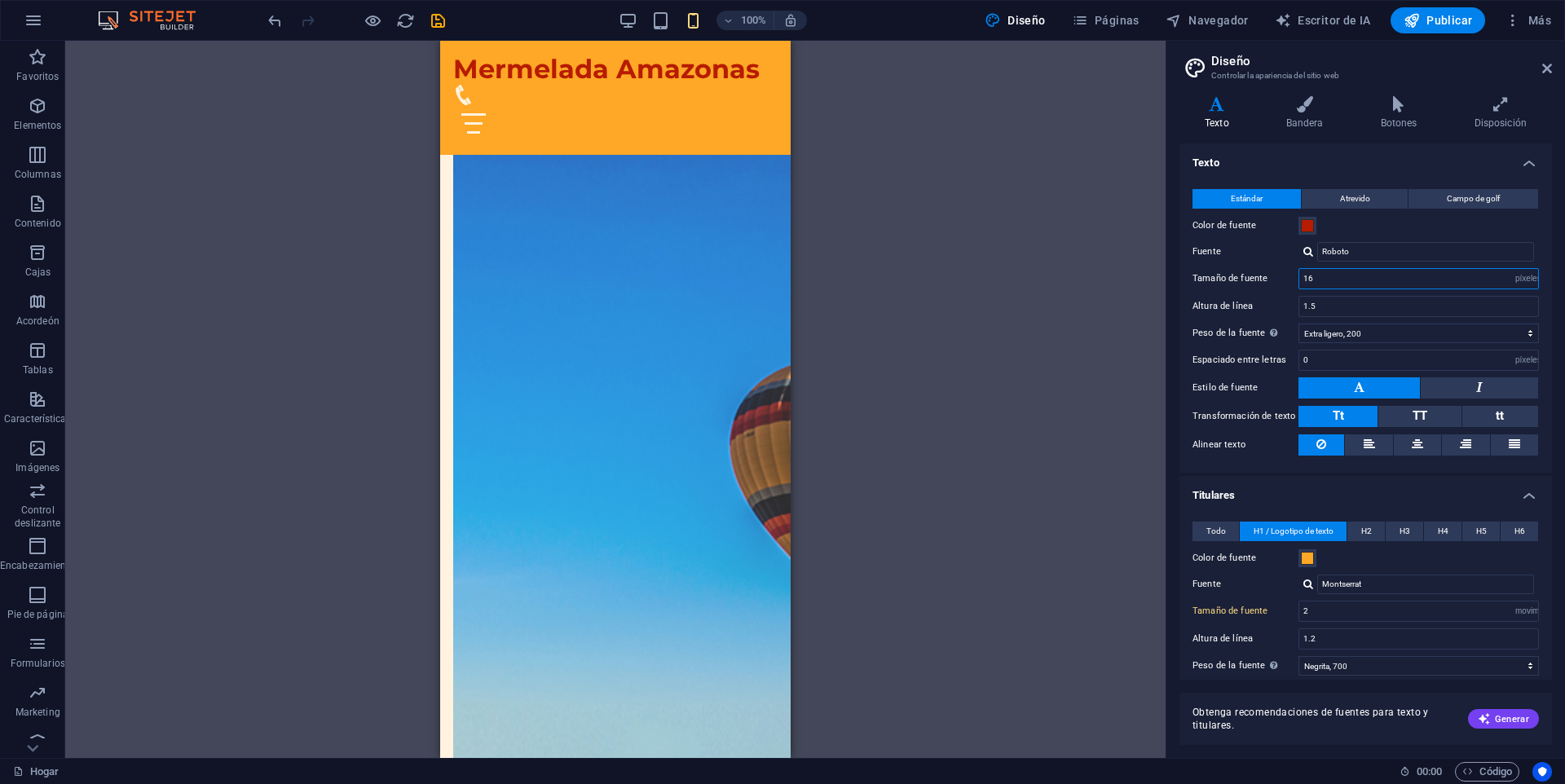
click at [1336, 281] on input "16" at bounding box center [1419, 279] width 238 height 20
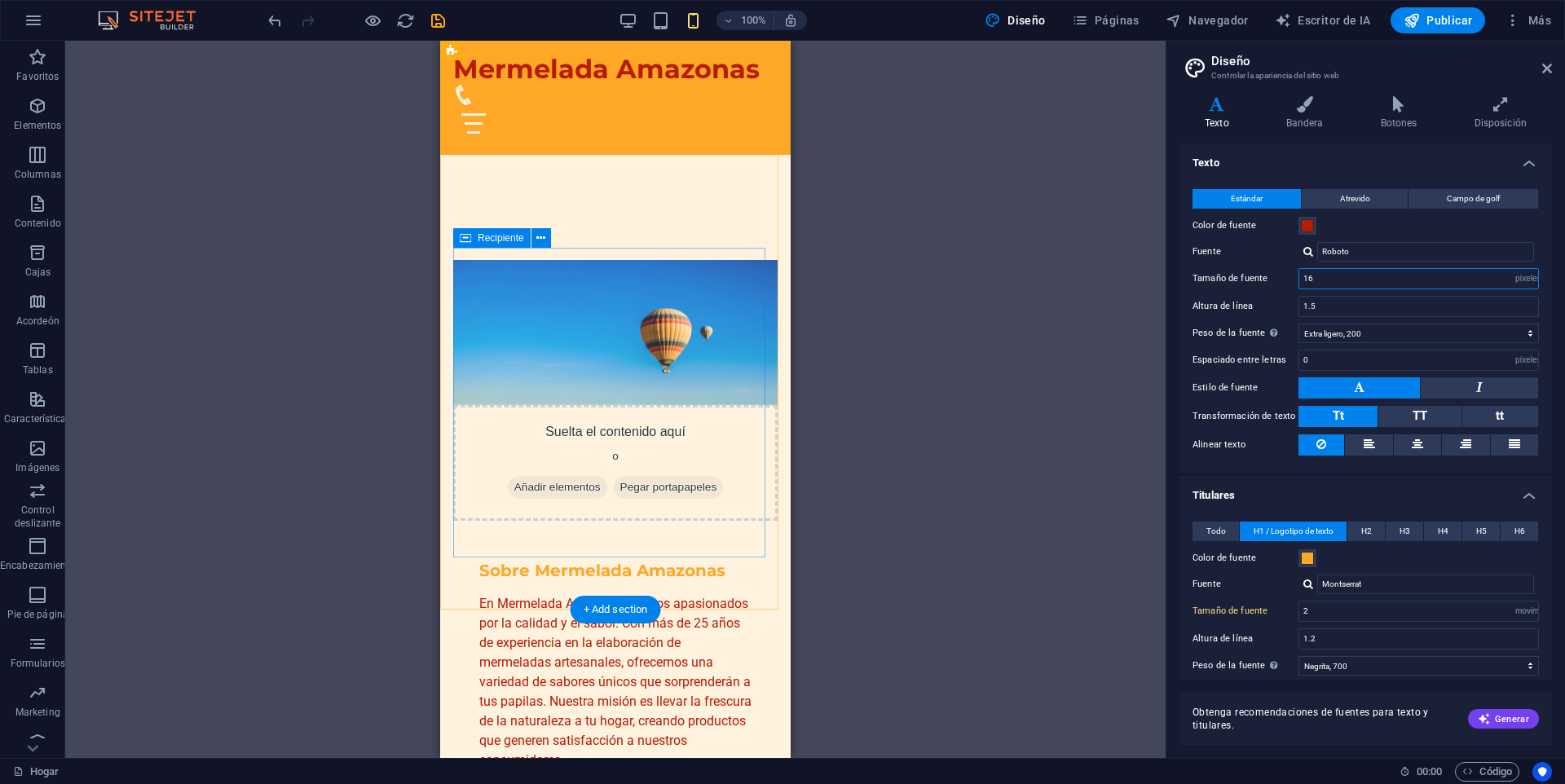
scroll to position [734, 0]
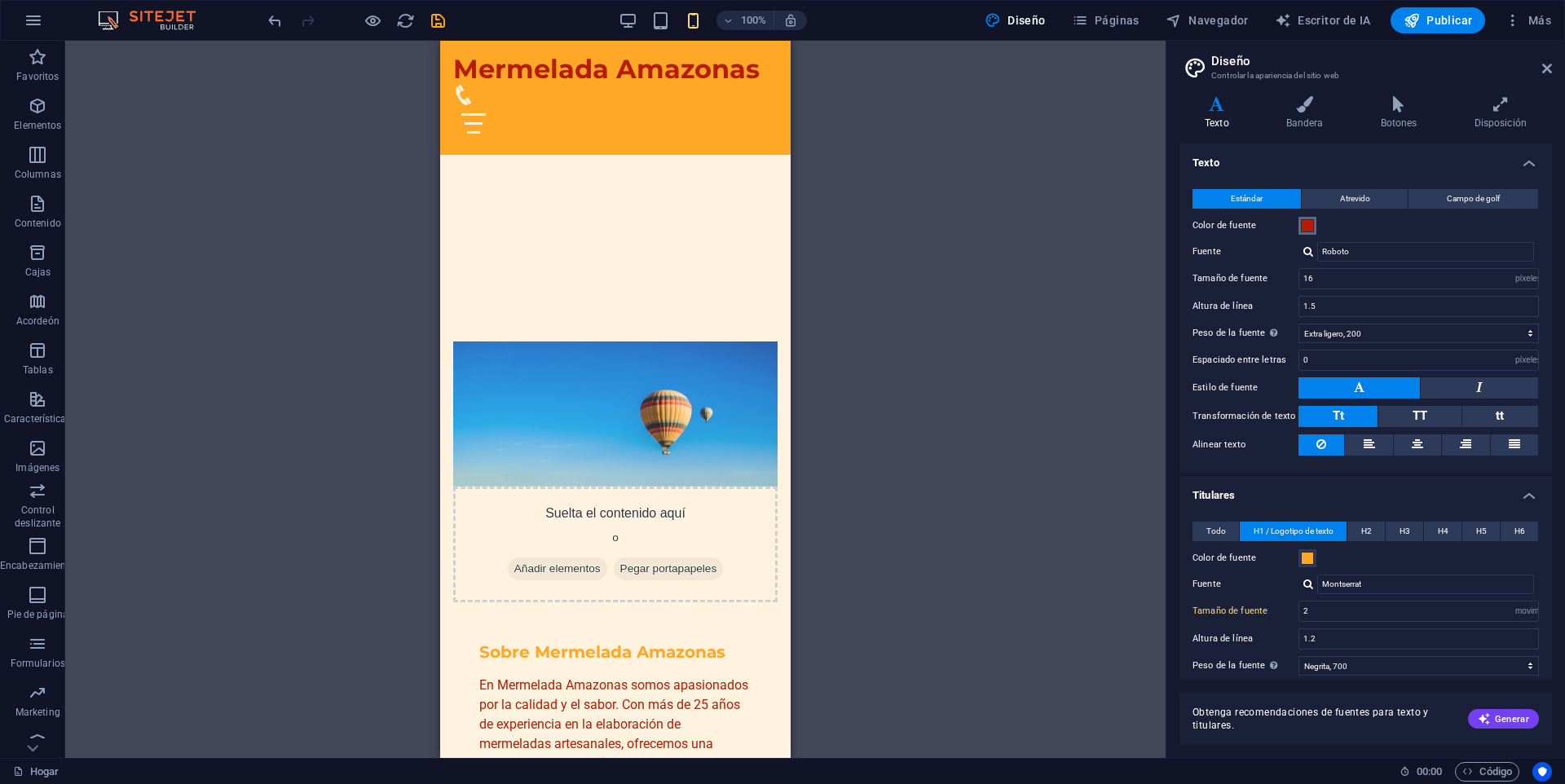
click at [1305, 227] on span at bounding box center [1307, 225] width 13 height 13
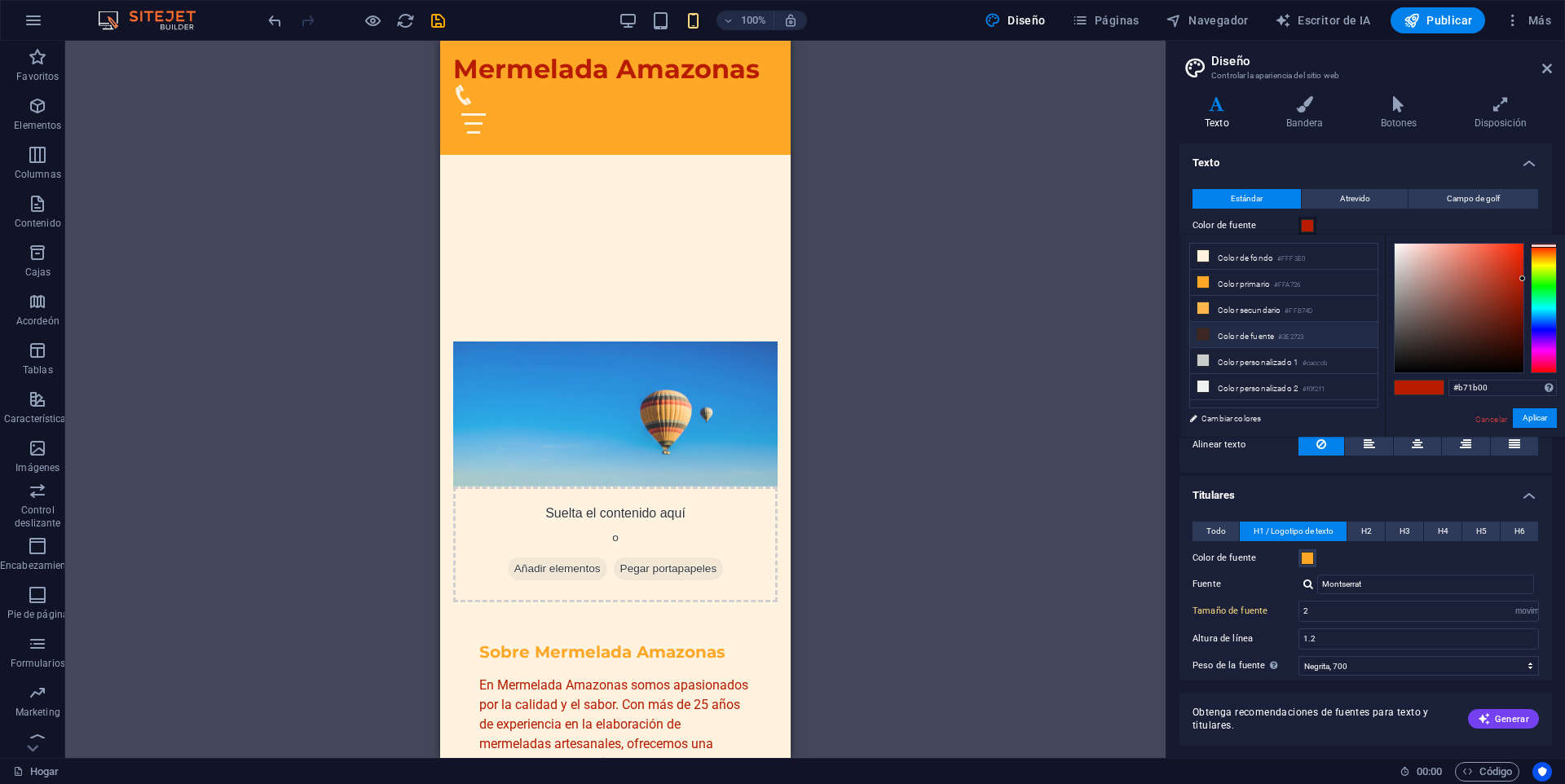
click at [1286, 333] on font "#3E2723" at bounding box center [1291, 336] width 26 height 7
type input "#422621"
click at [1458, 338] on div at bounding box center [1459, 307] width 129 height 129
click at [1530, 413] on font "Aplicar" at bounding box center [1534, 417] width 25 height 9
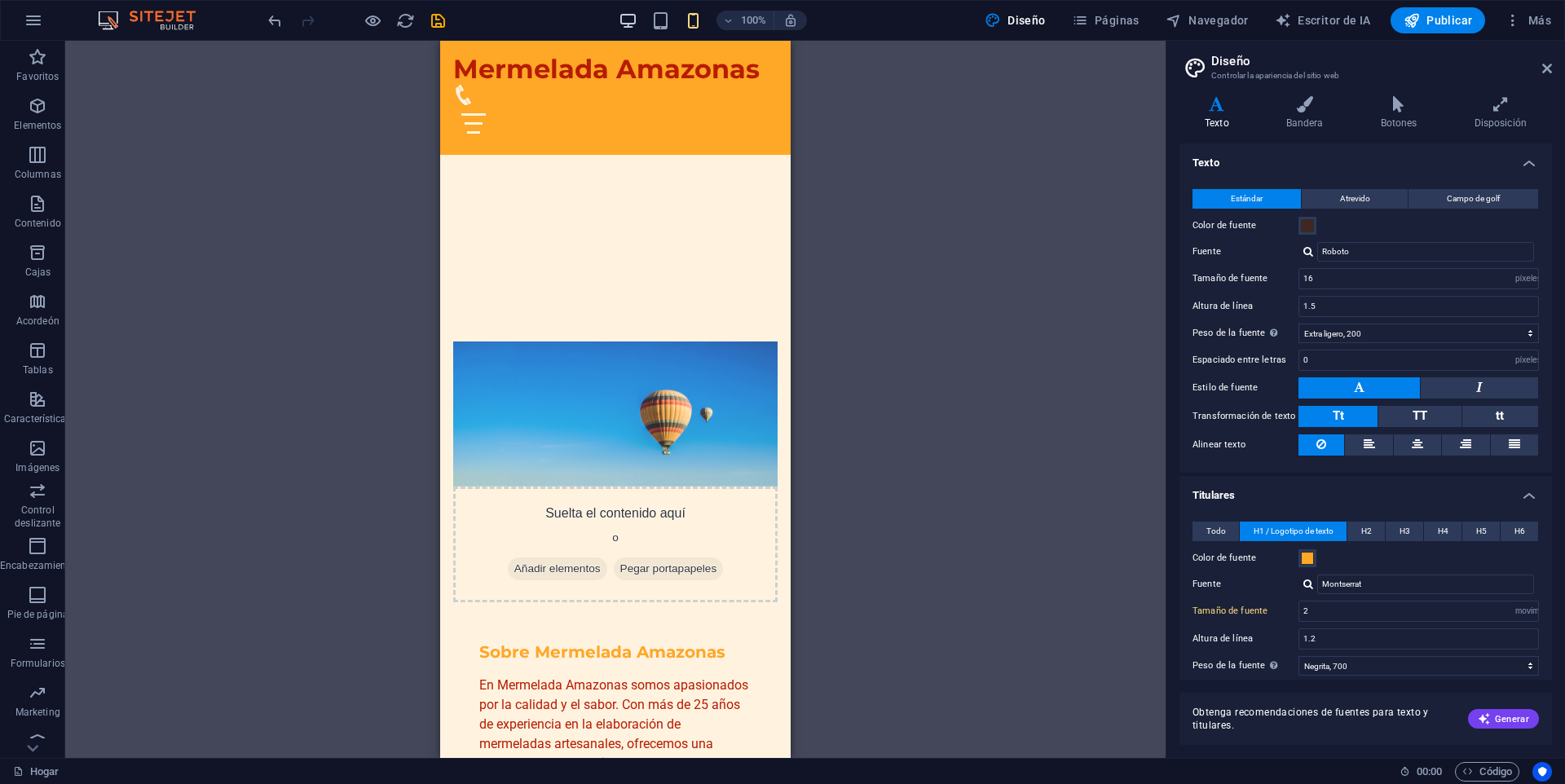
click at [620, 20] on span "button" at bounding box center [629, 21] width 20 height 19
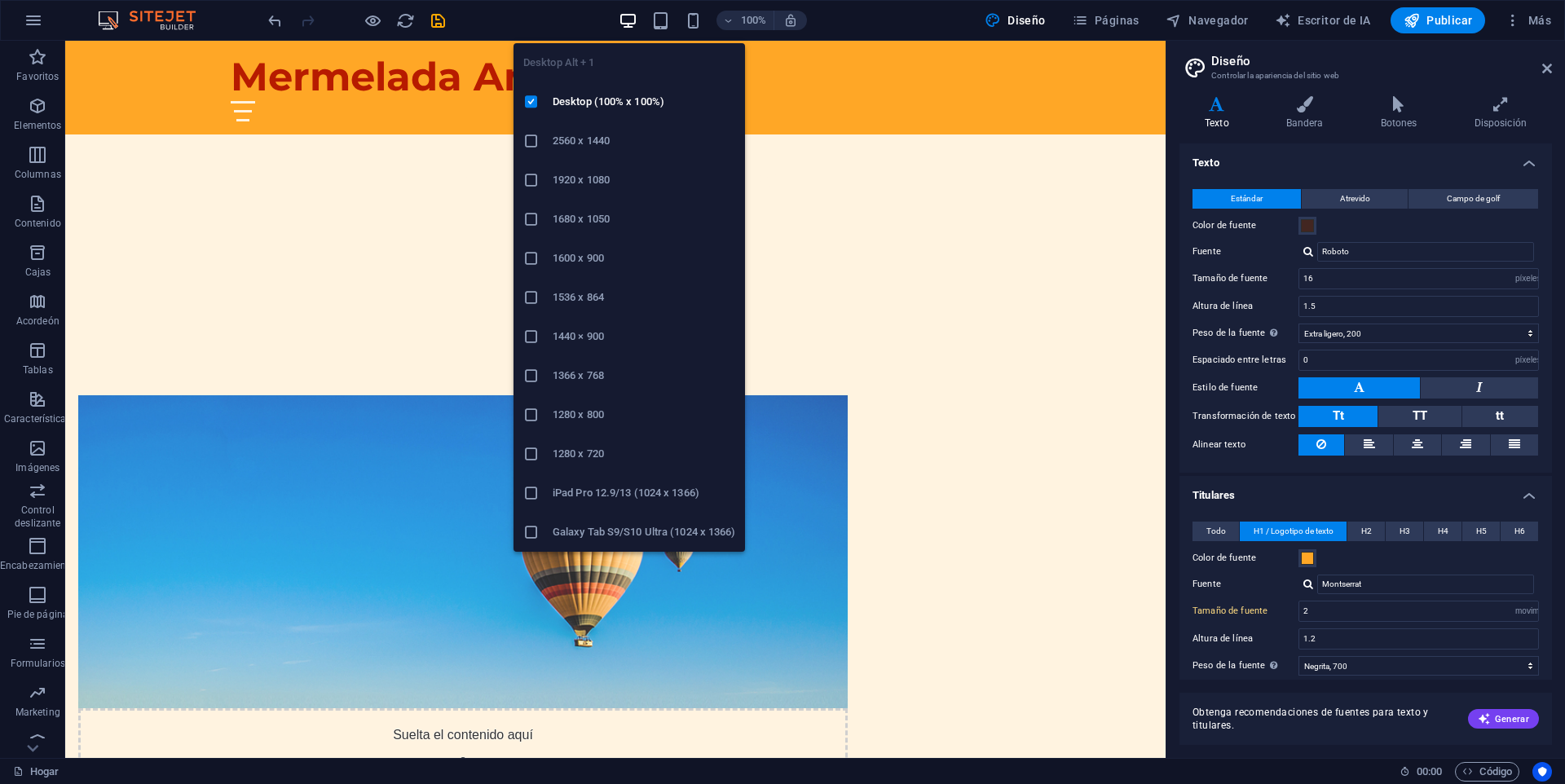
type input "3"
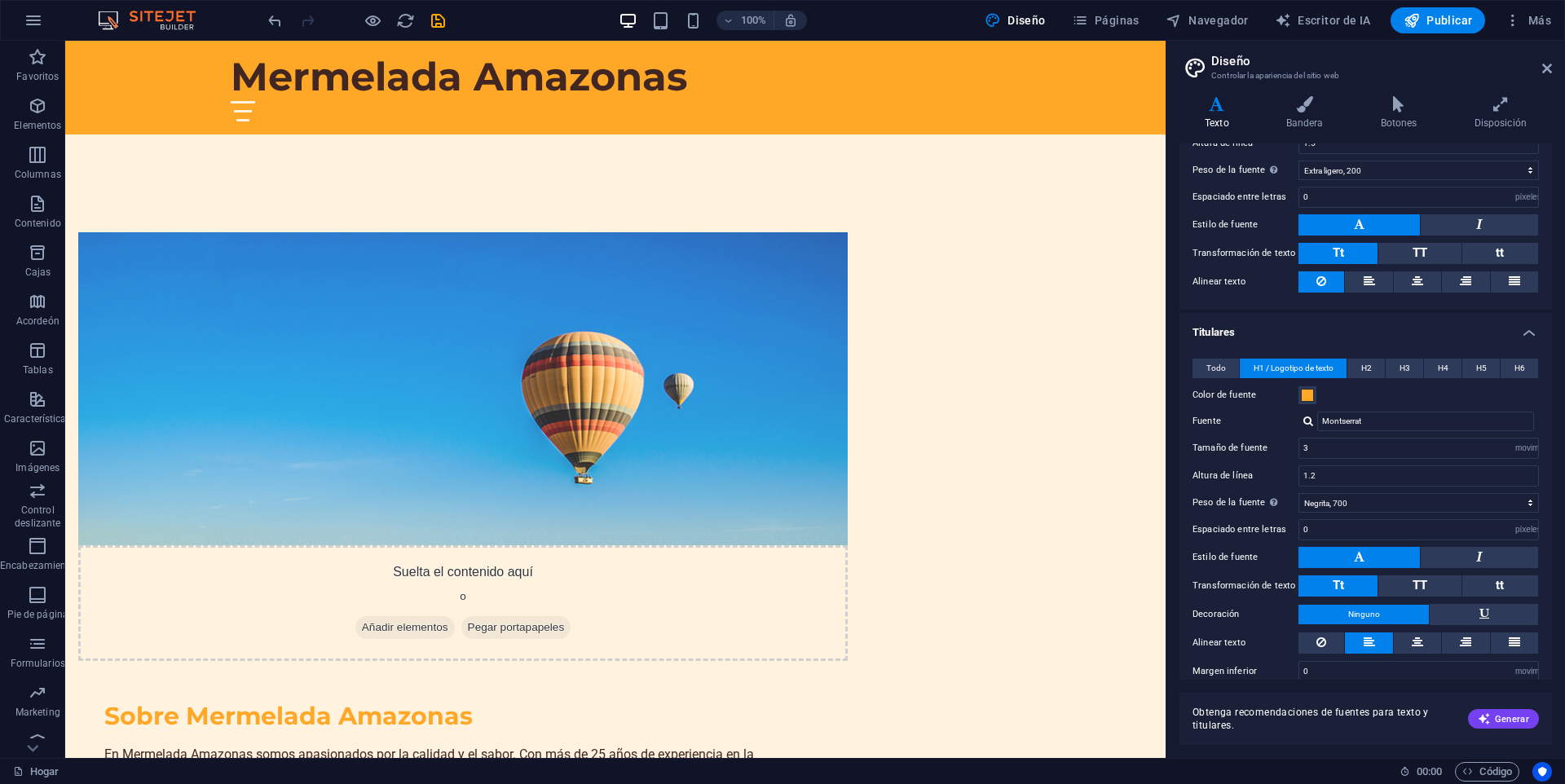
scroll to position [108, 0]
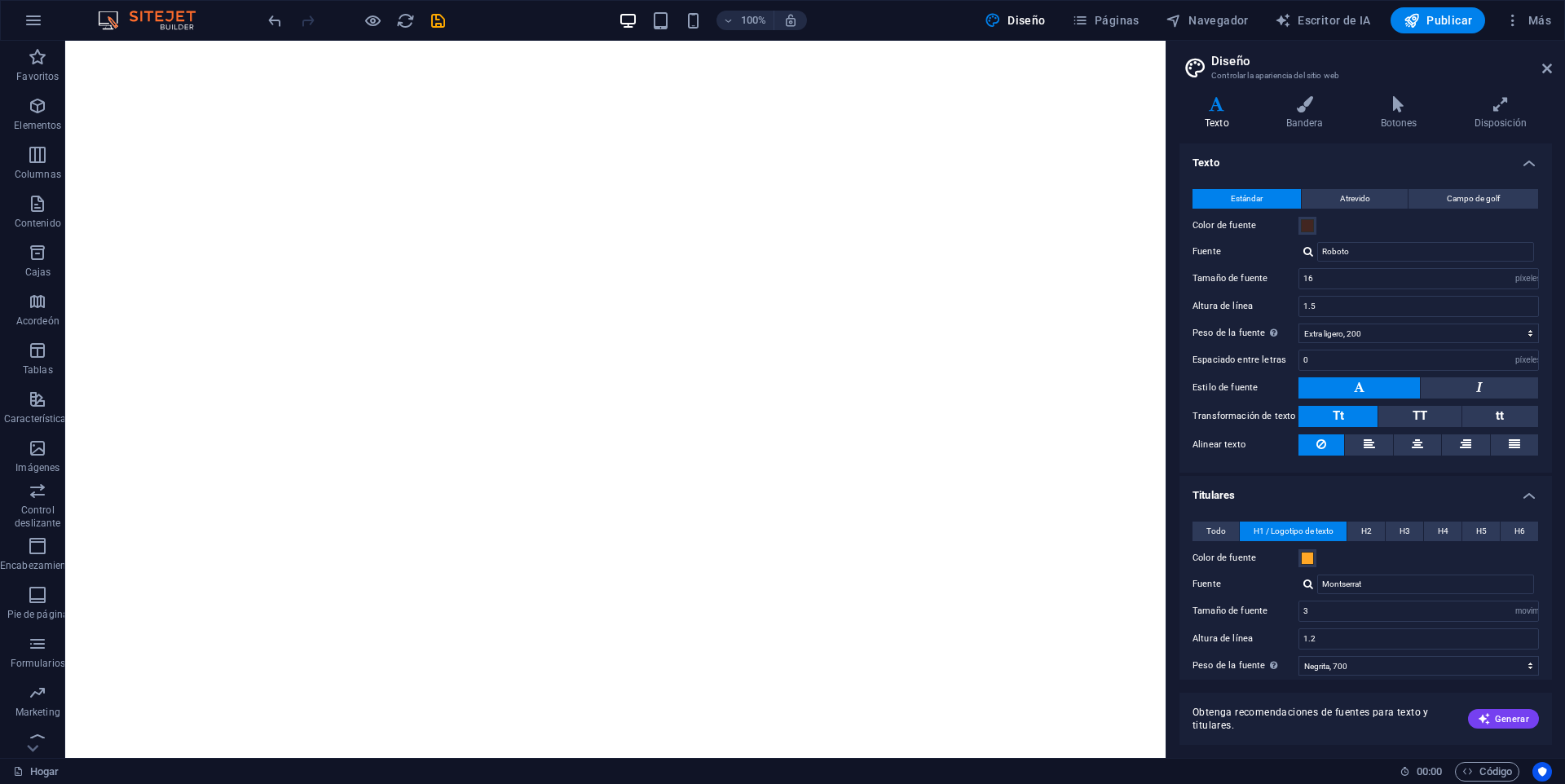
select select "px"
select select "200"
select select "px"
select select "rem"
select select "700"
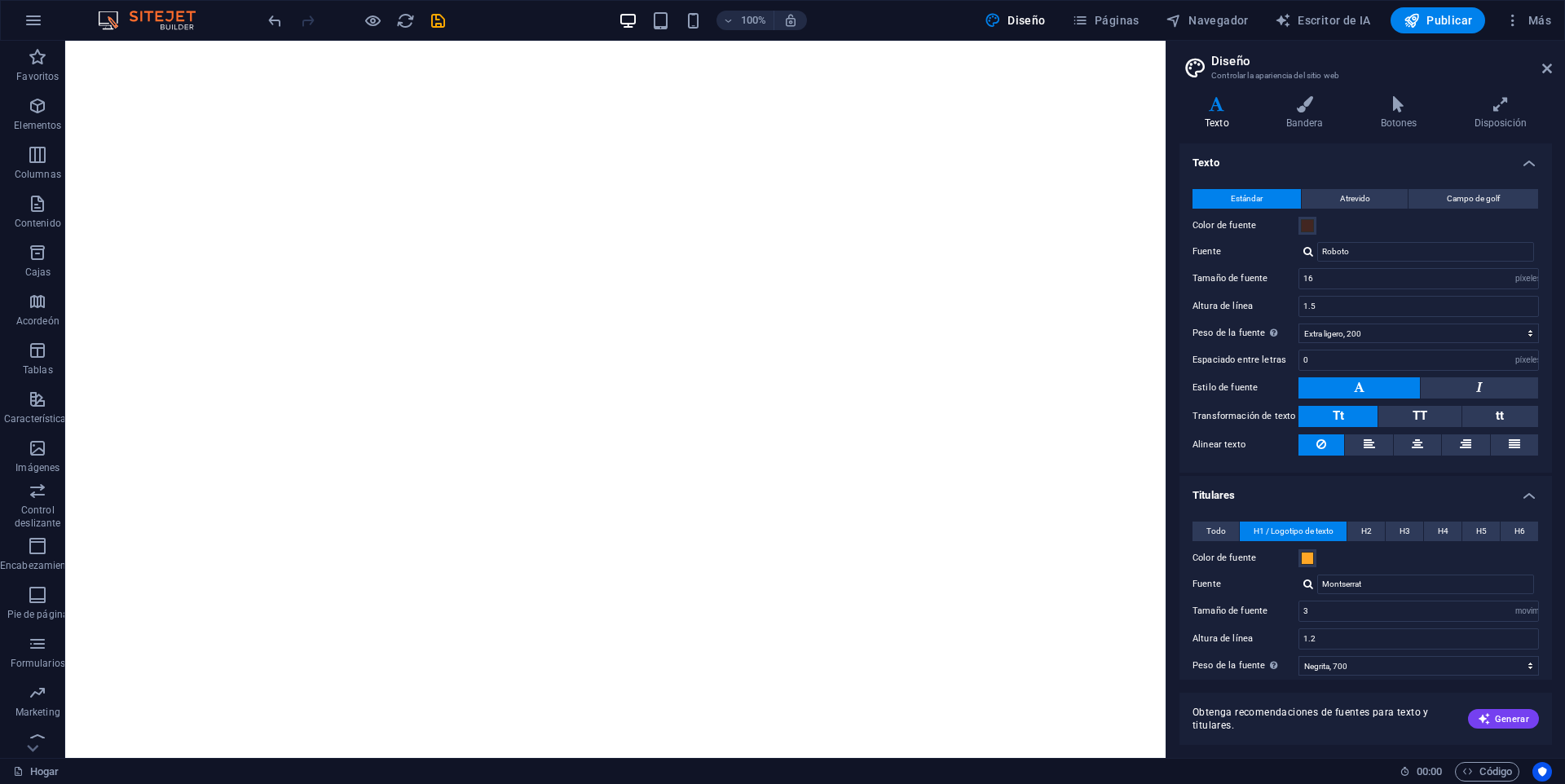
select select "px"
select select "rem"
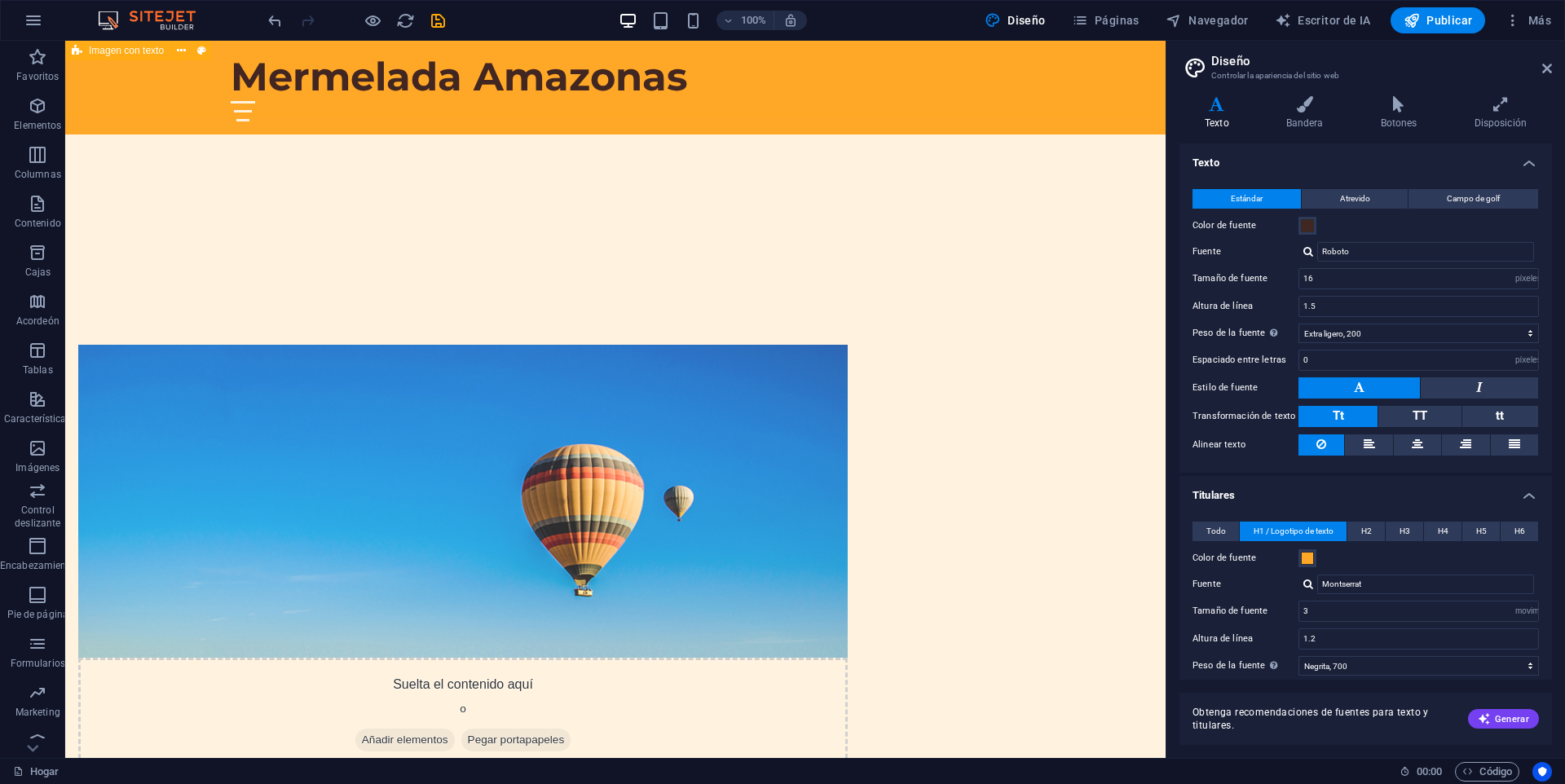
scroll to position [697, 0]
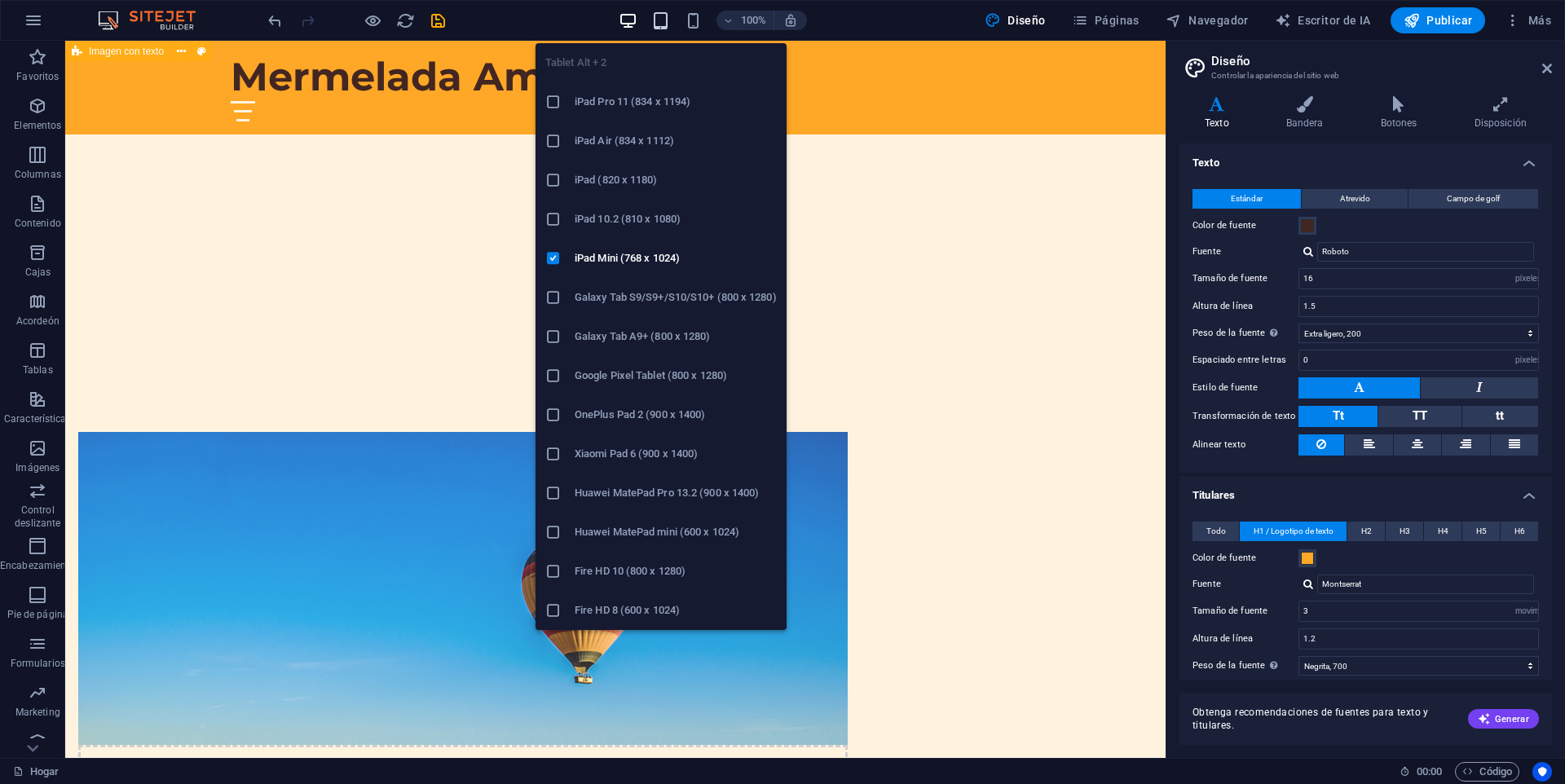
click at [661, 16] on icon "button" at bounding box center [660, 21] width 19 height 19
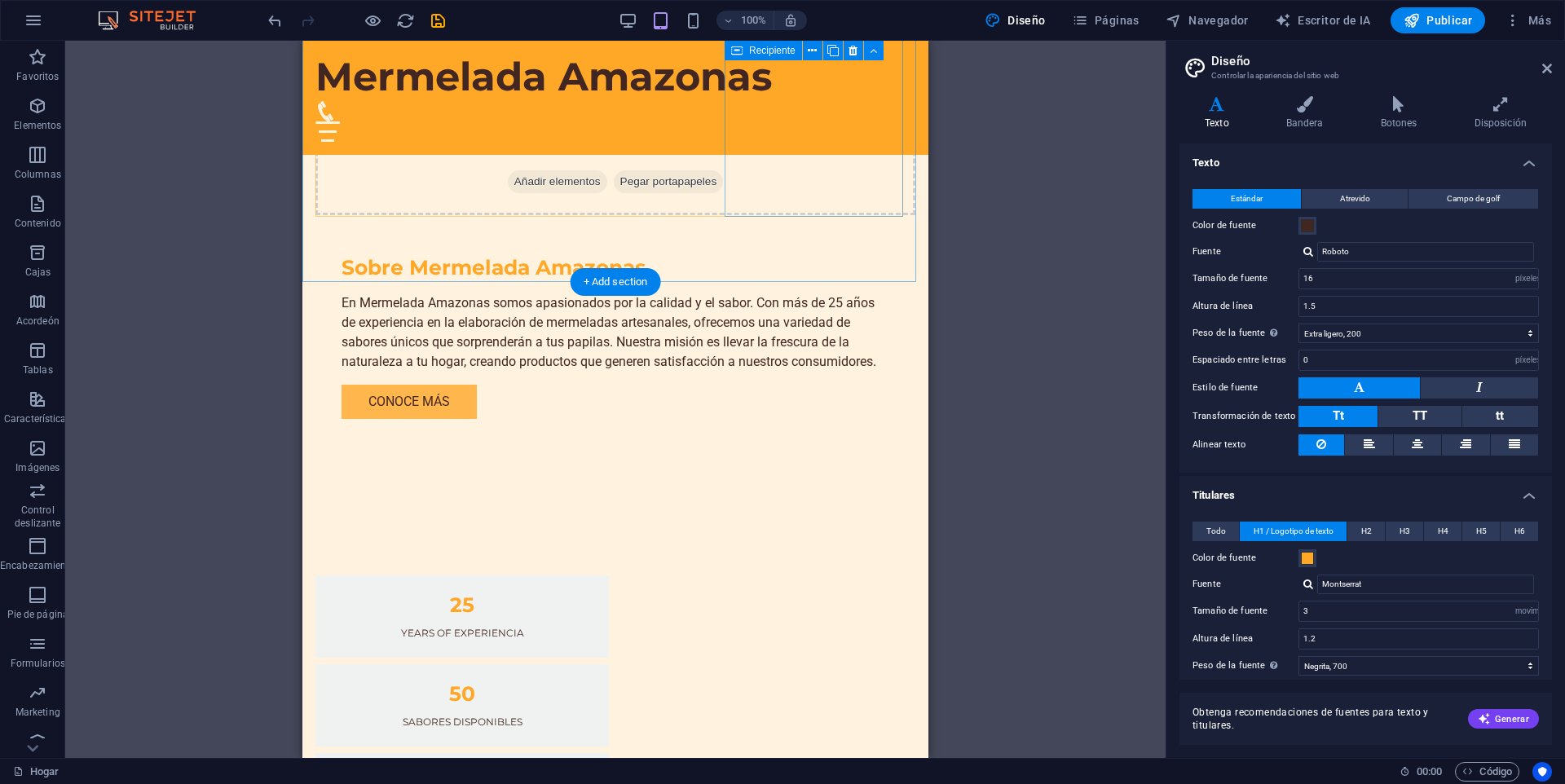
scroll to position [1711, 0]
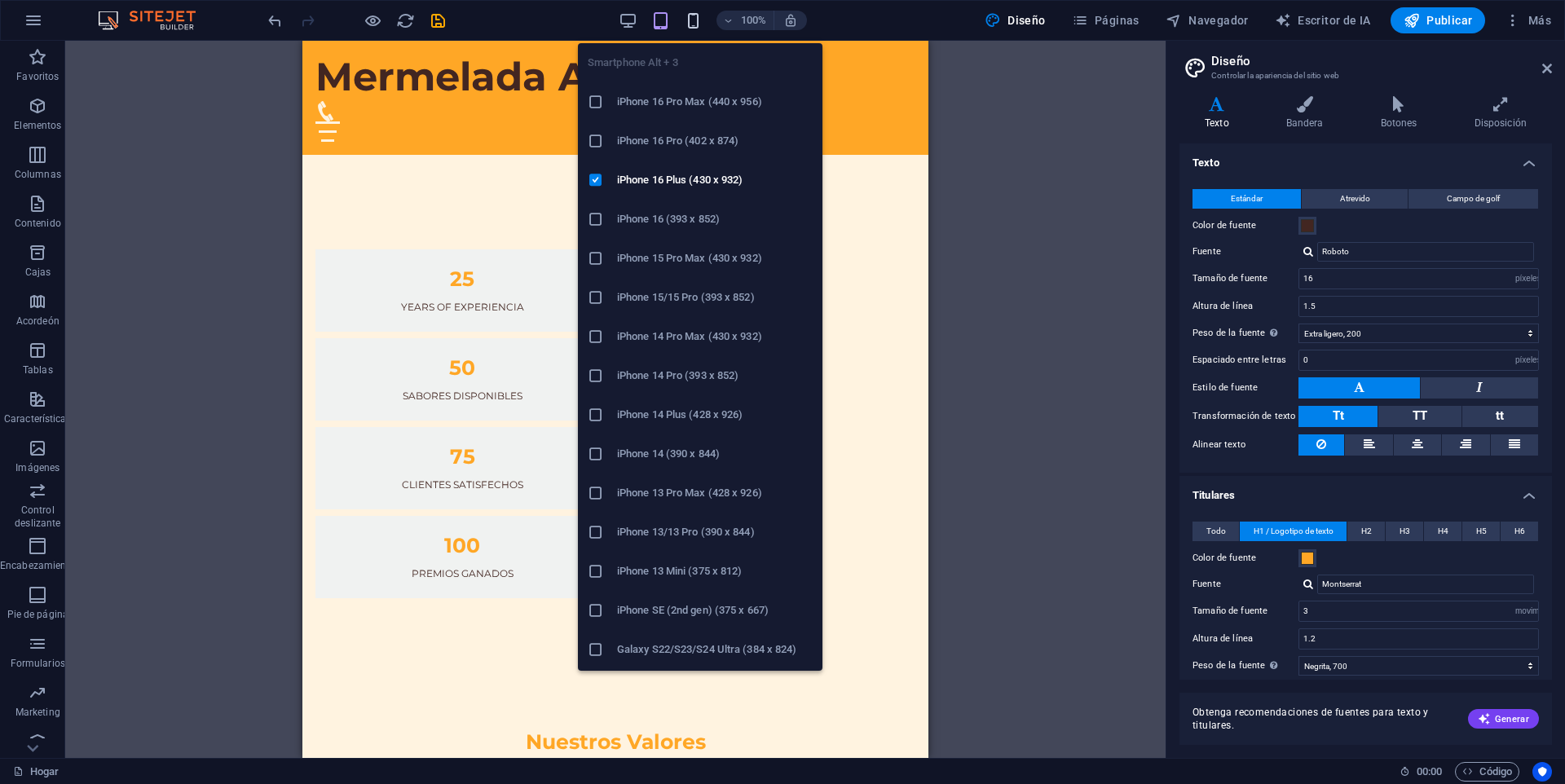
click at [697, 21] on icon "button" at bounding box center [692, 21] width 19 height 19
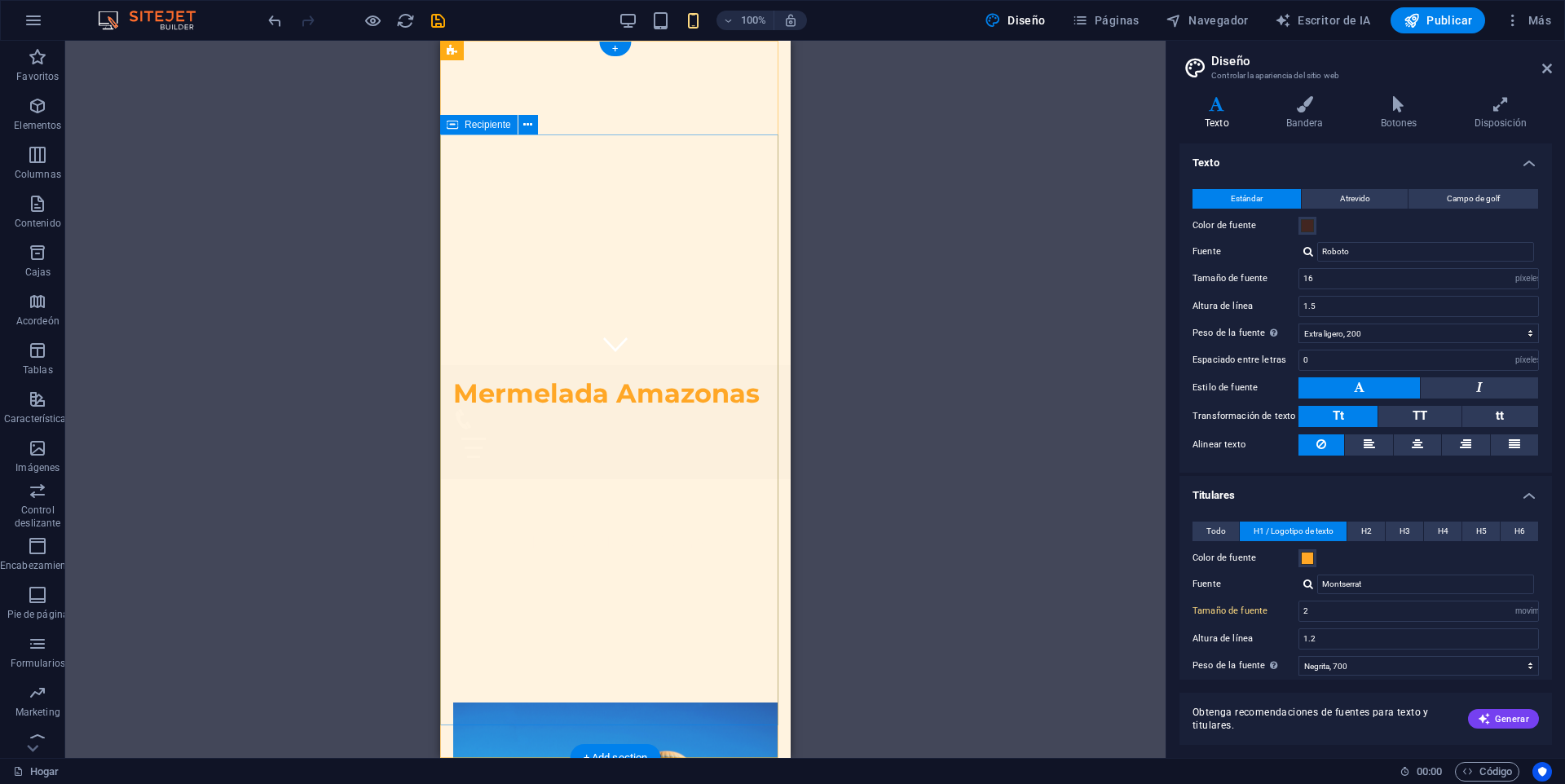
scroll to position [0, 0]
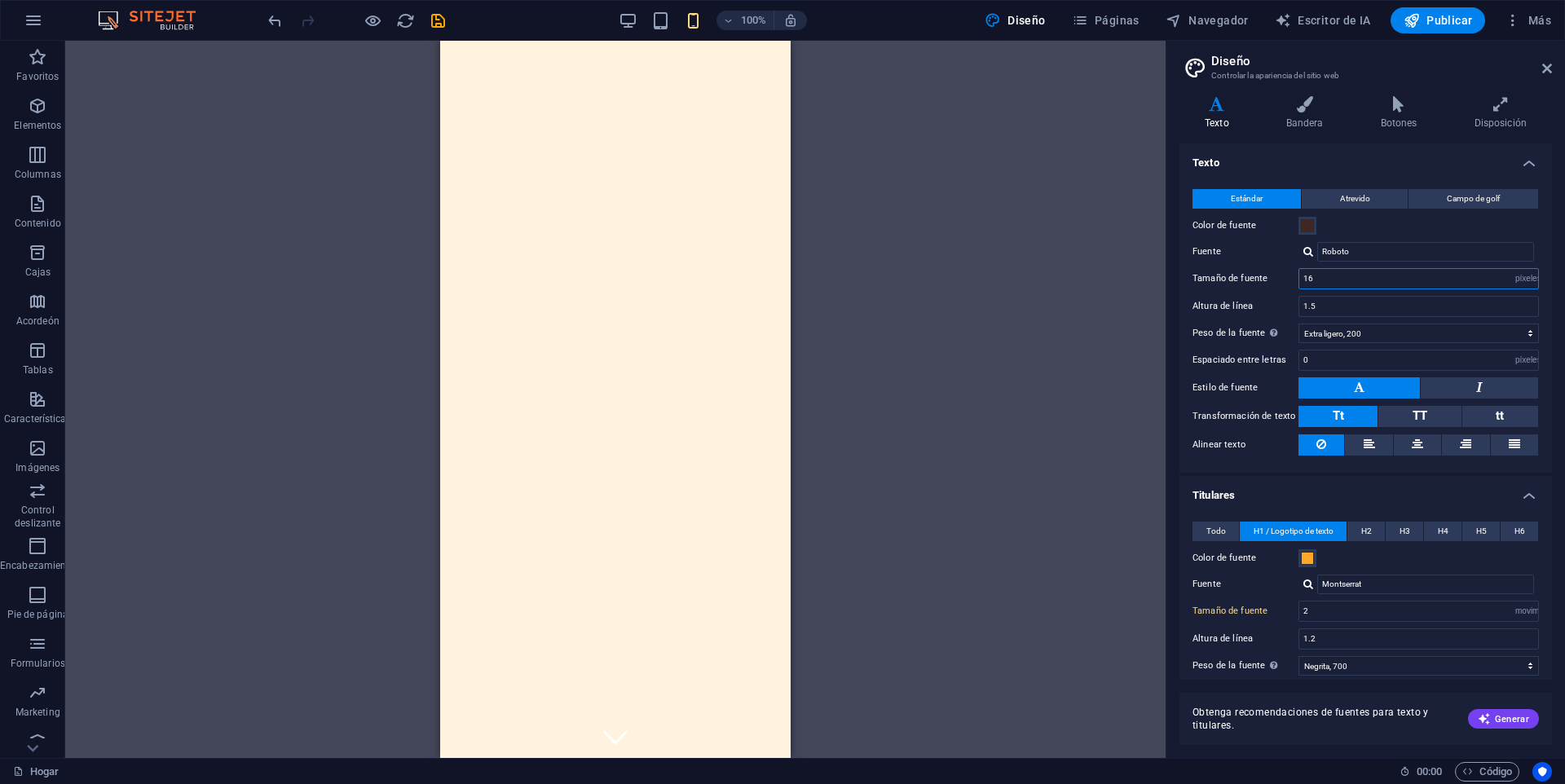
click at [1325, 280] on input "16" at bounding box center [1419, 279] width 238 height 20
type input "13"
click at [1122, 307] on div "Arrastre aquí para reemplazar el contenido existente. Presione "Ctrl" si desea …" at bounding box center [615, 398] width 1101 height 717
click at [1043, 252] on div "Arrastre aquí para reemplazar el contenido existente. Presione "Ctrl" si desea …" at bounding box center [615, 398] width 1101 height 717
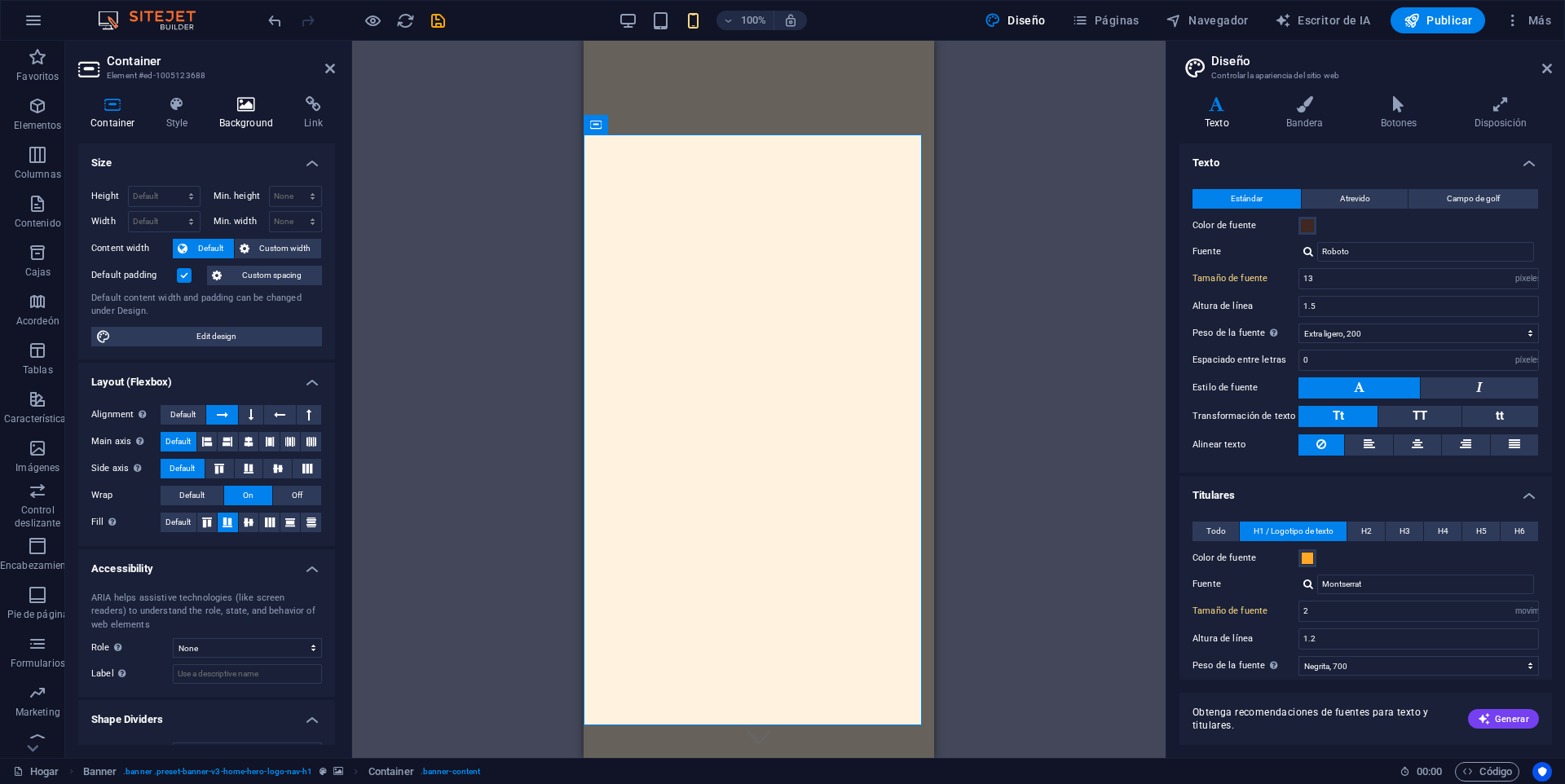
click at [237, 115] on h4 "Background" at bounding box center [249, 113] width 86 height 35
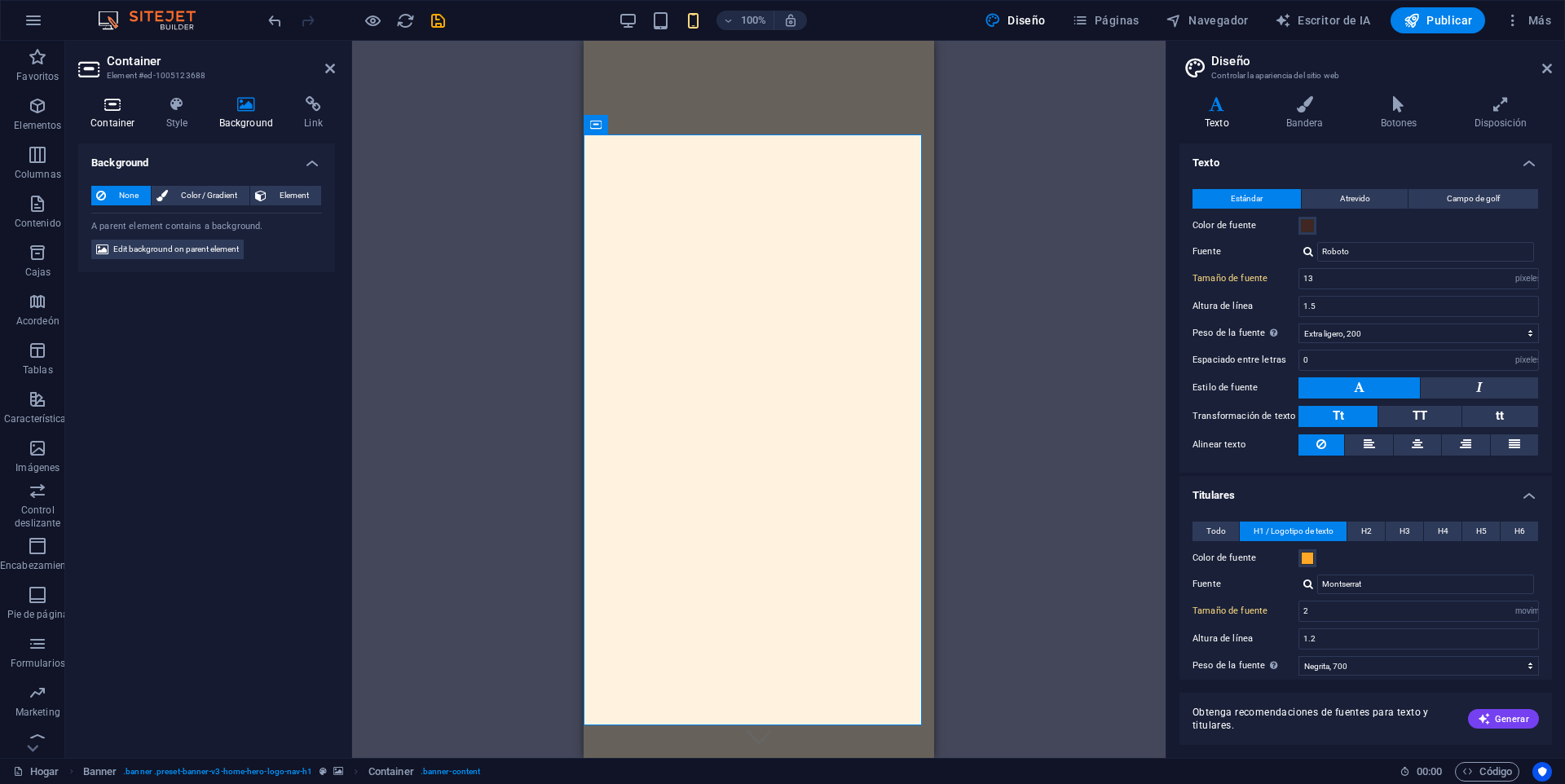
click at [112, 100] on icon at bounding box center [113, 104] width 69 height 16
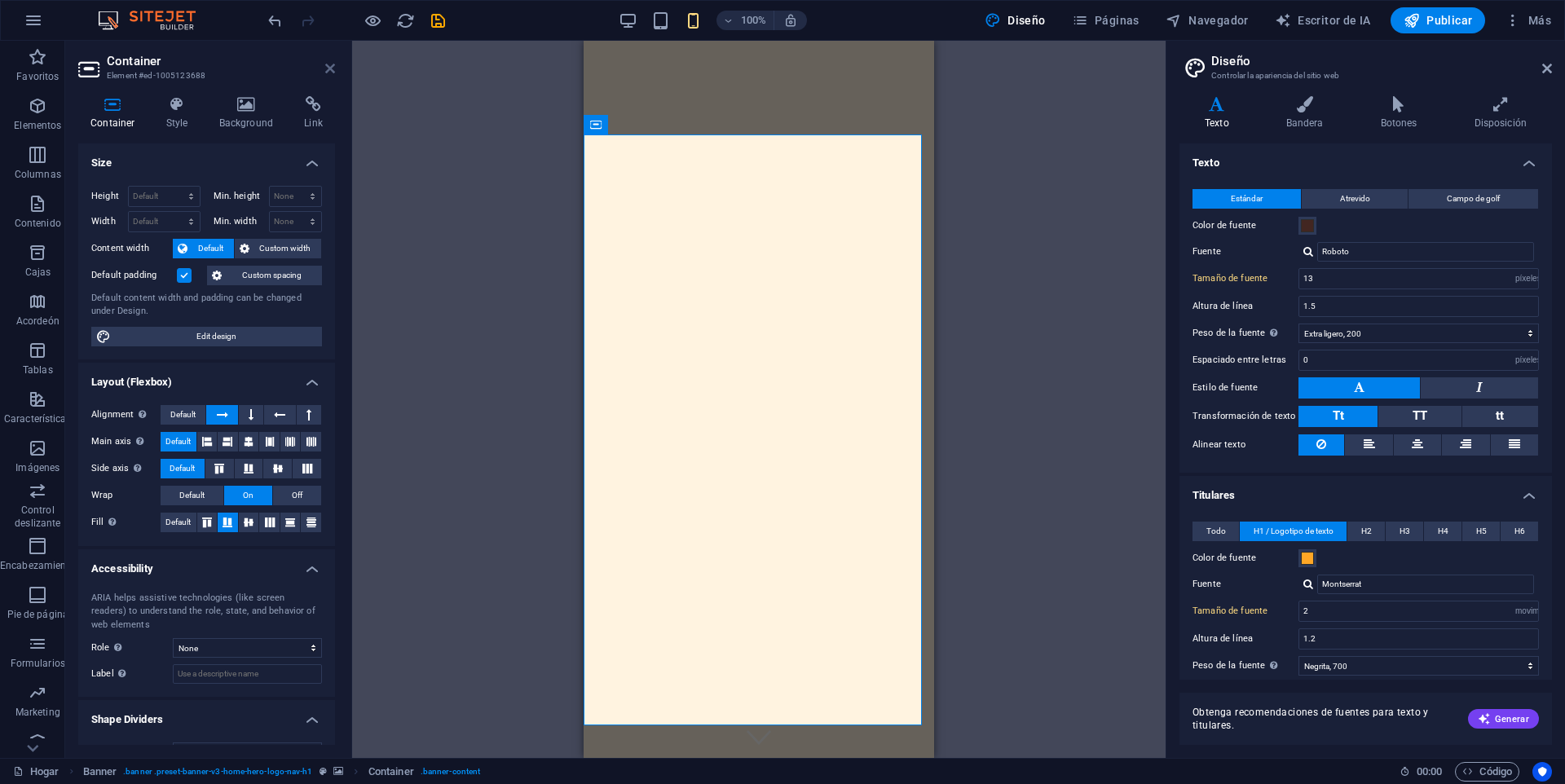
click at [325, 63] on icon at bounding box center [330, 68] width 10 height 13
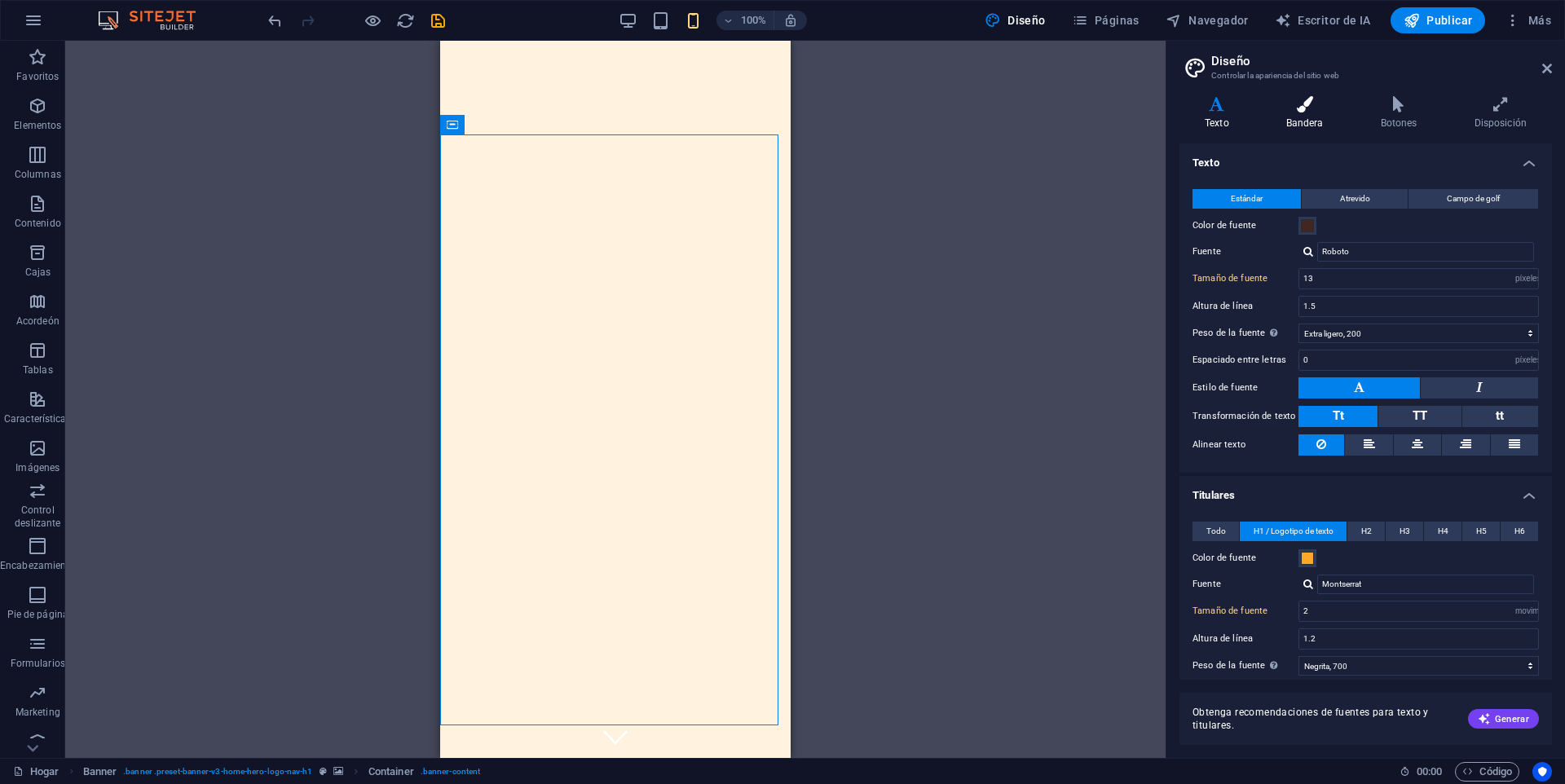
click at [1319, 113] on h4 "Bandera" at bounding box center [1309, 113] width 95 height 35
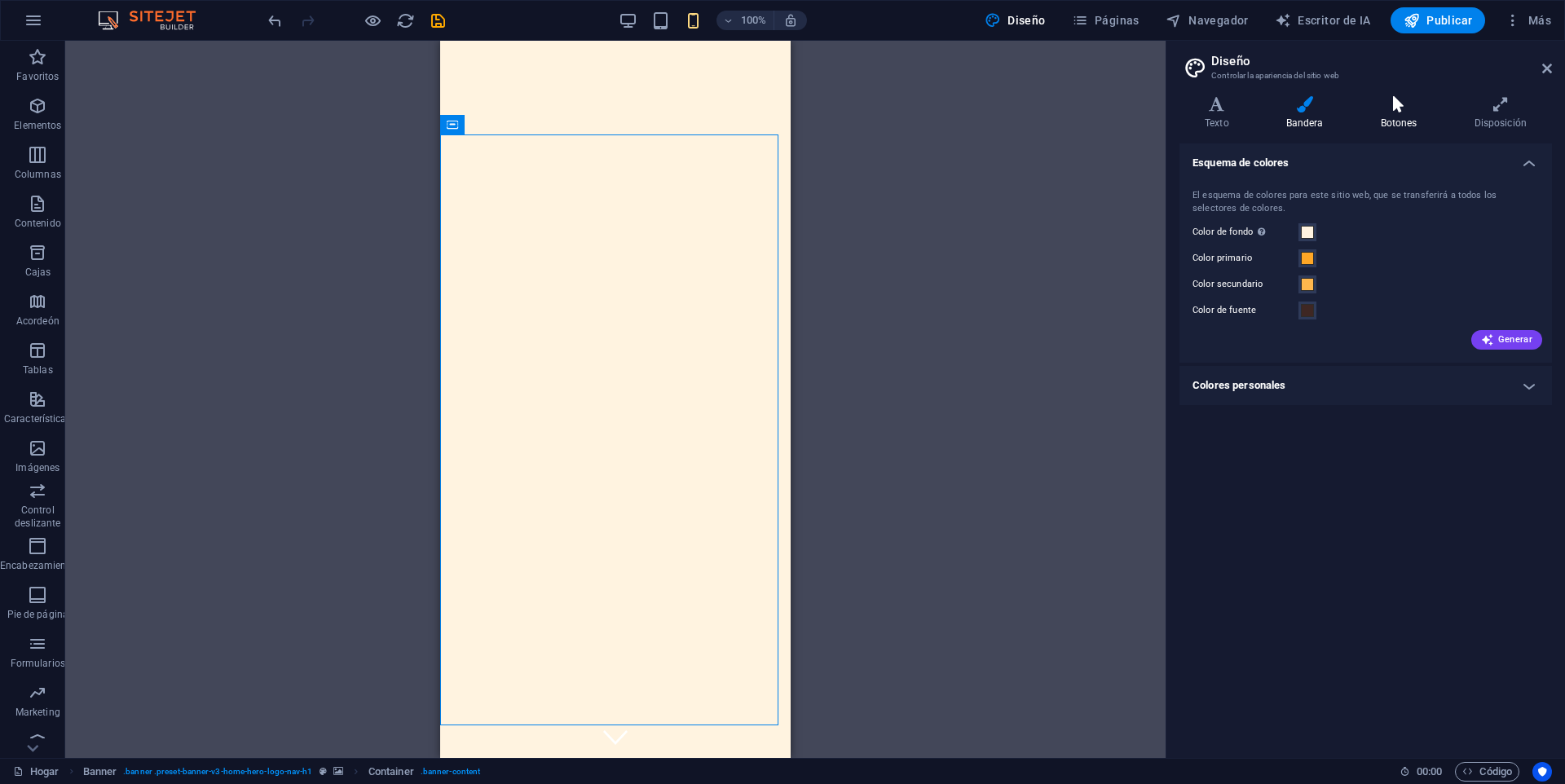
click at [1380, 109] on icon at bounding box center [1400, 104] width 87 height 16
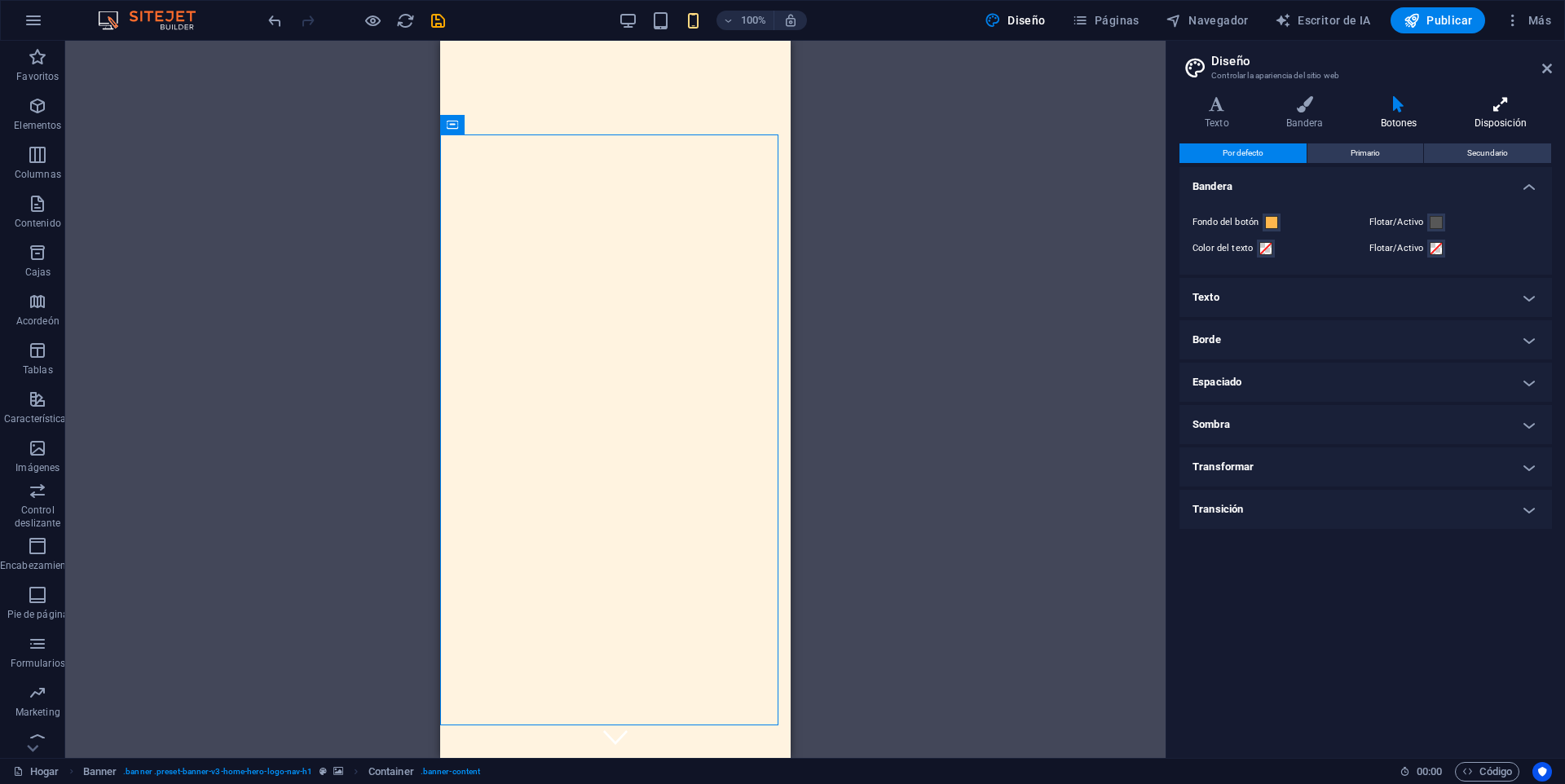
click at [1506, 108] on icon at bounding box center [1501, 104] width 104 height 16
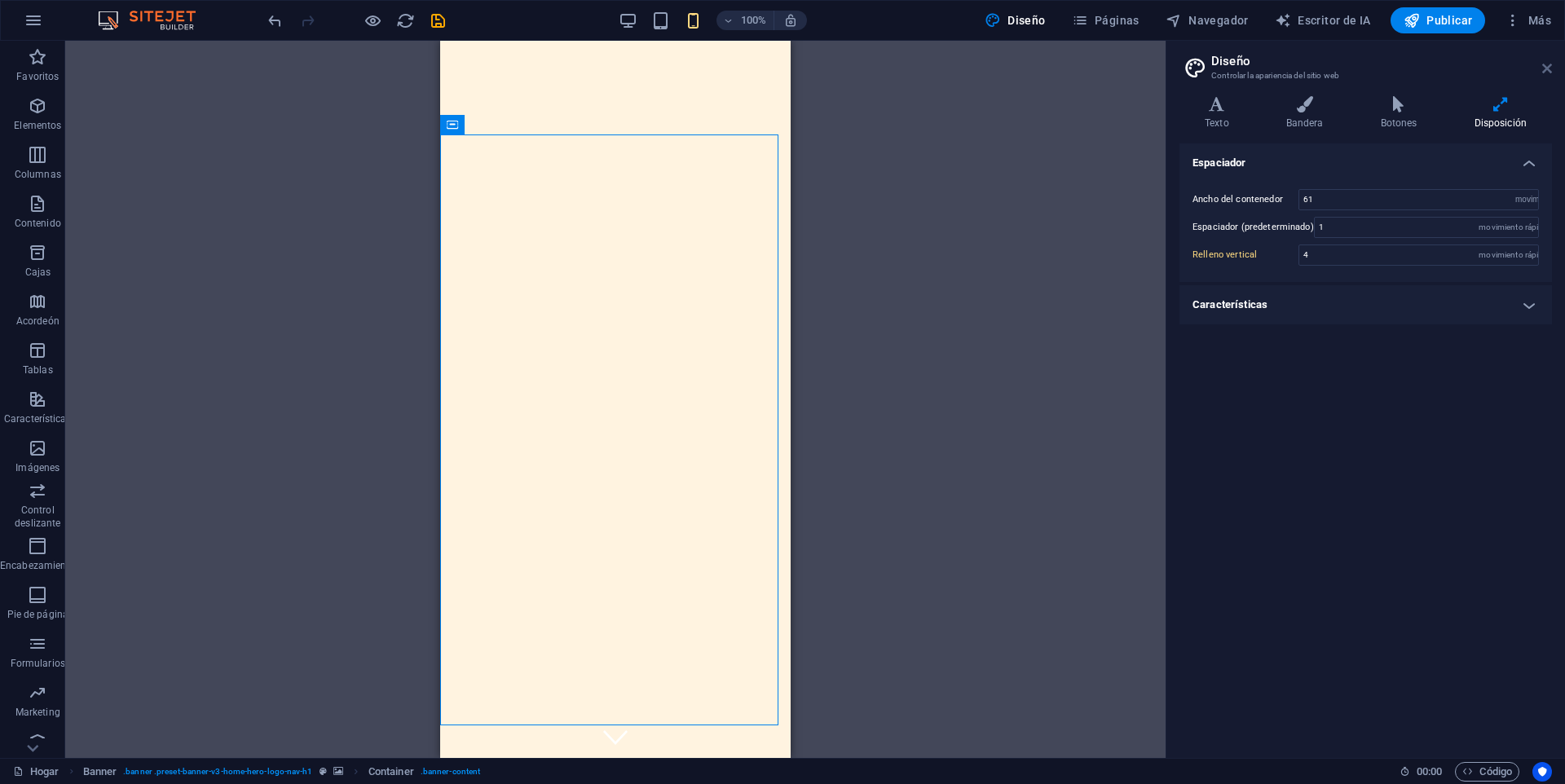
click at [1550, 62] on icon at bounding box center [1547, 68] width 10 height 13
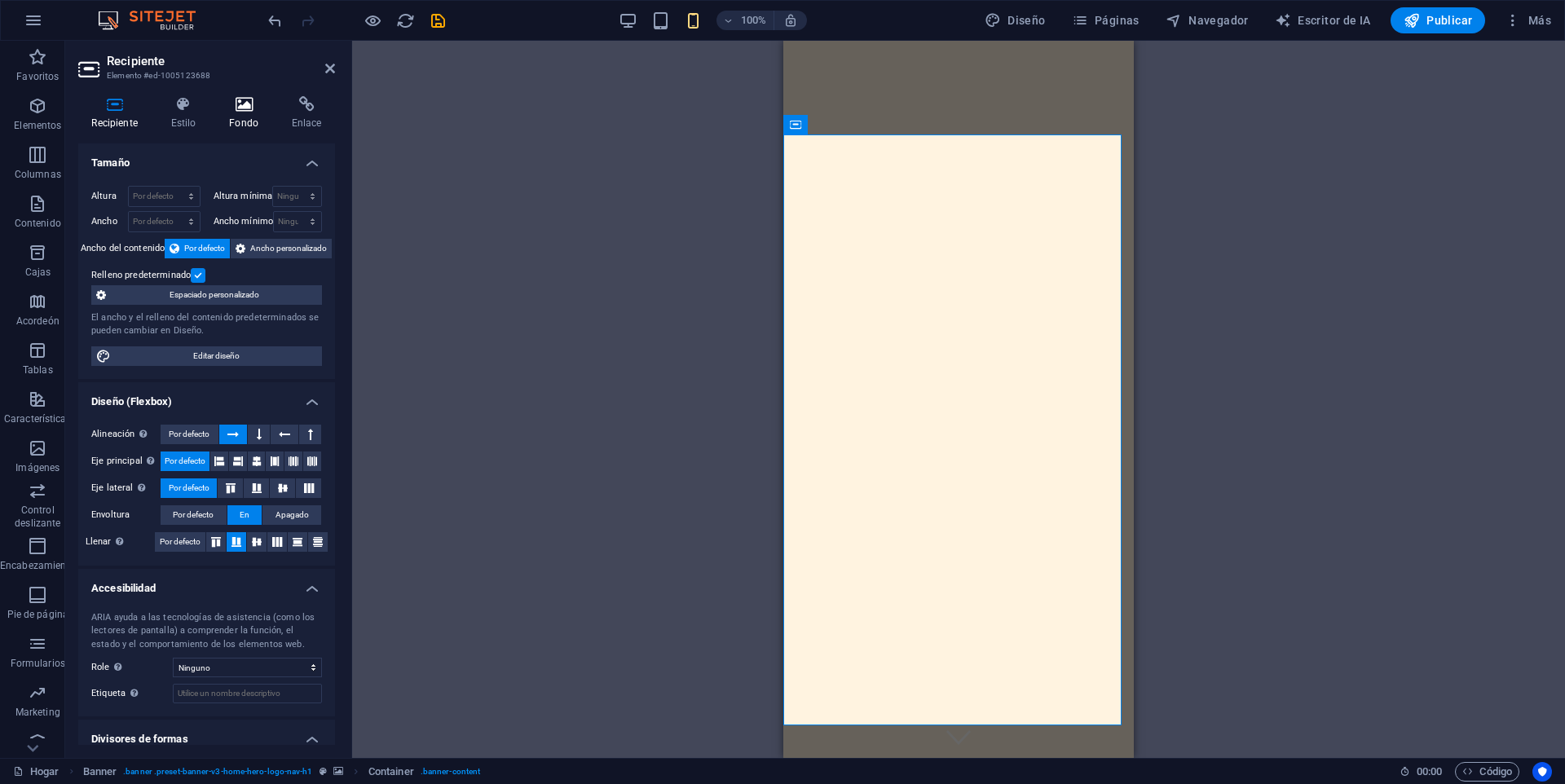
click at [233, 105] on icon at bounding box center [243, 104] width 56 height 16
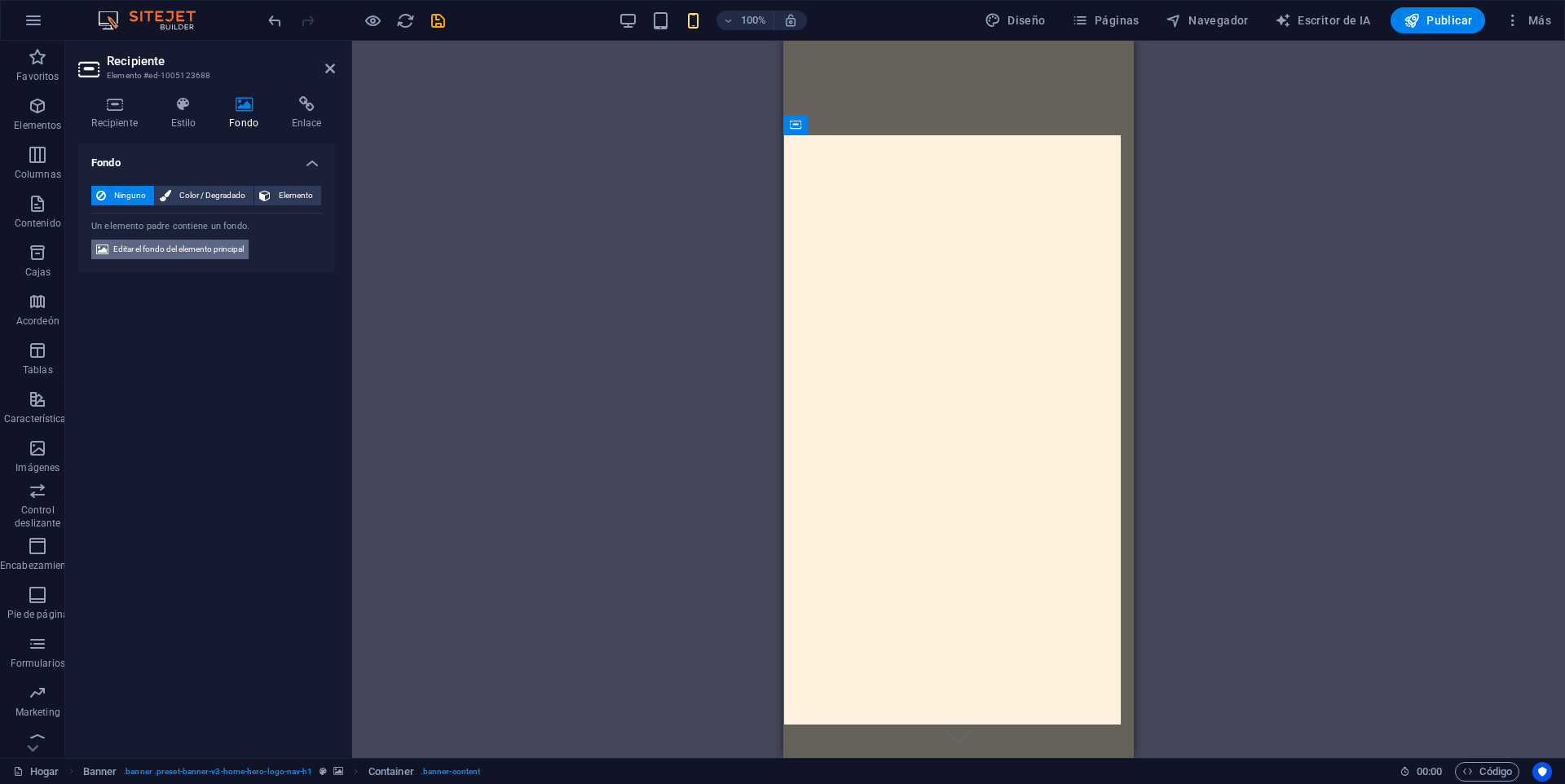
click at [150, 247] on font "Editar el fondo del elemento principal" at bounding box center [179, 248] width 131 height 9
select select "ms"
select select "s"
select select "progressive"
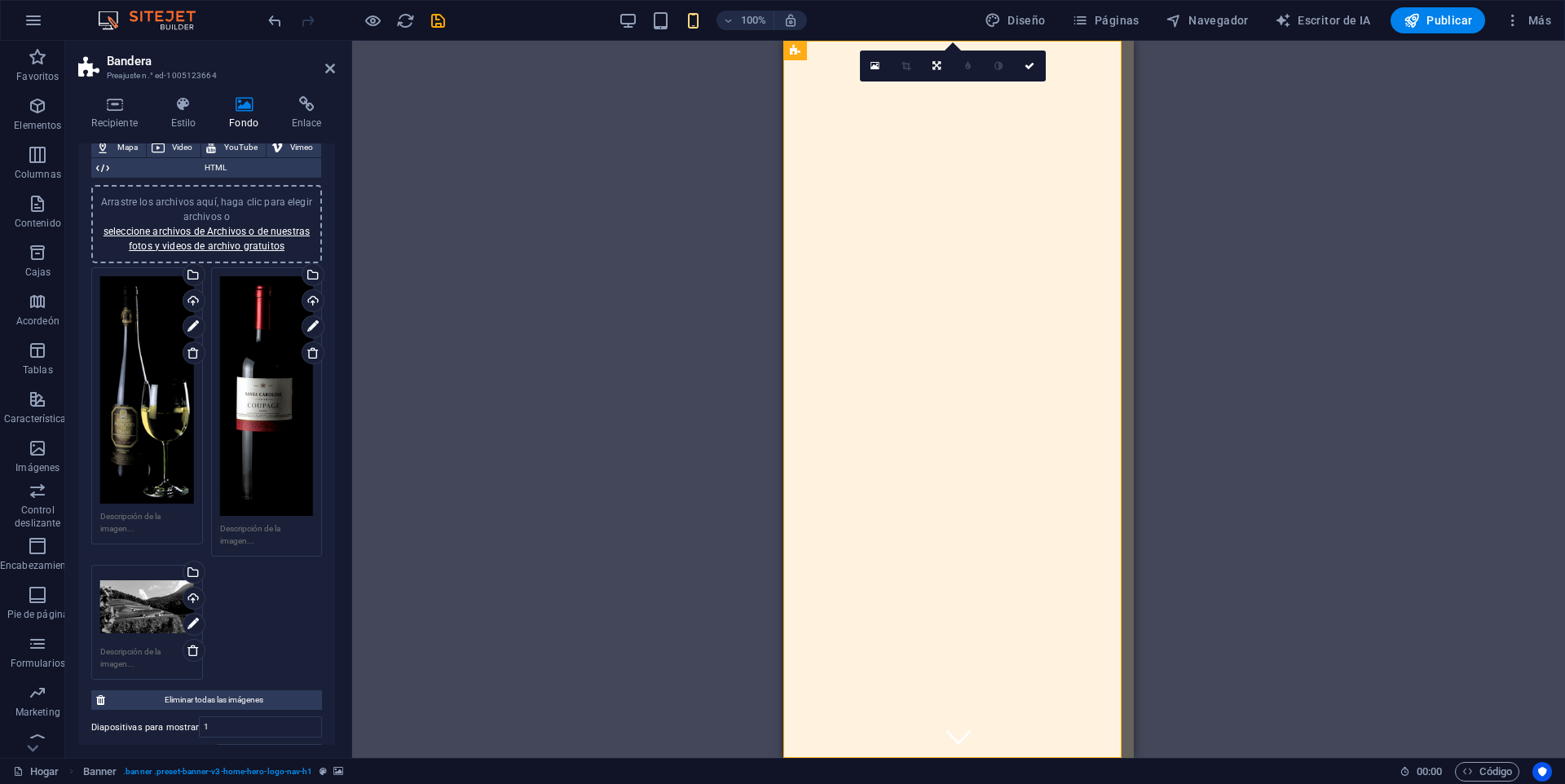
scroll to position [163, 0]
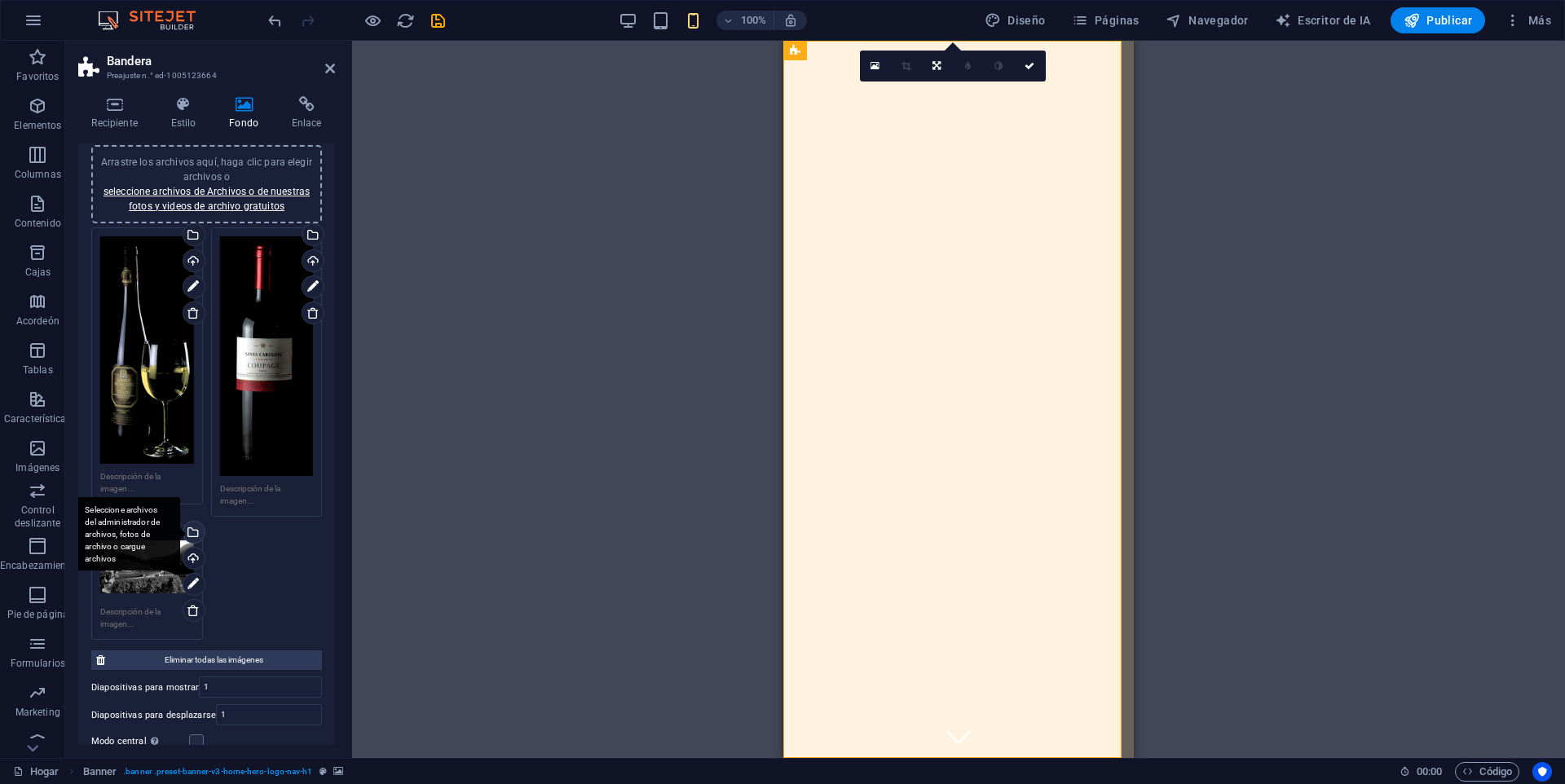
click at [191, 531] on div "Seleccione archivos del administrador de archivos, fotos de archivo o cargue ar…" at bounding box center [192, 533] width 25 height 25
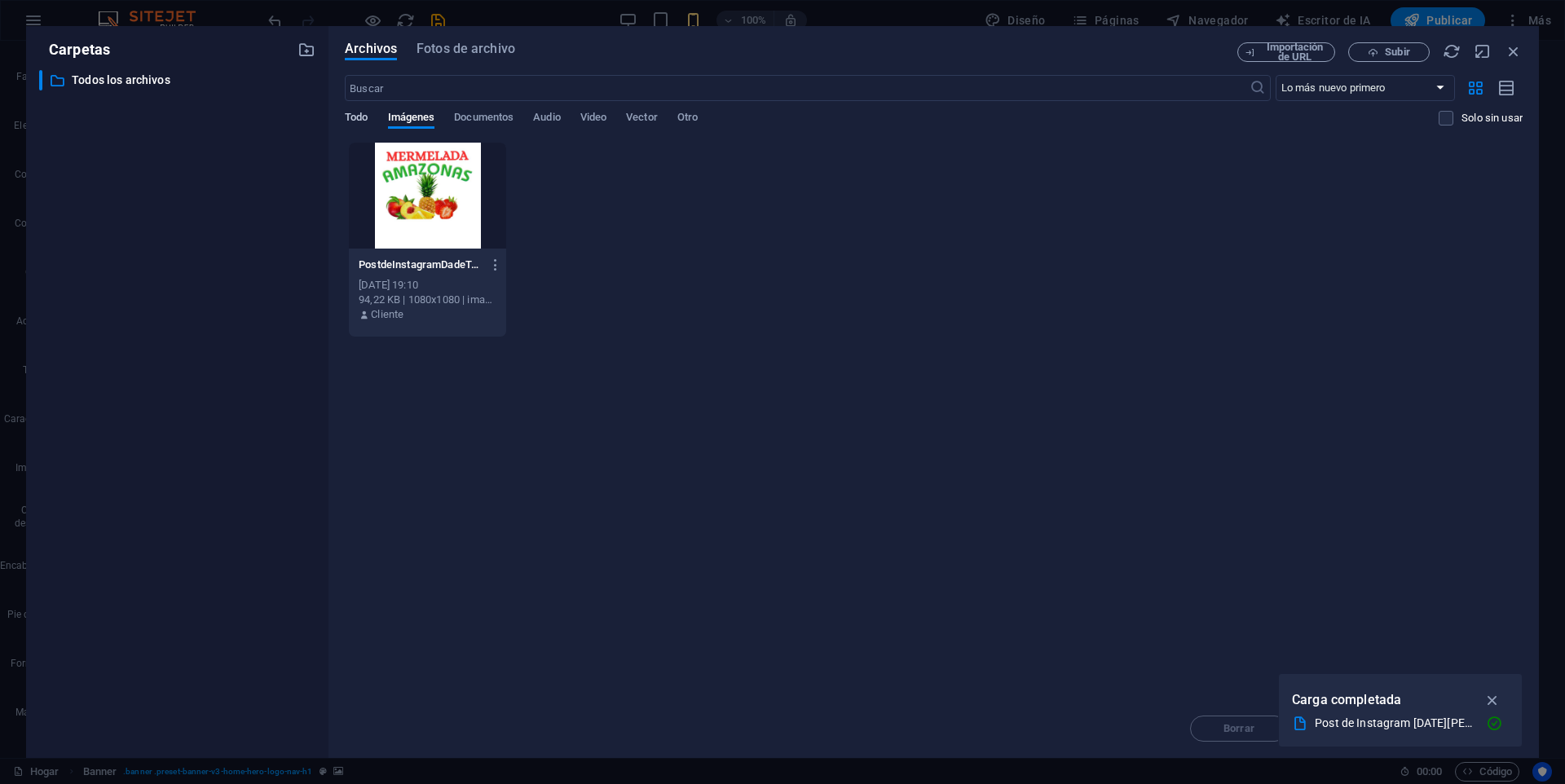
click at [357, 123] on font "Todo" at bounding box center [356, 117] width 23 height 12
click at [481, 118] on font "Documentos" at bounding box center [484, 117] width 59 height 12
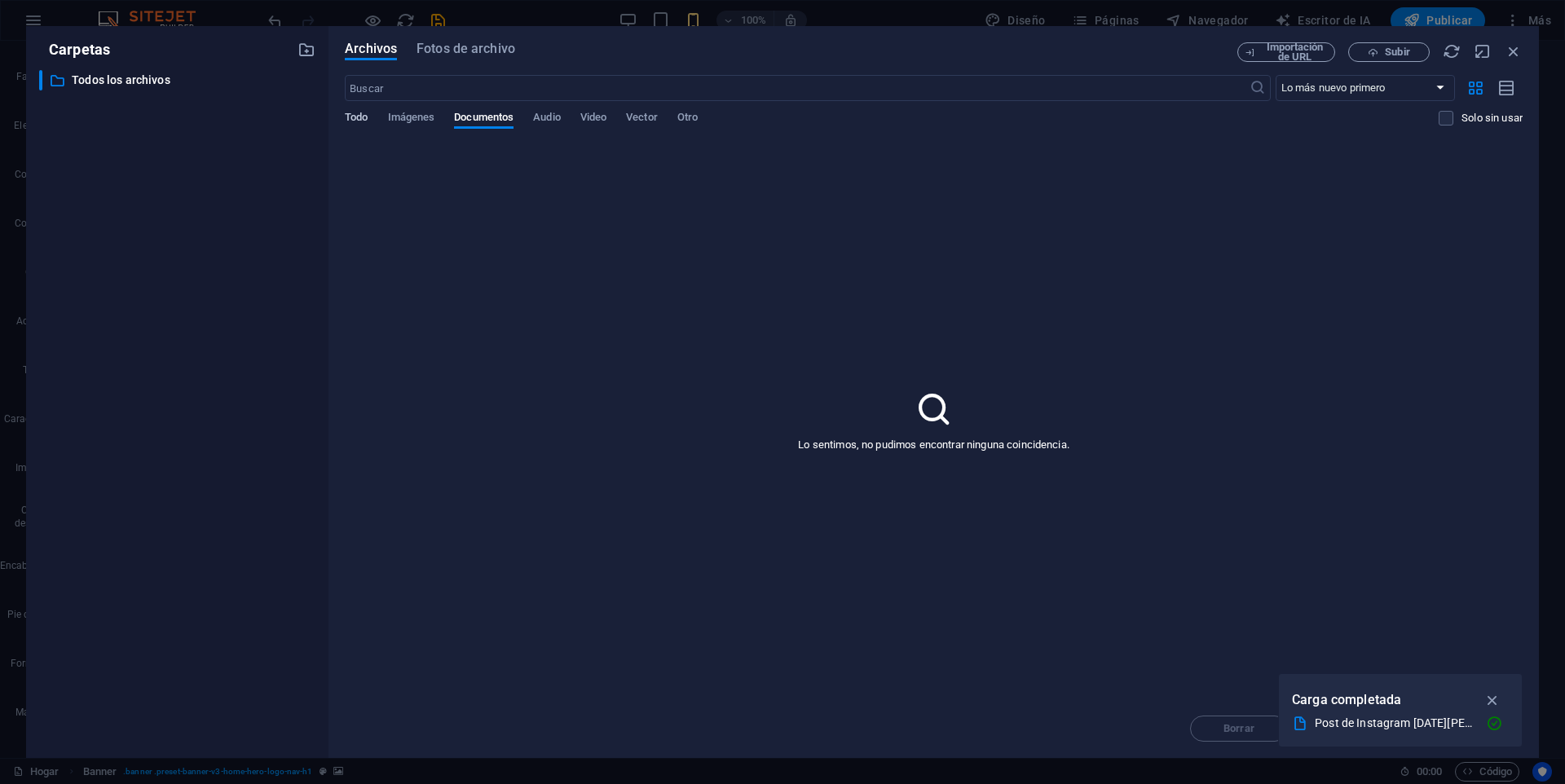
click at [360, 113] on font "Todo" at bounding box center [356, 117] width 23 height 12
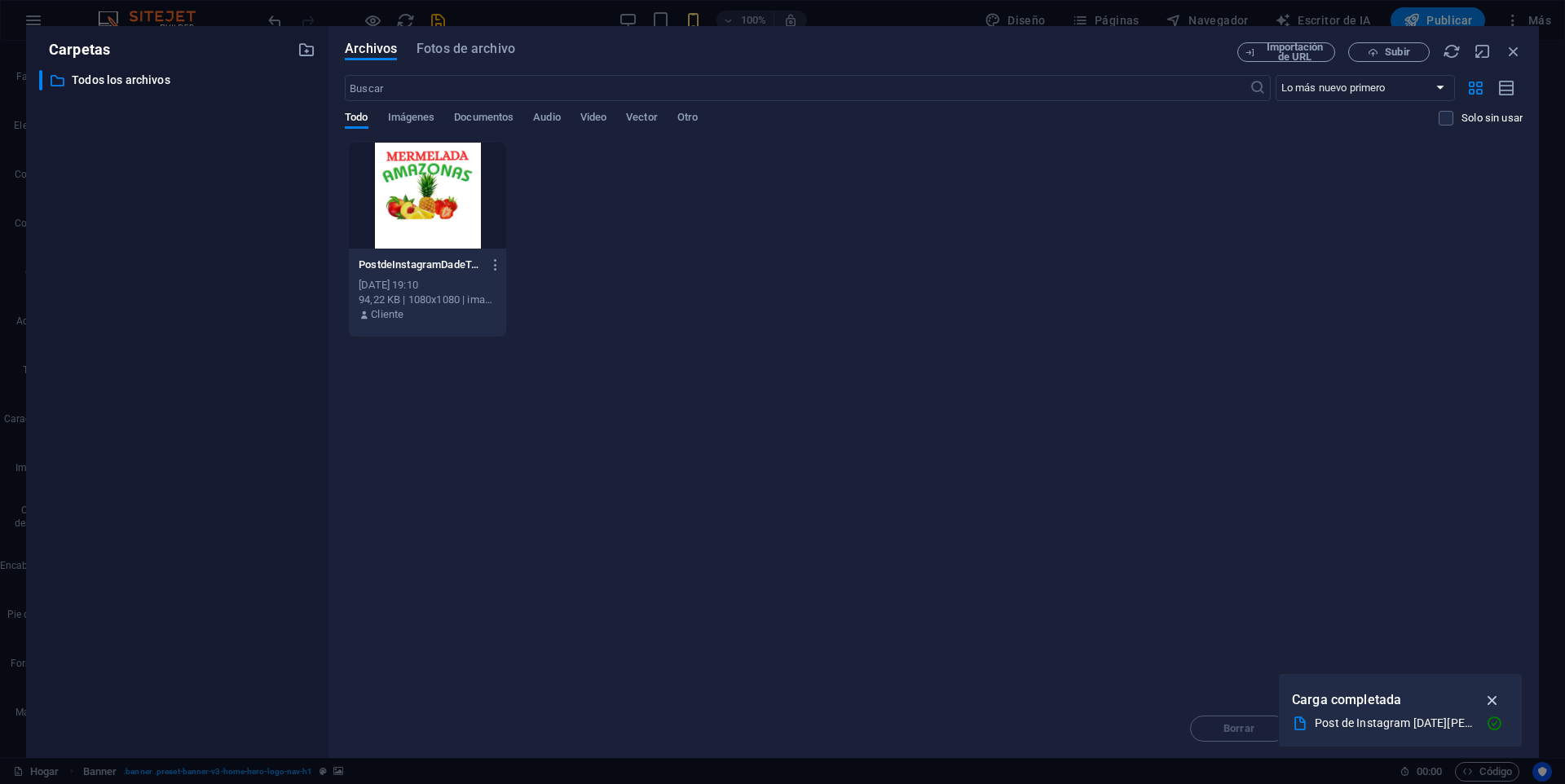
click at [1493, 701] on icon "button" at bounding box center [1493, 700] width 19 height 18
click at [438, 37] on div "Archivos Fotos de archivo Importación de URL Subir ​ Lo más nuevo primero El má…" at bounding box center [934, 392] width 1211 height 732
click at [436, 44] on font "Fotos de archivo" at bounding box center [466, 48] width 99 height 16
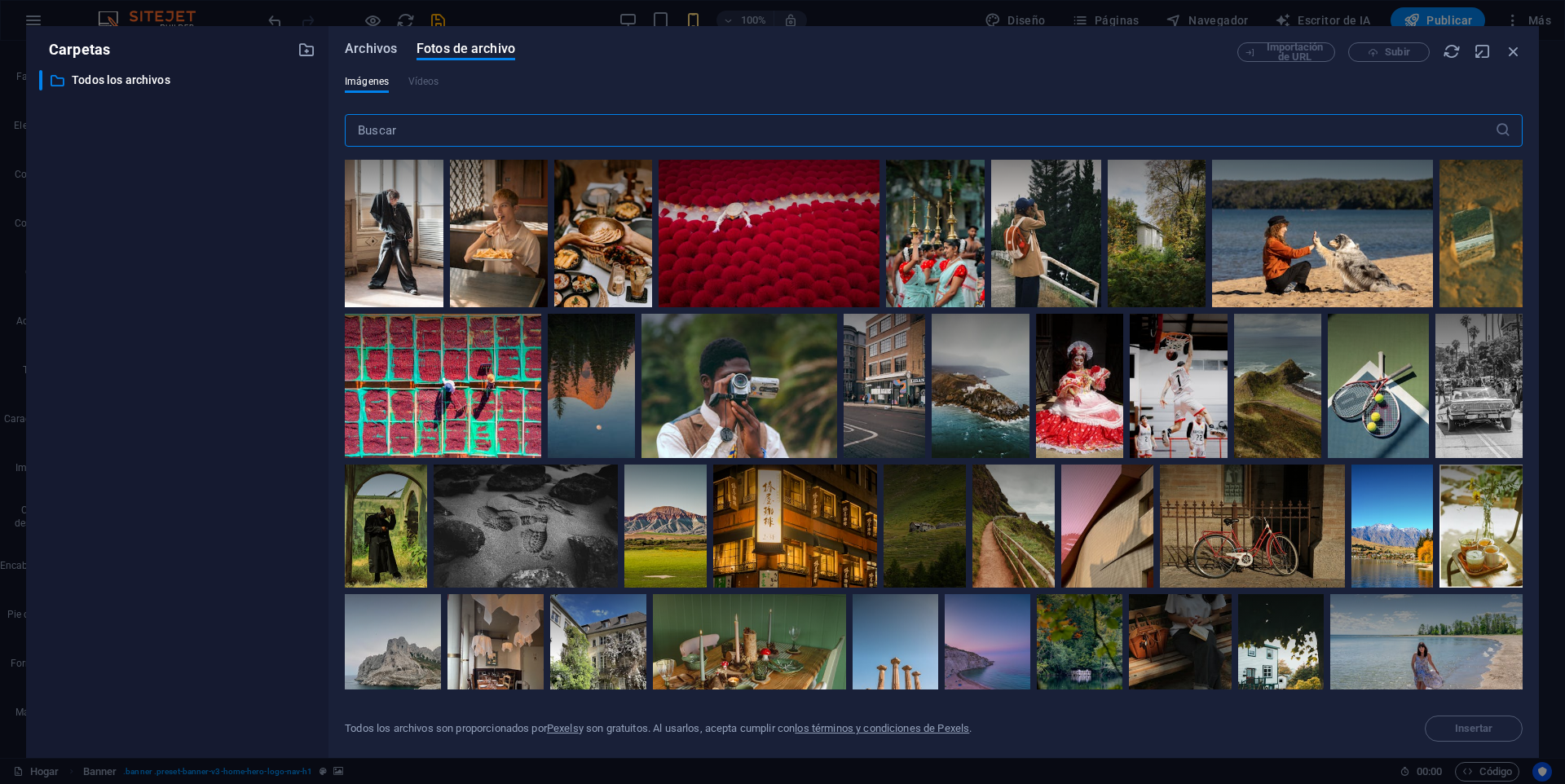
click at [378, 48] on font "Archivos" at bounding box center [371, 48] width 52 height 16
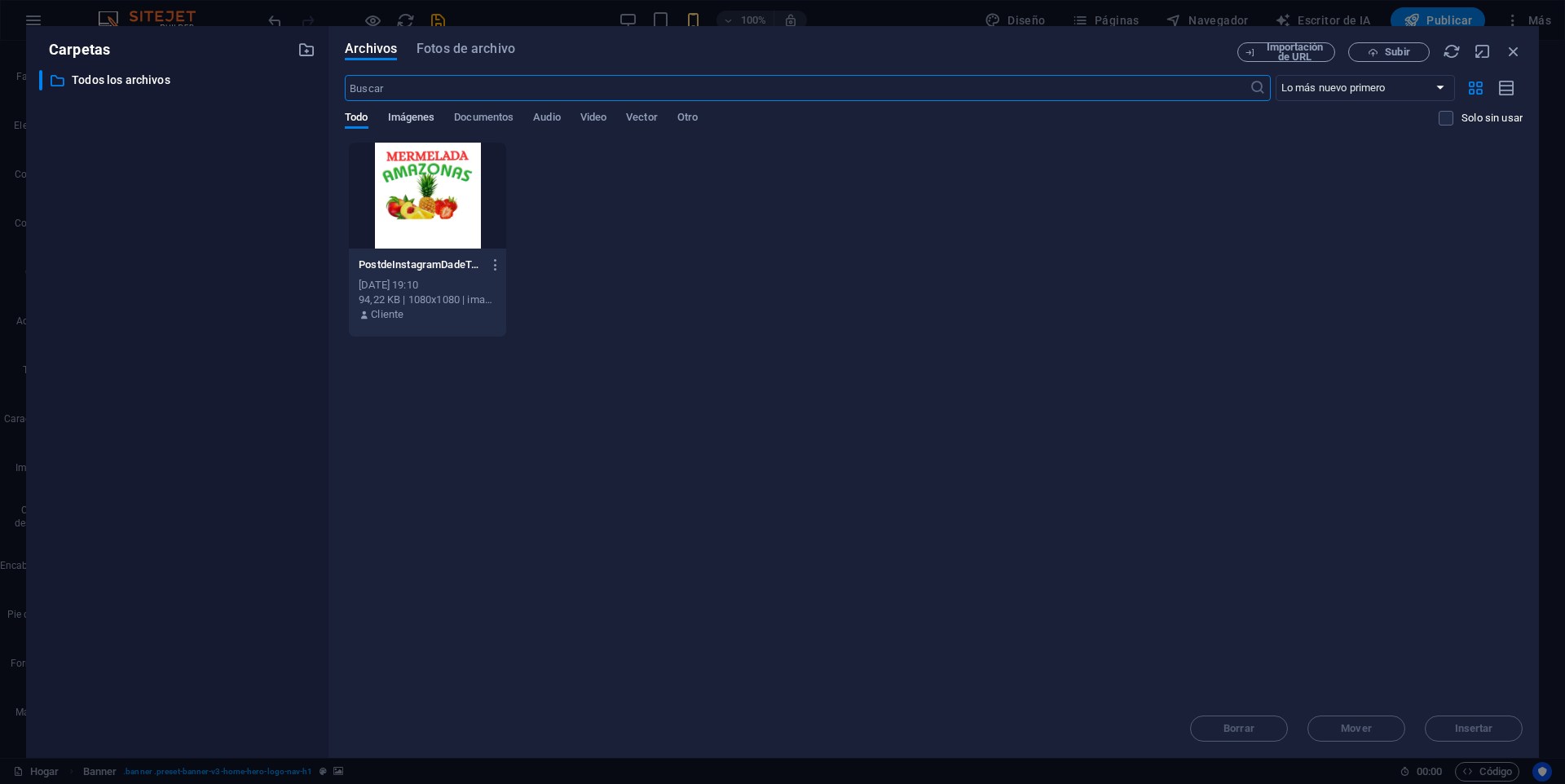
click at [419, 118] on font "Imágenes" at bounding box center [412, 117] width 47 height 12
click at [367, 113] on font "Todo" at bounding box center [356, 117] width 23 height 12
click at [284, 67] on div "Carpetas ​ All files Todos los archivos" at bounding box center [177, 392] width 276 height 706
click at [303, 48] on icon "button" at bounding box center [307, 49] width 18 height 18
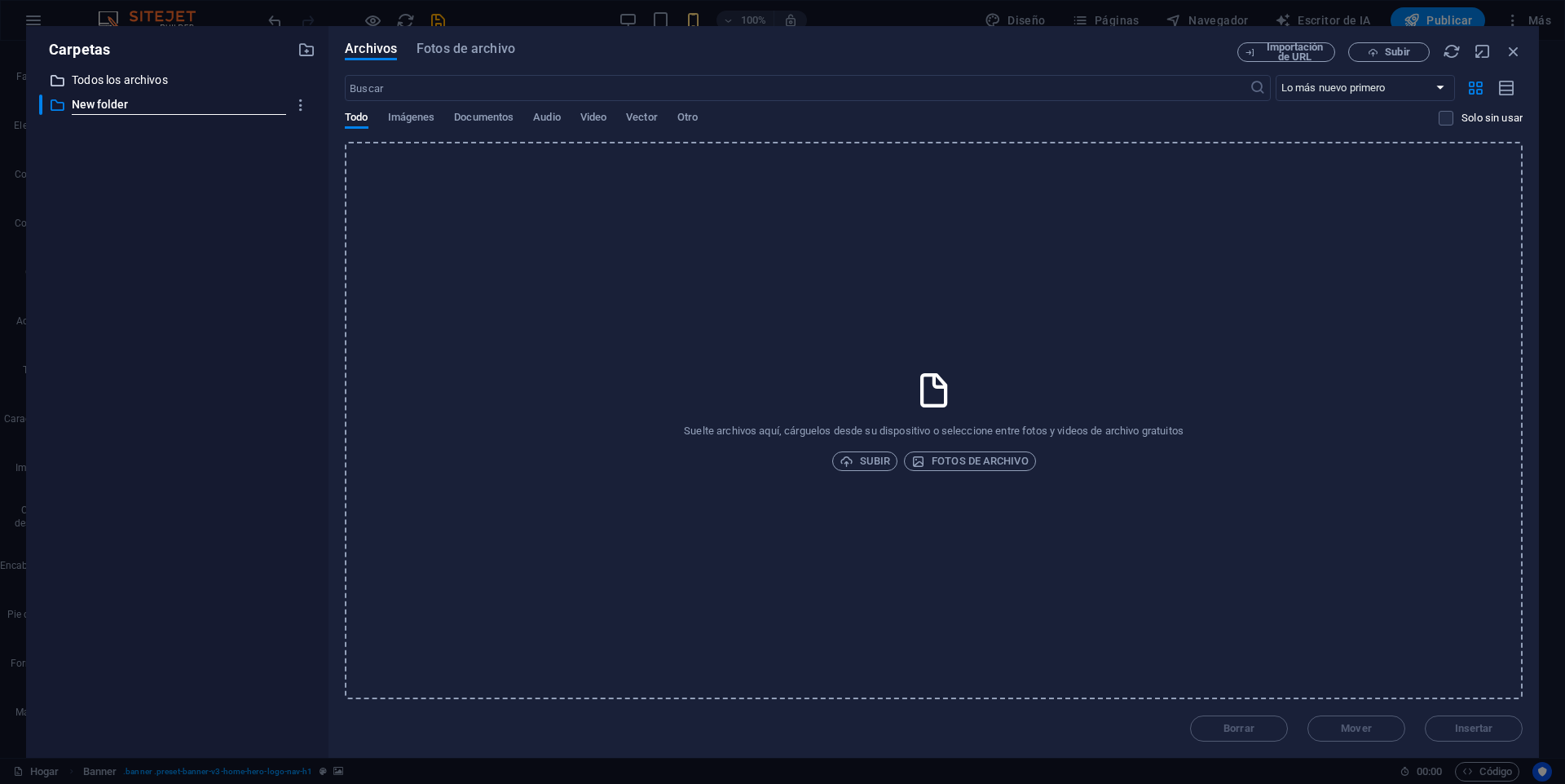
click at [207, 86] on p "Todos los archivos" at bounding box center [179, 80] width 214 height 19
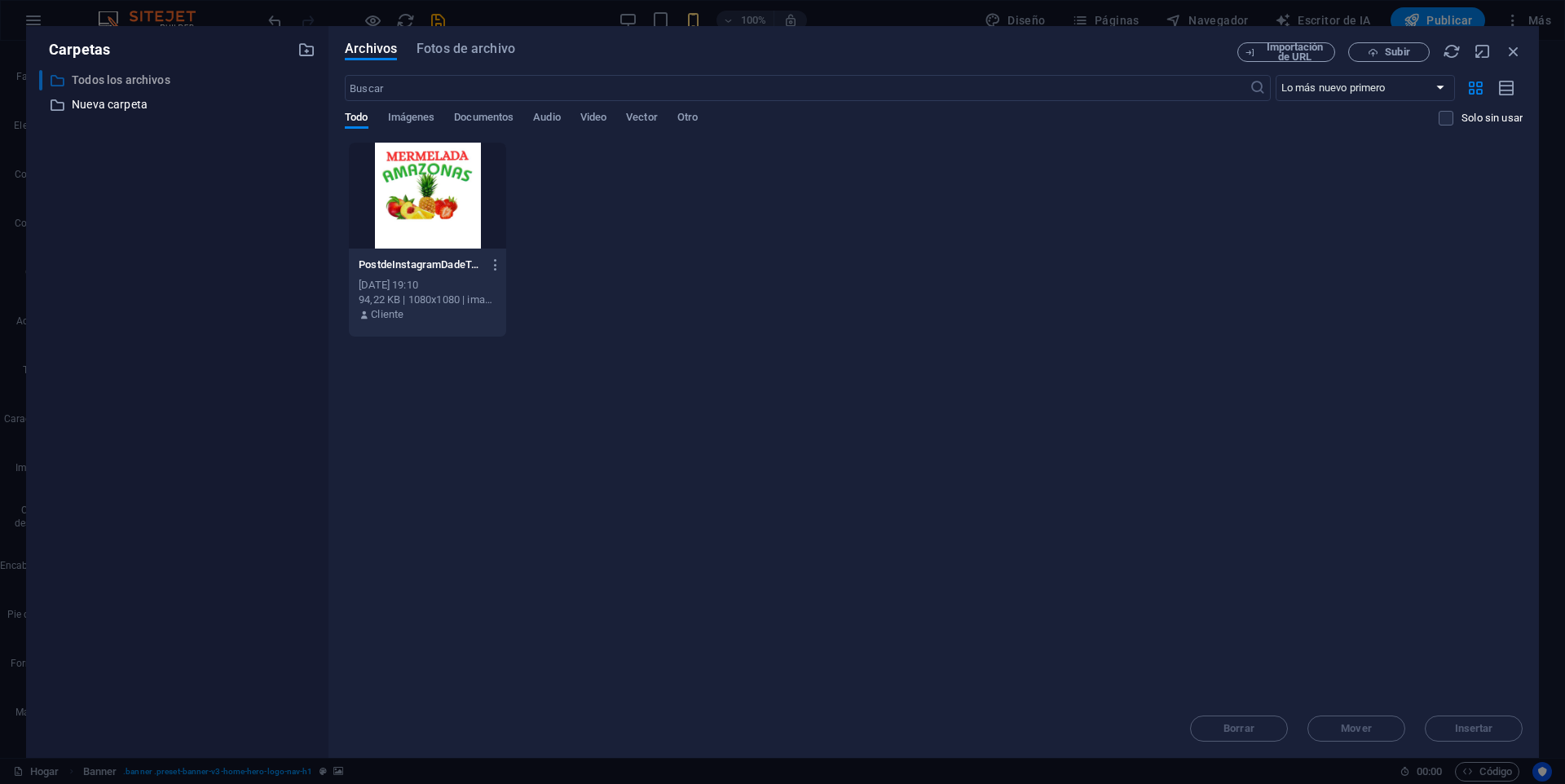
click at [219, 78] on p "Todos los archivos" at bounding box center [179, 80] width 214 height 19
drag, startPoint x: 679, startPoint y: 343, endPoint x: 554, endPoint y: 445, distance: 161.3
click at [554, 445] on div "Suelta archivos aquí para cargarlos instantáneamente PostdeInstagramDadeTodoslo…" at bounding box center [934, 420] width 1178 height 558
drag, startPoint x: 531, startPoint y: 408, endPoint x: 714, endPoint y: 486, distance: 198.9
click at [683, 563] on div "Suelta archivos aquí para cargarlos instantáneamente PostdeInstagramDadeTodoslo…" at bounding box center [934, 420] width 1178 height 558
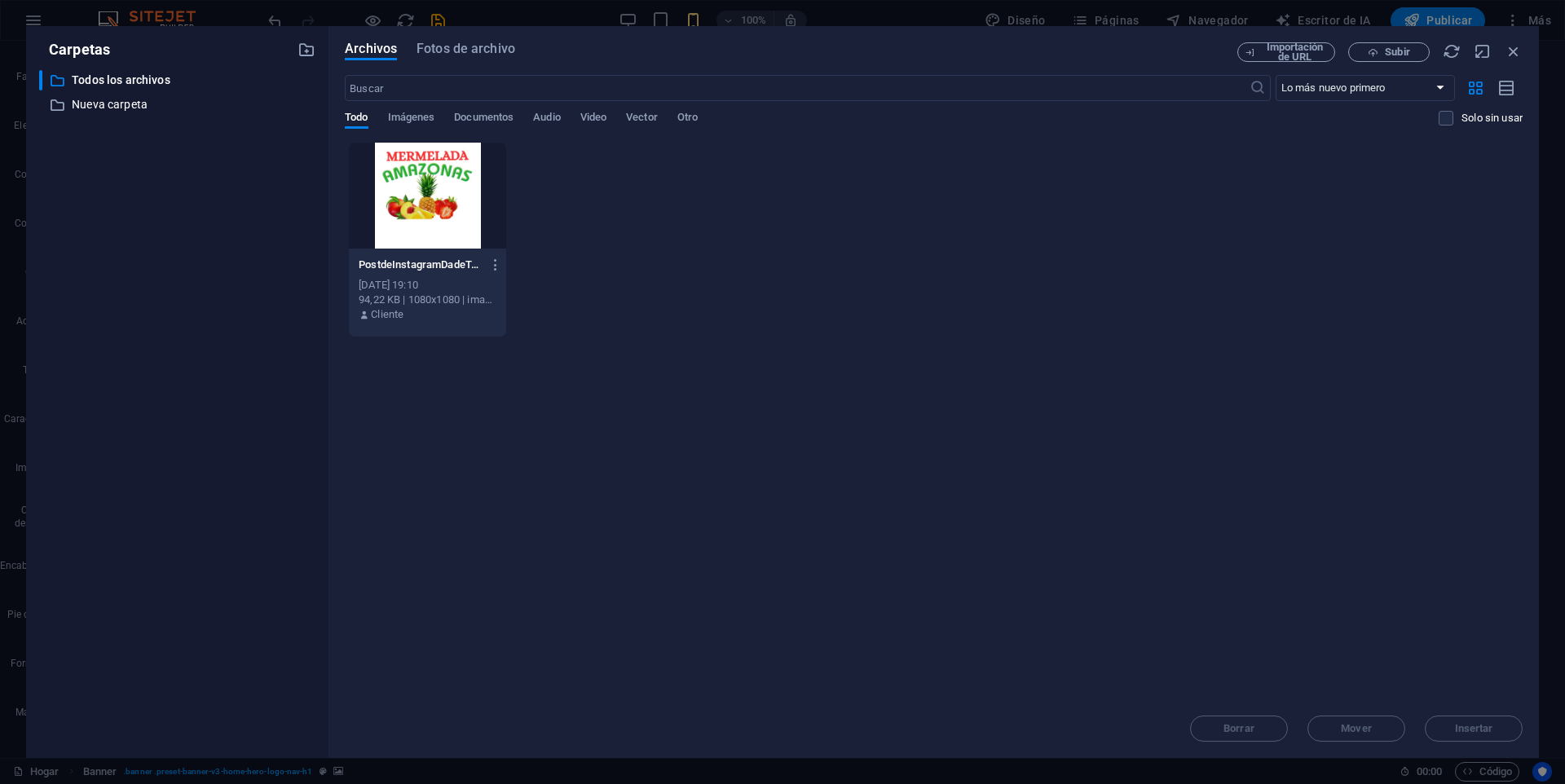
drag, startPoint x: 681, startPoint y: 378, endPoint x: 756, endPoint y: 488, distance: 133.1
click at [706, 492] on div "Suelta archivos aquí para cargarlos instantáneamente PostdeInstagramDadeTodoslo…" at bounding box center [934, 420] width 1178 height 558
click at [399, 117] on font "Imágenes" at bounding box center [412, 117] width 47 height 12
click at [182, 110] on p "Nueva carpeta" at bounding box center [179, 104] width 214 height 19
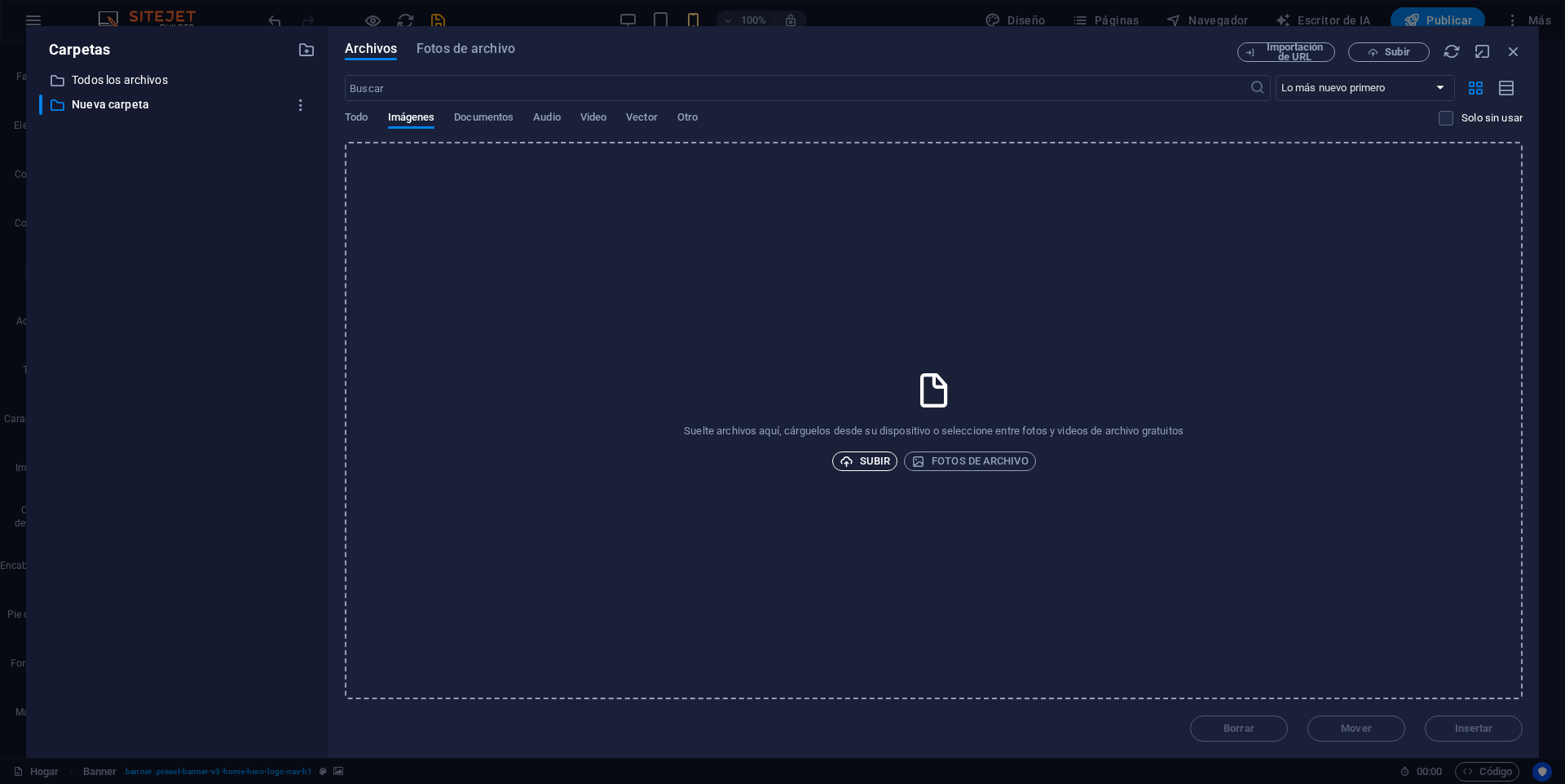
click at [868, 460] on font "Subir" at bounding box center [875, 461] width 30 height 12
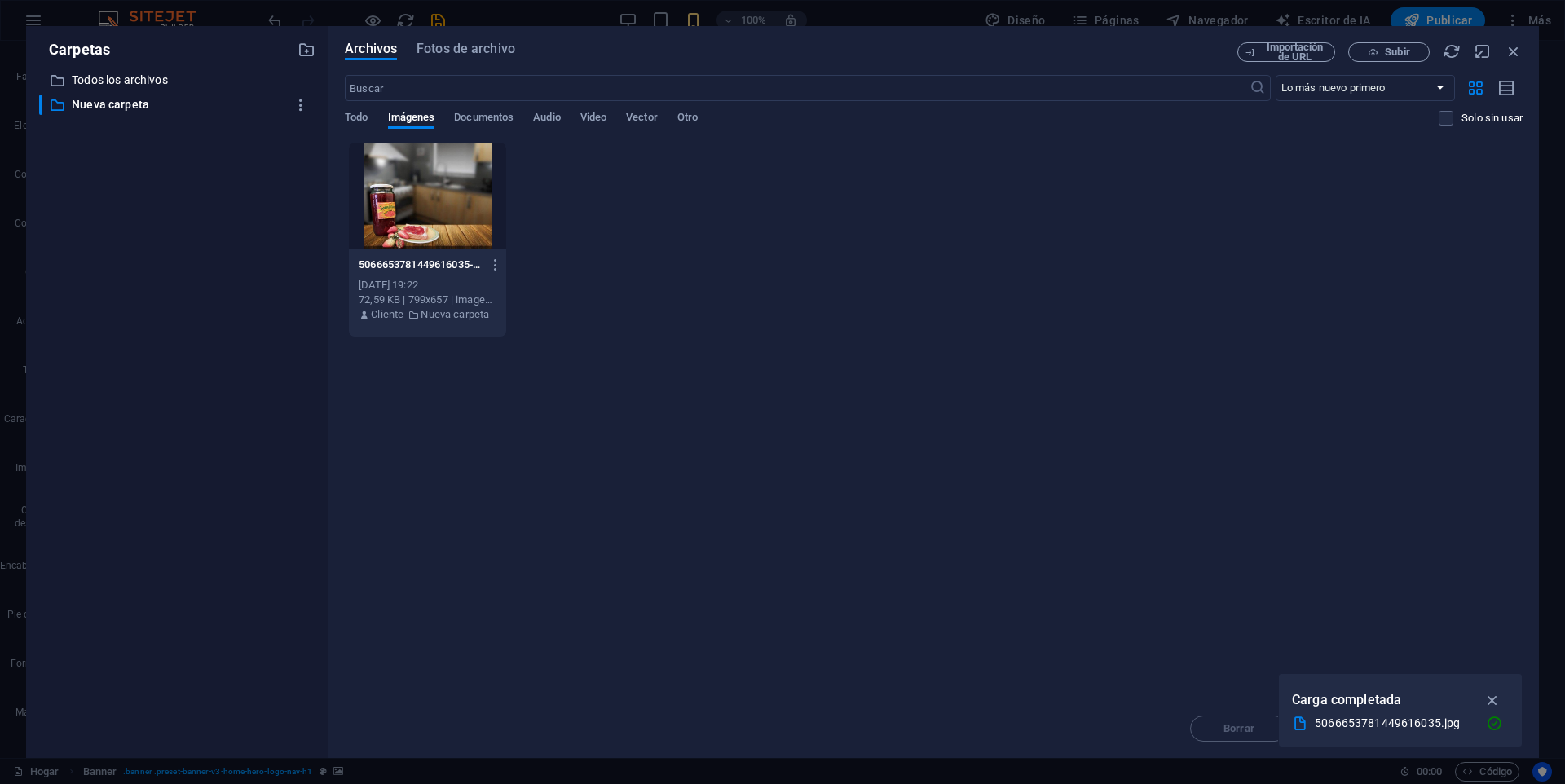
click at [356, 202] on div at bounding box center [427, 195] width 157 height 106
click at [1495, 699] on icon "button" at bounding box center [1493, 700] width 19 height 18
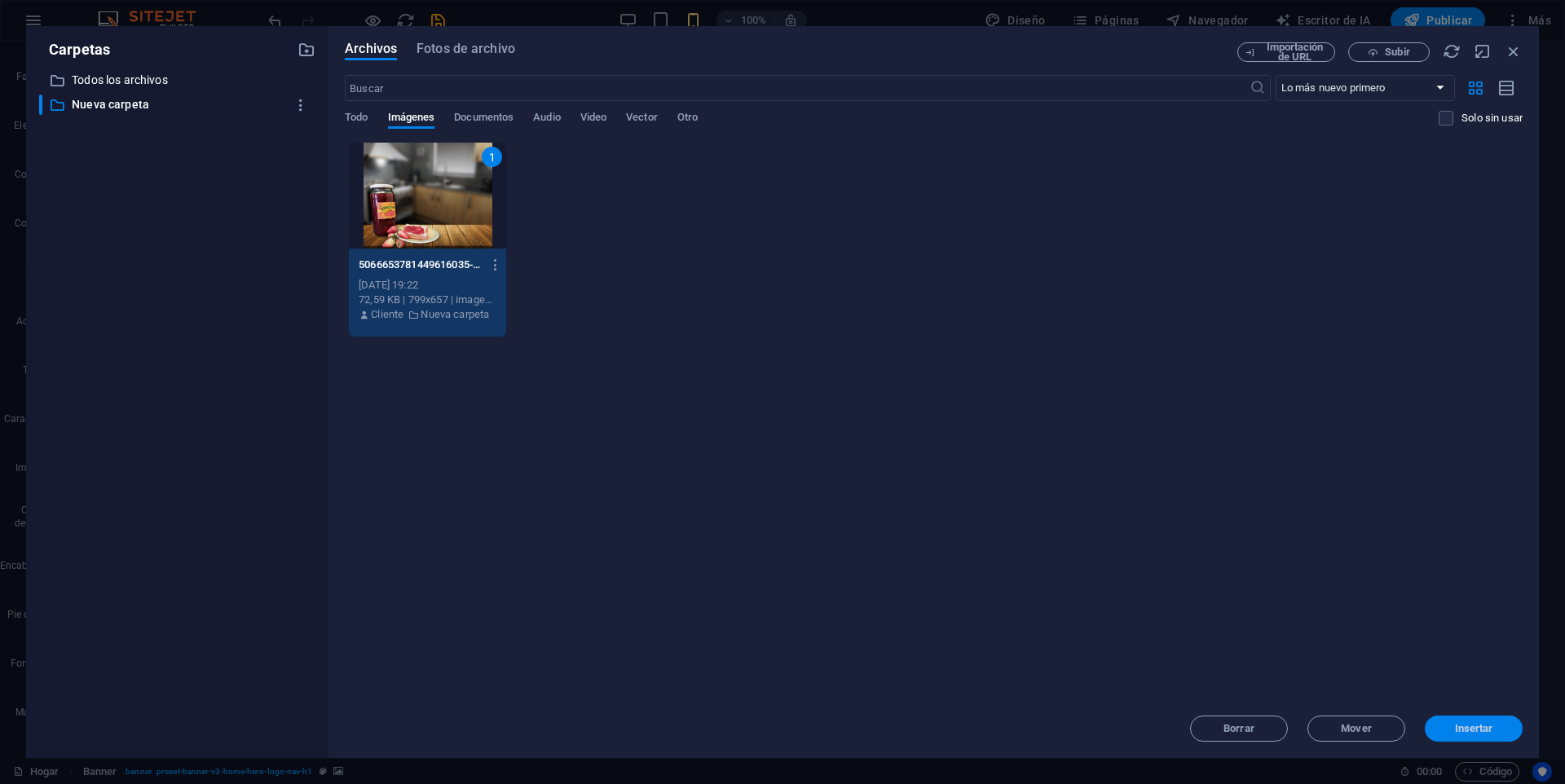
click at [1470, 729] on font "Insertar" at bounding box center [1474, 728] width 39 height 12
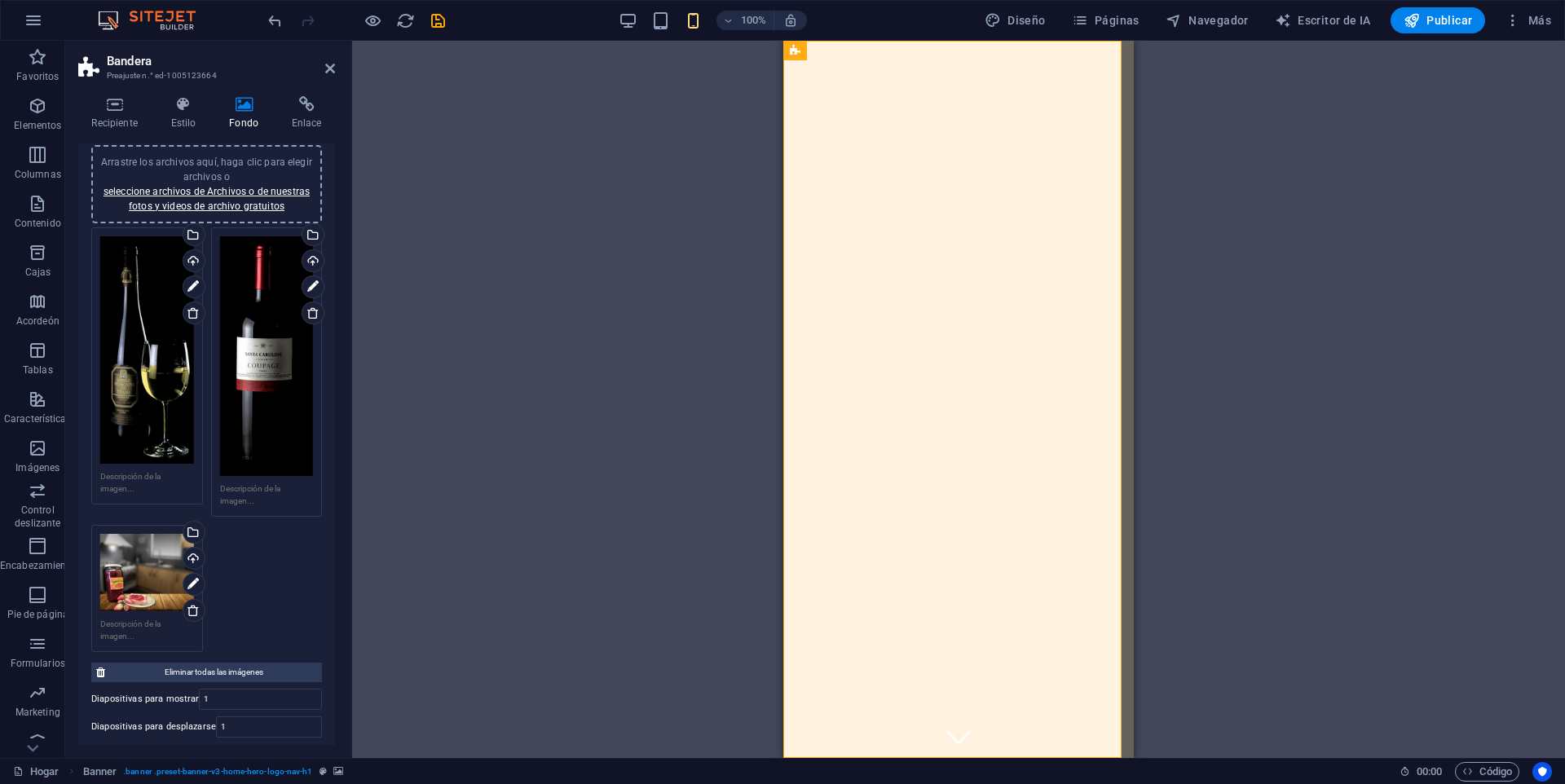
click at [128, 569] on div "Arrastre los archivos aquí, haga clic para elegir archivos o seleccione archivo…" at bounding box center [146, 571] width 94 height 76
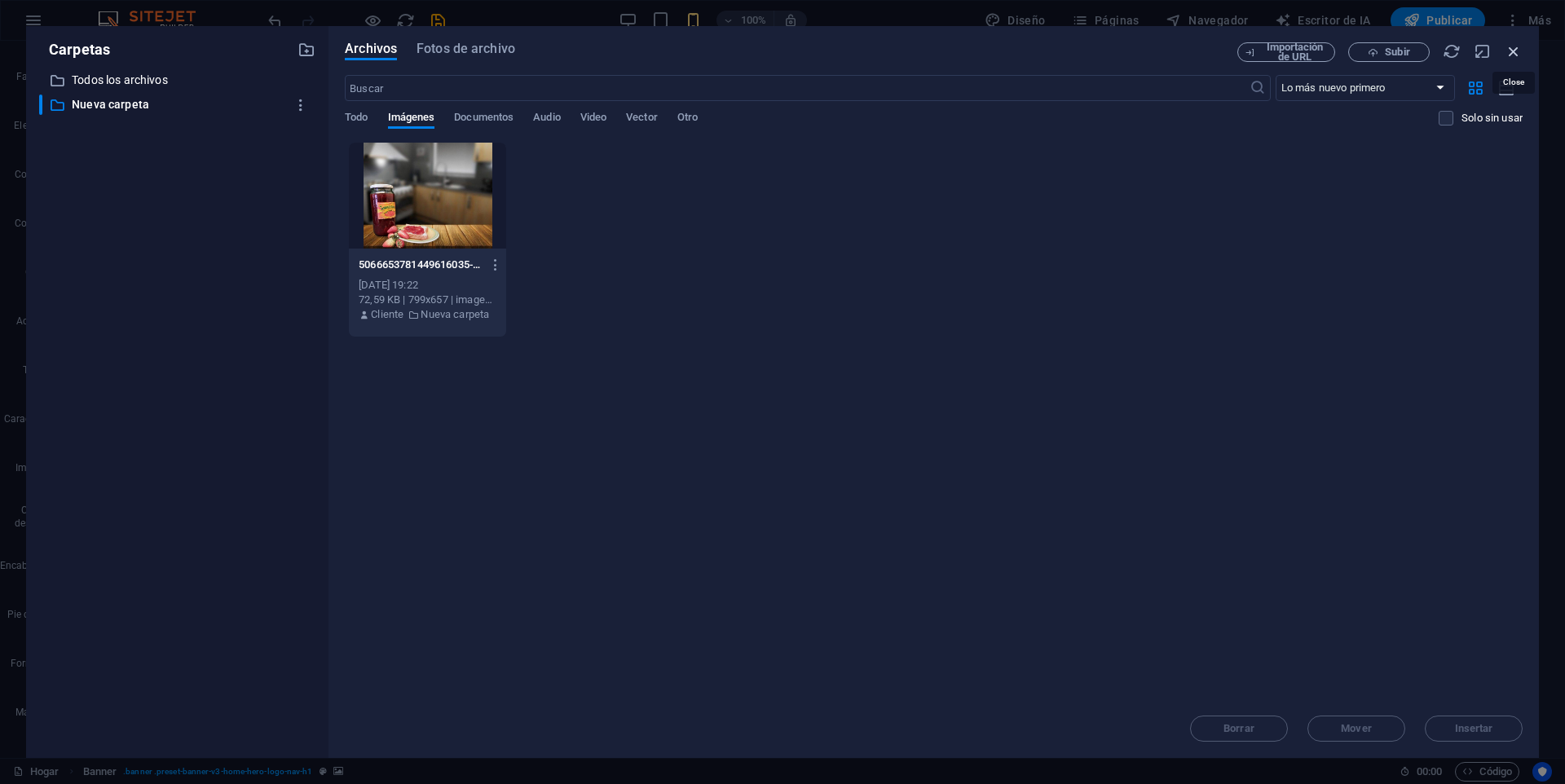
click at [1515, 53] on icon "button" at bounding box center [1514, 51] width 18 height 18
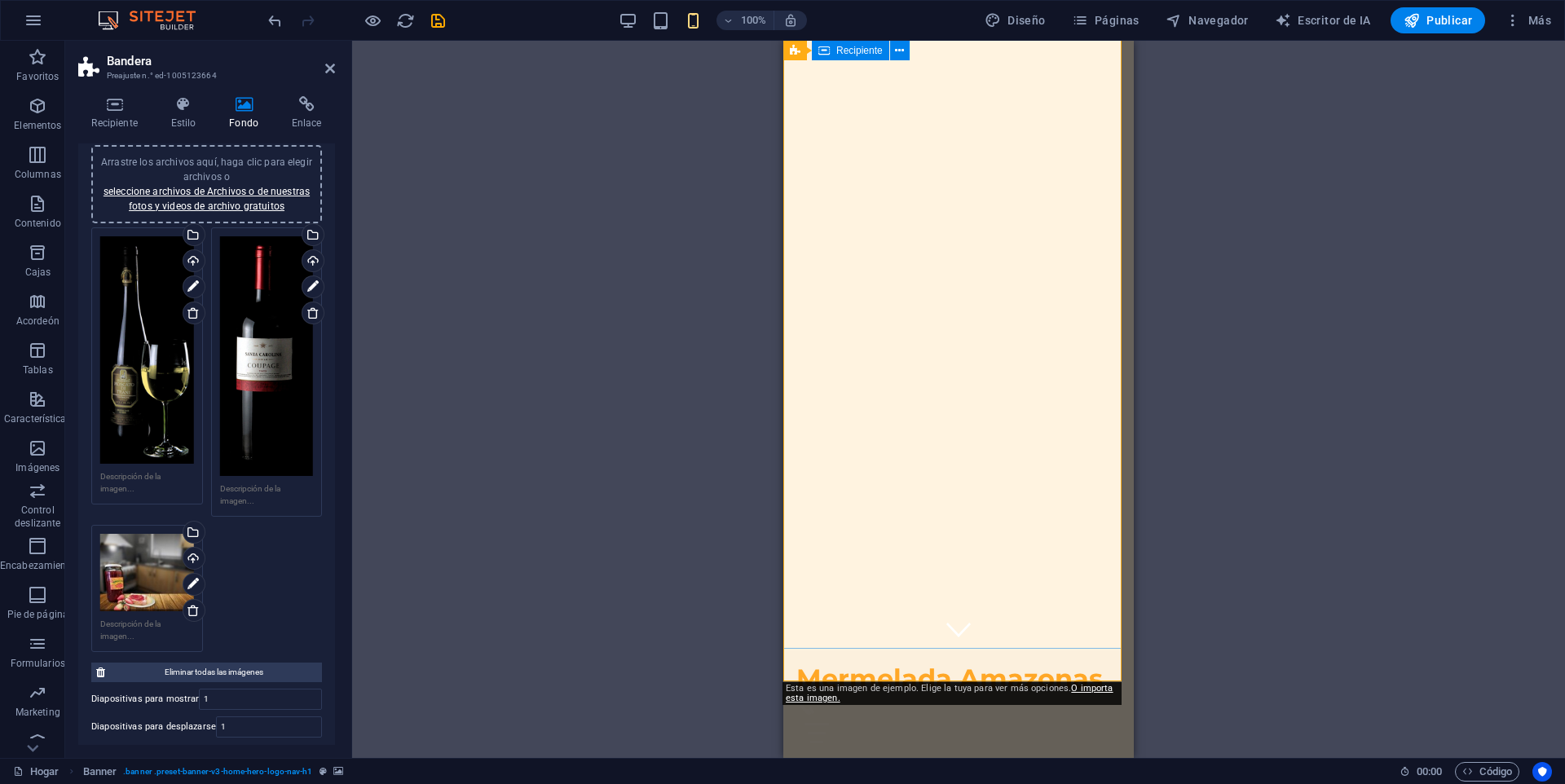
scroll to position [0, 0]
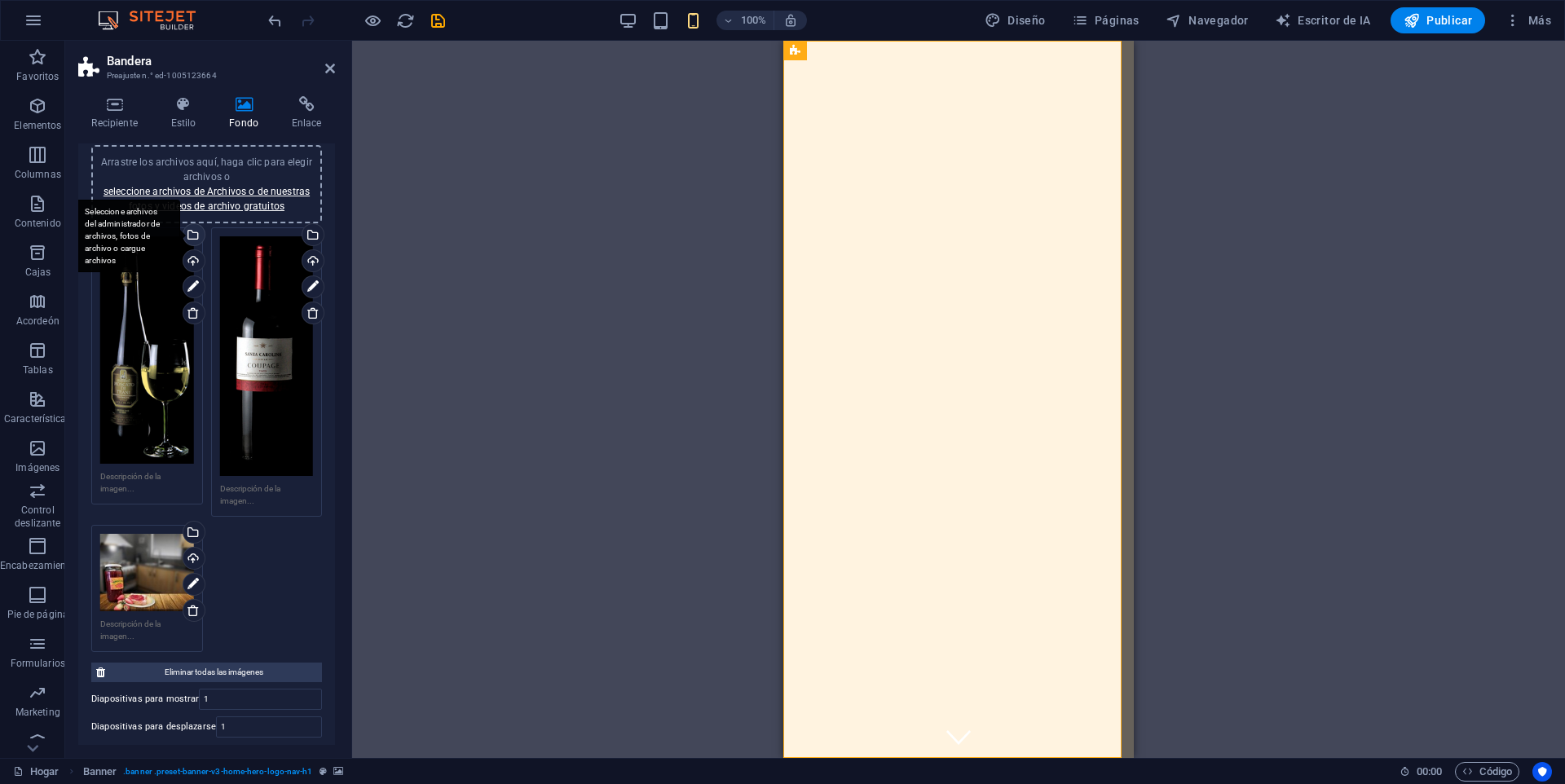
click at [180, 230] on div "Seleccione archivos del administrador de archivos, fotos de archivo o cargue ar…" at bounding box center [127, 236] width 106 height 73
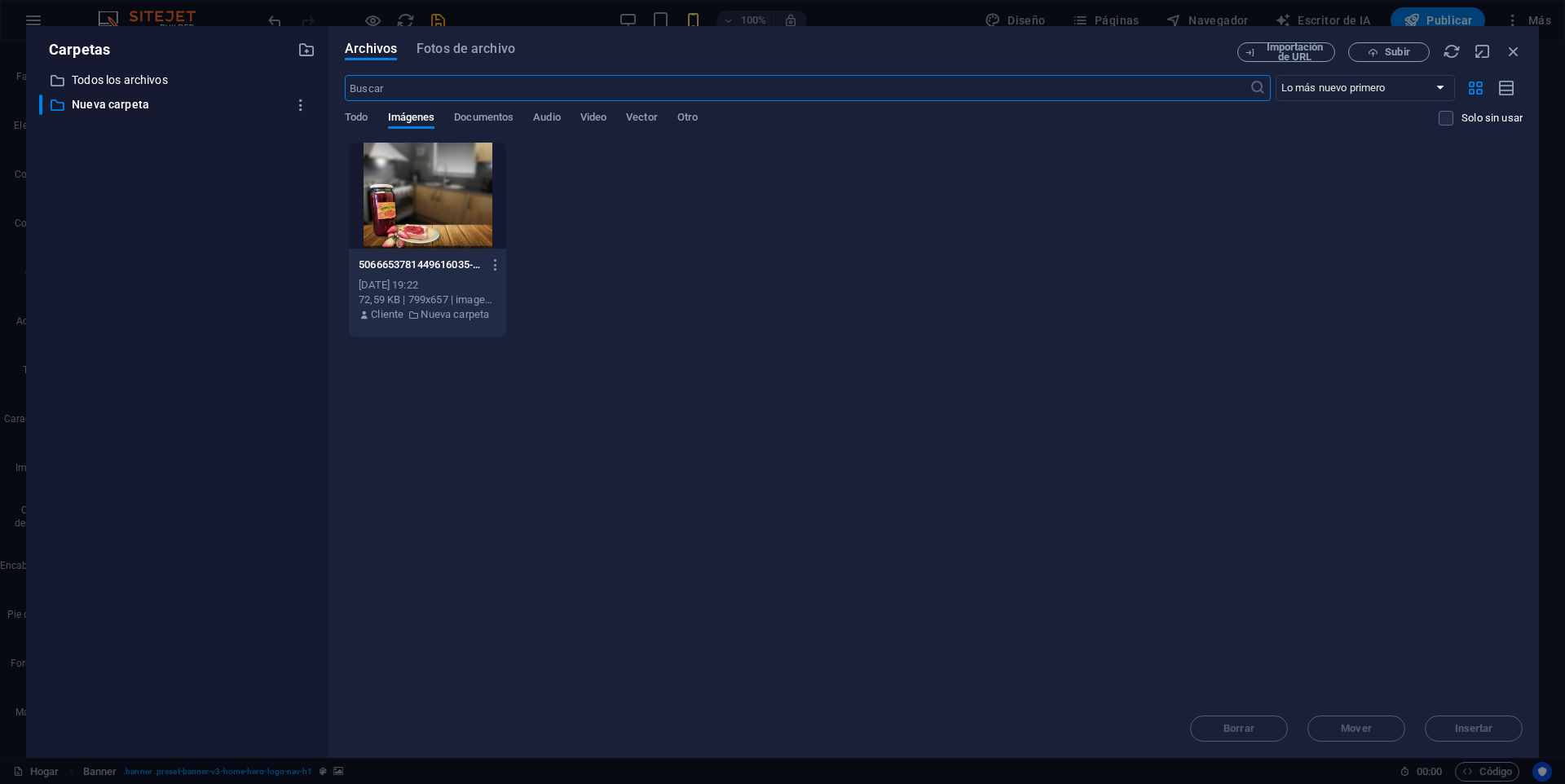
click at [1460, 732] on div "Borrar Mover Insertar" at bounding box center [934, 720] width 1178 height 43
click at [1481, 730] on div "Borrar Mover Insertar" at bounding box center [934, 720] width 1178 height 43
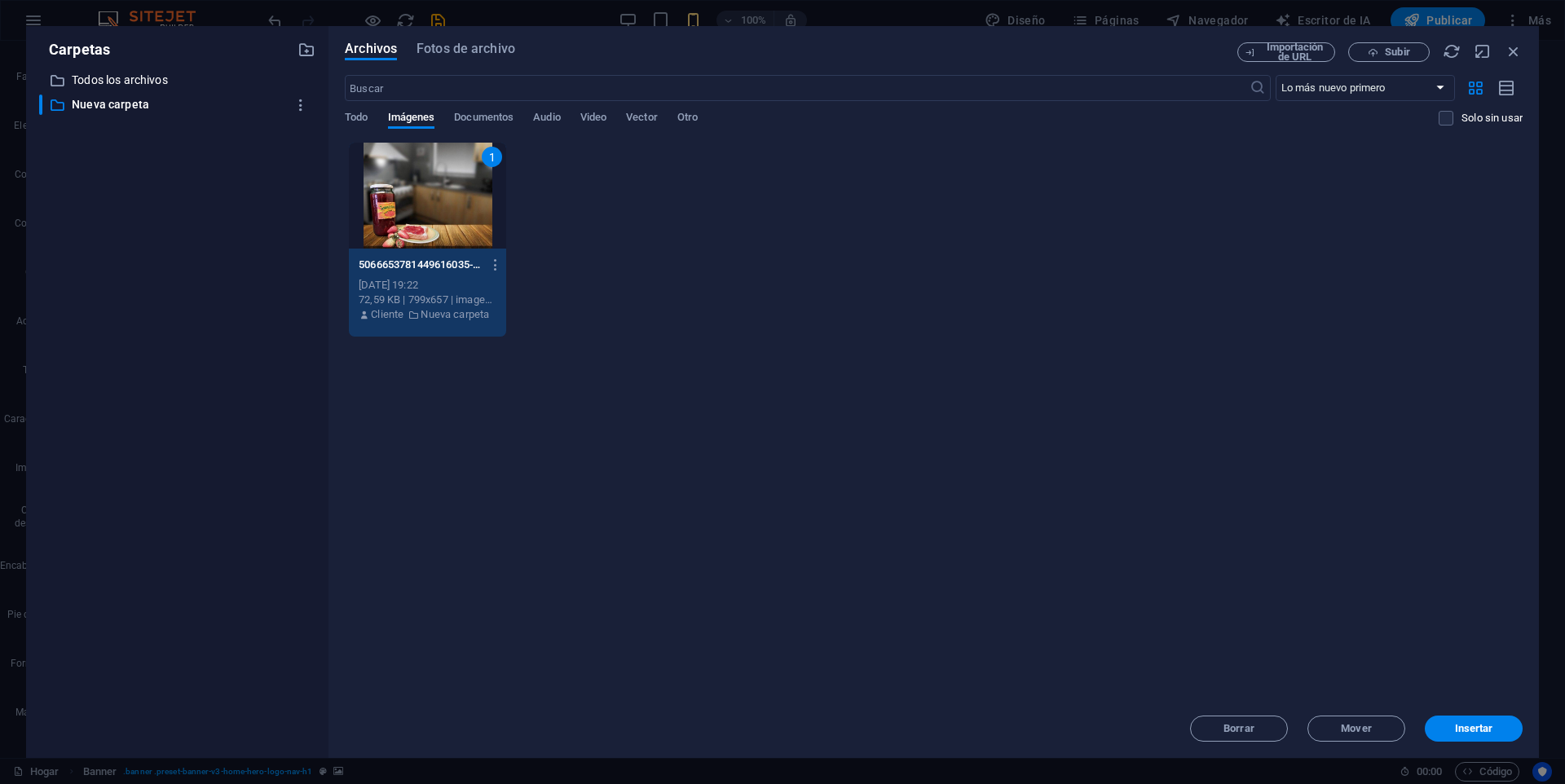
click at [490, 152] on font "1" at bounding box center [492, 156] width 7 height 13
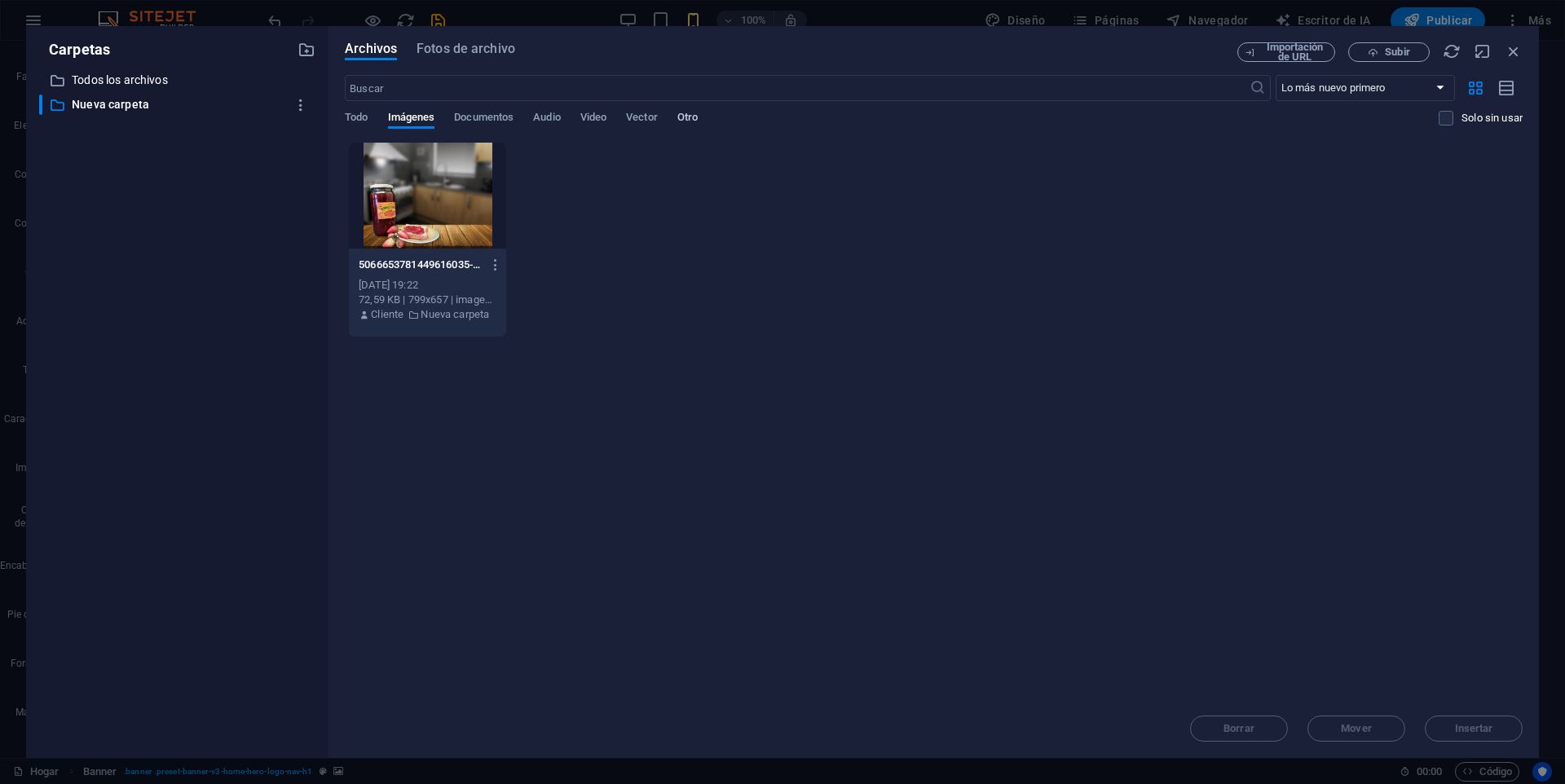
click at [688, 113] on font "Otro" at bounding box center [688, 117] width 21 height 12
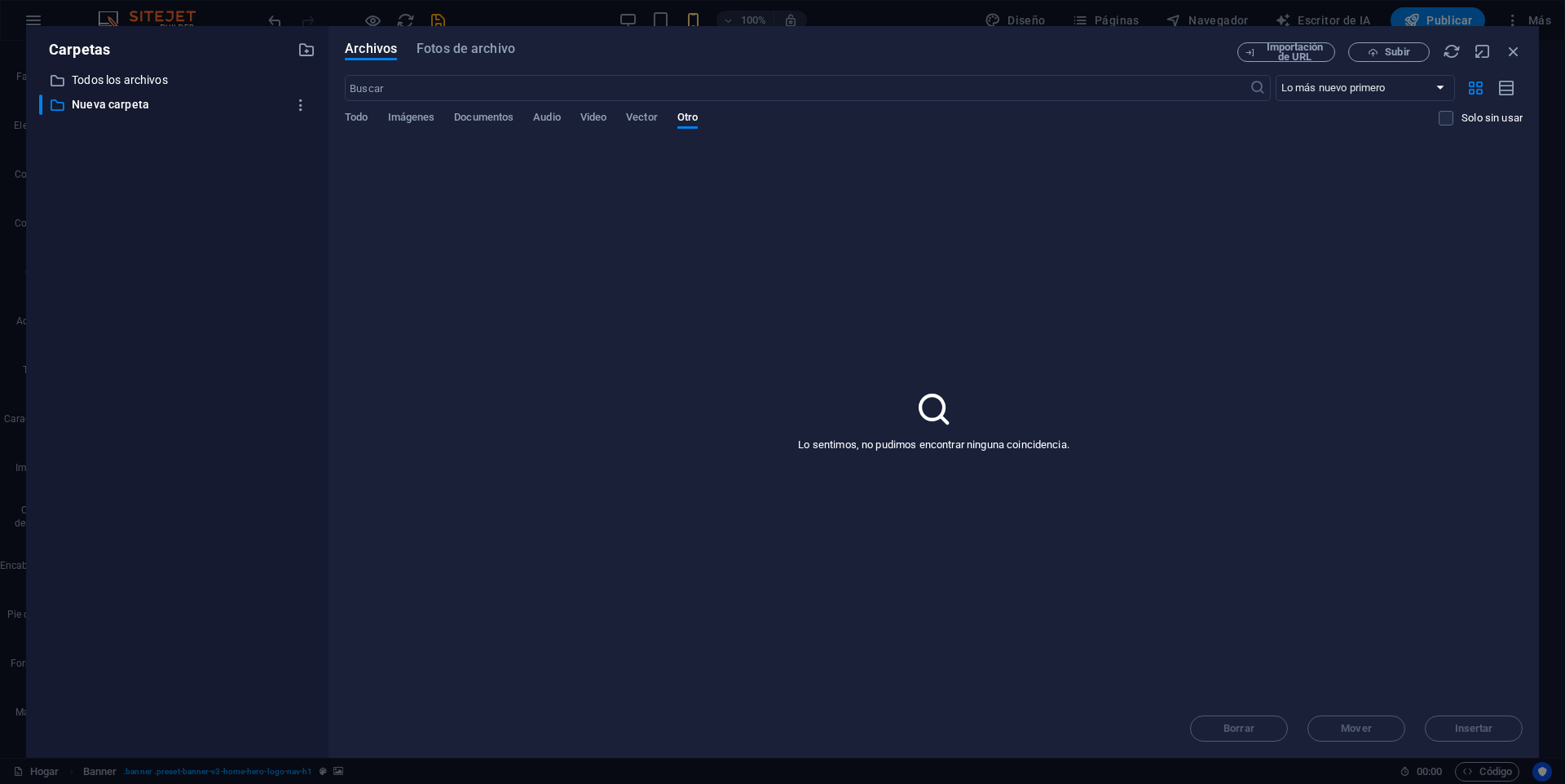
click at [927, 411] on icon at bounding box center [934, 408] width 41 height 41
click at [359, 118] on font "Todo" at bounding box center [356, 117] width 23 height 12
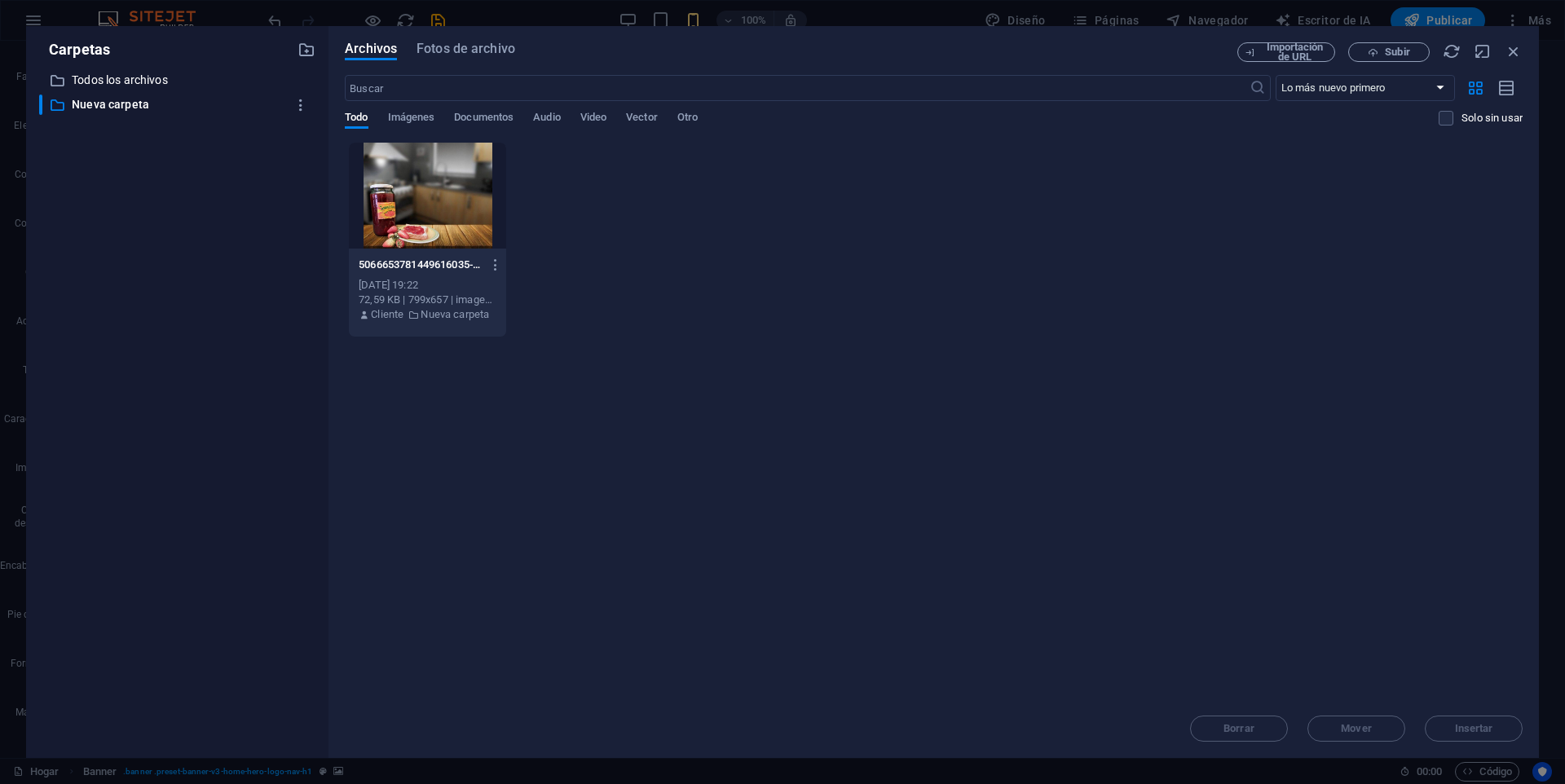
click at [609, 234] on div "5066653781449616035-cvZvtqi106-_6FCQ0thpaQ.jpg 5066653781449616035-cvZvtqi106-_…" at bounding box center [934, 239] width 1178 height 196
click at [303, 107] on icon "button" at bounding box center [301, 105] width 17 height 16
click at [642, 281] on div at bounding box center [782, 392] width 1565 height 784
drag, startPoint x: 636, startPoint y: 285, endPoint x: 1247, endPoint y: 508, distance: 650.4
click at [1247, 508] on div "Suelta archivos aquí para cargarlos instantáneamente 5066653781449616035-cvZvtq…" at bounding box center [934, 420] width 1178 height 558
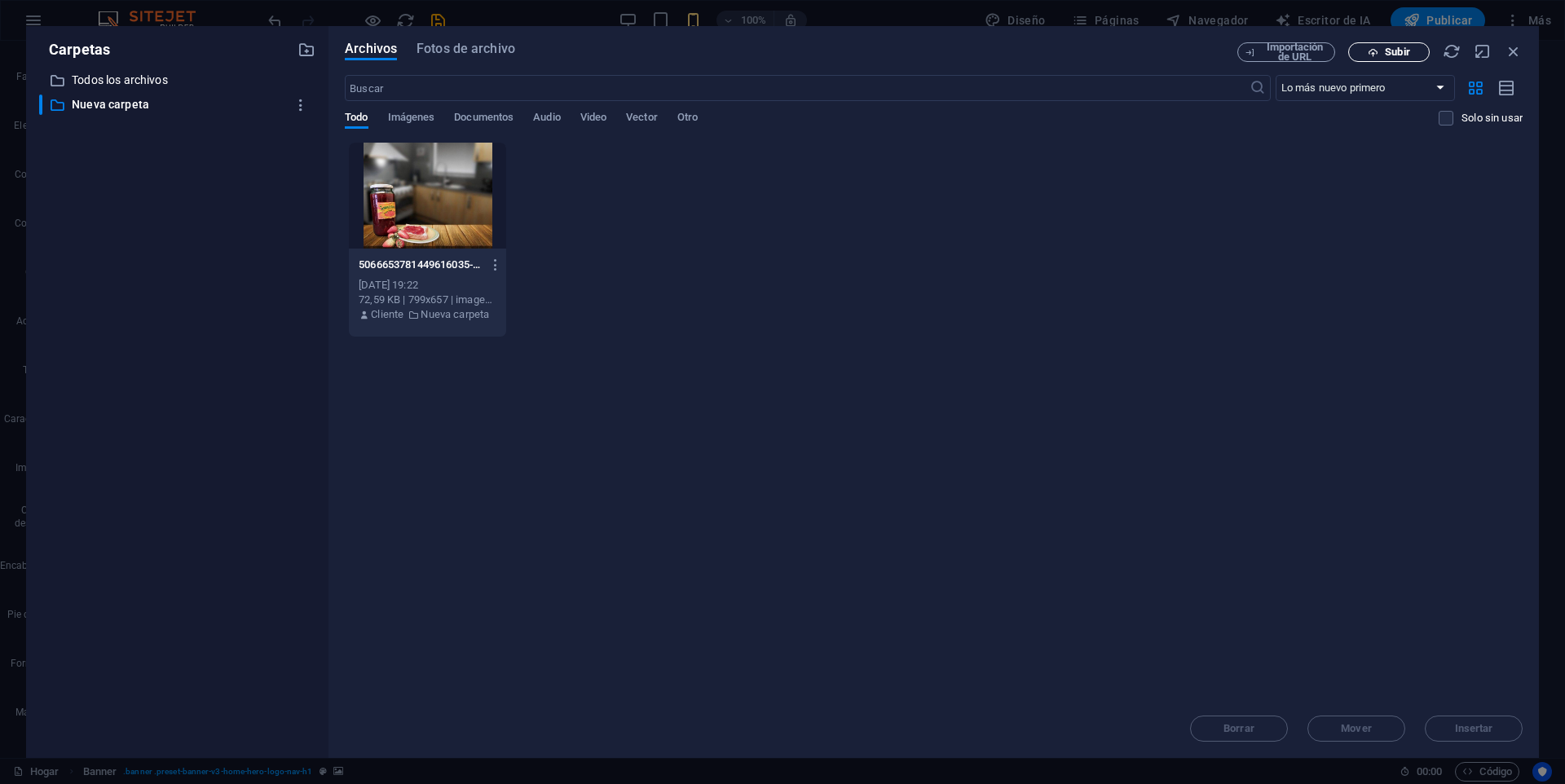
click at [1376, 44] on button "Subir" at bounding box center [1389, 52] width 81 height 20
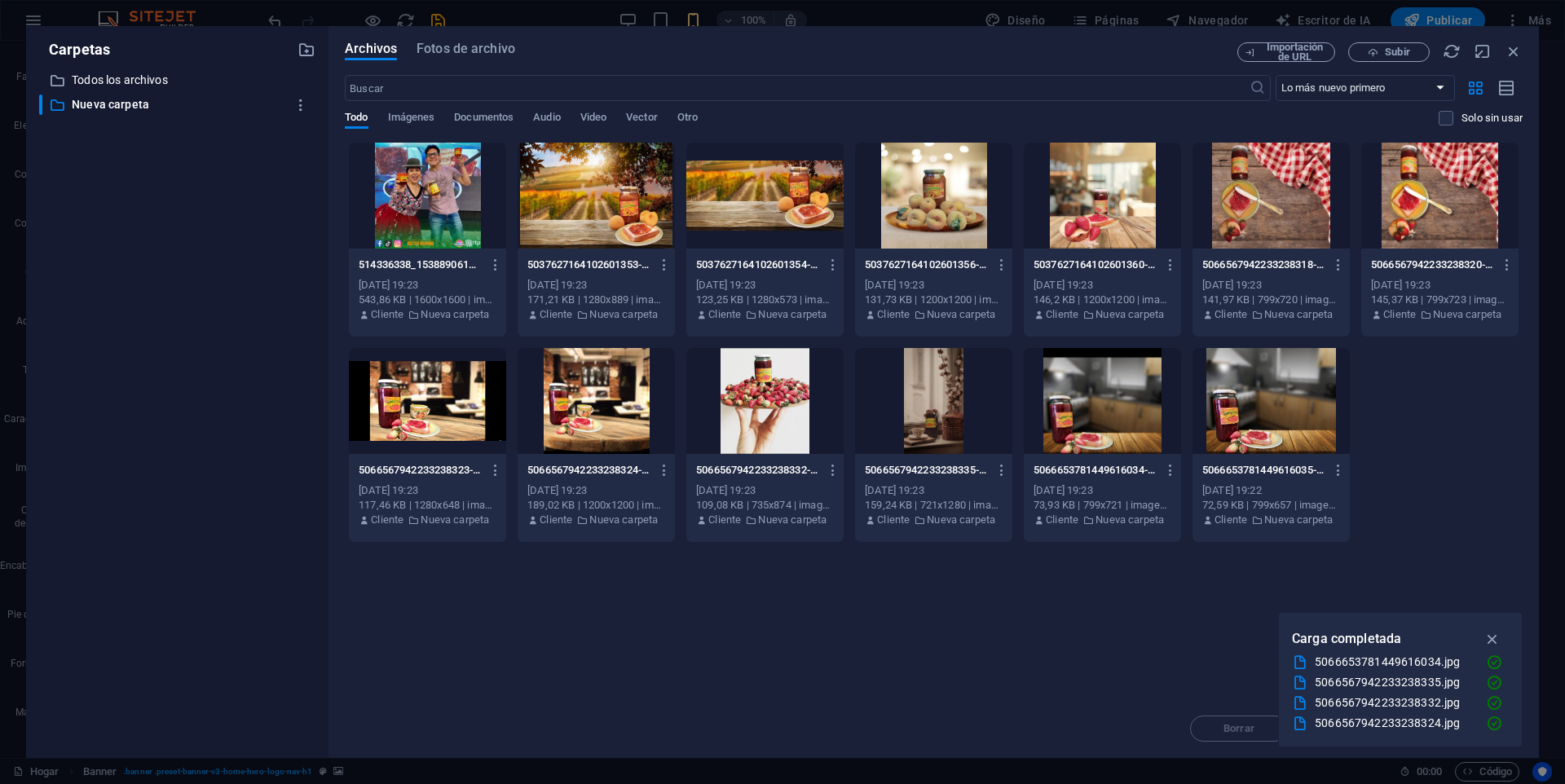
click at [611, 227] on div at bounding box center [596, 195] width 157 height 106
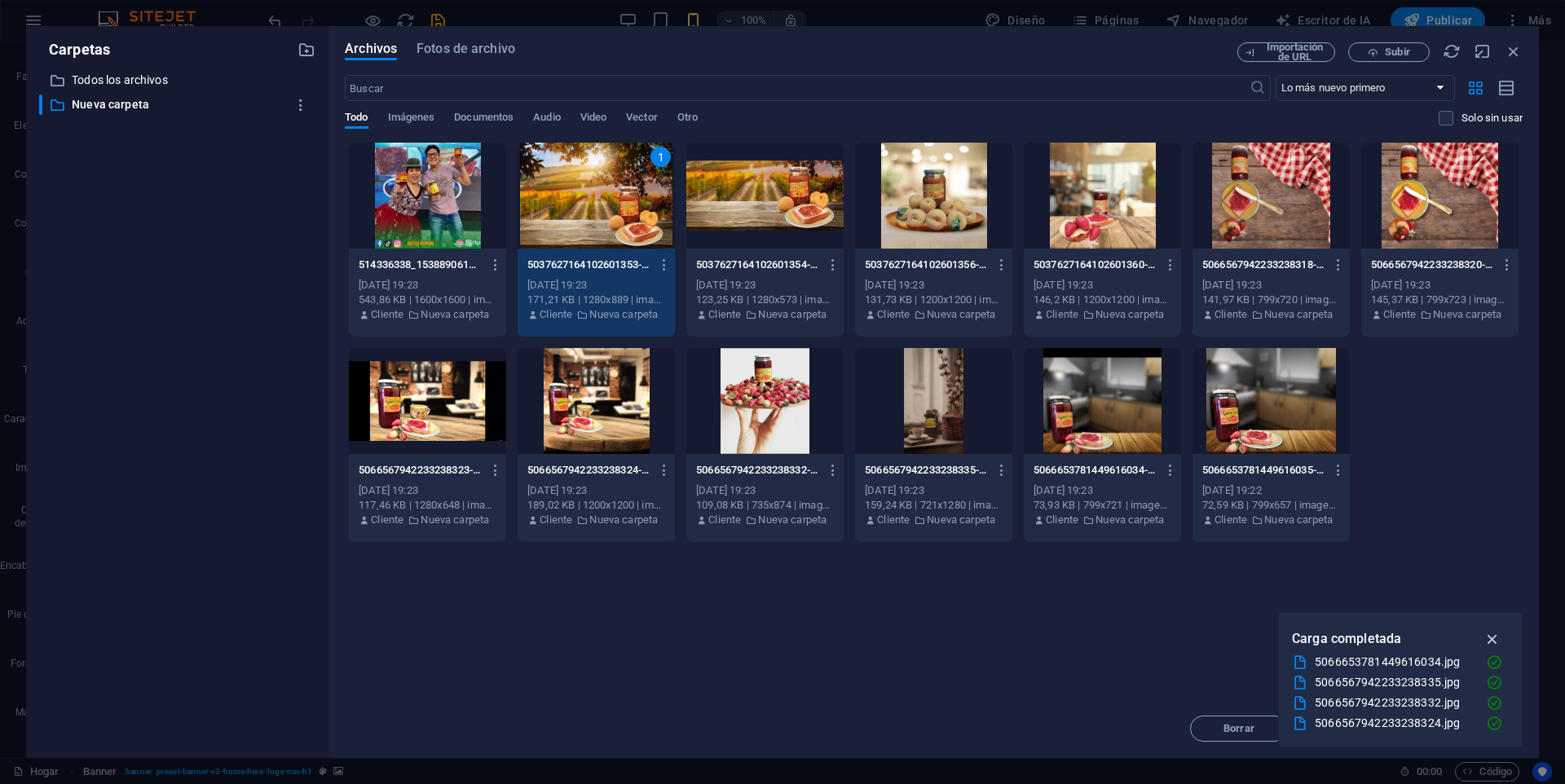
click at [1500, 637] on icon "button" at bounding box center [1493, 639] width 19 height 18
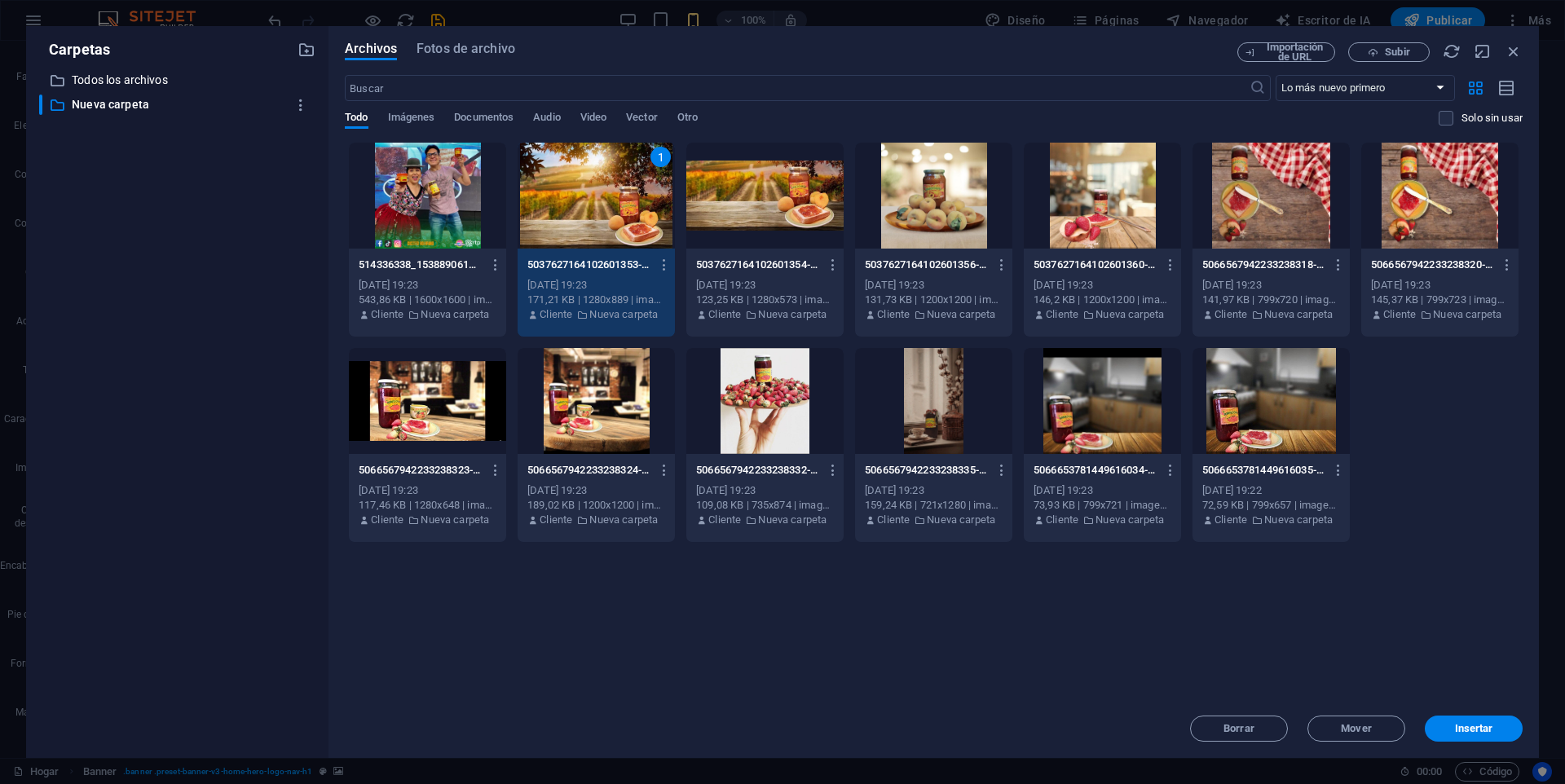
click at [1443, 732] on span "Insertar" at bounding box center [1474, 729] width 85 height 10
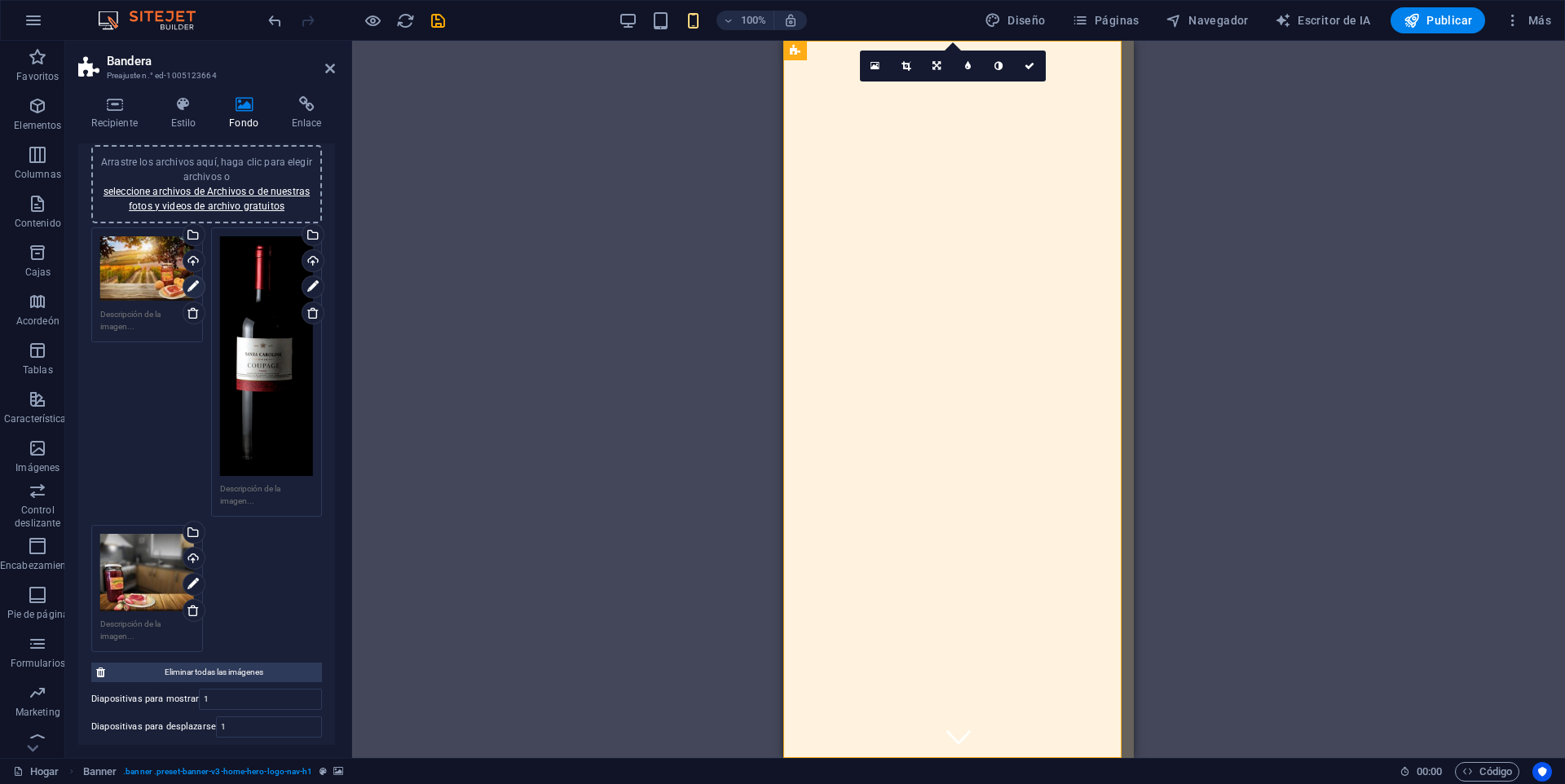
click at [190, 284] on icon at bounding box center [194, 287] width 12 height 20
click at [190, 285] on icon at bounding box center [194, 287] width 12 height 20
drag, startPoint x: 1032, startPoint y: 428, endPoint x: 1120, endPoint y: 424, distance: 88.1
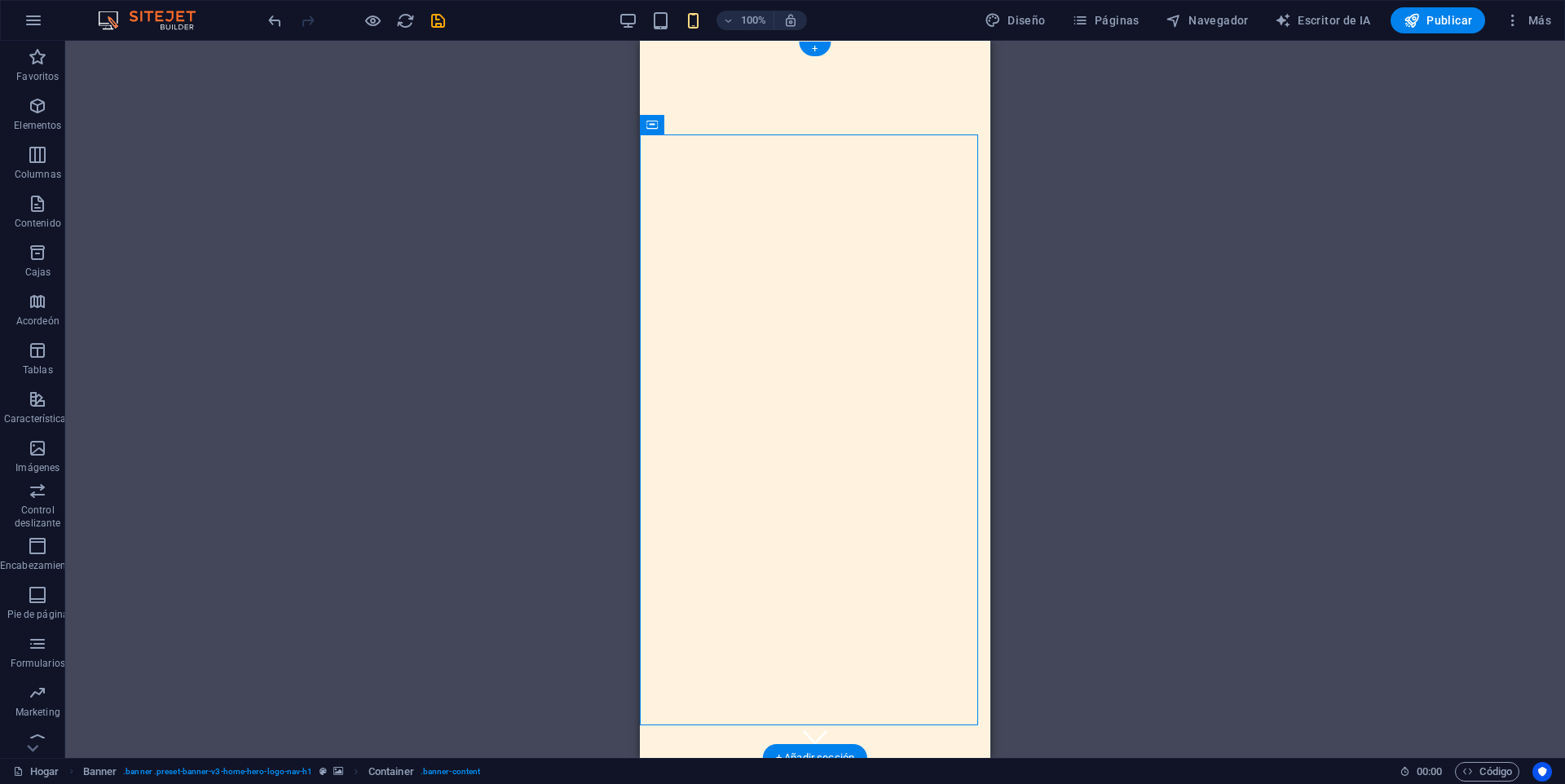
drag, startPoint x: 762, startPoint y: 362, endPoint x: 895, endPoint y: 387, distance: 135.3
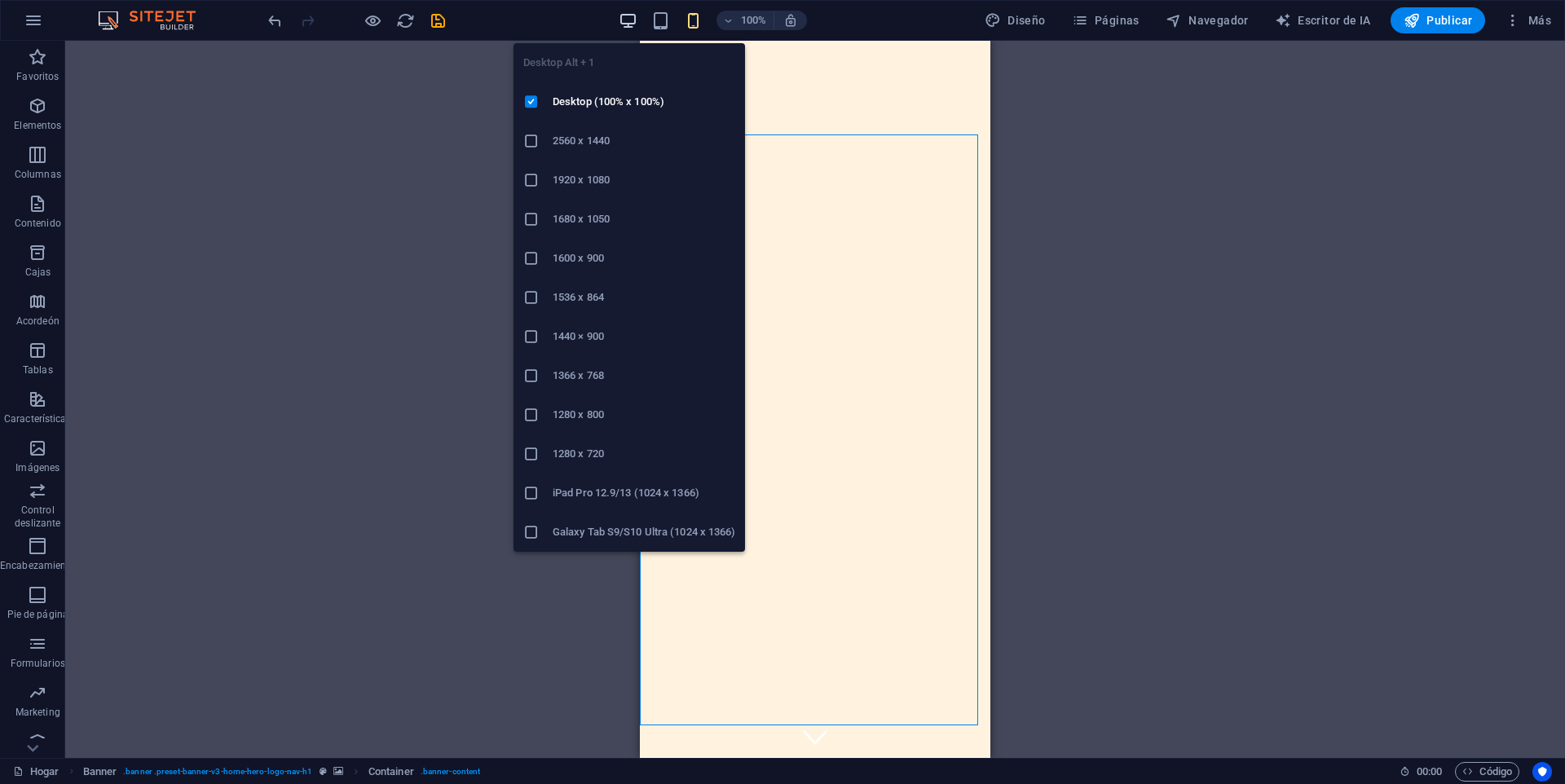
click at [632, 21] on icon "button" at bounding box center [628, 21] width 19 height 19
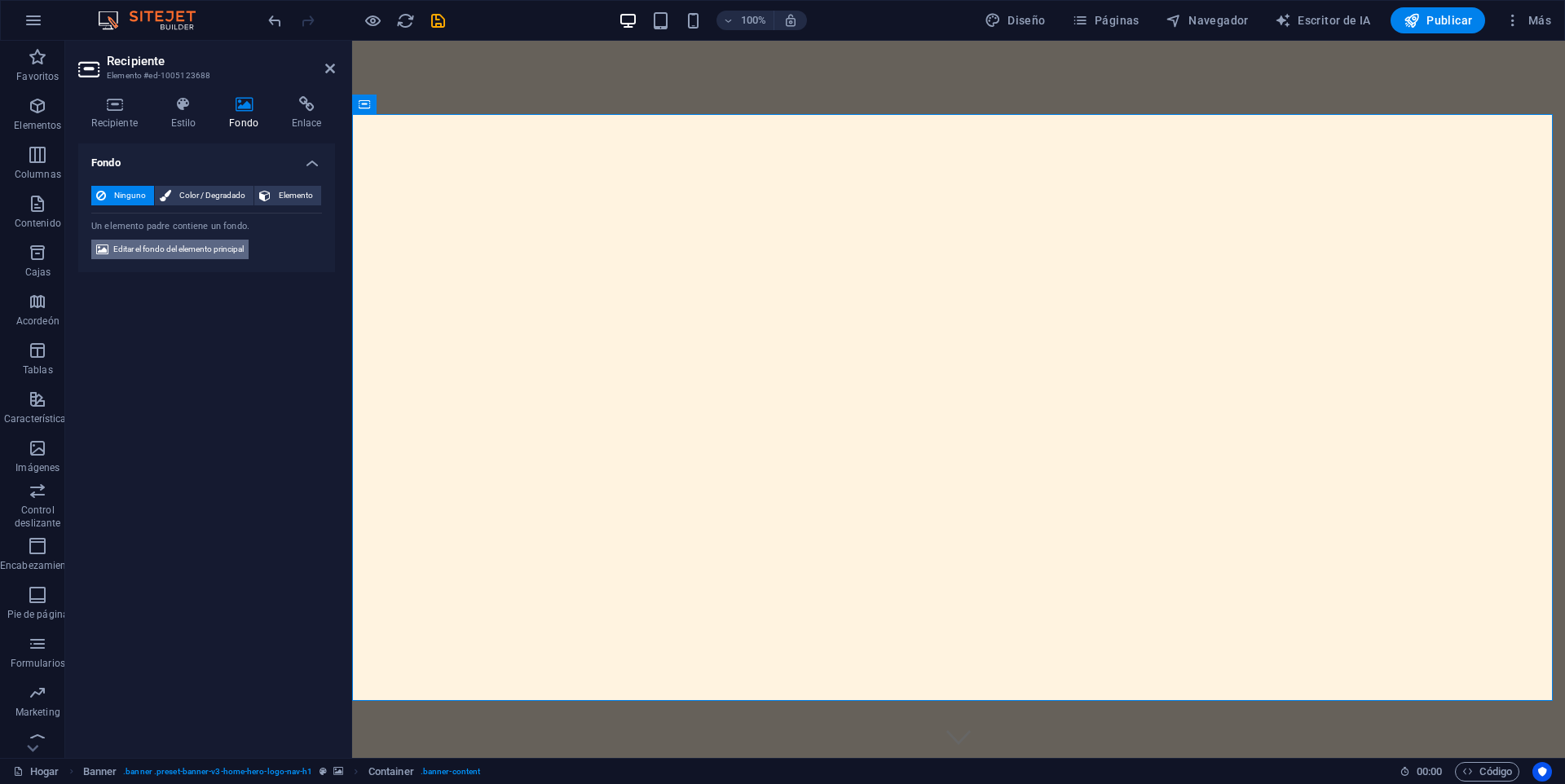
click at [205, 249] on font "Editar el fondo del elemento principal" at bounding box center [179, 248] width 131 height 9
select select "ms"
select select "s"
select select "progressive"
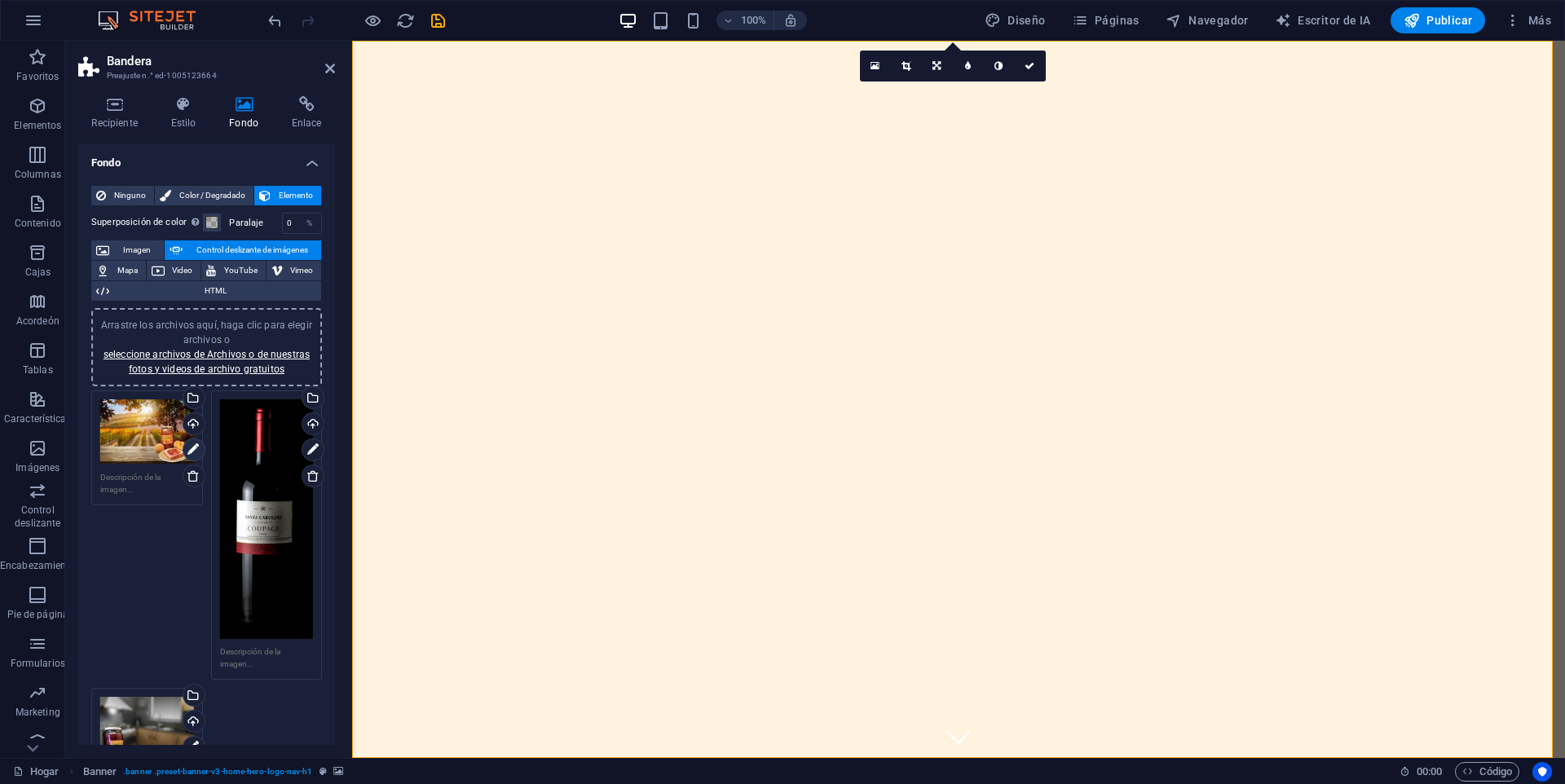
click at [192, 454] on icon at bounding box center [194, 450] width 12 height 20
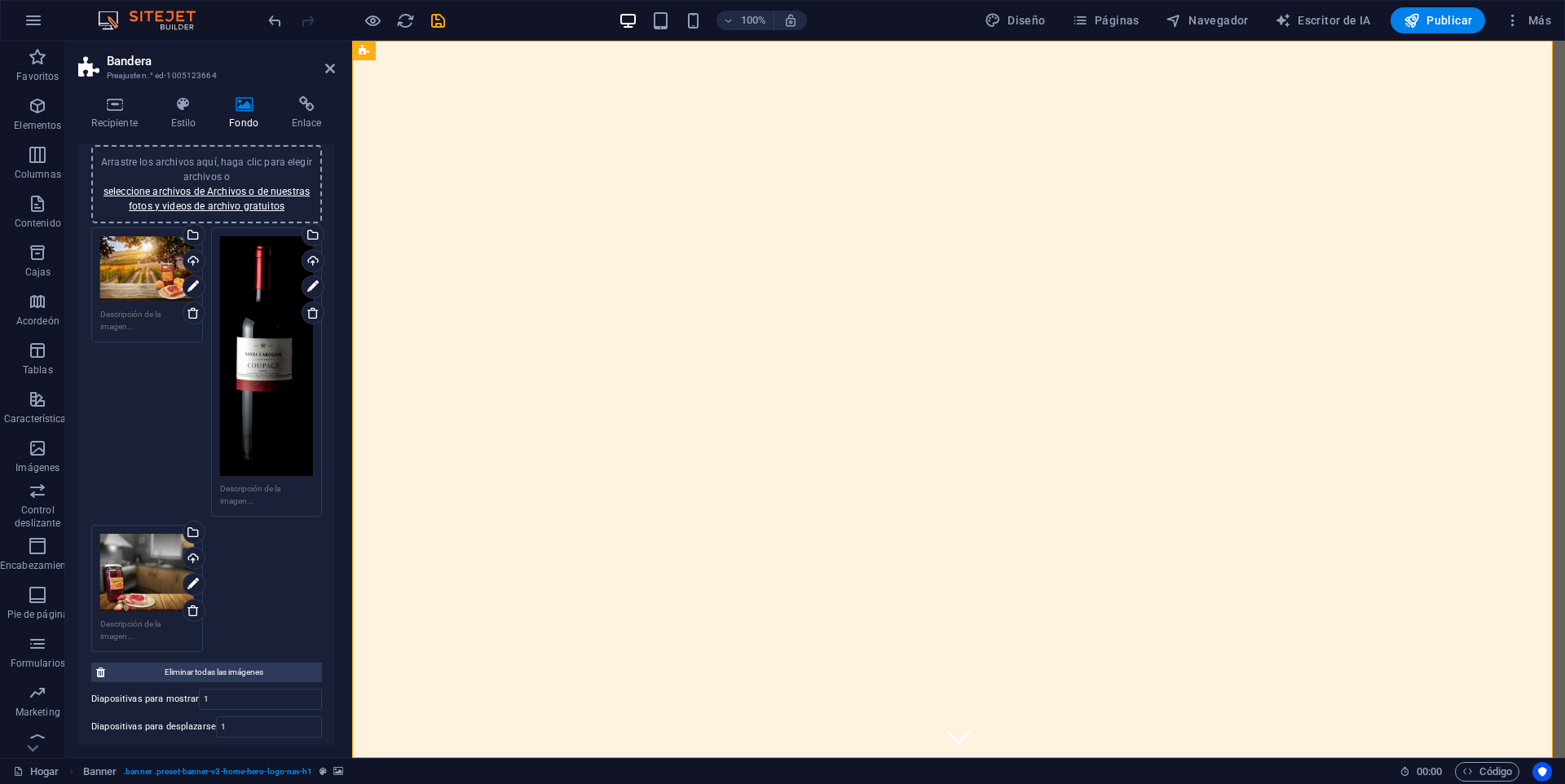
click at [161, 571] on div "Arrastre los archivos aquí, haga clic para elegir archivos o seleccione archivo…" at bounding box center [146, 571] width 94 height 76
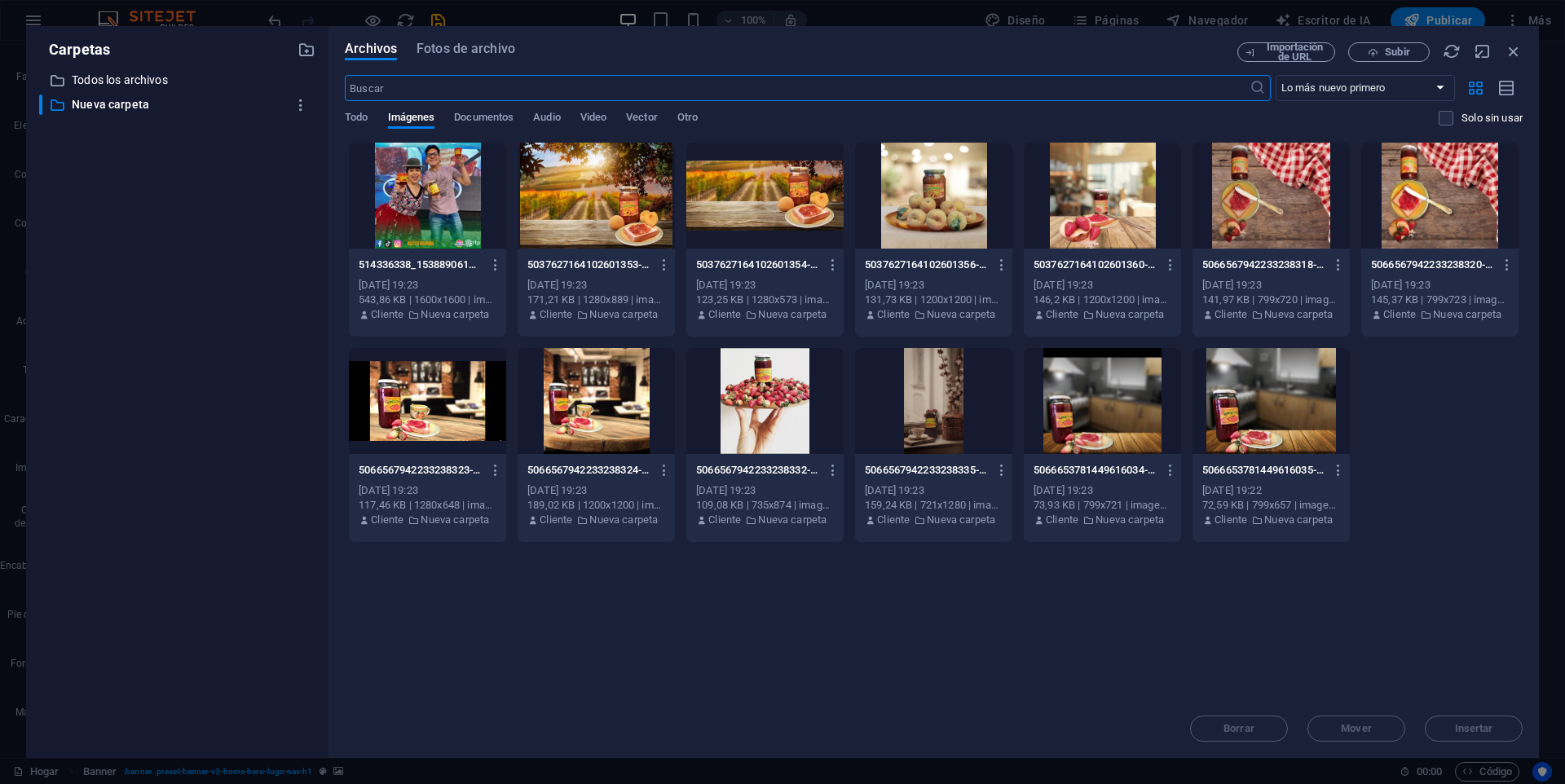
click at [603, 413] on div at bounding box center [596, 400] width 157 height 106
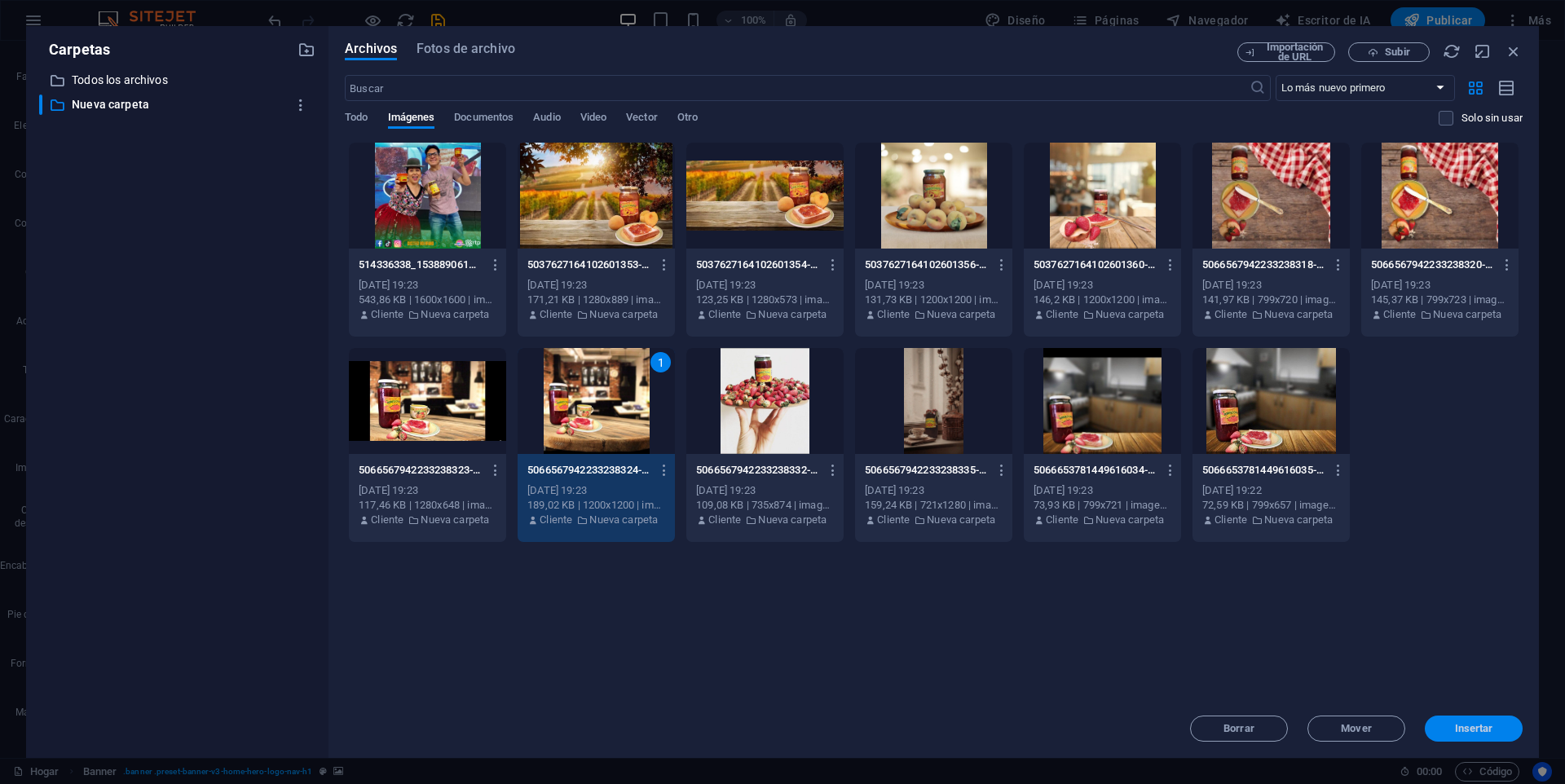
drag, startPoint x: 1462, startPoint y: 735, endPoint x: 1110, endPoint y: 693, distance: 354.5
click at [1462, 735] on button "Insertar" at bounding box center [1474, 729] width 98 height 26
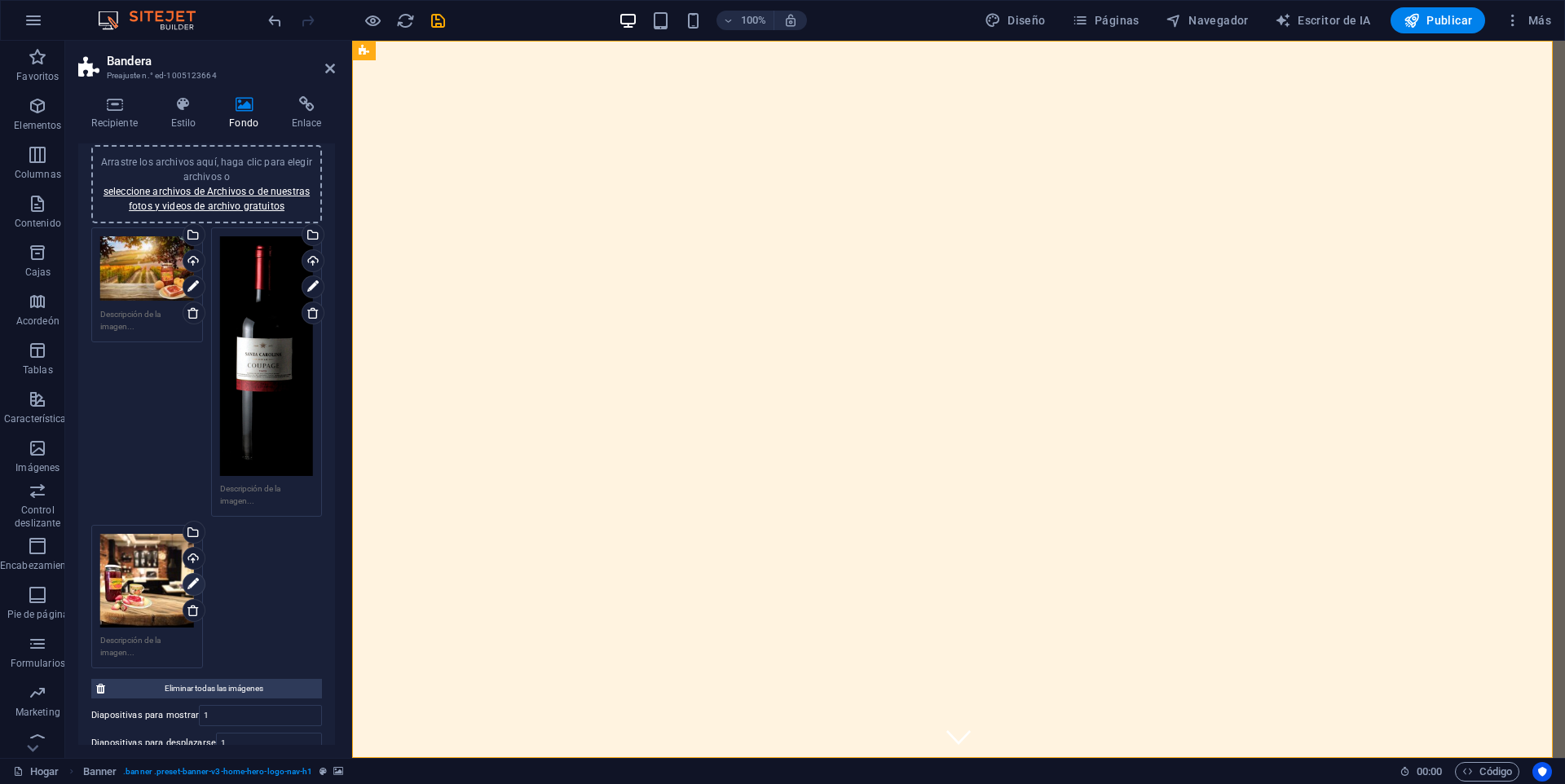
click at [189, 581] on icon at bounding box center [194, 584] width 12 height 20
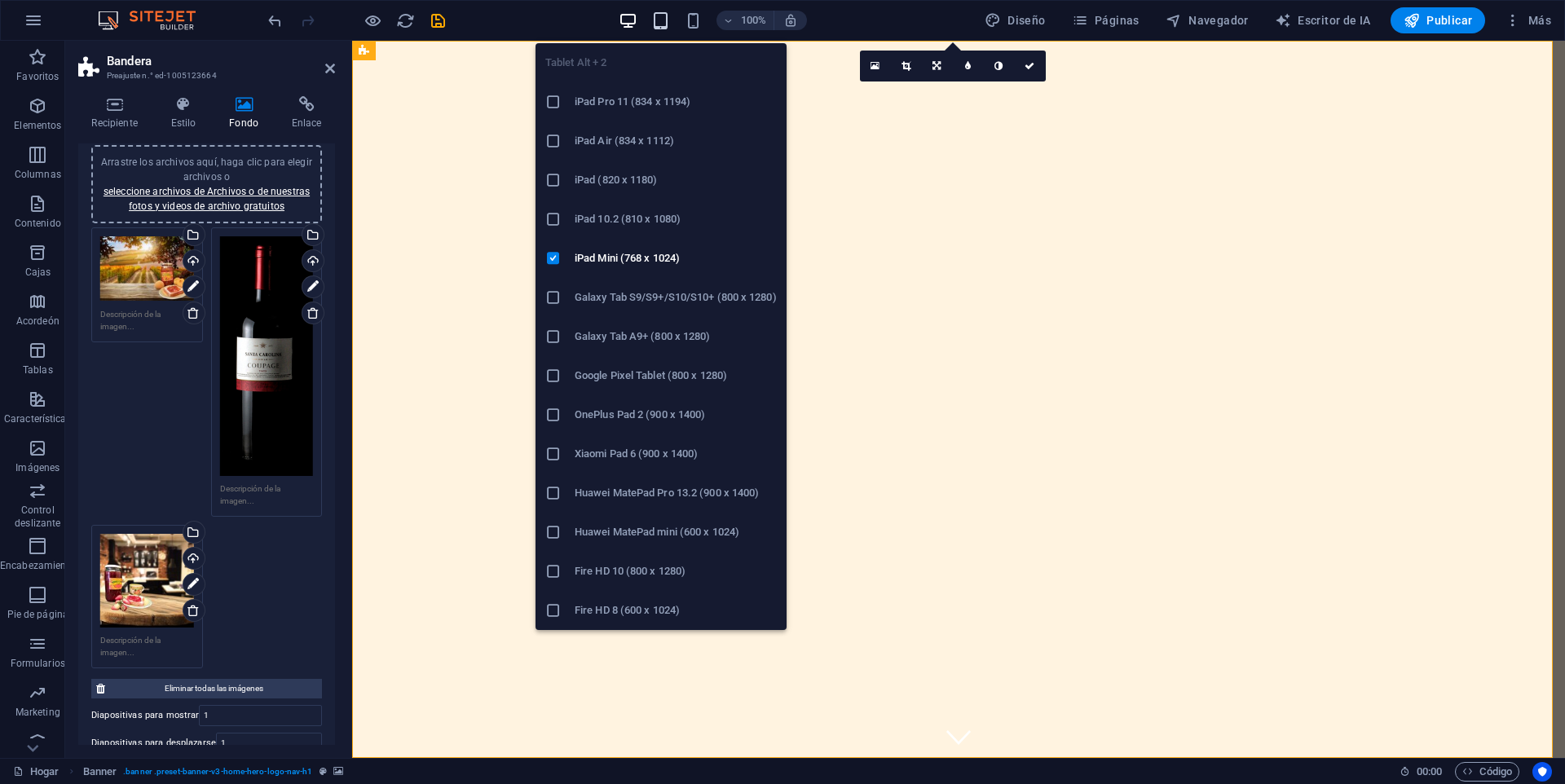
click at [655, 21] on icon "button" at bounding box center [660, 21] width 19 height 19
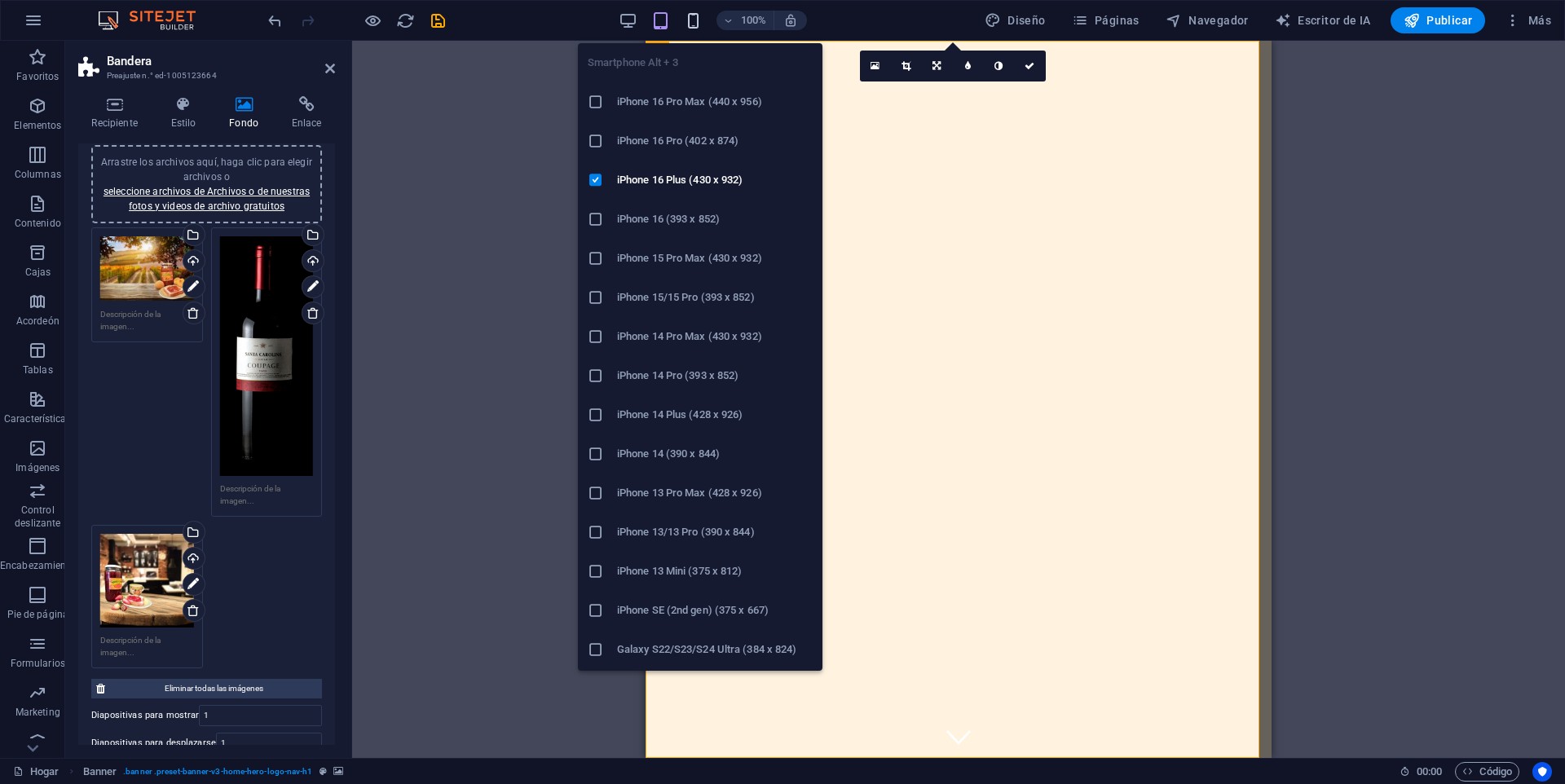
click at [702, 23] on icon "button" at bounding box center [692, 21] width 19 height 19
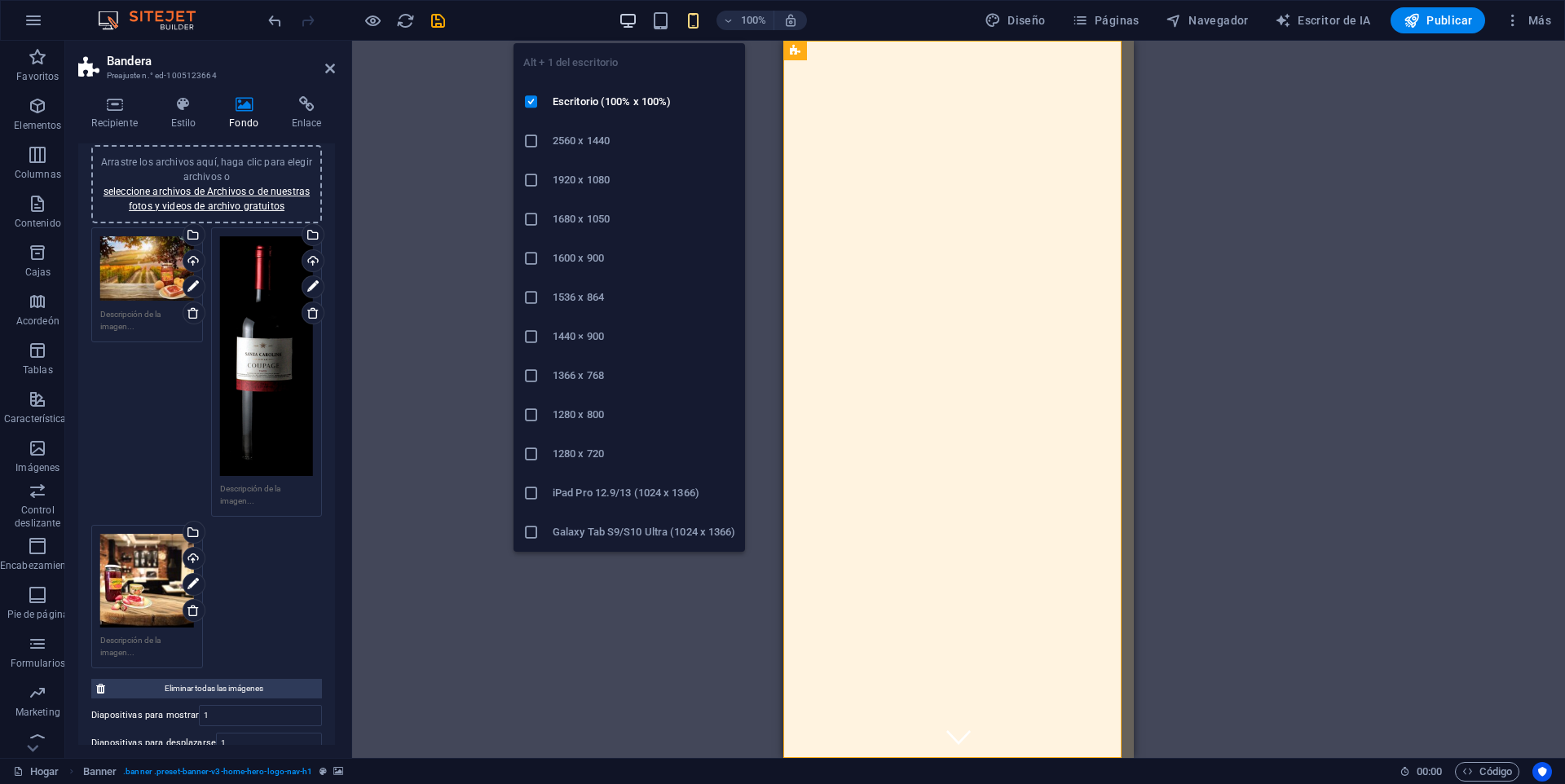
click at [630, 23] on icon "button" at bounding box center [628, 21] width 19 height 19
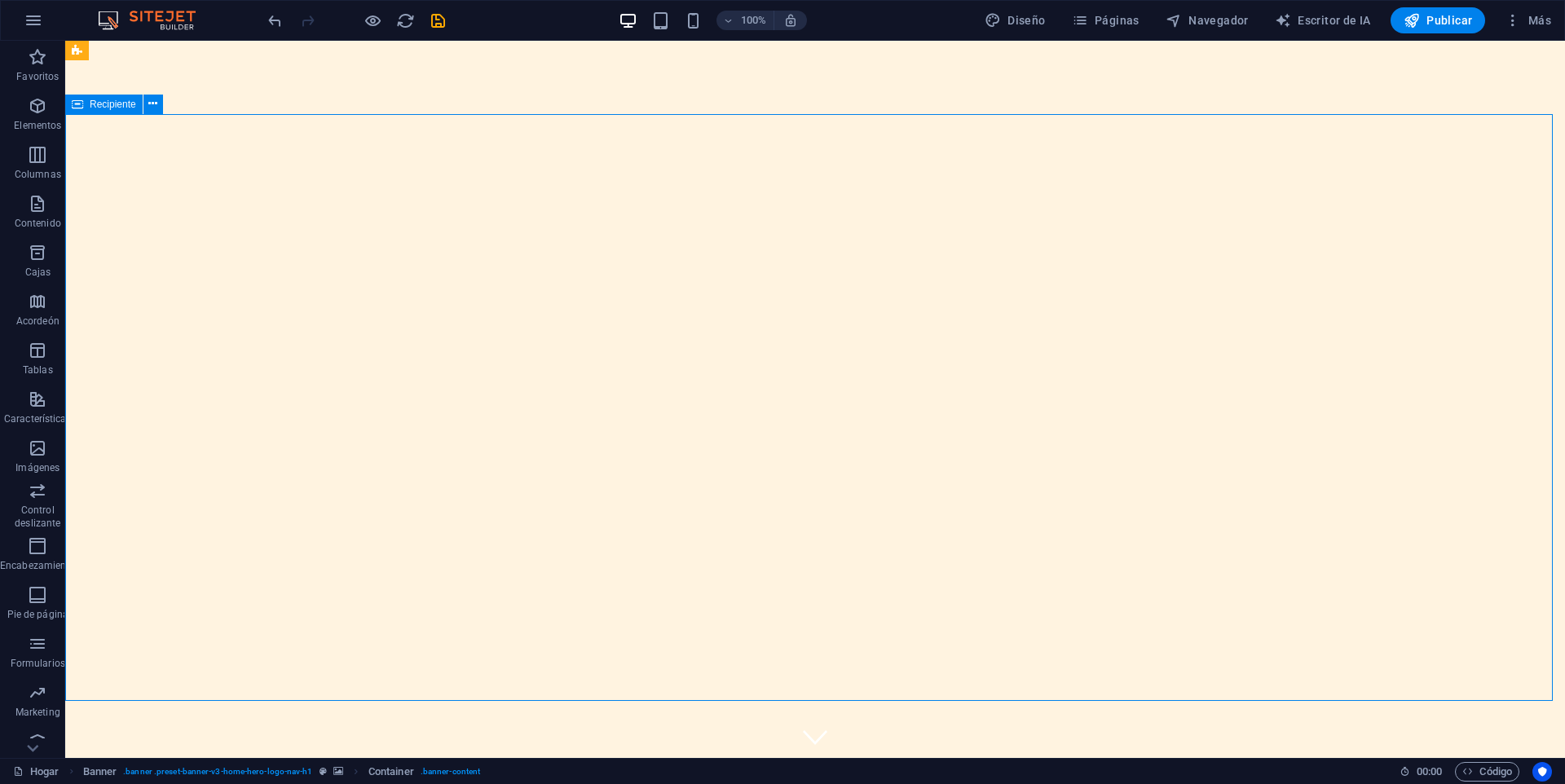
click at [160, 102] on button at bounding box center [153, 105] width 20 height 20
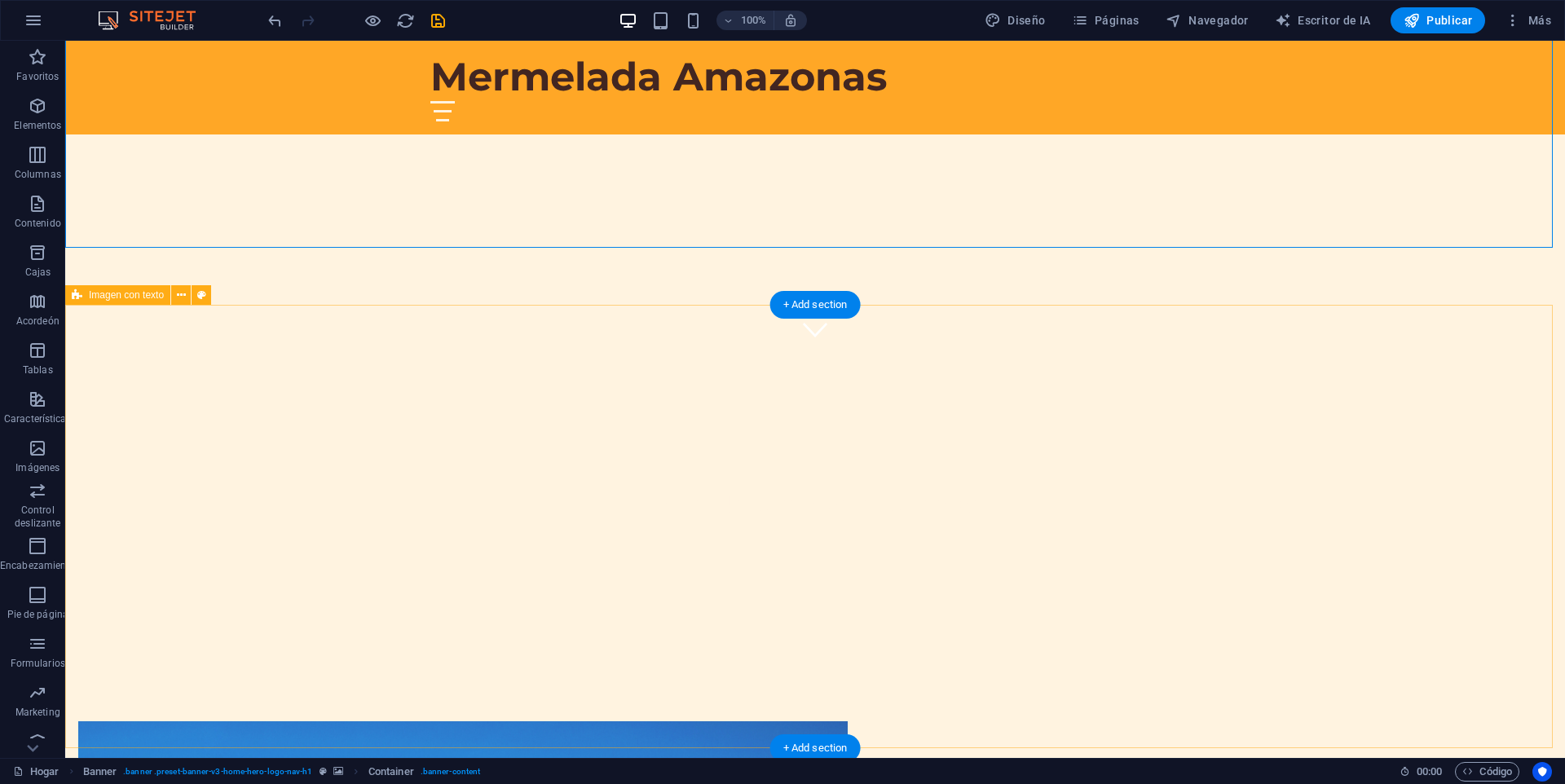
scroll to position [652, 0]
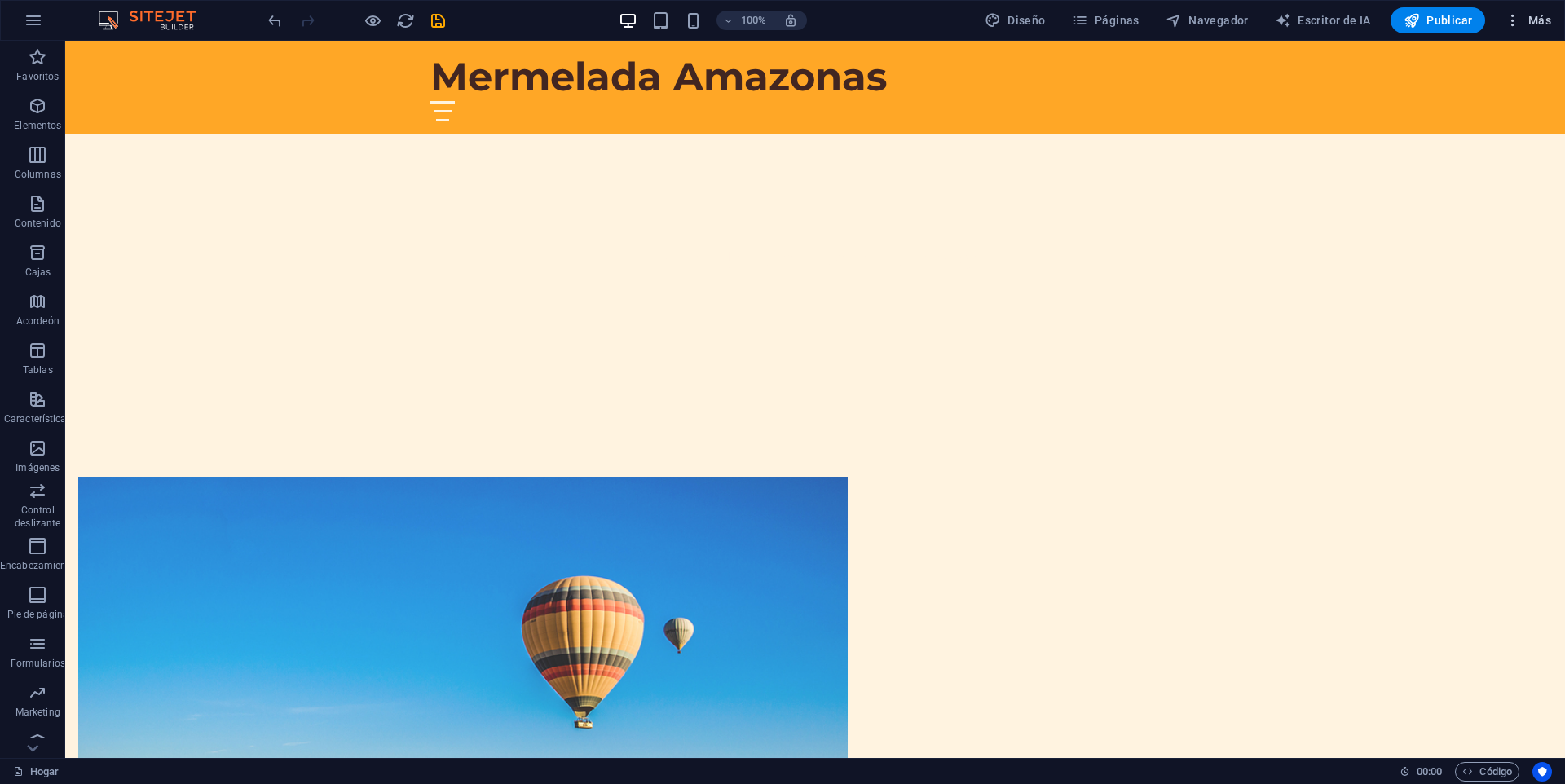
click at [1538, 24] on font "Más" at bounding box center [1539, 20] width 23 height 13
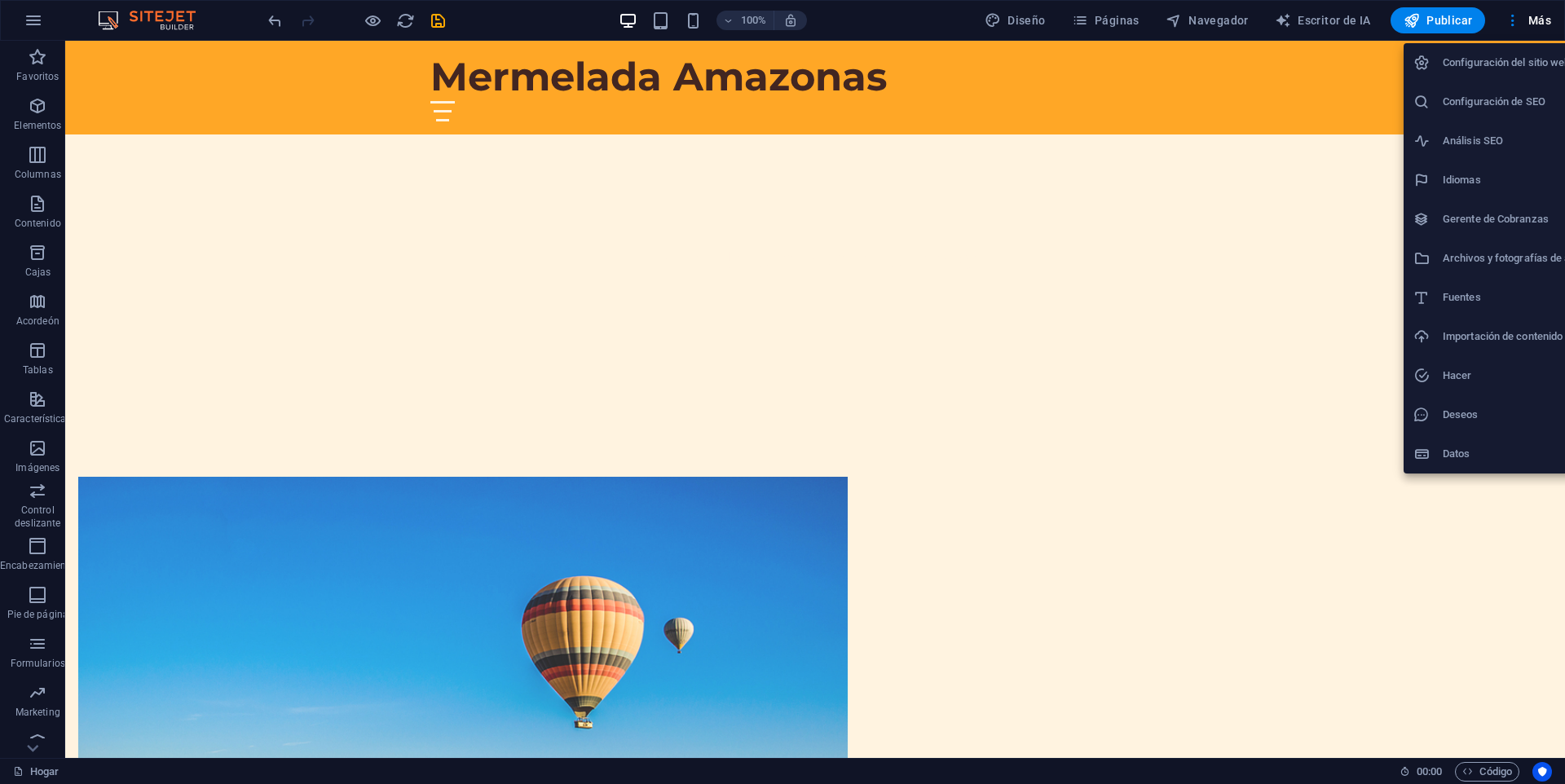
click at [1254, 333] on div at bounding box center [782, 392] width 1565 height 784
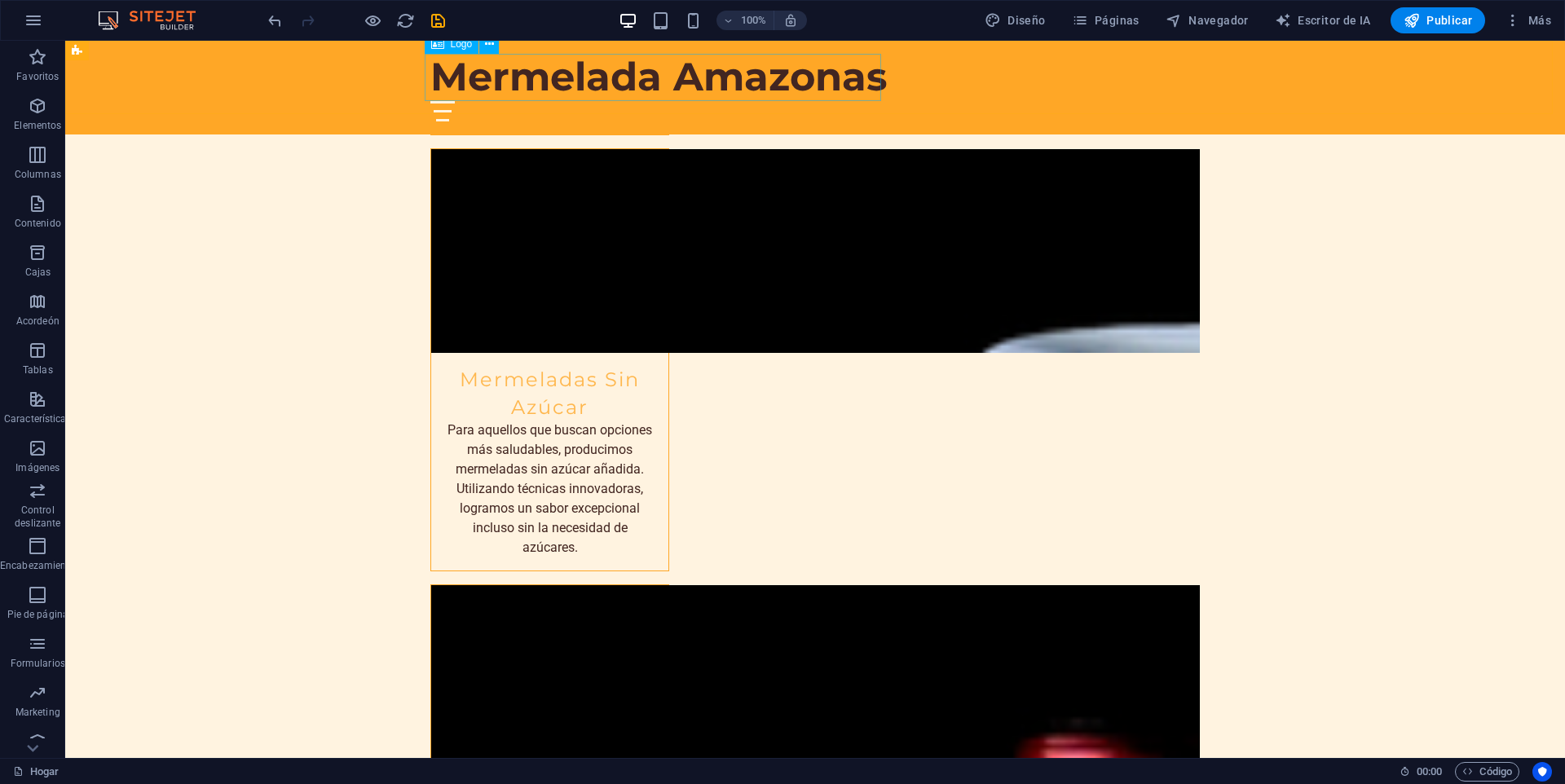
scroll to position [3585, 0]
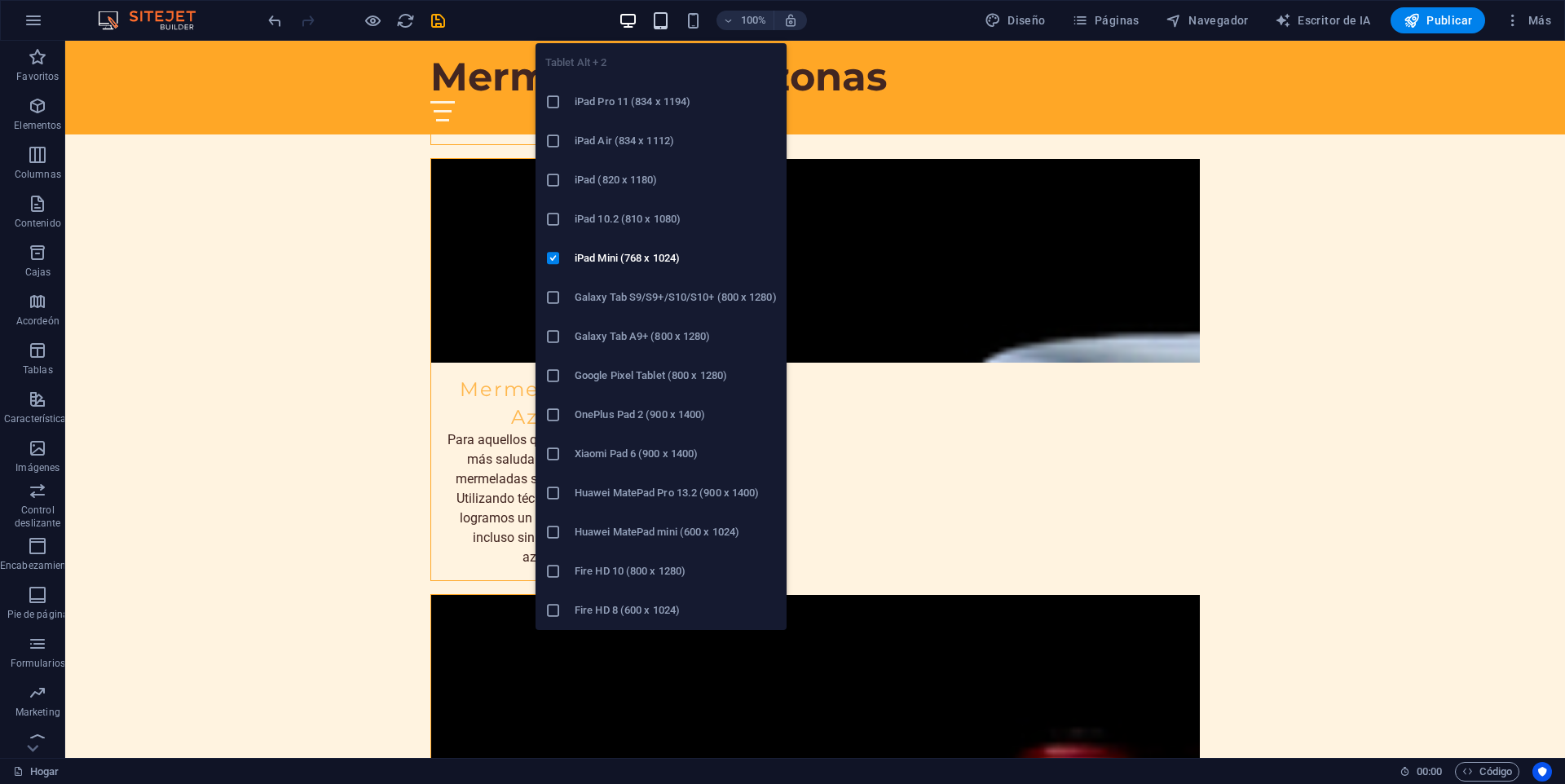
drag, startPoint x: 665, startPoint y: 14, endPoint x: 359, endPoint y: 155, distance: 336.9
click at [665, 14] on icon "button" at bounding box center [660, 21] width 19 height 19
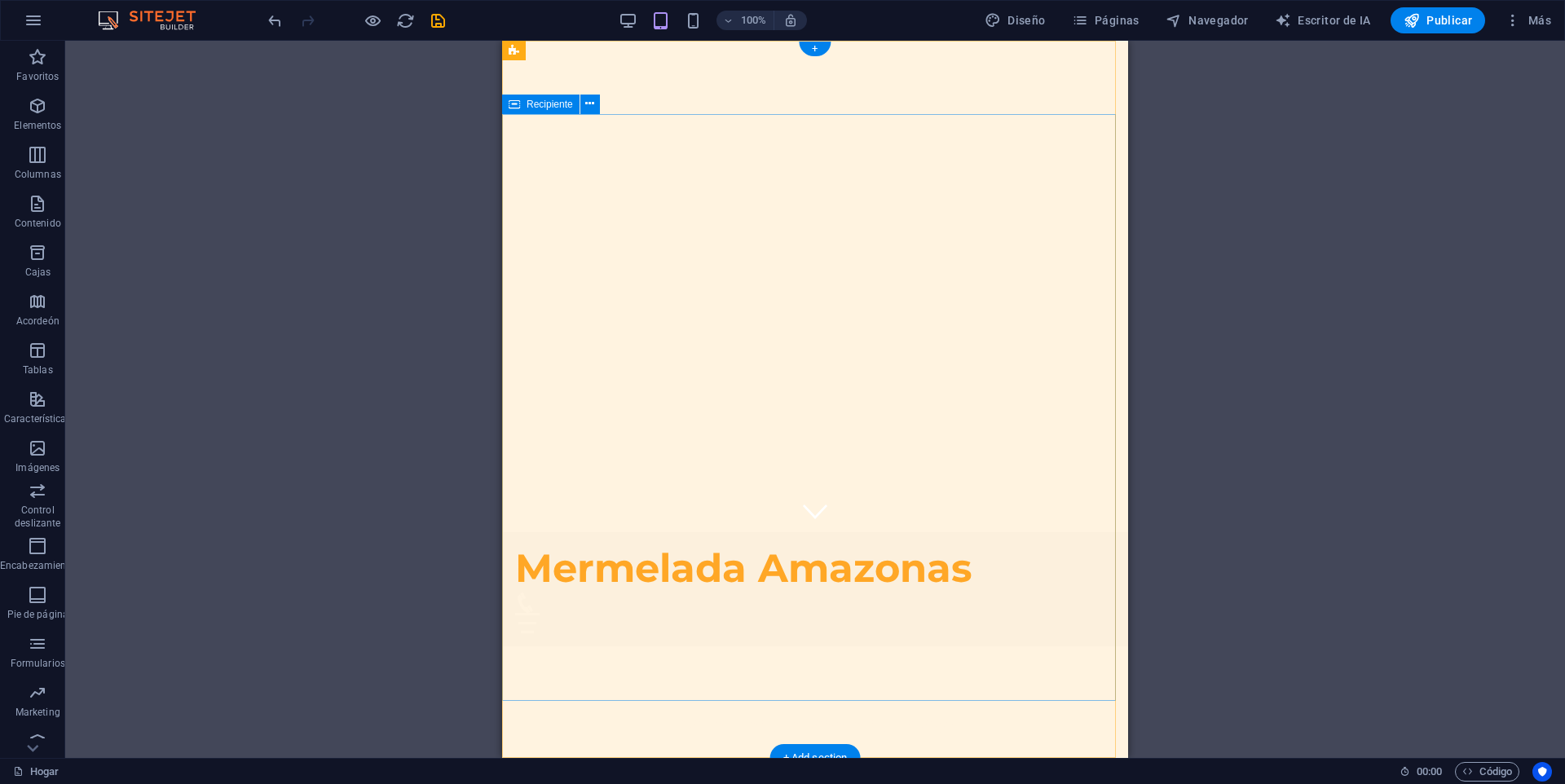
scroll to position [0, 0]
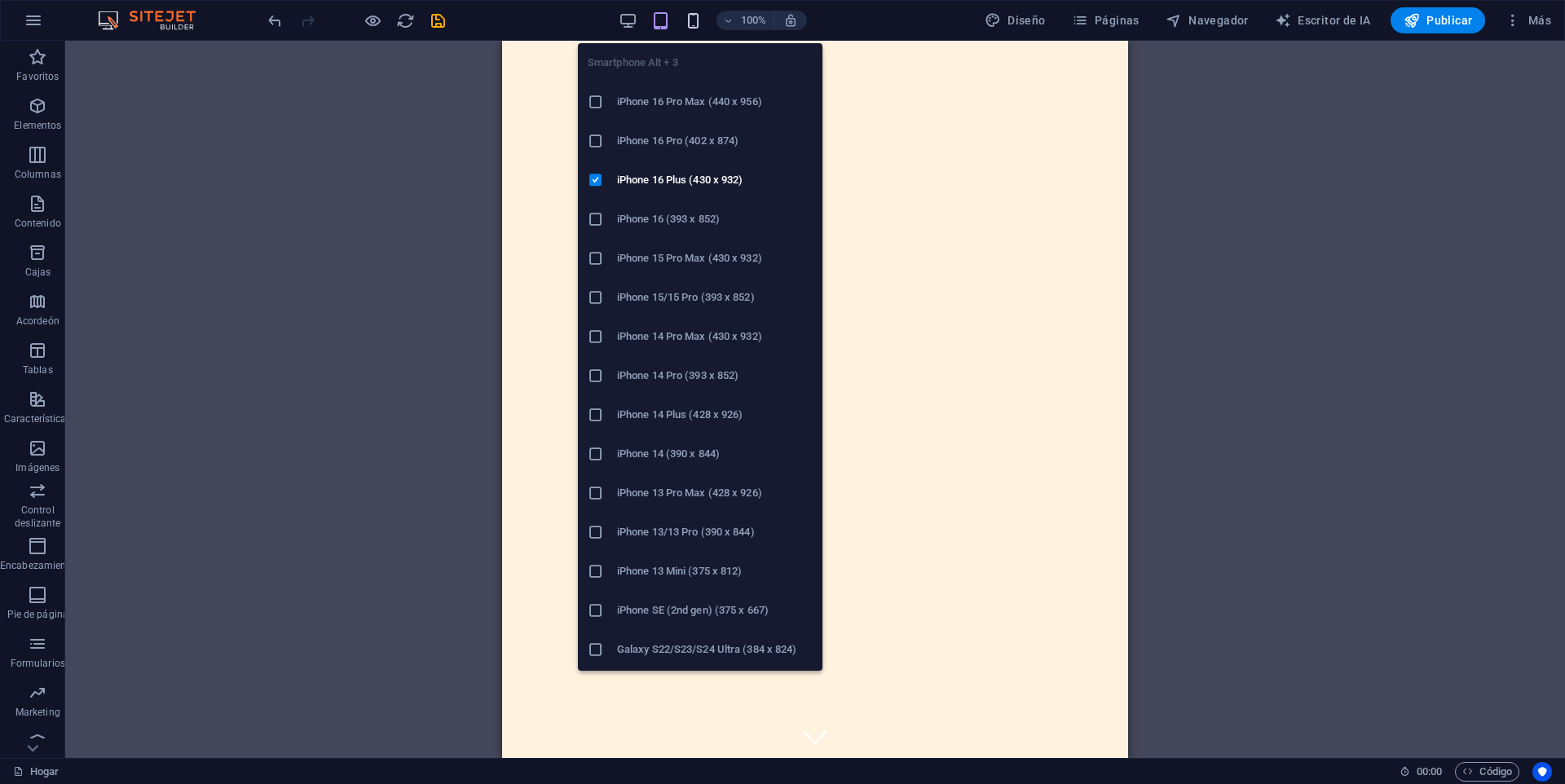
click at [700, 26] on icon "button" at bounding box center [692, 21] width 19 height 19
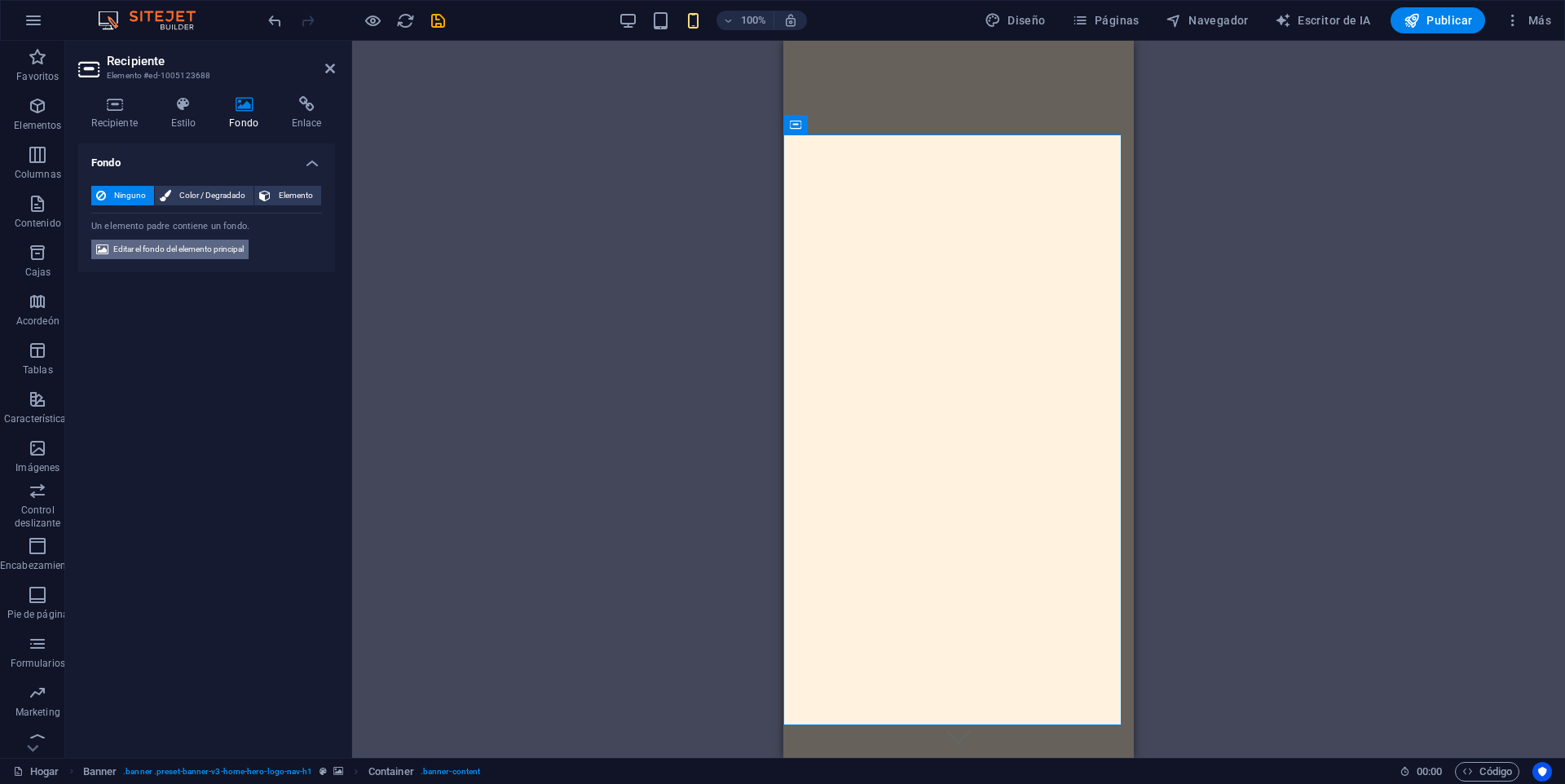
click at [221, 245] on font "Editar el fondo del elemento principal" at bounding box center [179, 248] width 131 height 9
select select "ms"
select select "s"
select select "progressive"
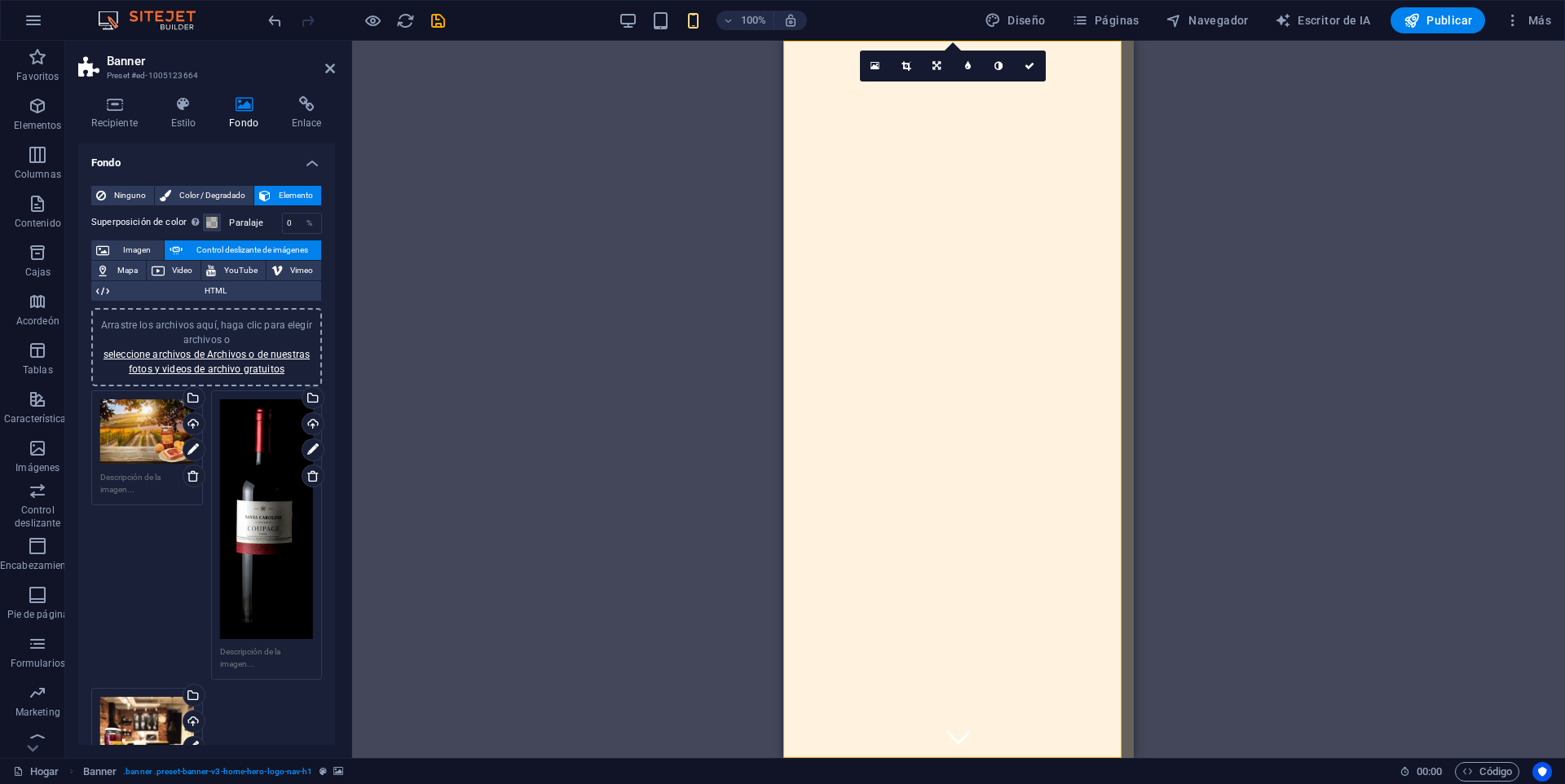
click at [252, 477] on div "Arrastre los archivos aquí, haga clic para elegir archivos o seleccione archivo…" at bounding box center [267, 519] width 94 height 240
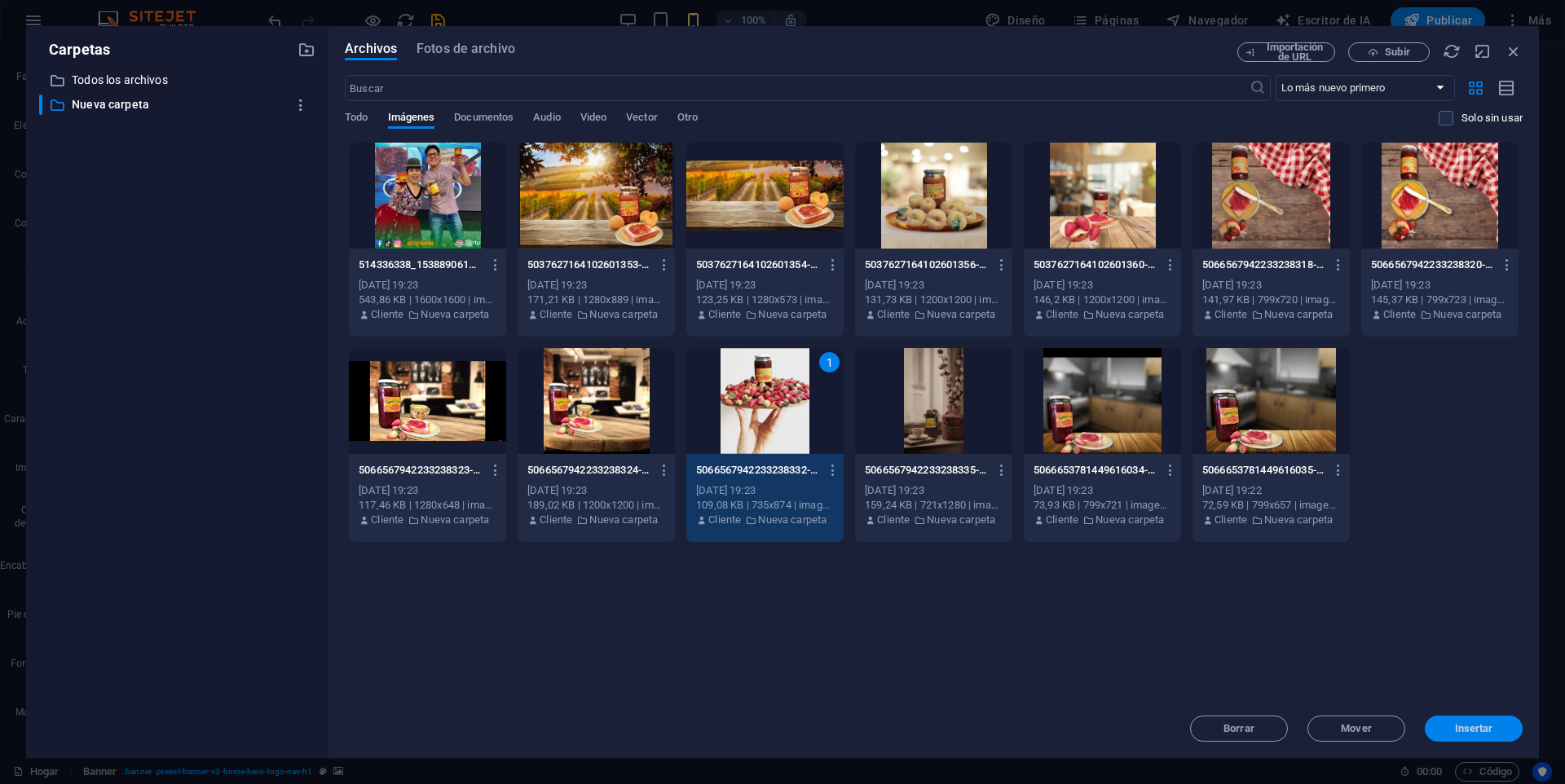
click at [1472, 735] on button "Insertar" at bounding box center [1474, 729] width 98 height 26
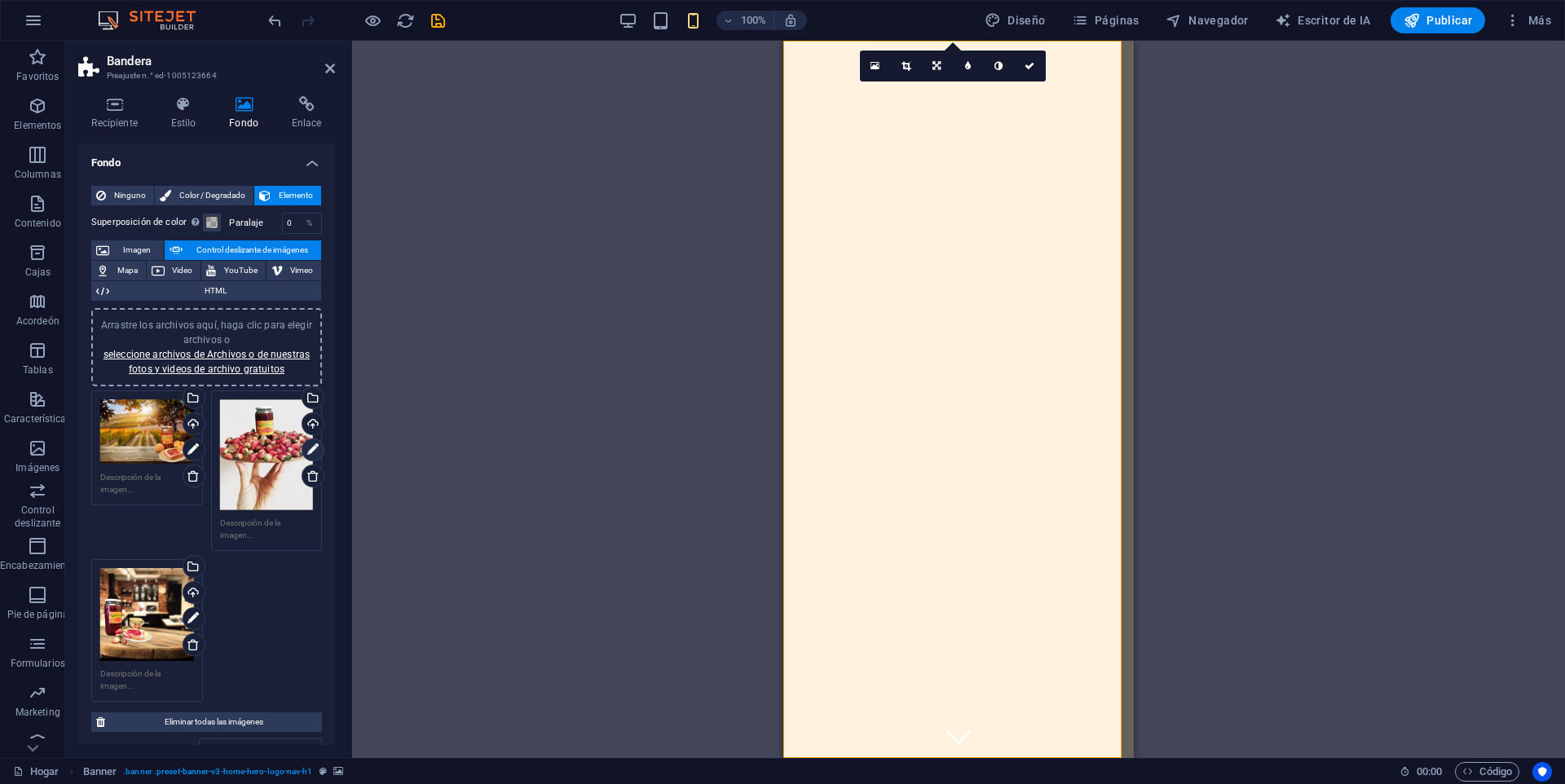
click at [308, 443] on icon at bounding box center [314, 450] width 12 height 20
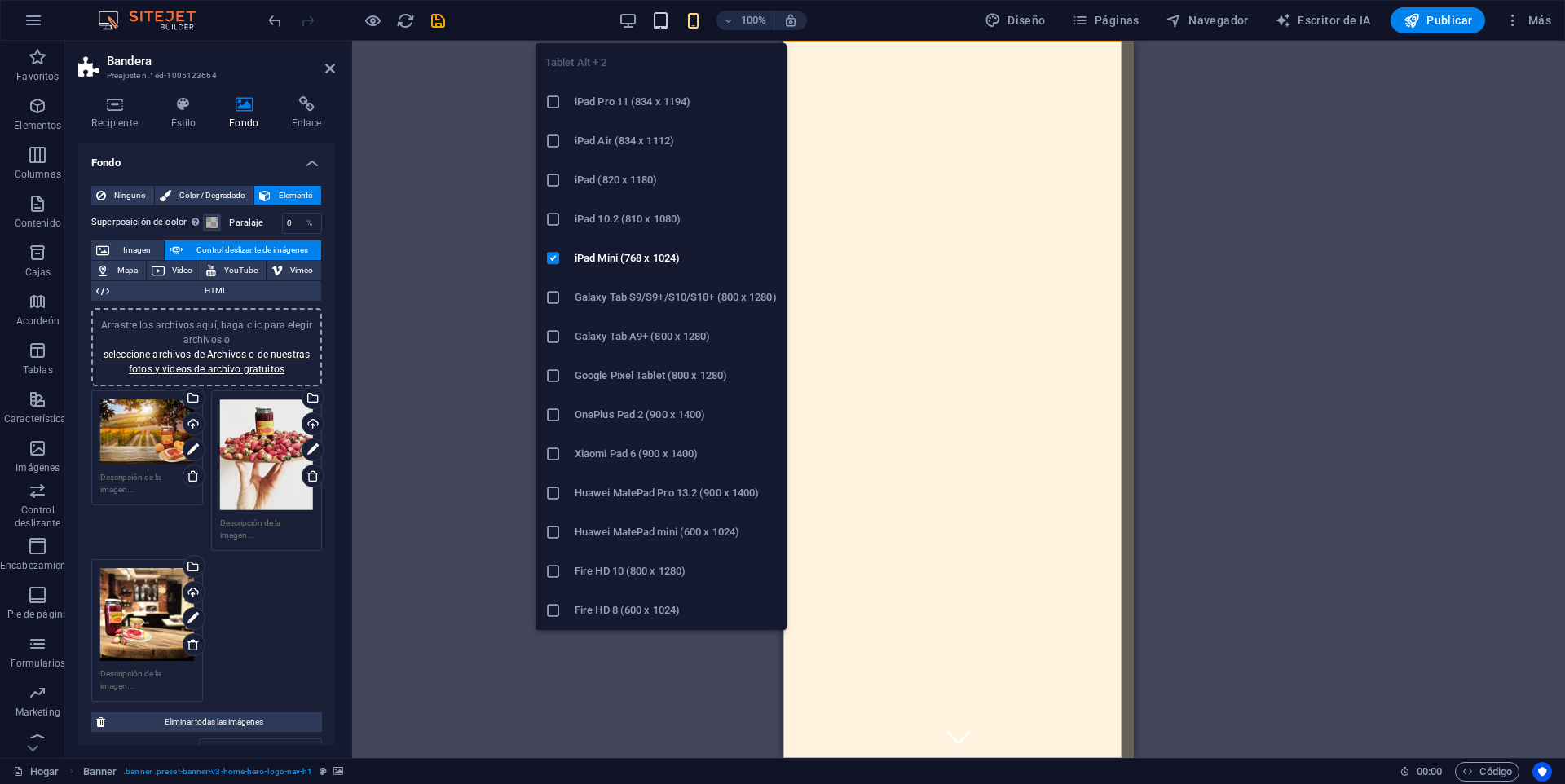
click at [664, 21] on icon "button" at bounding box center [660, 21] width 19 height 19
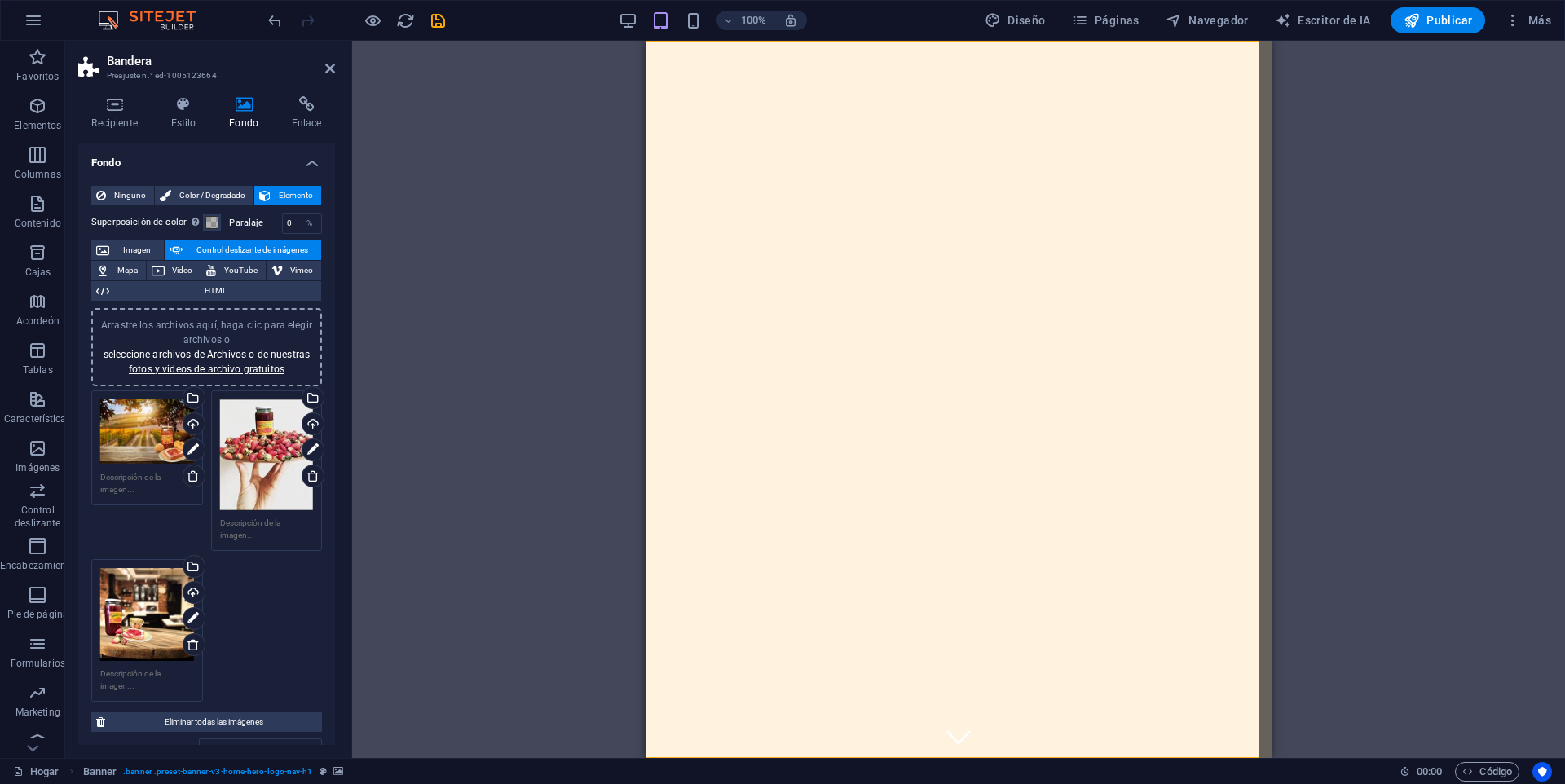
click at [612, 21] on div "100% Diseño Páginas Navegador Escritor de IA Publicar Más" at bounding box center [911, 20] width 1293 height 26
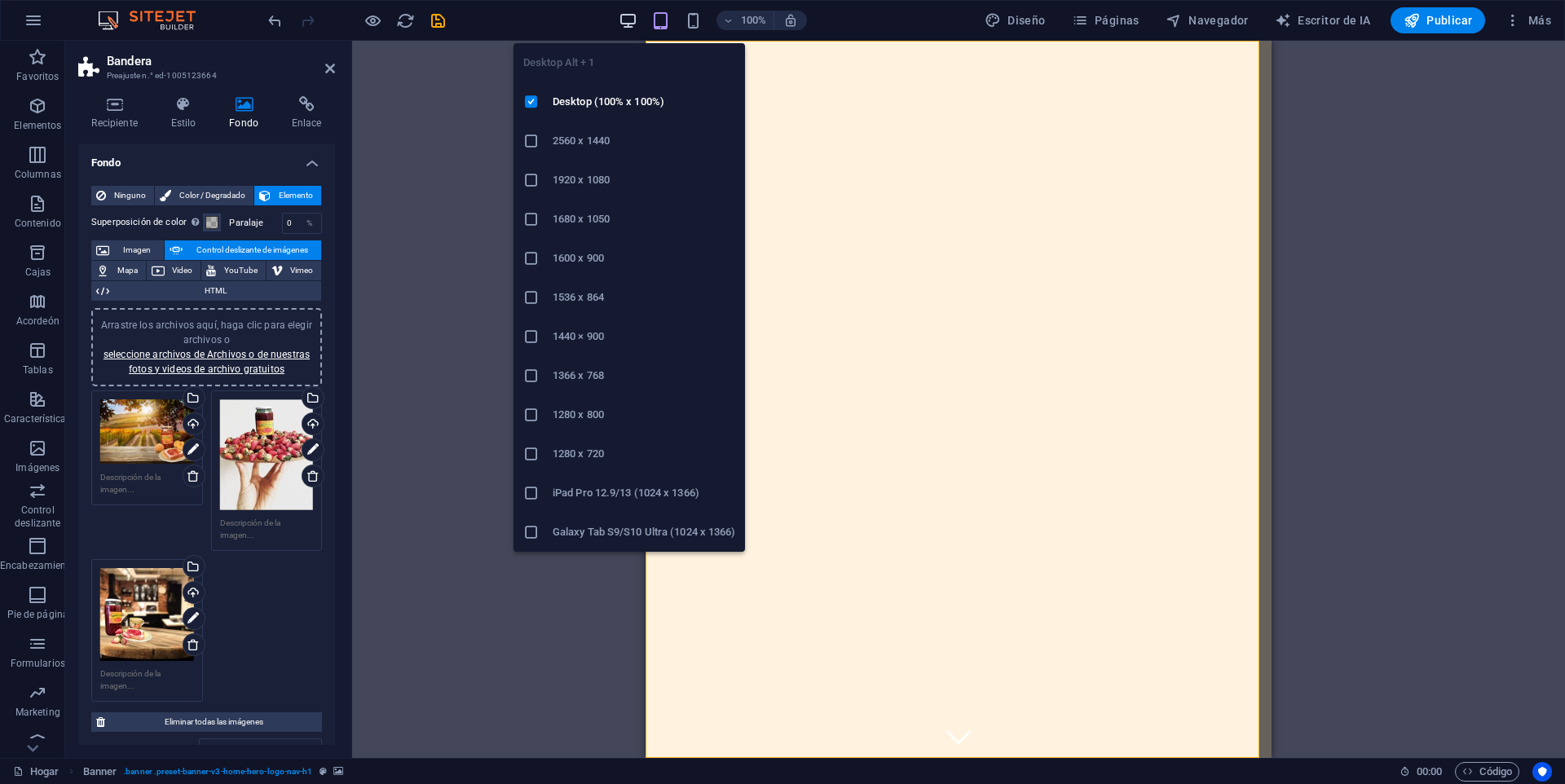
click at [628, 21] on icon "button" at bounding box center [628, 21] width 19 height 19
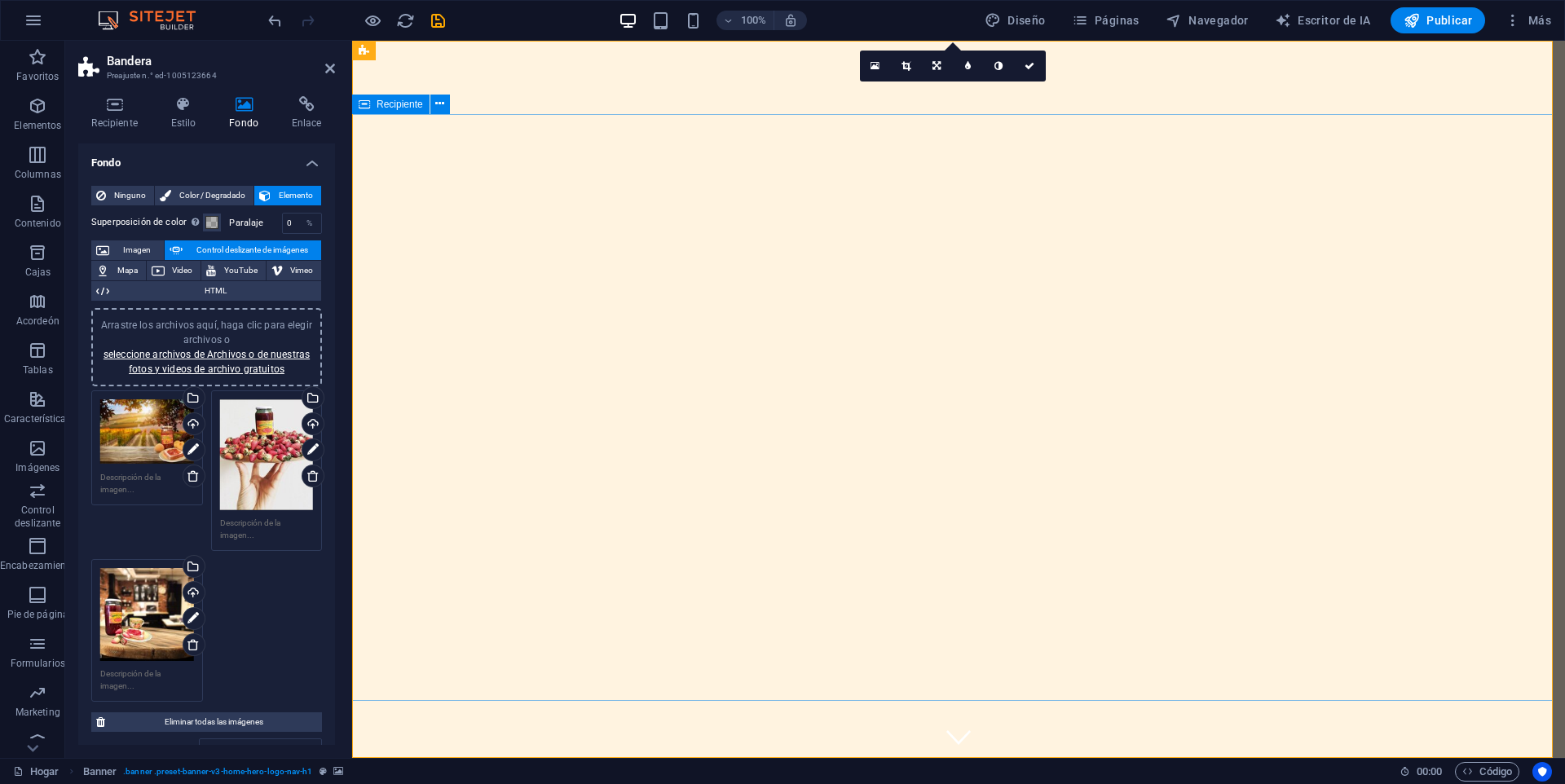
drag, startPoint x: 898, startPoint y: 364, endPoint x: 1180, endPoint y: 597, distance: 365.8
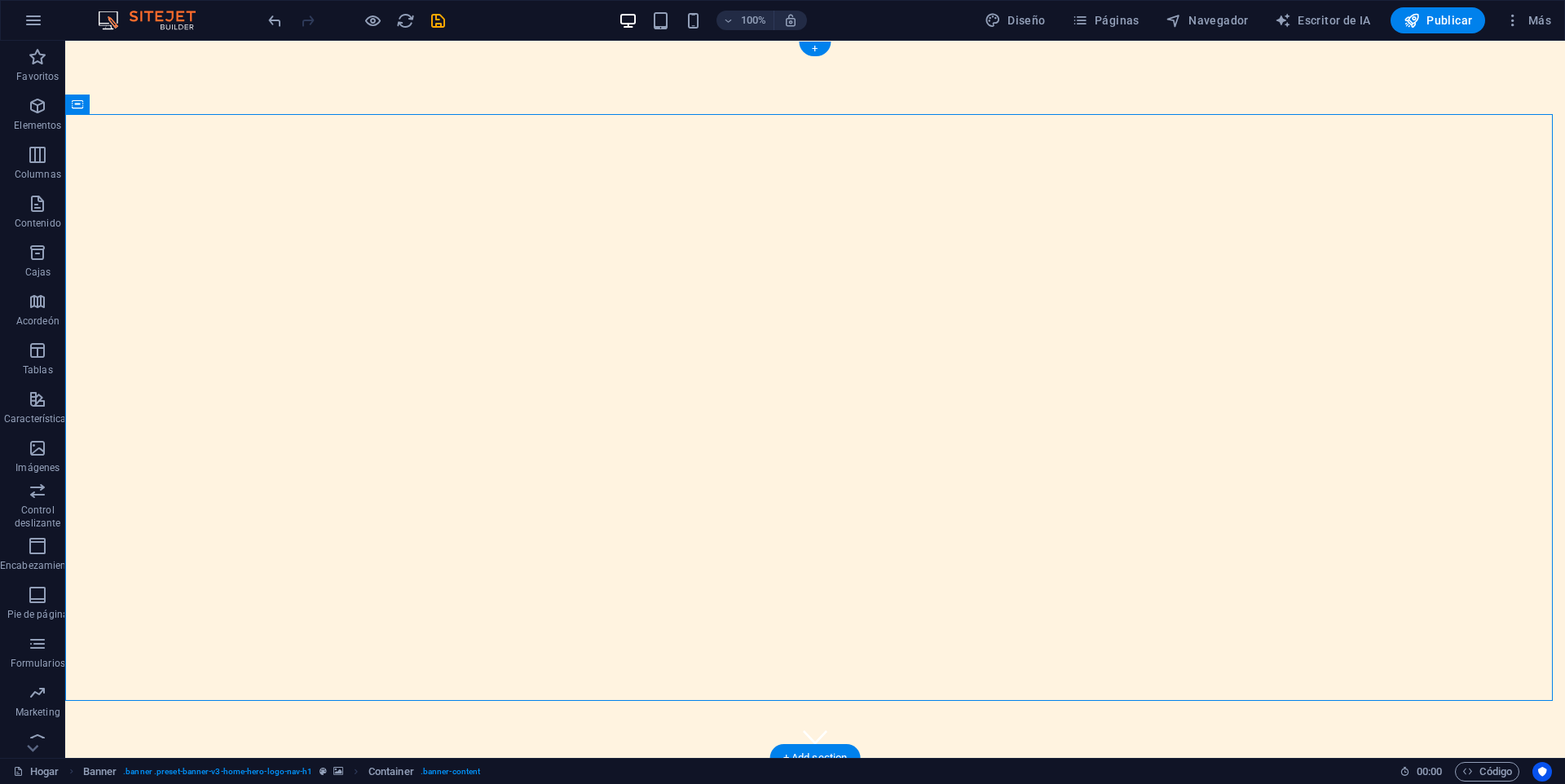
drag, startPoint x: 889, startPoint y: 401, endPoint x: 903, endPoint y: 693, distance: 292.3
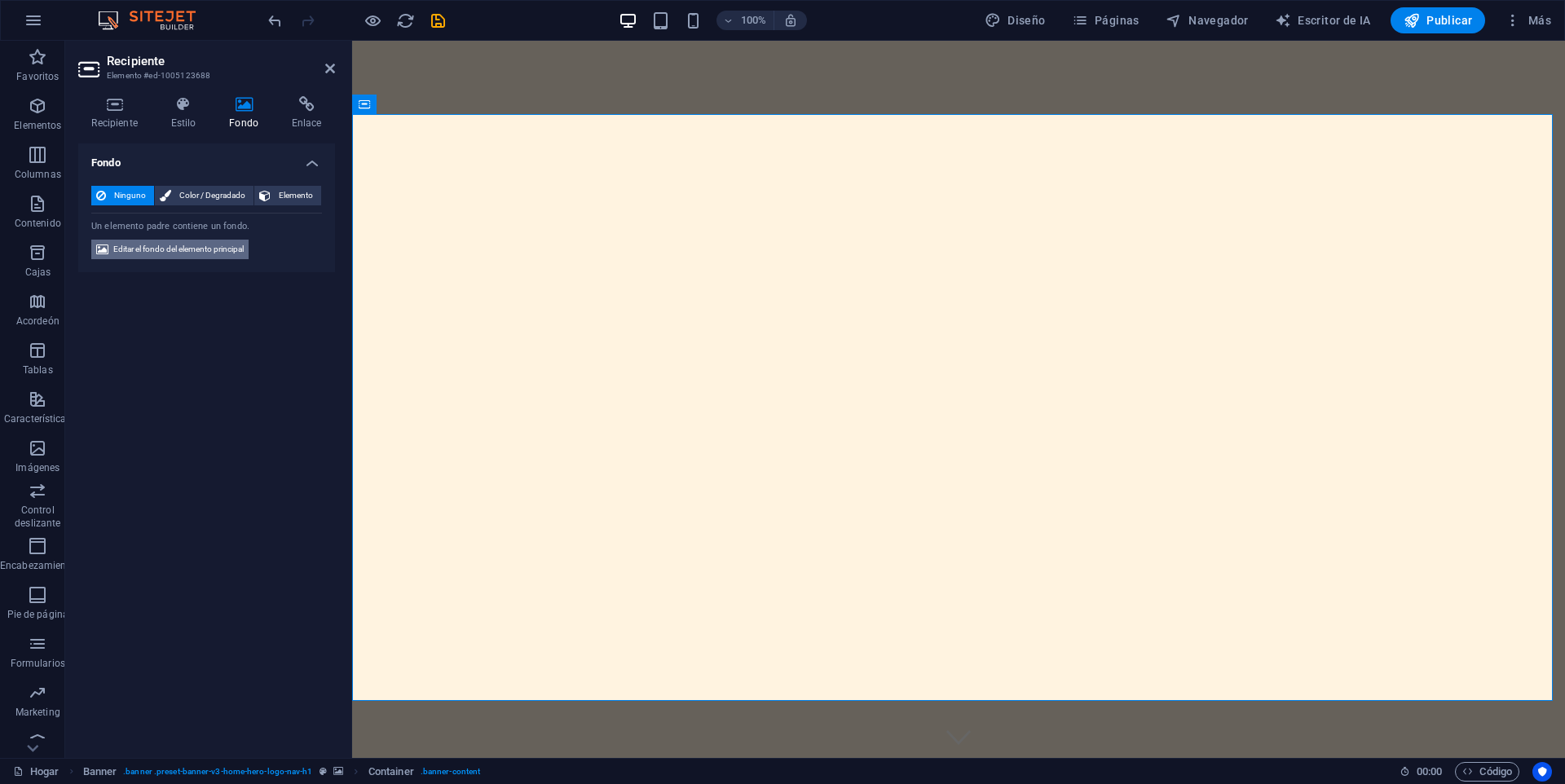
click at [164, 252] on font "Editar el fondo del elemento principal" at bounding box center [179, 248] width 131 height 9
select select "ms"
select select "s"
select select "progressive"
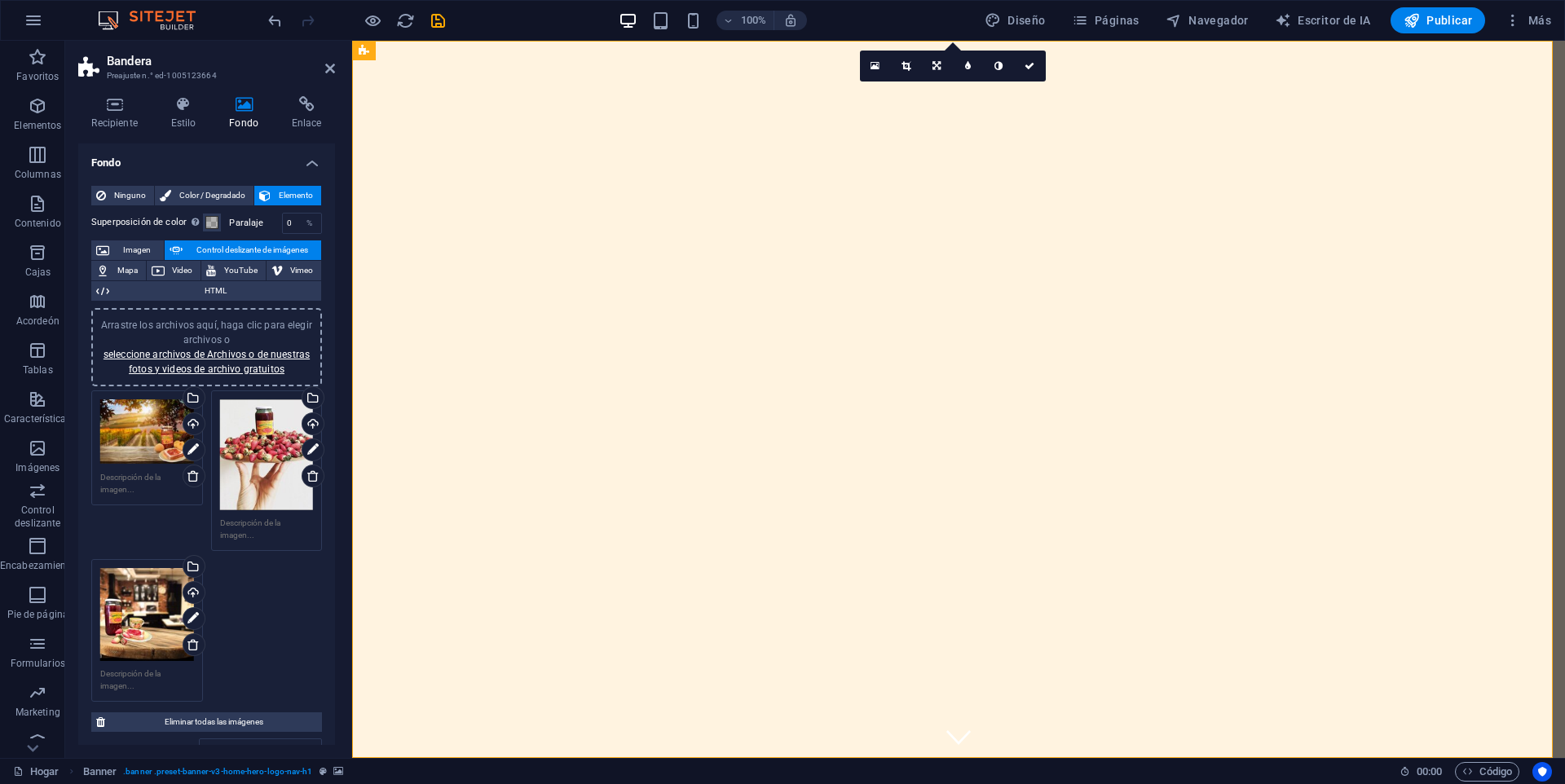
click at [253, 445] on div "Arrastre los archivos aquí, haga clic para elegir archivos o seleccione archivo…" at bounding box center [267, 455] width 94 height 111
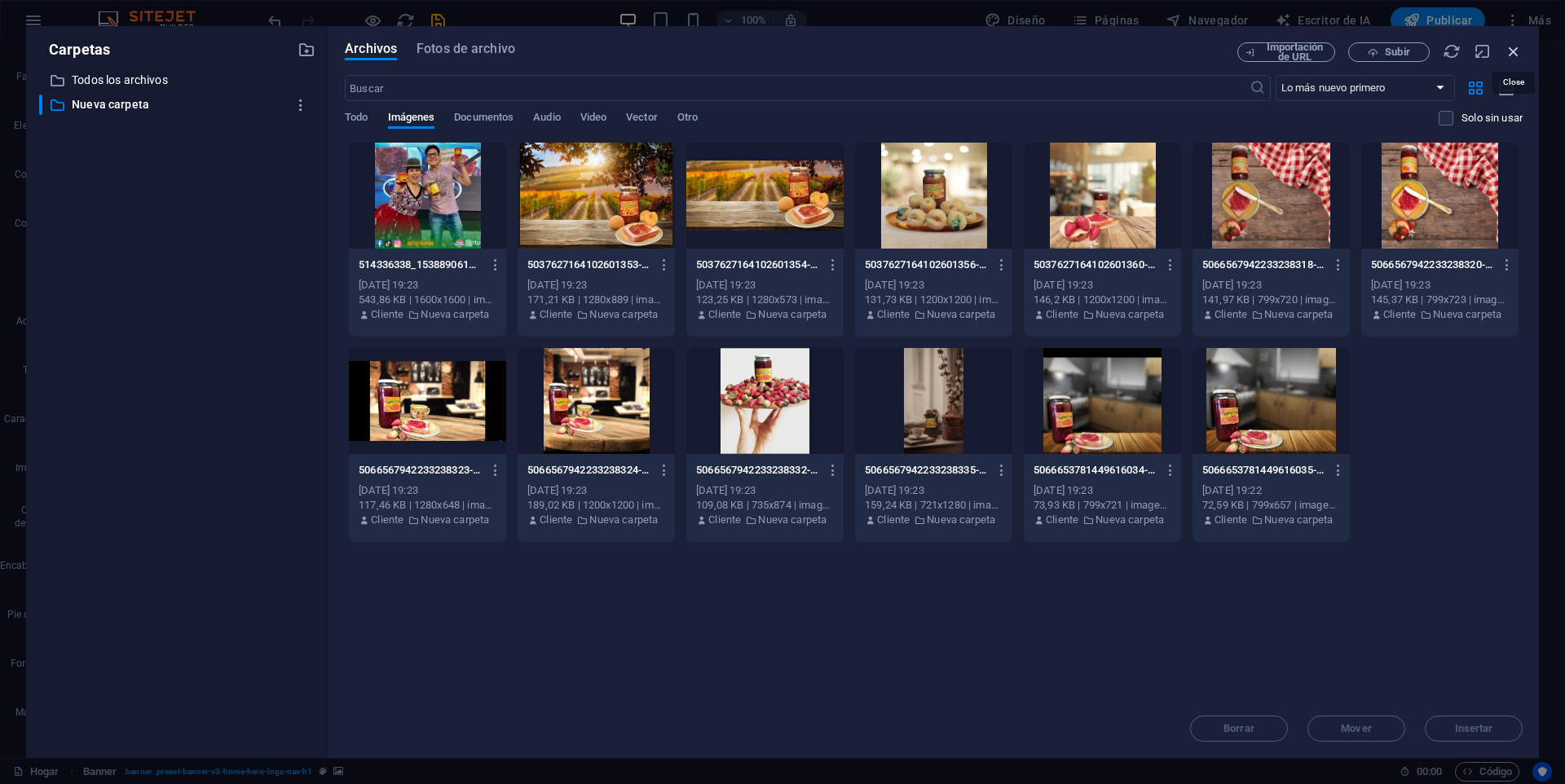
drag, startPoint x: 1521, startPoint y: 54, endPoint x: 1002, endPoint y: 145, distance: 526.9
click at [1521, 54] on icon "button" at bounding box center [1514, 51] width 18 height 18
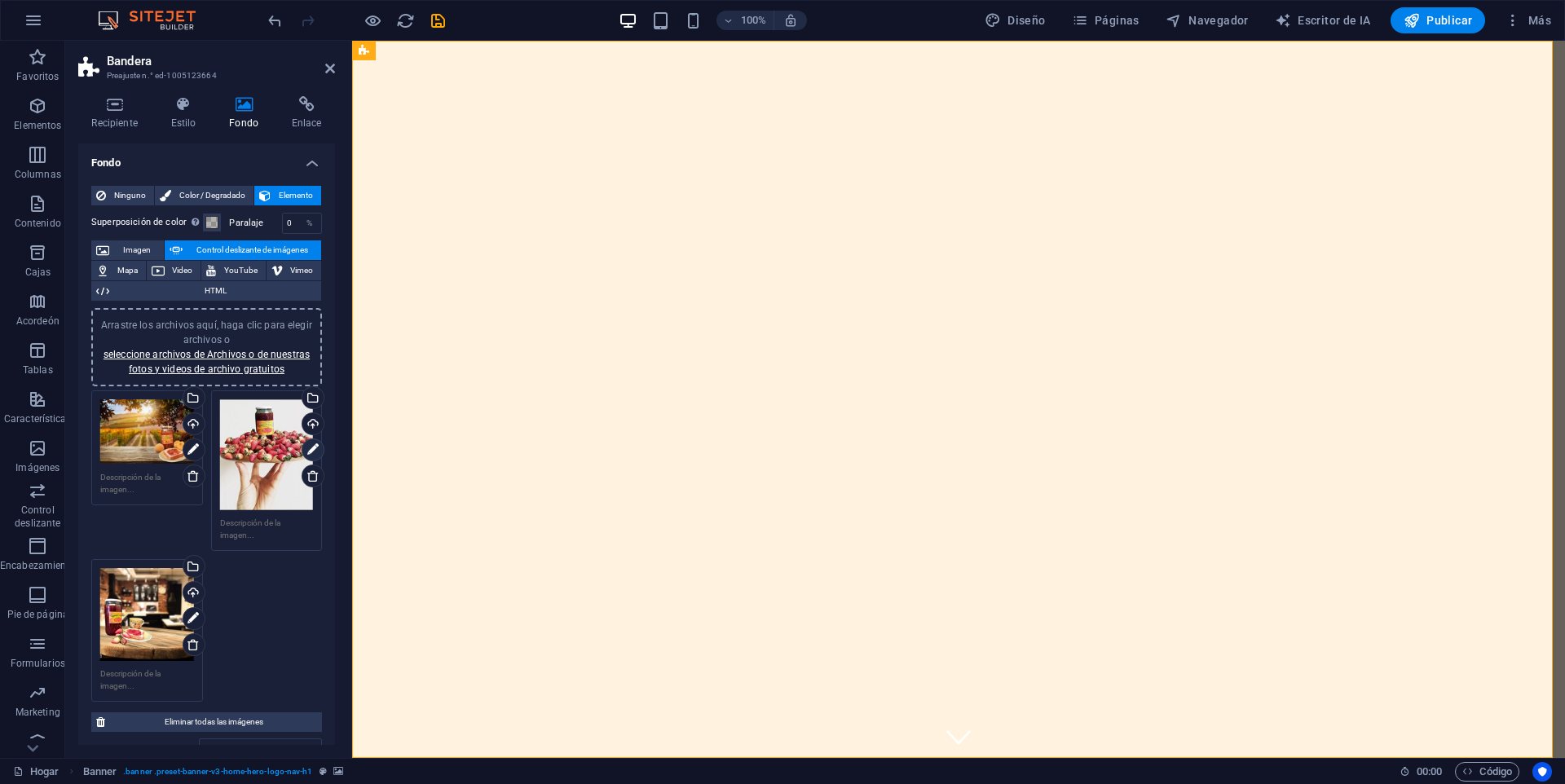
click at [311, 447] on icon at bounding box center [314, 450] width 12 height 20
drag, startPoint x: 269, startPoint y: 445, endPoint x: 294, endPoint y: 575, distance: 132.4
click at [294, 576] on div "Arrastre los archivos aquí, haga clic para elegir archivos o seleccione archivo…" at bounding box center [206, 546] width 238 height 319
click at [317, 387] on div "Seleccione archivos del administrador de archivos, fotos de archivo o cargue ar…" at bounding box center [311, 398] width 25 height 25
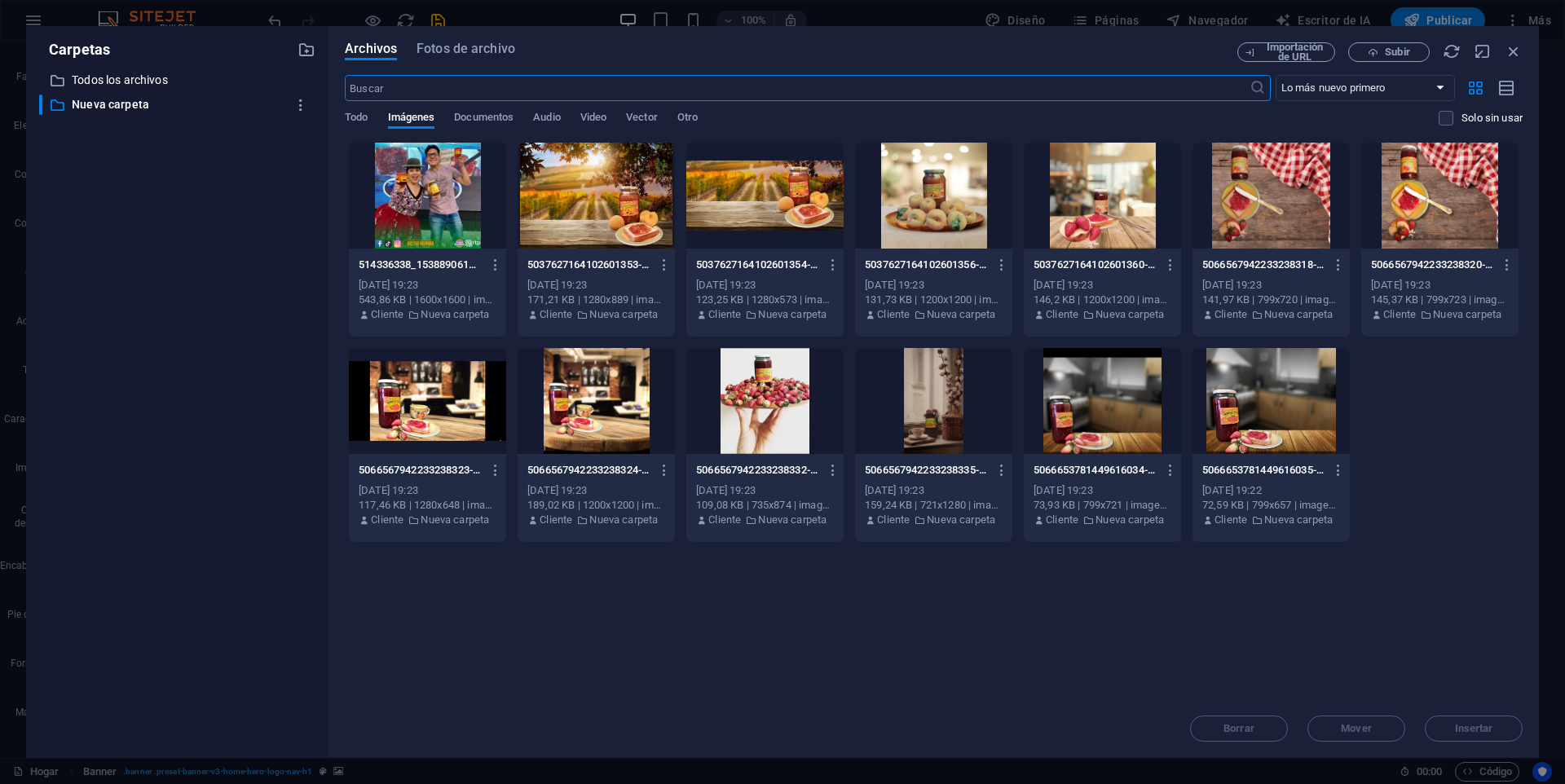
click at [984, 242] on div at bounding box center [934, 195] width 157 height 106
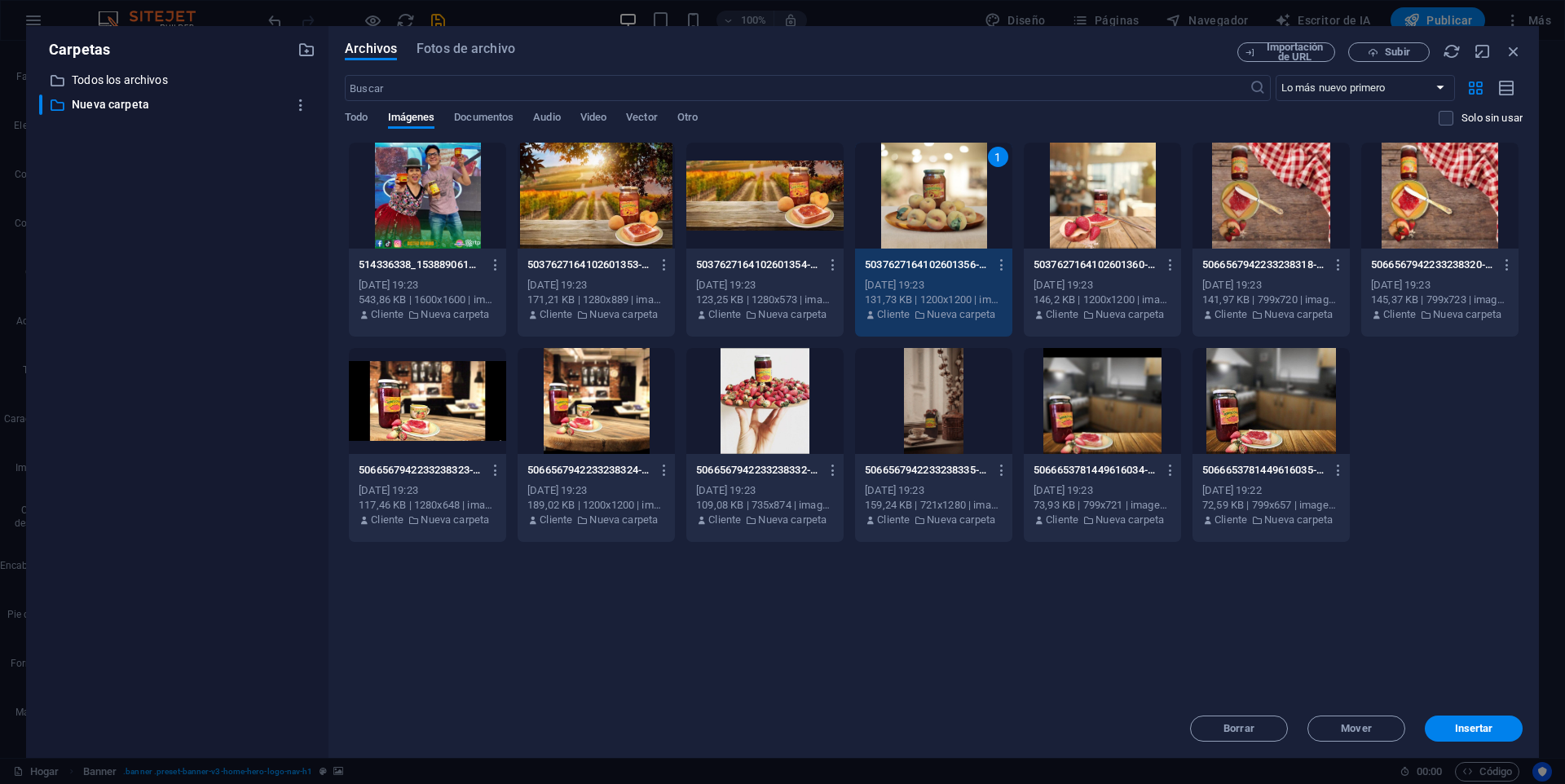
drag, startPoint x: 1450, startPoint y: 730, endPoint x: 1413, endPoint y: 764, distance: 50.2
click at [1451, 730] on span "Insertar" at bounding box center [1474, 729] width 85 height 10
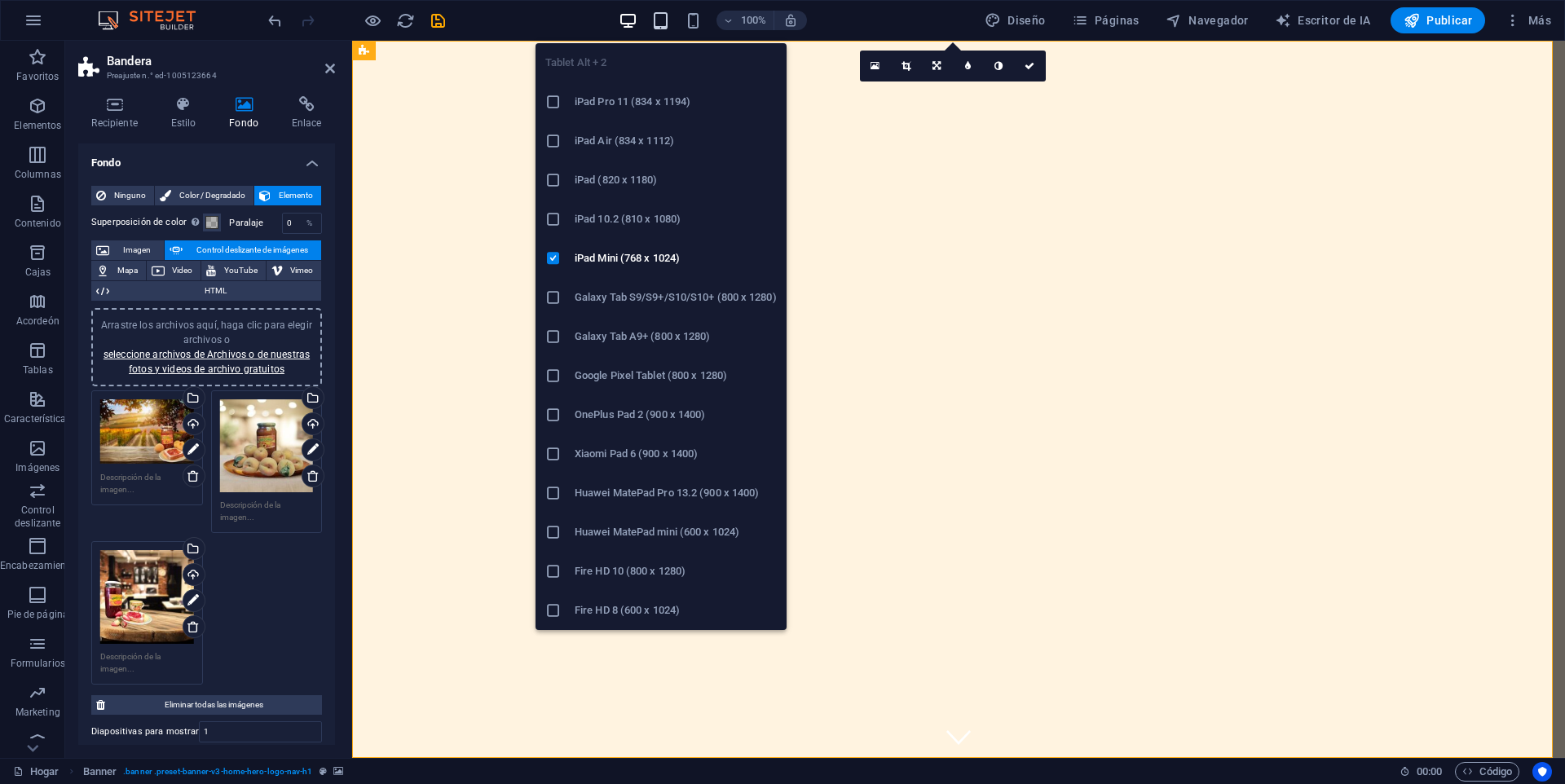
click at [665, 18] on icon "button" at bounding box center [660, 21] width 19 height 19
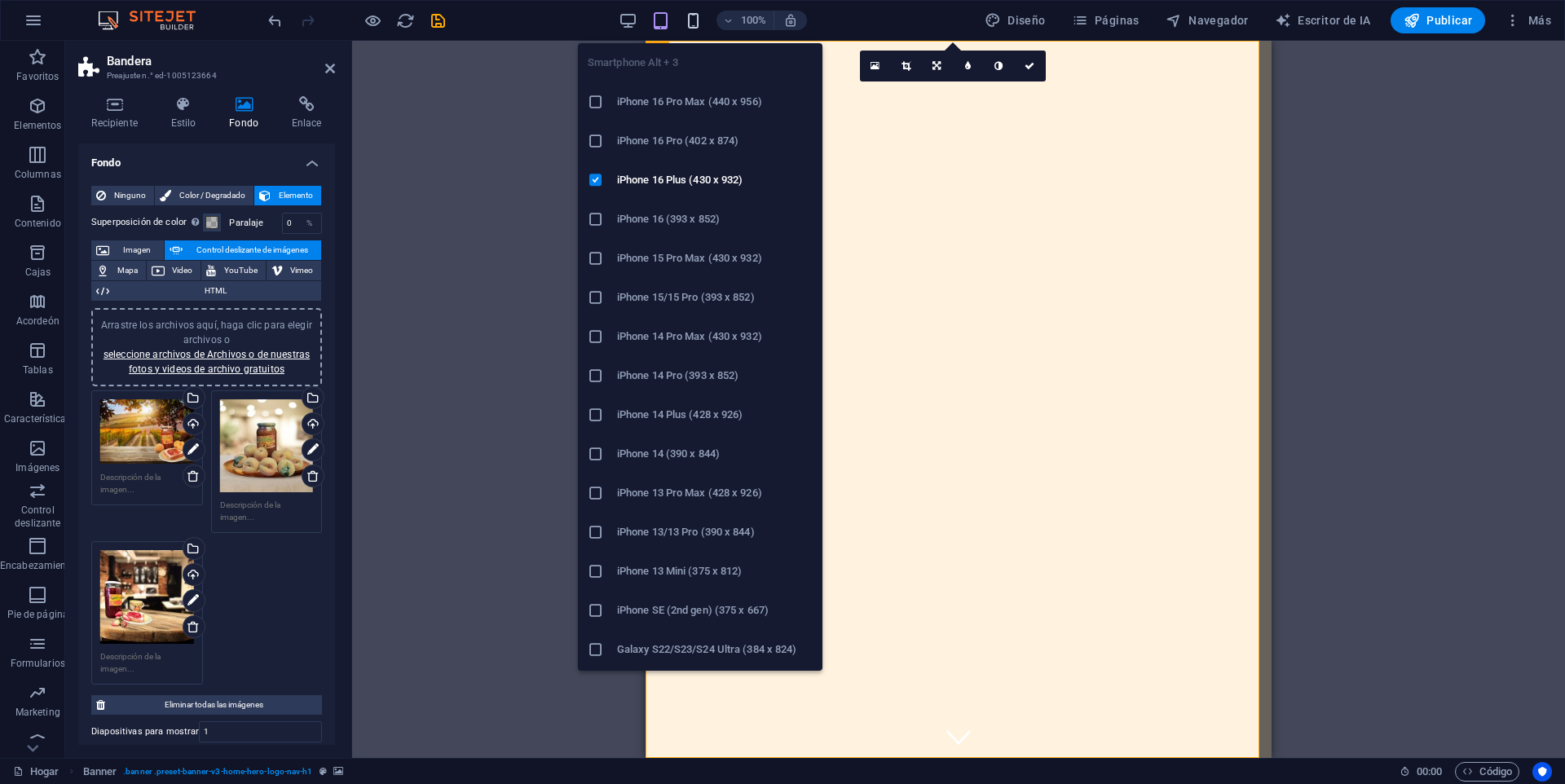
click at [697, 22] on icon "button" at bounding box center [692, 21] width 19 height 19
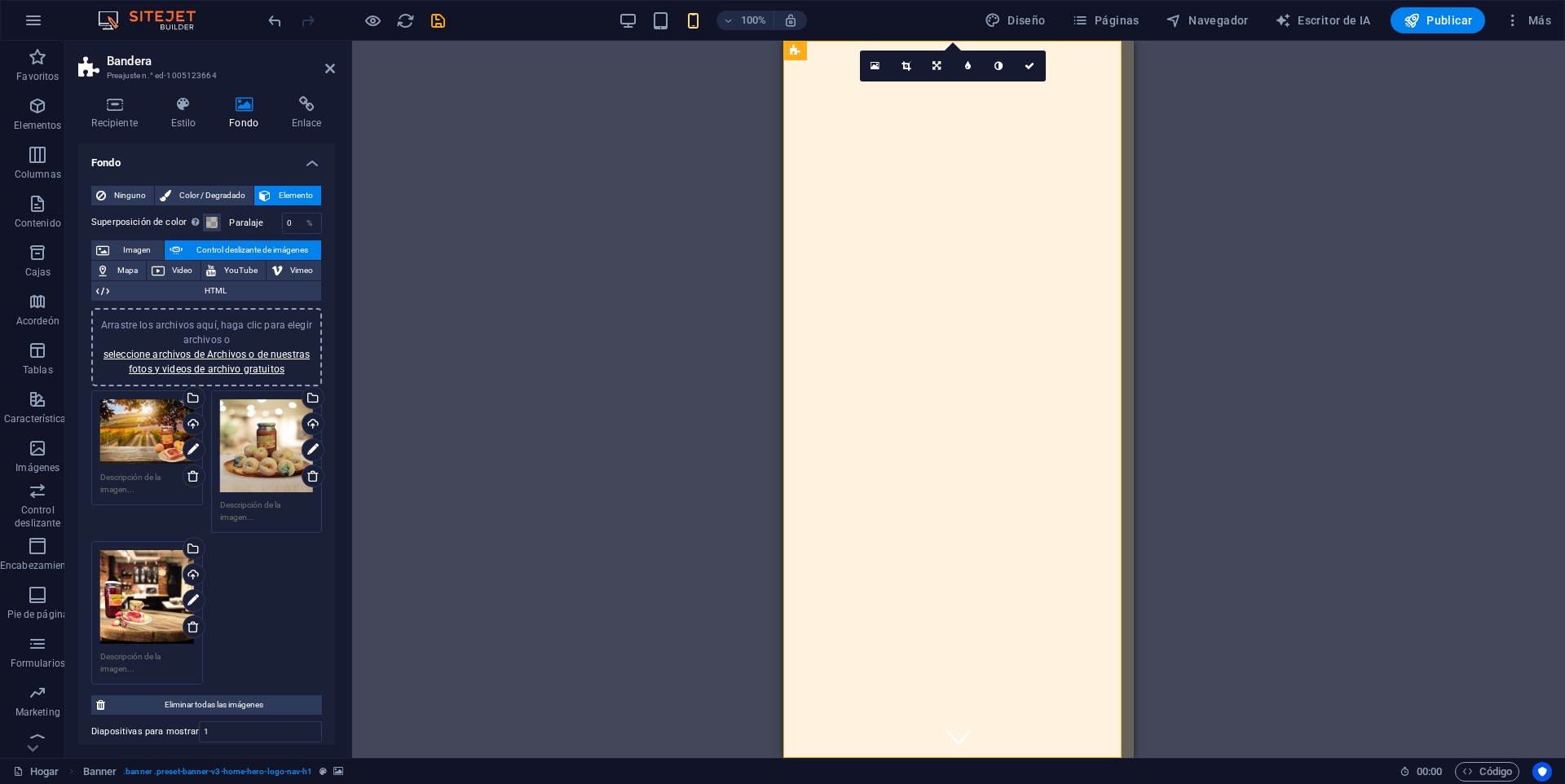
click at [1418, 382] on div "Drag here to replace the existing content. Press “Ctrl” if you want to create a…" at bounding box center [959, 398] width 1213 height 717
click at [1032, 62] on icon at bounding box center [1030, 66] width 10 height 10
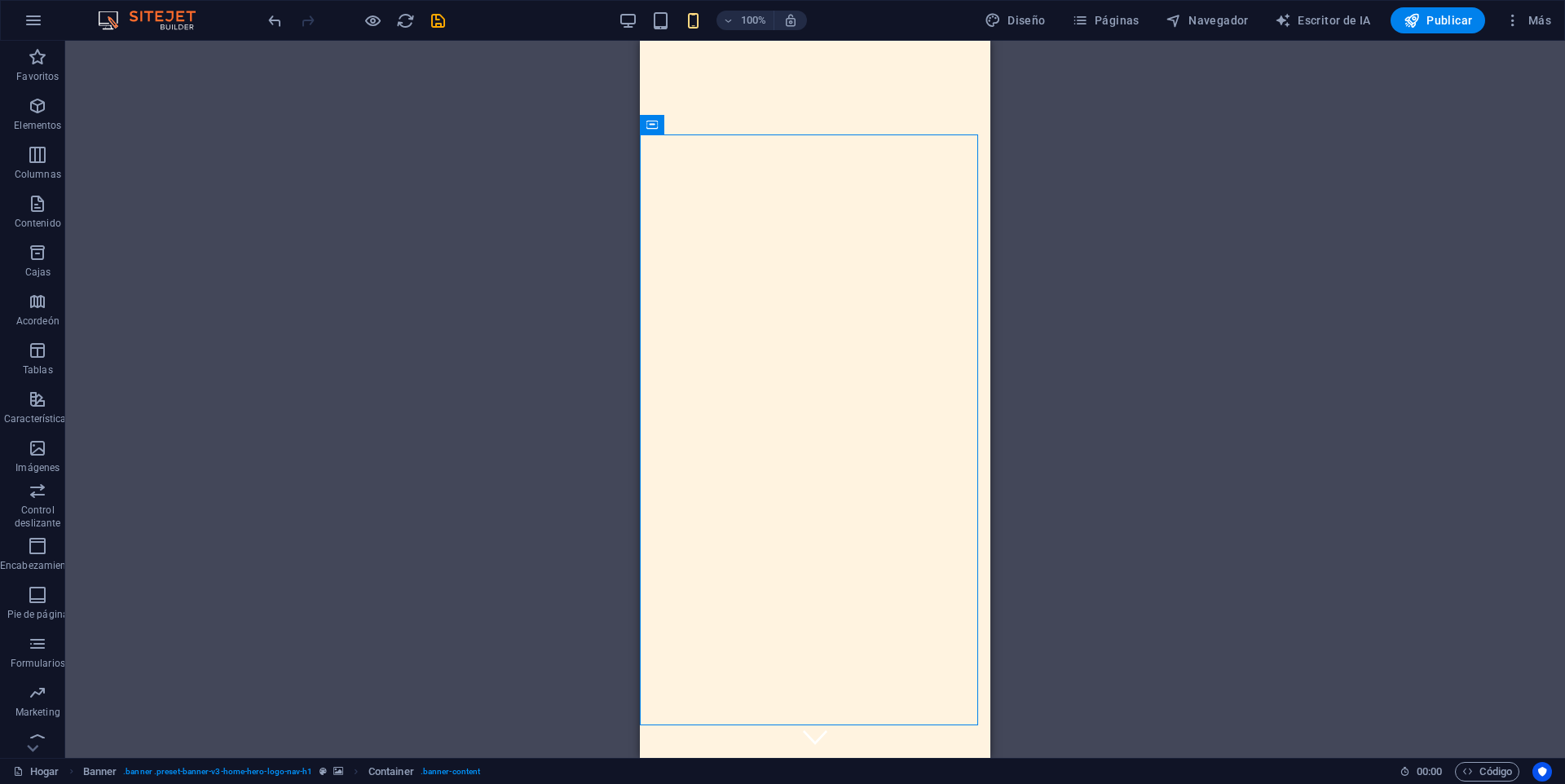
click at [1130, 449] on div "Arrastre aquí para reemplazar el contenido existente. Presione "Ctrl" si desea …" at bounding box center [815, 398] width 1500 height 717
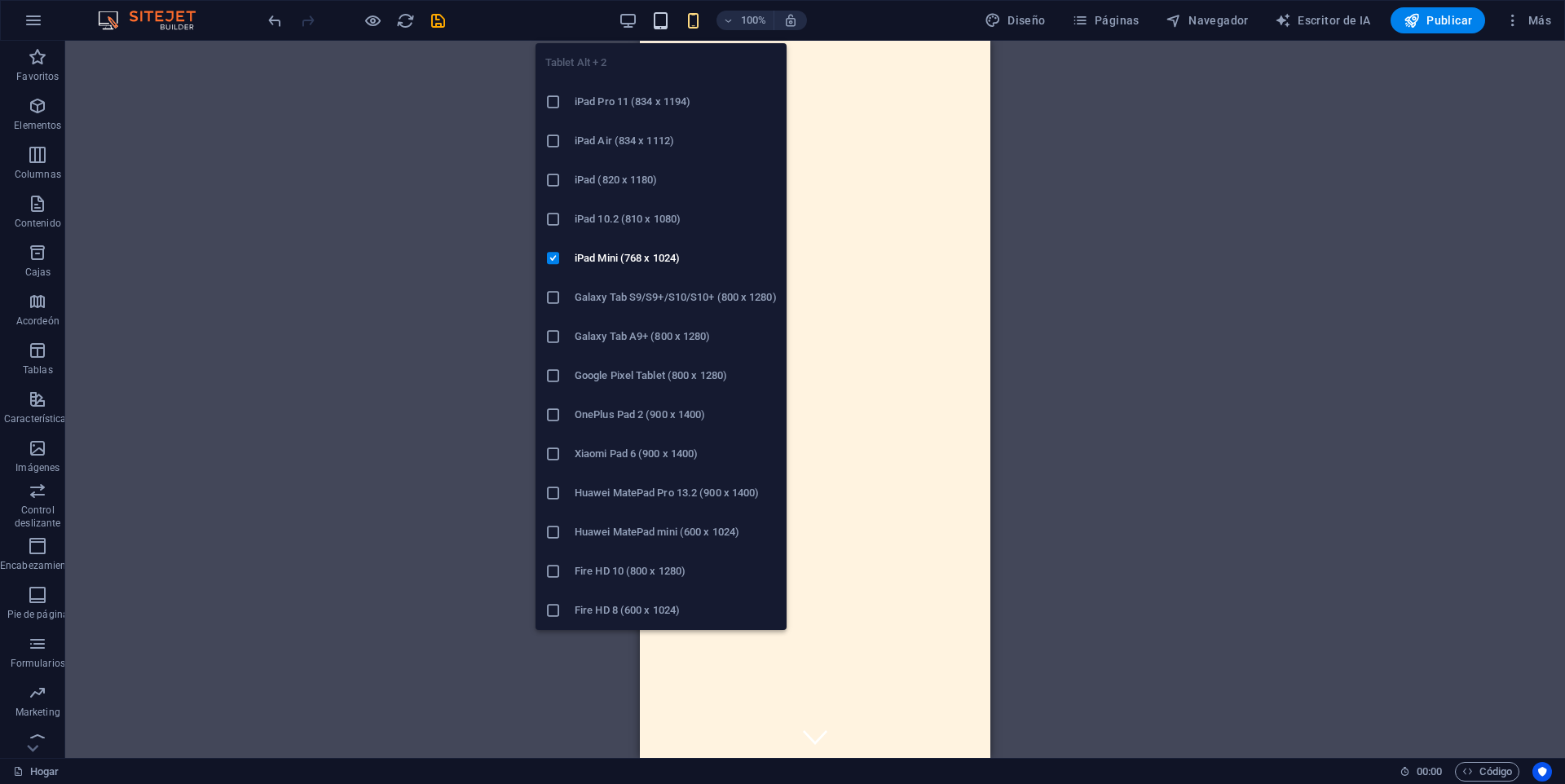
click at [656, 21] on icon "button" at bounding box center [660, 21] width 19 height 19
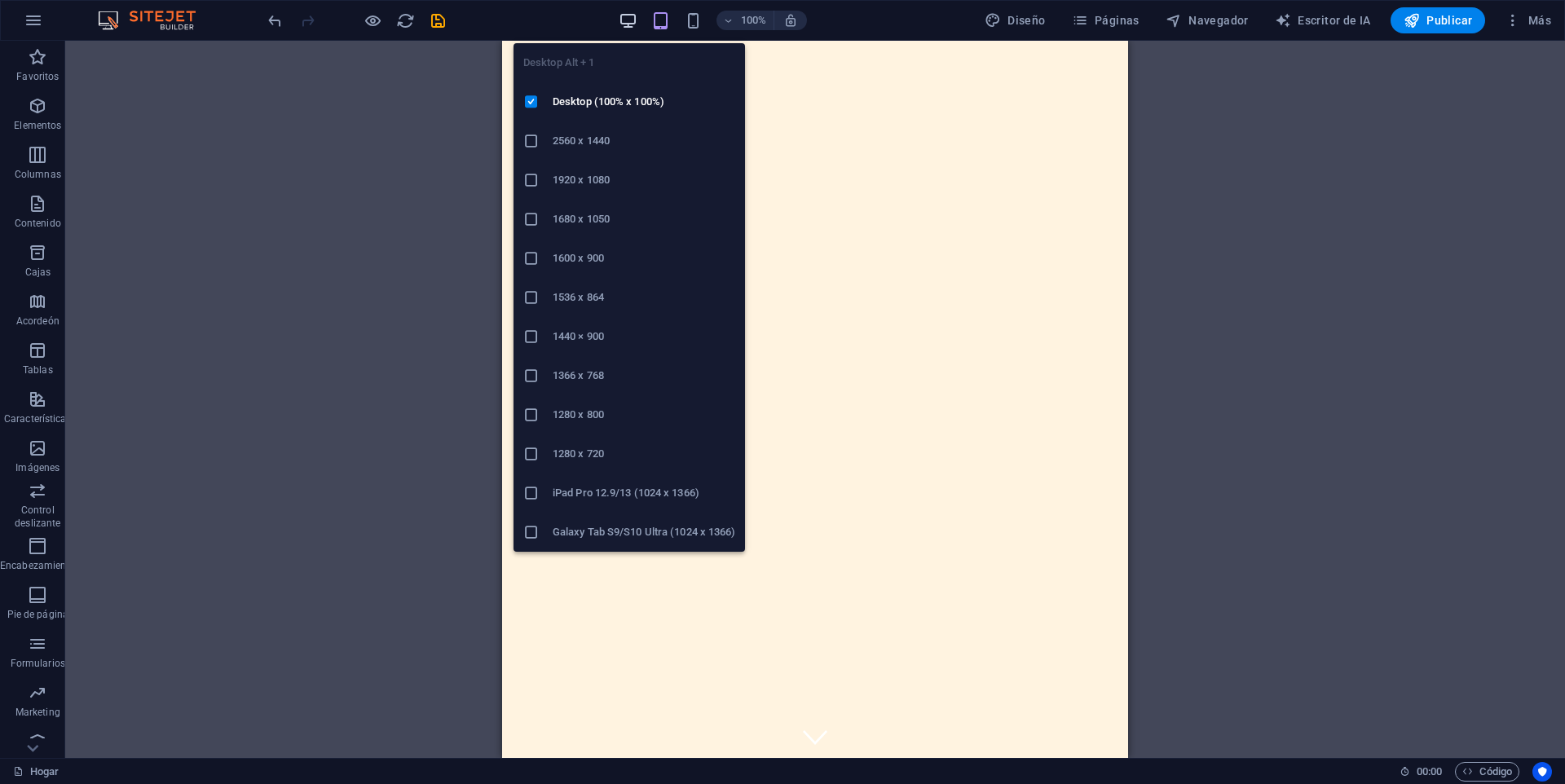
click at [622, 21] on icon "button" at bounding box center [628, 21] width 19 height 19
